Goal: Task Accomplishment & Management: Manage account settings

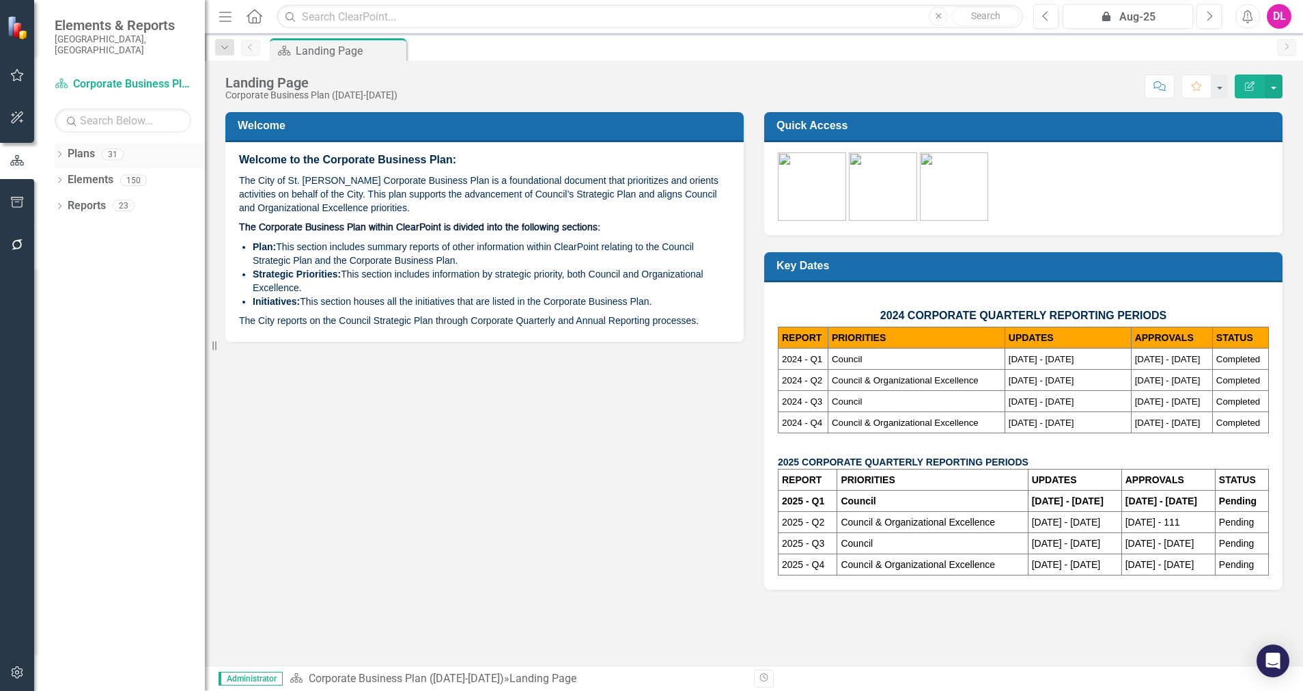
click at [62, 152] on icon "Dropdown" at bounding box center [60, 156] width 10 height 8
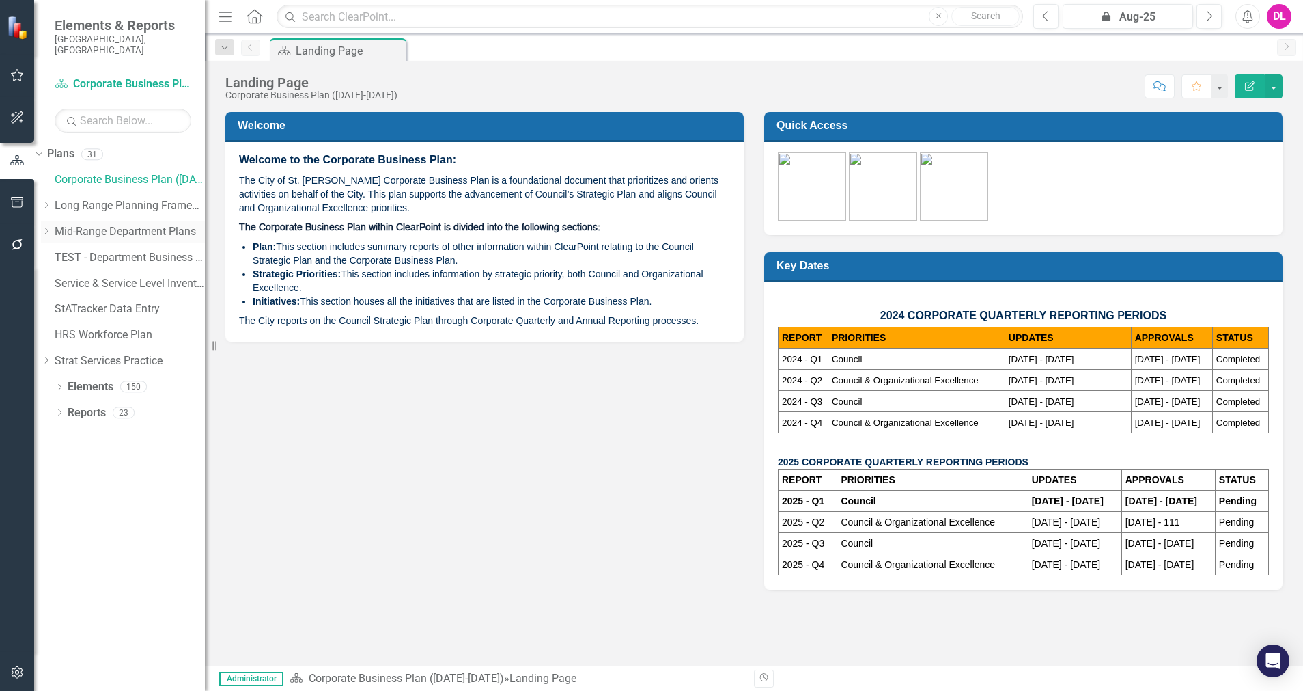
click at [51, 227] on icon "Dropdown" at bounding box center [46, 231] width 10 height 8
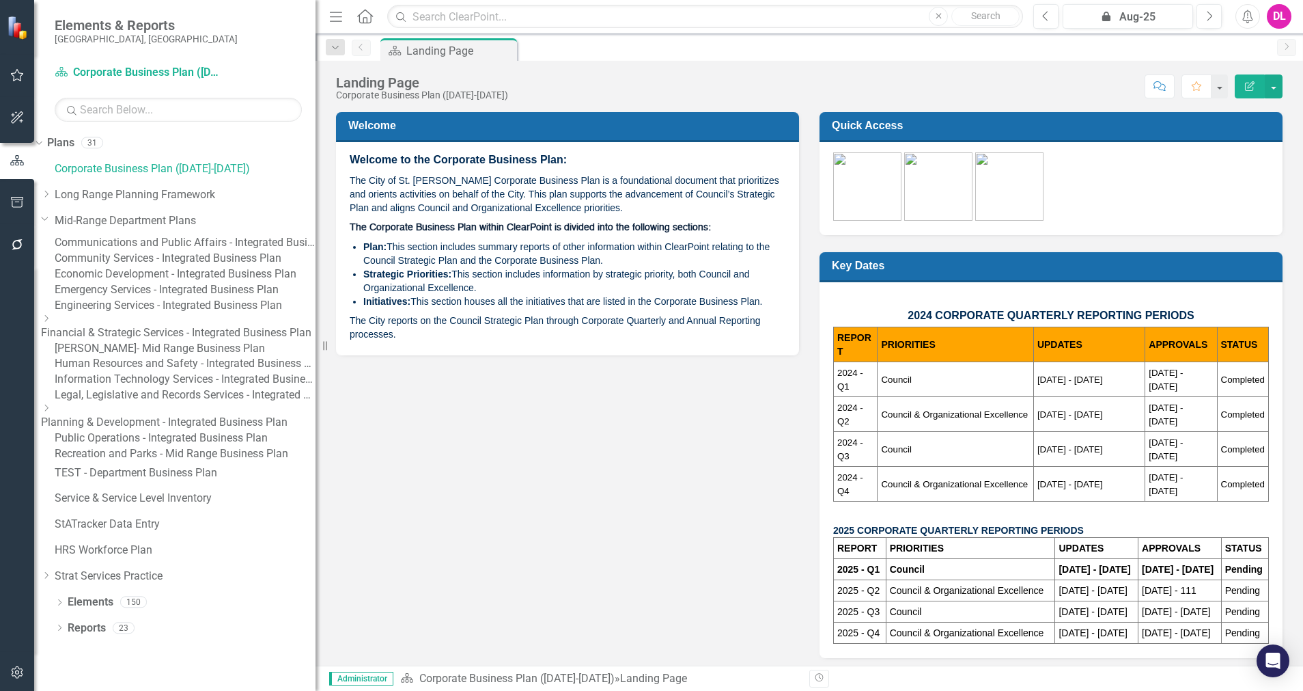
drag, startPoint x: 211, startPoint y: 337, endPoint x: 322, endPoint y: 343, distance: 111.5
click at [322, 343] on div "Resize" at bounding box center [321, 345] width 11 height 691
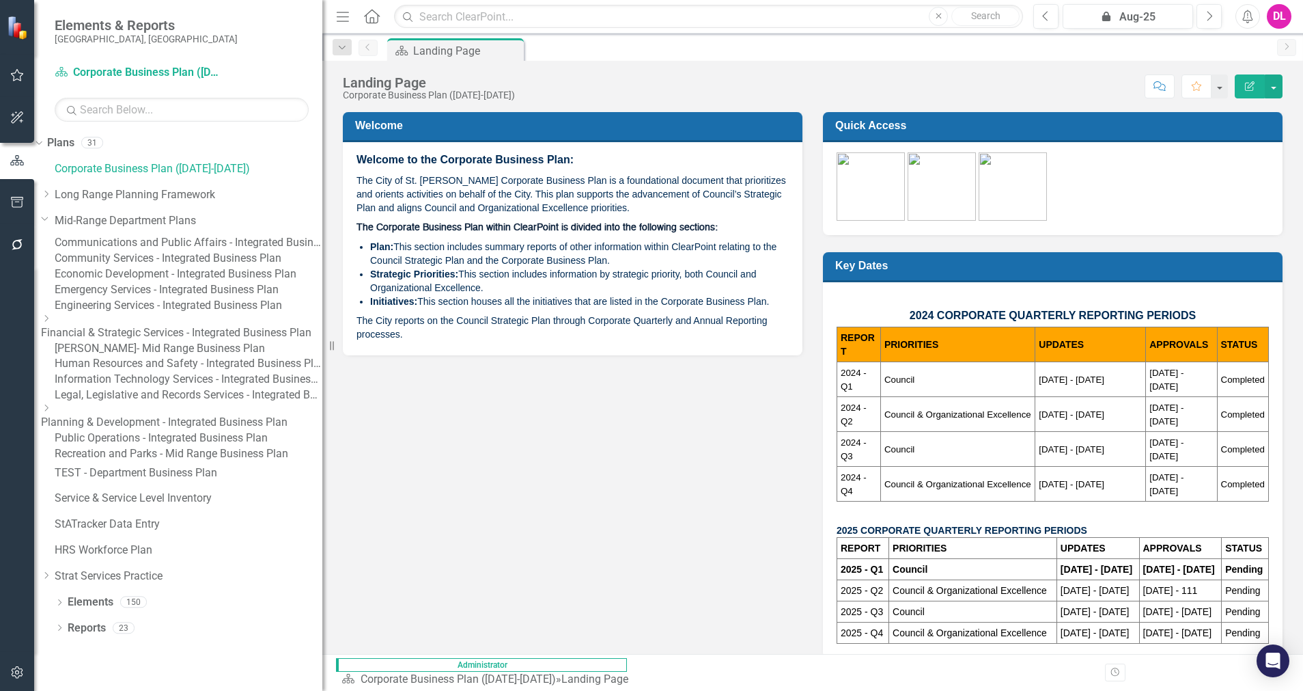
click at [189, 403] on link "Legal, Legislative and Records Services - Integrated Business Plan" at bounding box center [189, 395] width 268 height 16
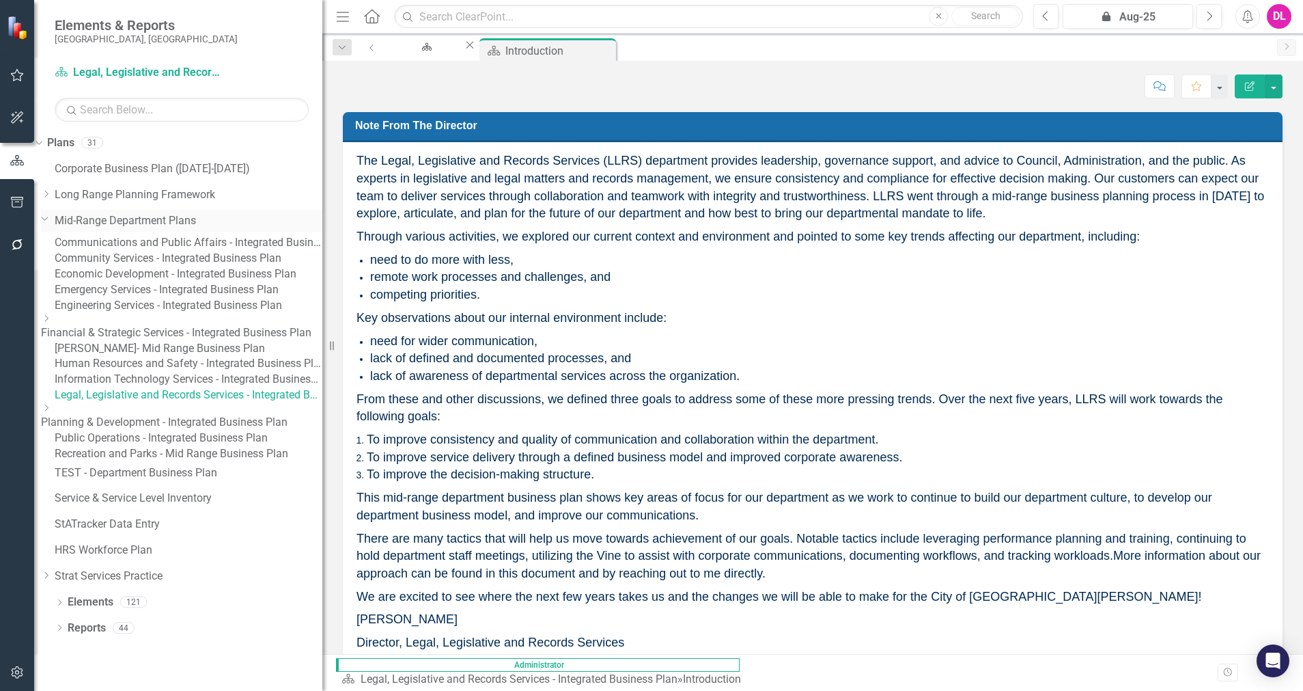
click at [49, 222] on icon "Dropdown" at bounding box center [45, 218] width 8 height 10
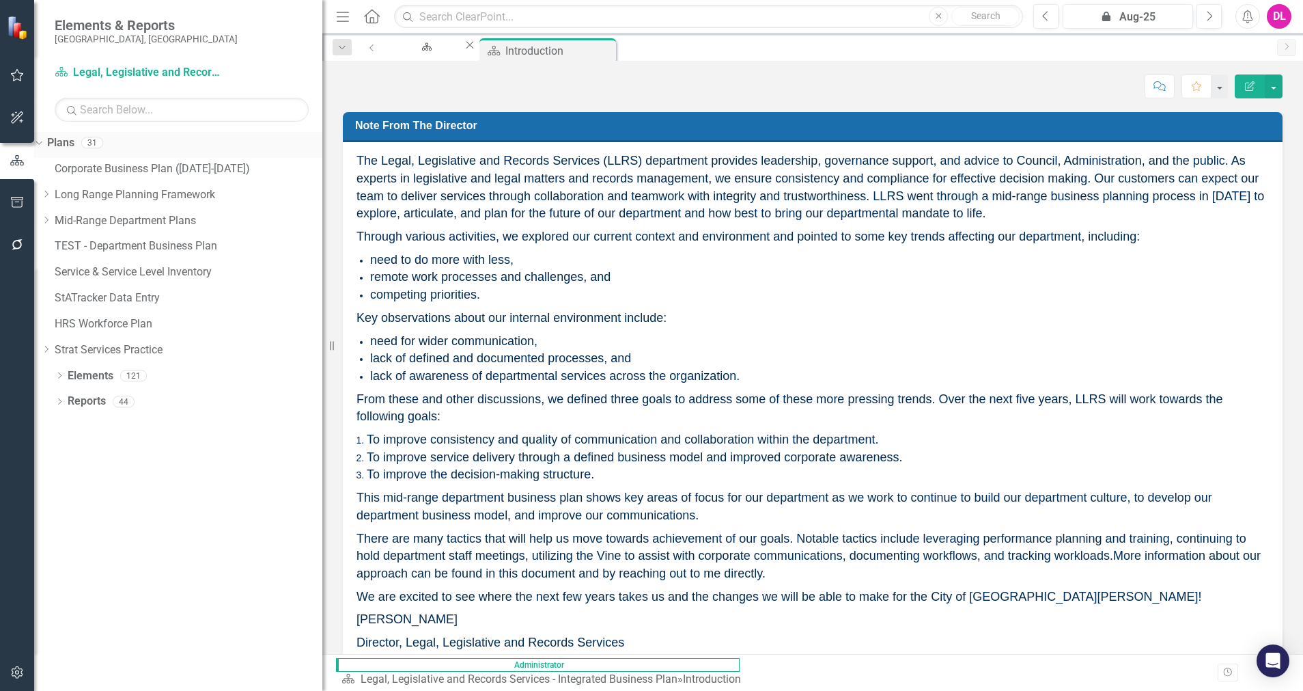
click at [41, 145] on icon "Dropdown" at bounding box center [37, 142] width 8 height 10
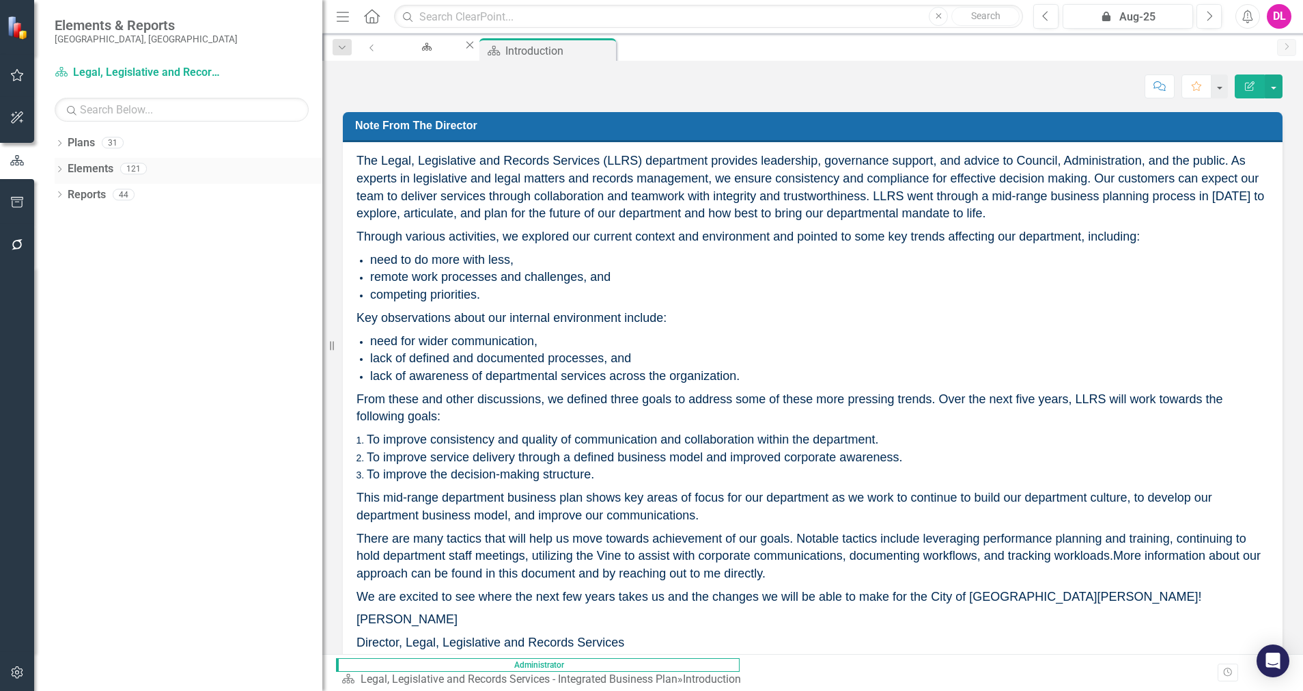
click at [59, 171] on icon at bounding box center [59, 169] width 3 height 6
click at [51, 247] on icon "Dropdown" at bounding box center [46, 248] width 10 height 8
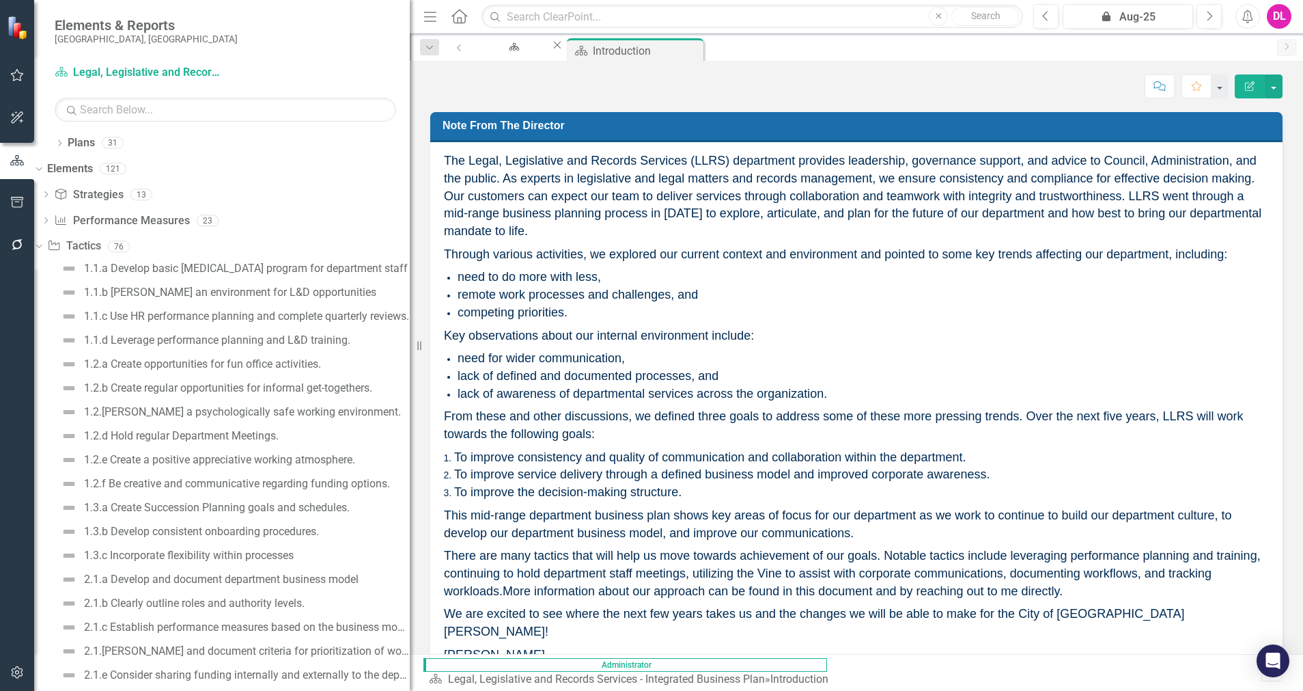
drag, startPoint x: 329, startPoint y: 361, endPoint x: 485, endPoint y: 361, distance: 155.7
click at [485, 361] on div "Elements & Reports City of [GEOGRAPHIC_DATA], [GEOGRAPHIC_DATA] Plan Legal, Leg…" at bounding box center [651, 345] width 1303 height 691
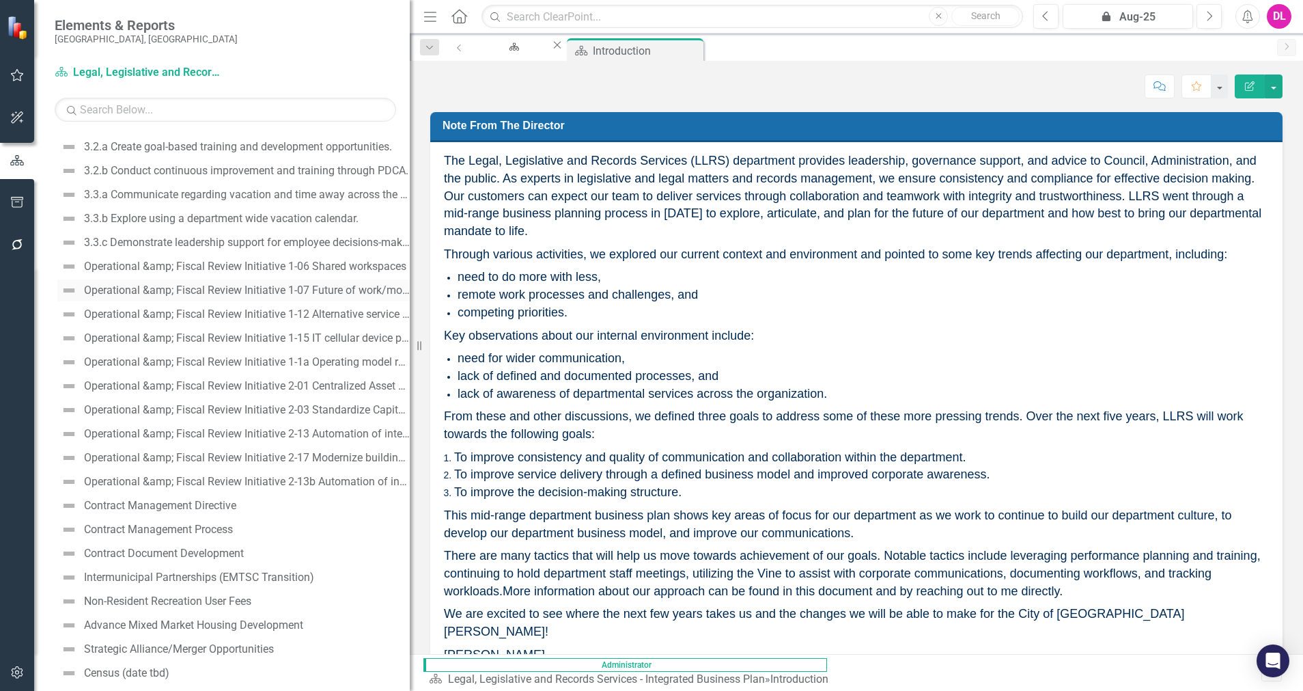
scroll to position [1025, 0]
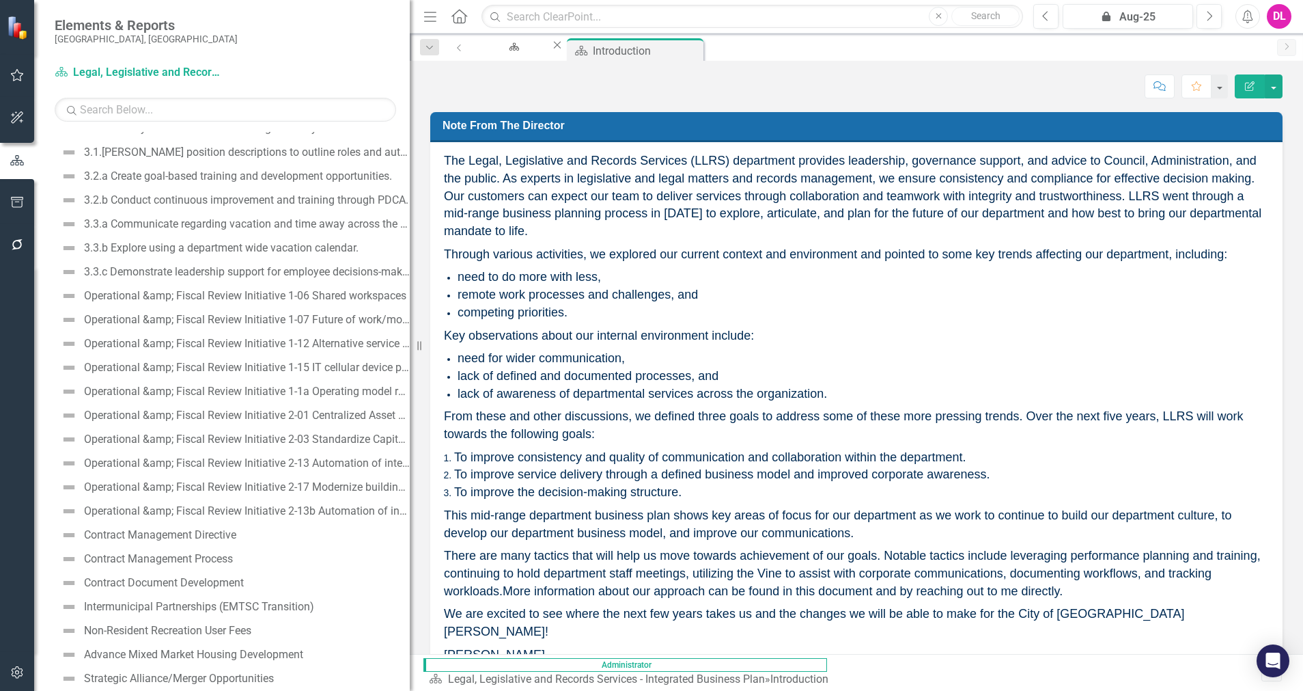
drag, startPoint x: 413, startPoint y: 353, endPoint x: 461, endPoint y: 353, distance: 48.5
click at [461, 353] on div "Elements & Reports City of [GEOGRAPHIC_DATA], [GEOGRAPHIC_DATA] Plan Legal, Leg…" at bounding box center [651, 345] width 1303 height 691
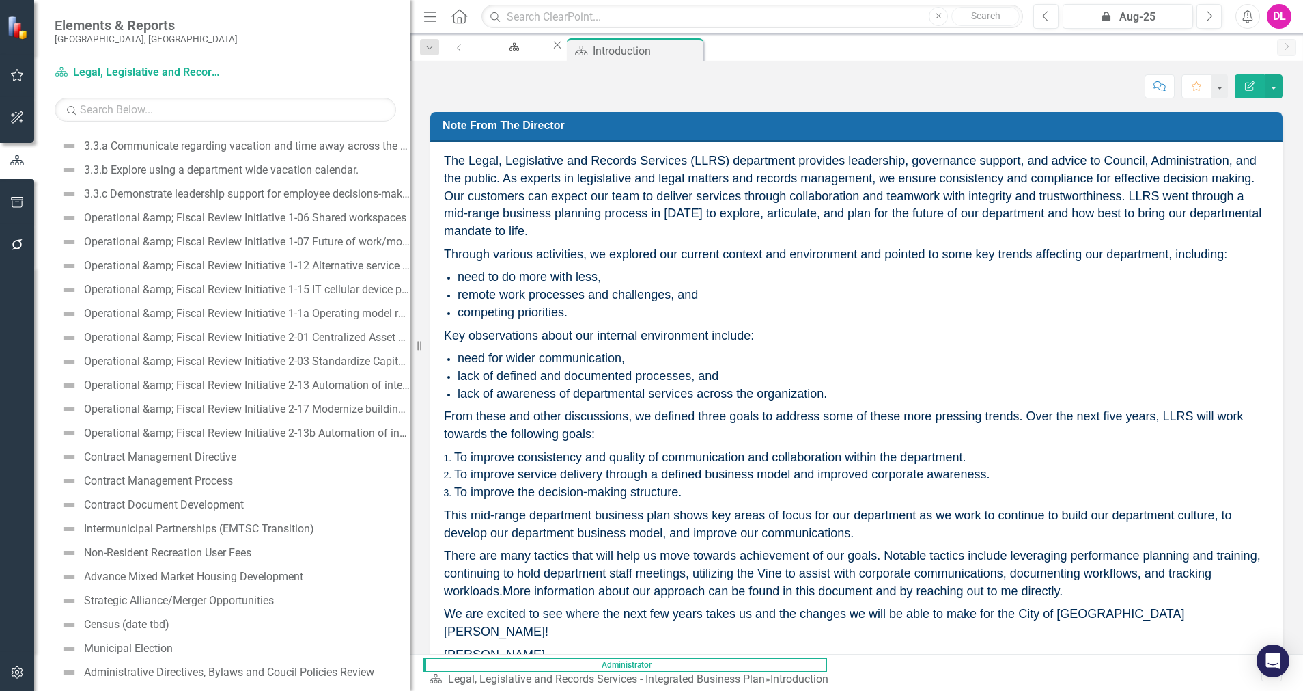
scroll to position [1055, 0]
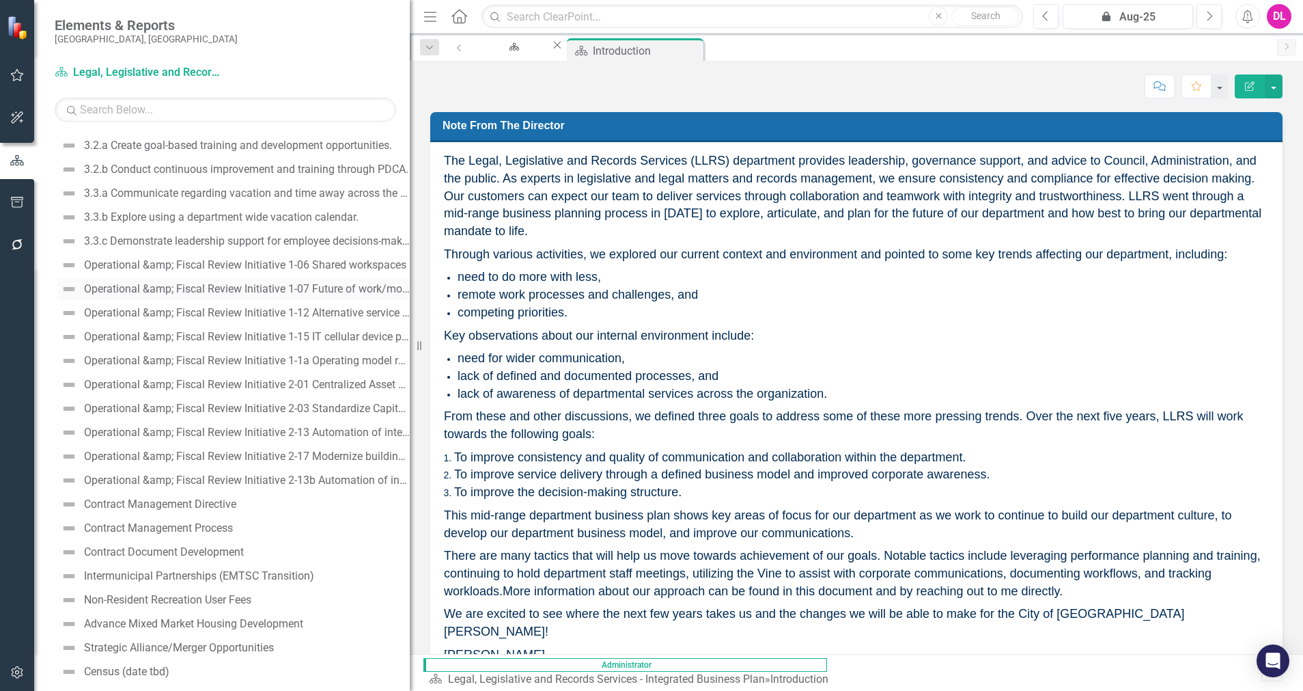
click at [331, 286] on div "Operational &amp; Fiscal Review Initiative 1-07 Future of work/modern workplace…" at bounding box center [247, 289] width 326 height 12
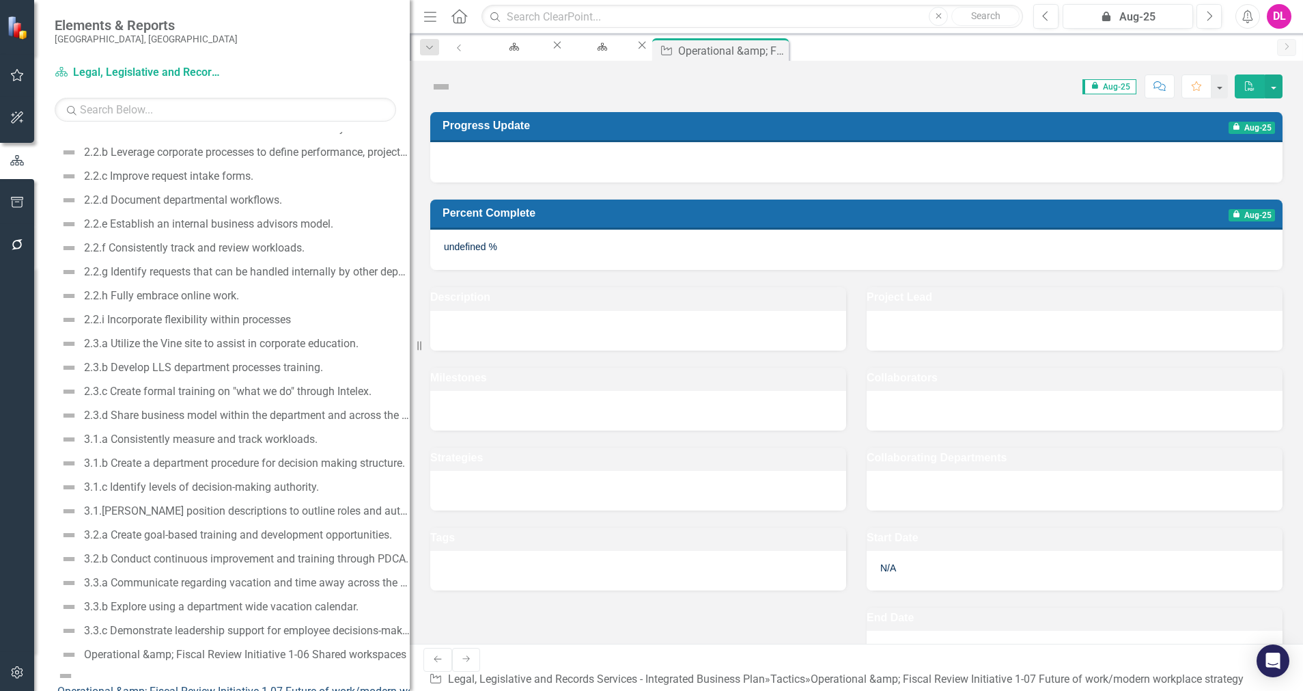
scroll to position [665, 0]
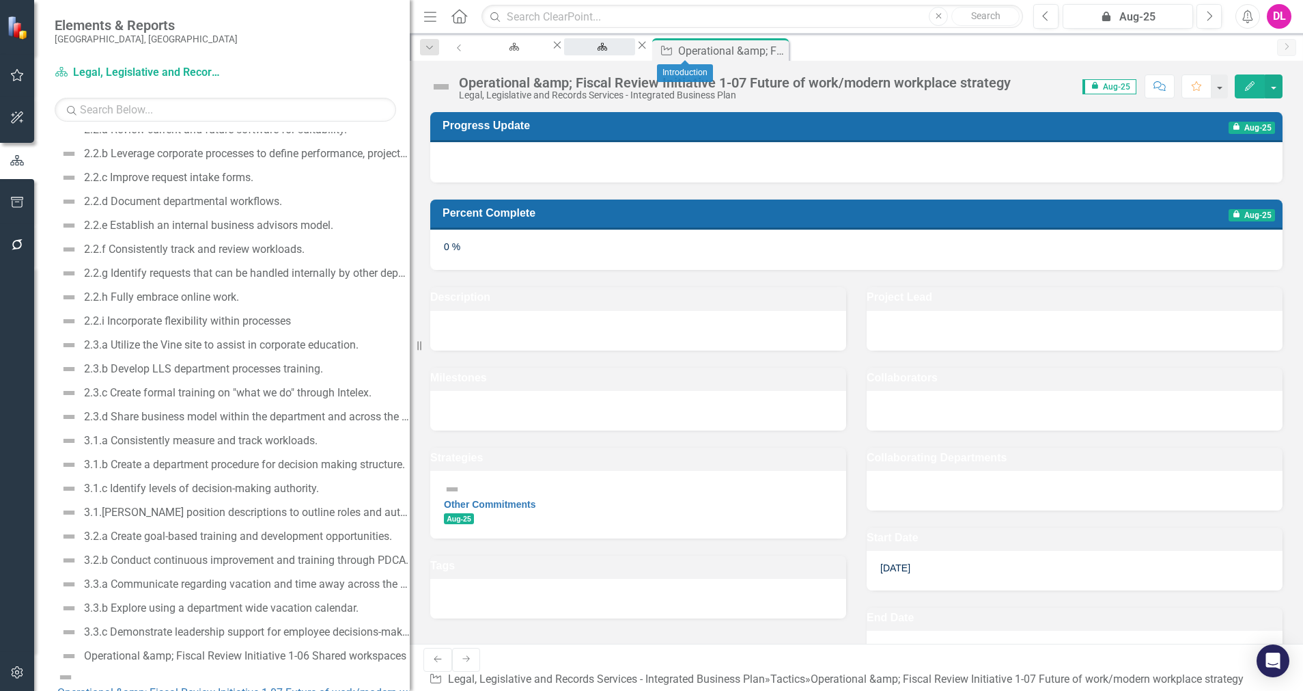
click at [623, 51] on div "Introduction" at bounding box center [599, 59] width 46 height 17
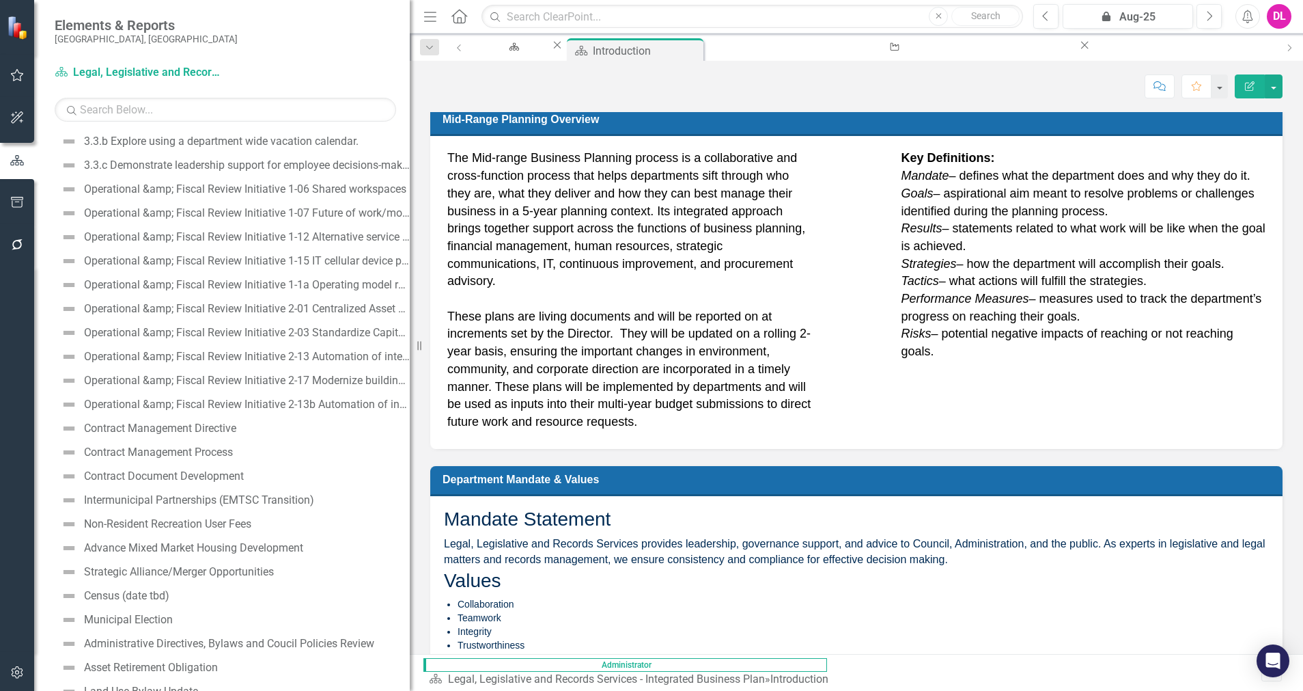
scroll to position [1177, 0]
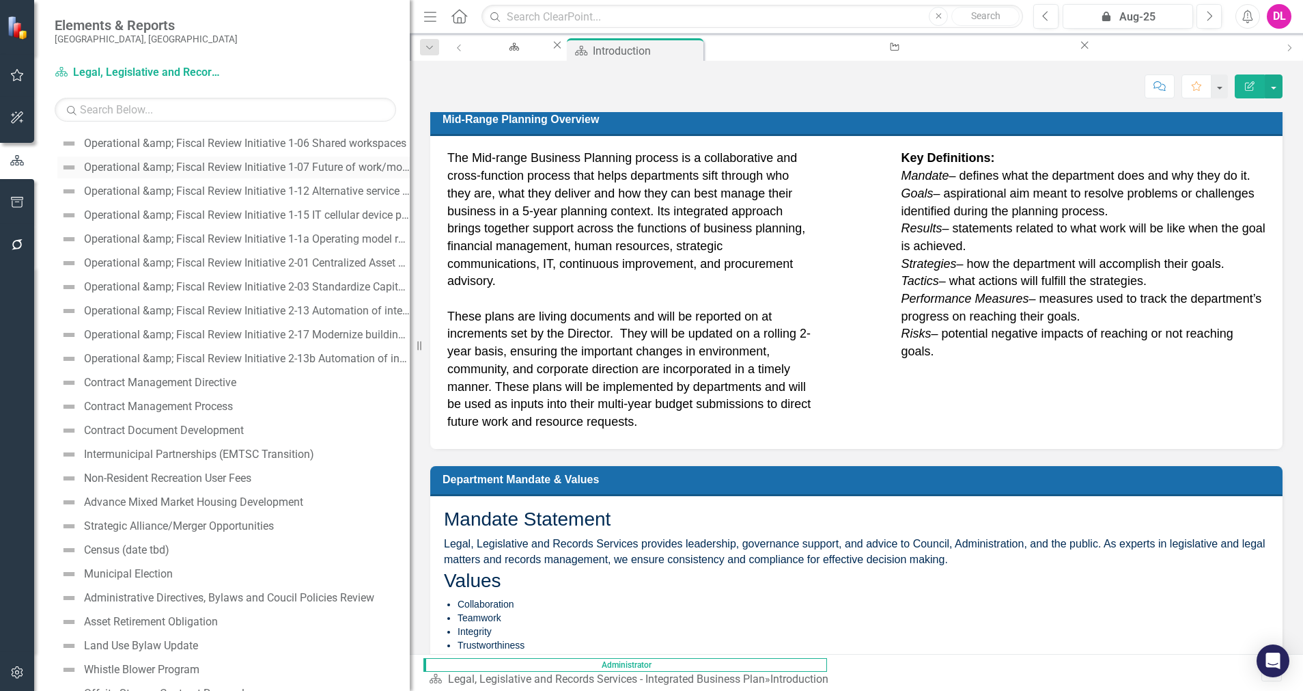
click at [376, 171] on div "Operational &amp; Fiscal Review Initiative 1-07 Future of work/modern workplace…" at bounding box center [247, 167] width 326 height 12
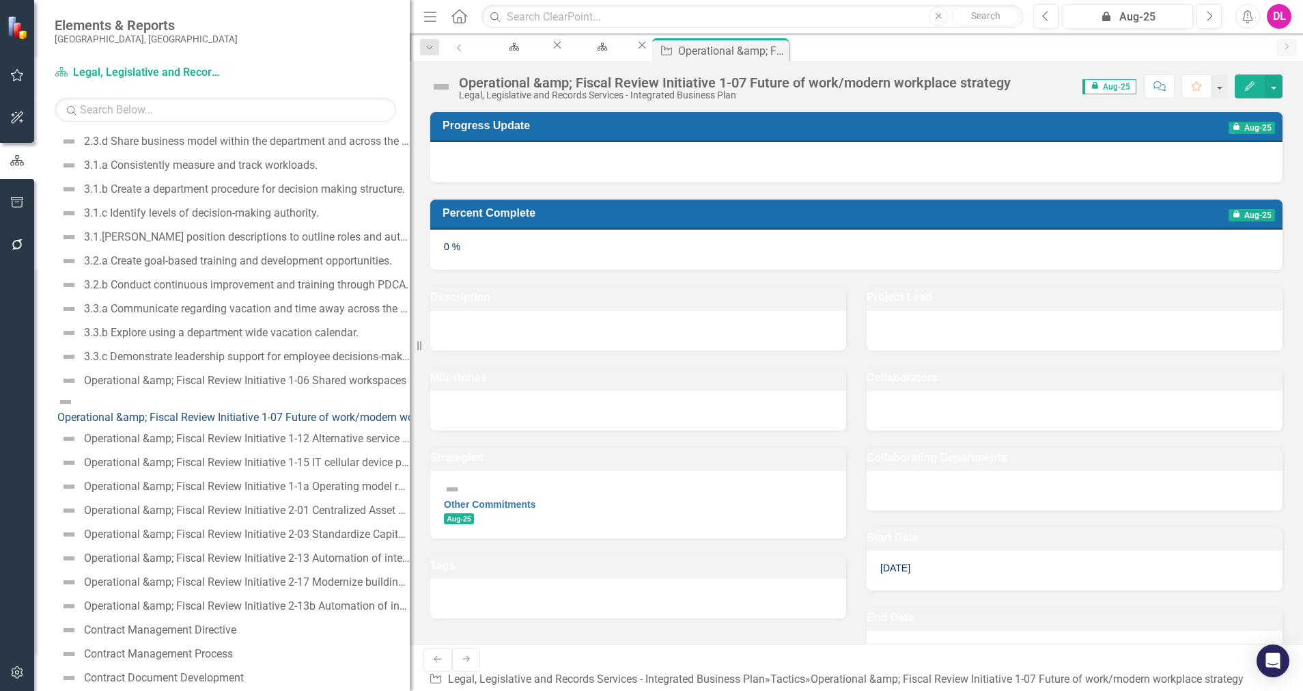
scroll to position [972, 0]
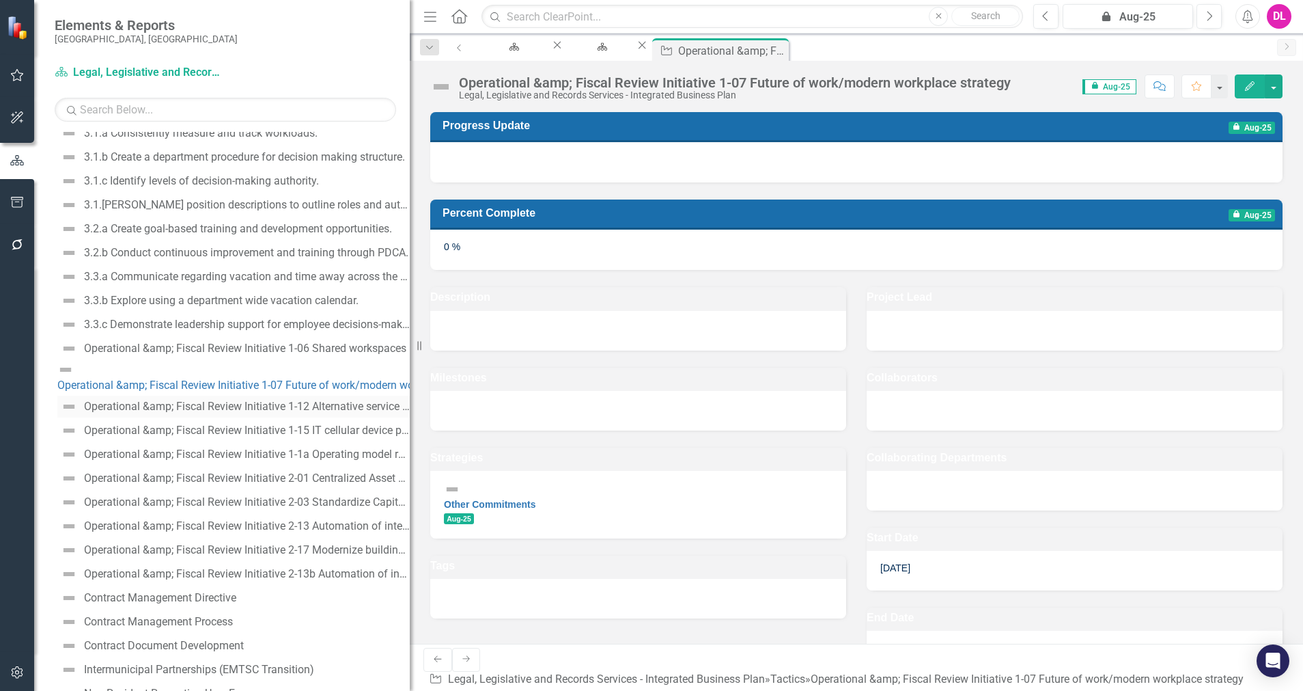
click at [328, 400] on div "Operational &amp; Fiscal Review Initiative 1-12 Alternative service model for I…" at bounding box center [247, 406] width 326 height 12
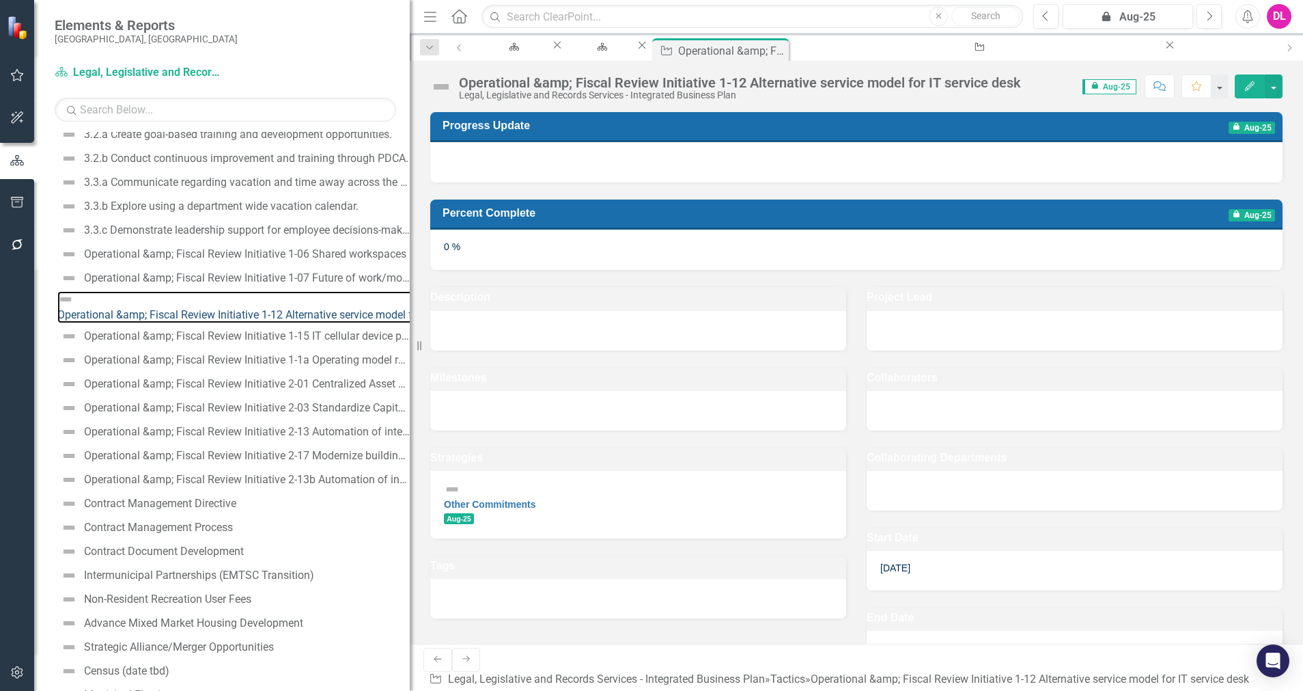
scroll to position [1098, 0]
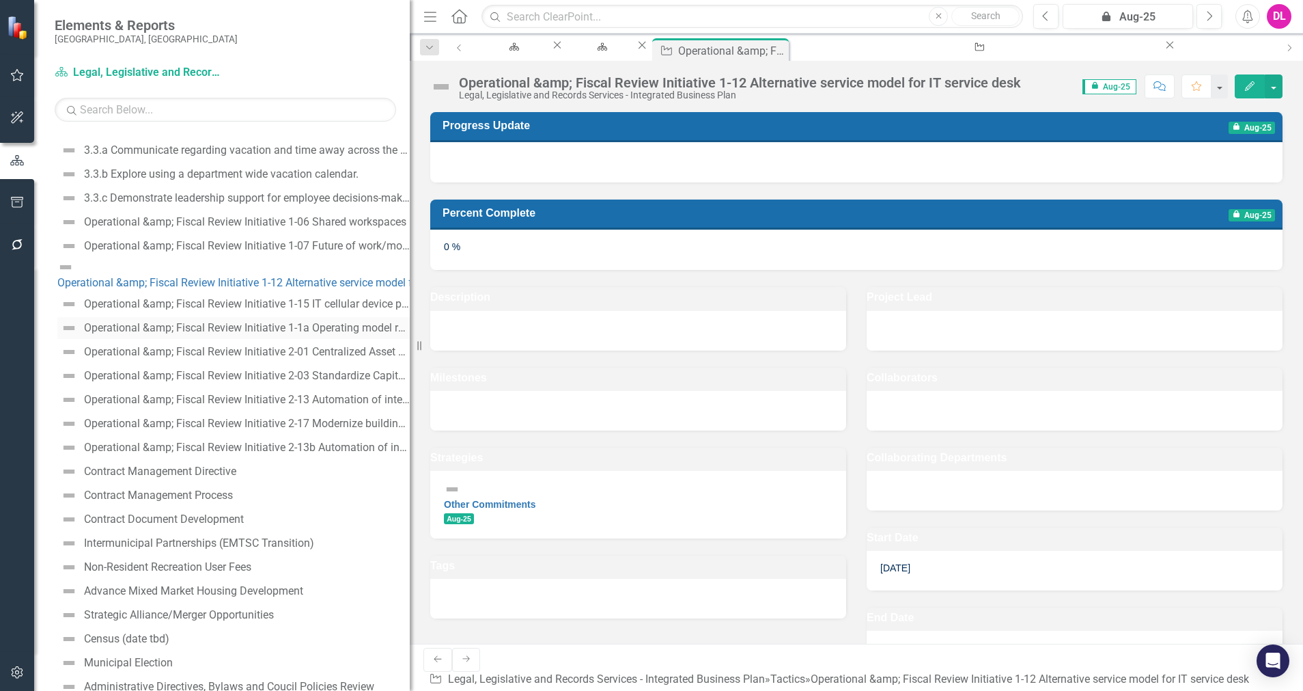
click at [302, 322] on div "Operational &amp; Fiscal Review Initiative 1-1a Operating model redeisgn - IT S…" at bounding box center [247, 328] width 326 height 12
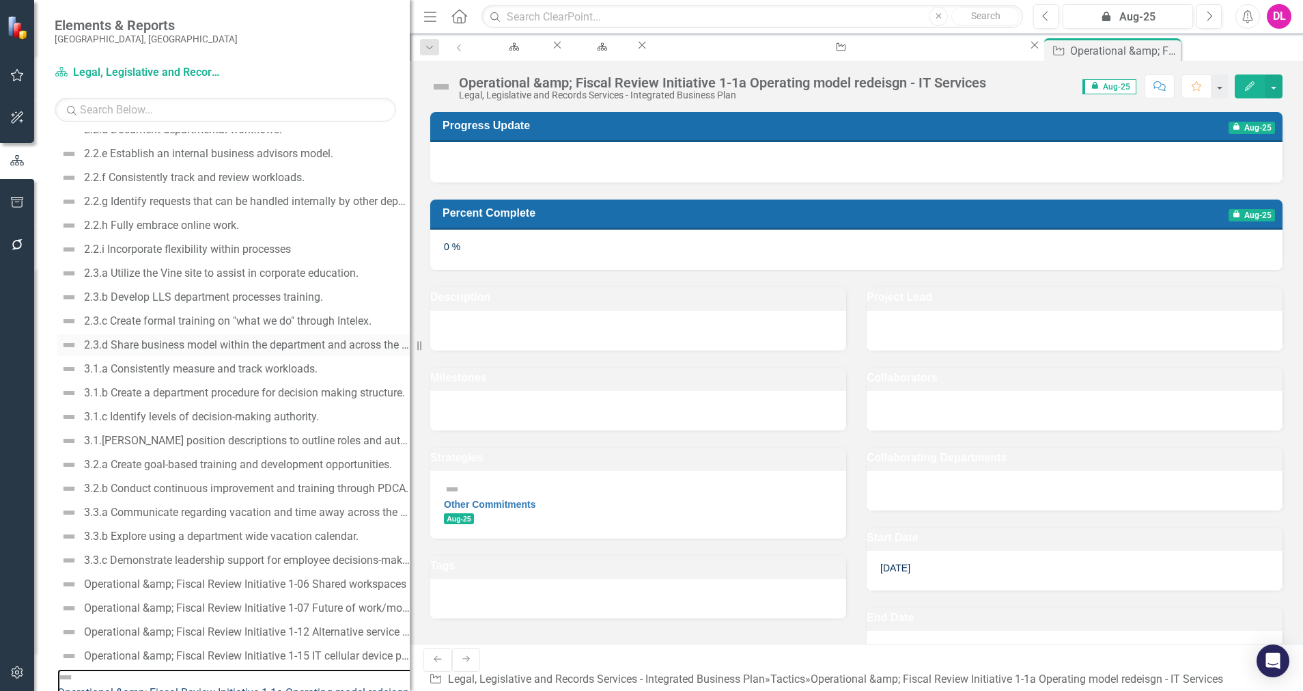
scroll to position [941, 0]
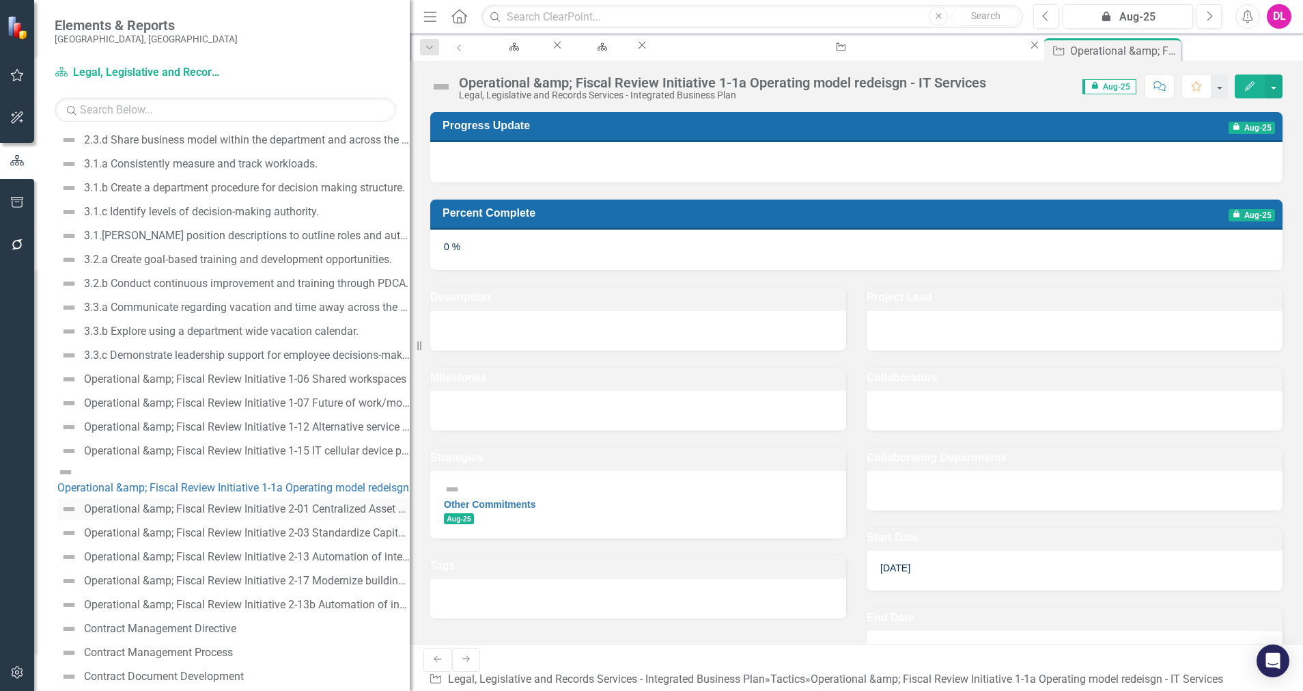
click at [279, 503] on div "Operational &amp; Fiscal Review Initiative 2-01 Centralized Asset Management" at bounding box center [247, 509] width 326 height 12
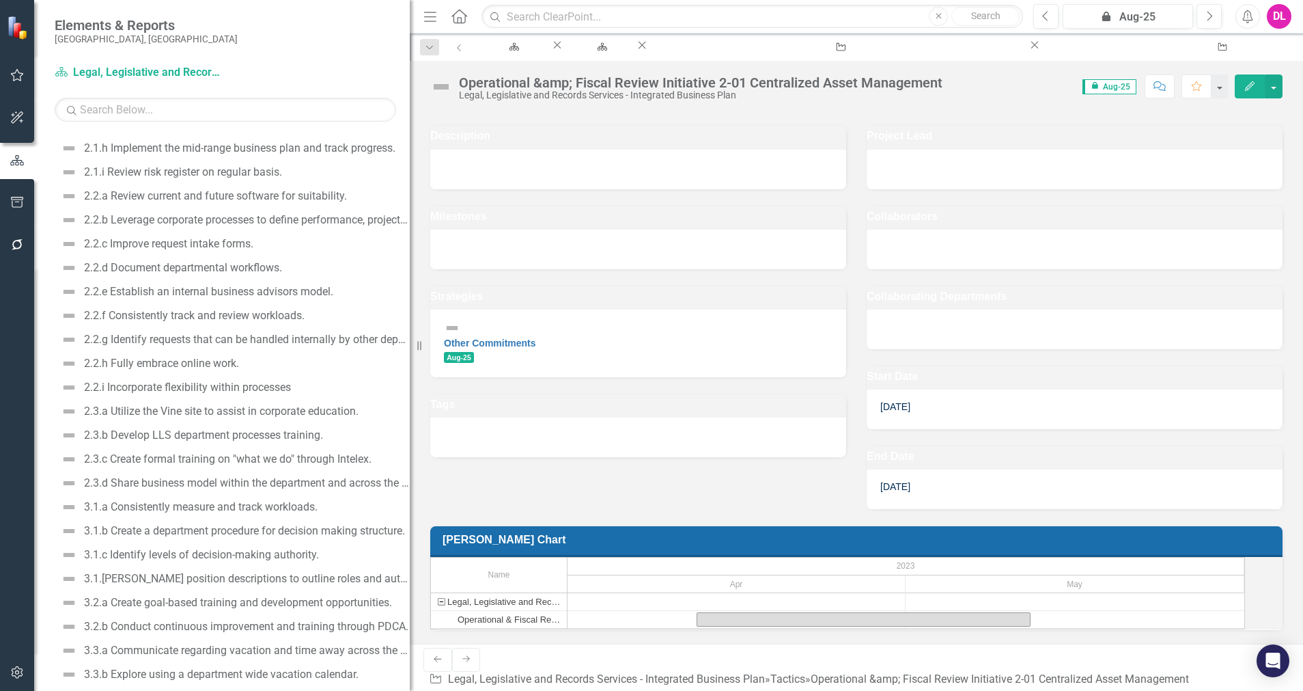
scroll to position [555, 0]
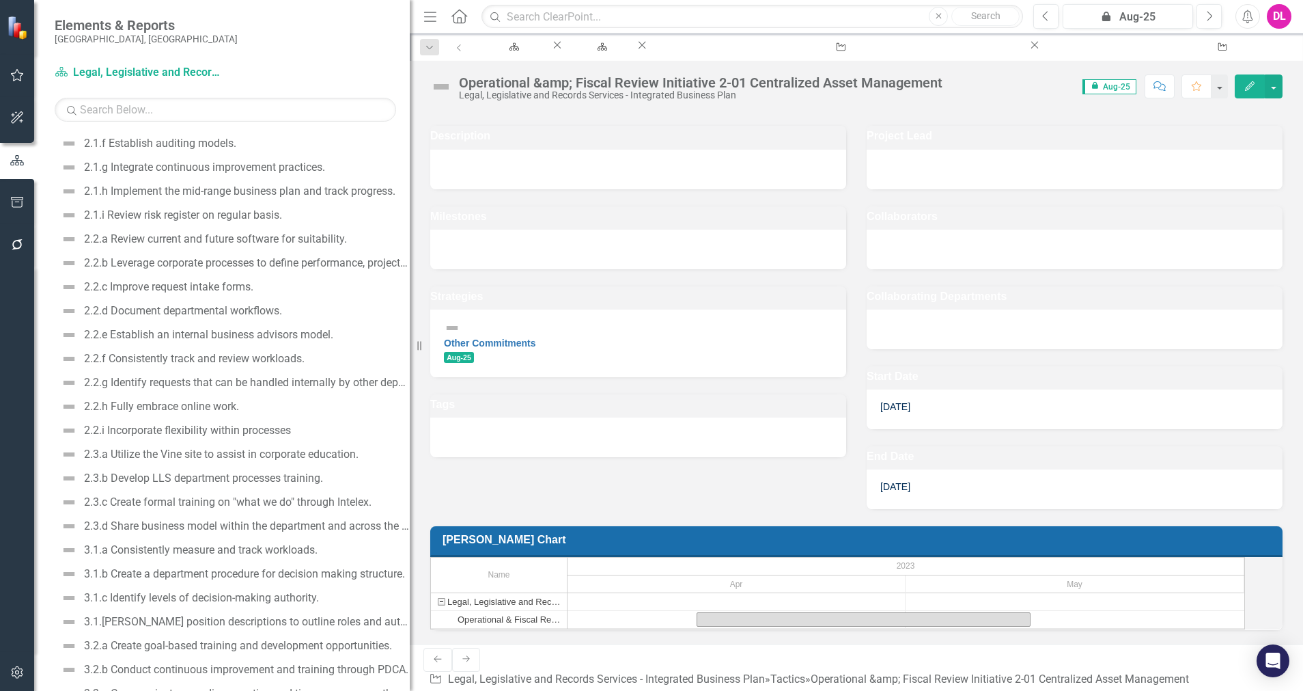
click at [621, 233] on div at bounding box center [638, 250] width 416 height 40
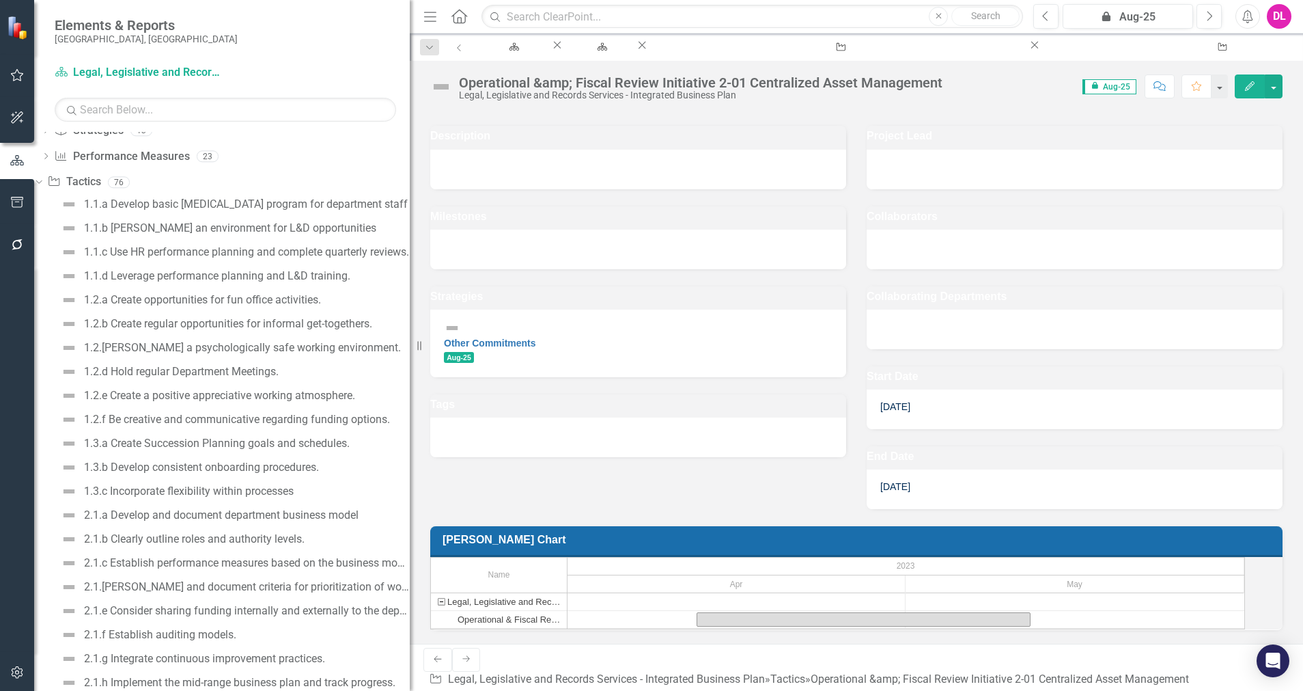
scroll to position [0, 0]
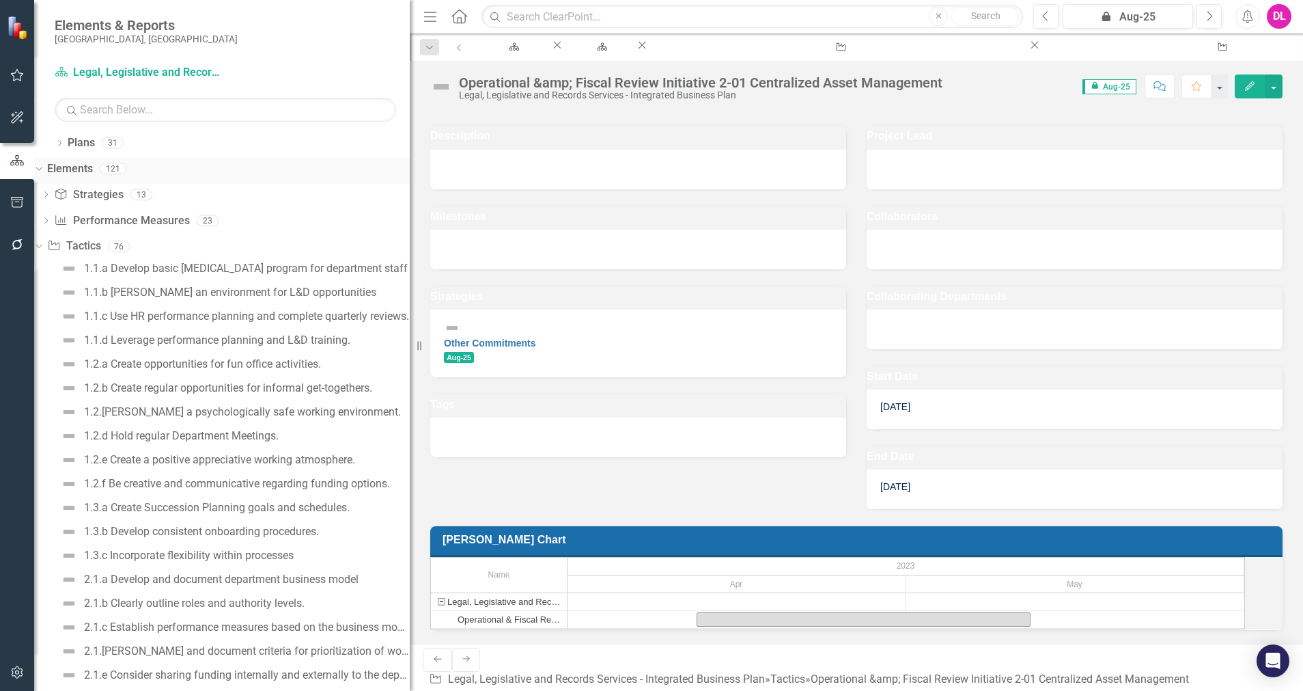
click at [57, 162] on div "Dropdown Elements 121" at bounding box center [222, 171] width 376 height 26
click at [58, 141] on icon "Dropdown" at bounding box center [60, 145] width 10 height 8
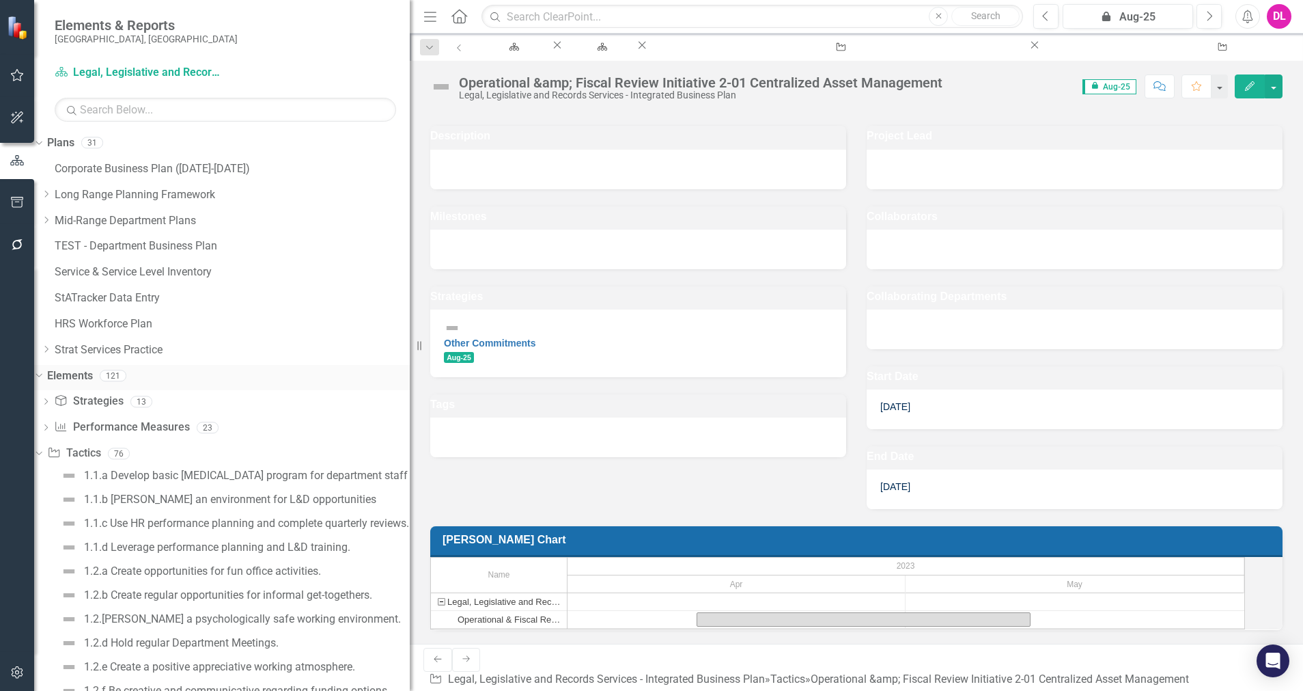
click at [41, 376] on icon "Dropdown" at bounding box center [37, 375] width 8 height 10
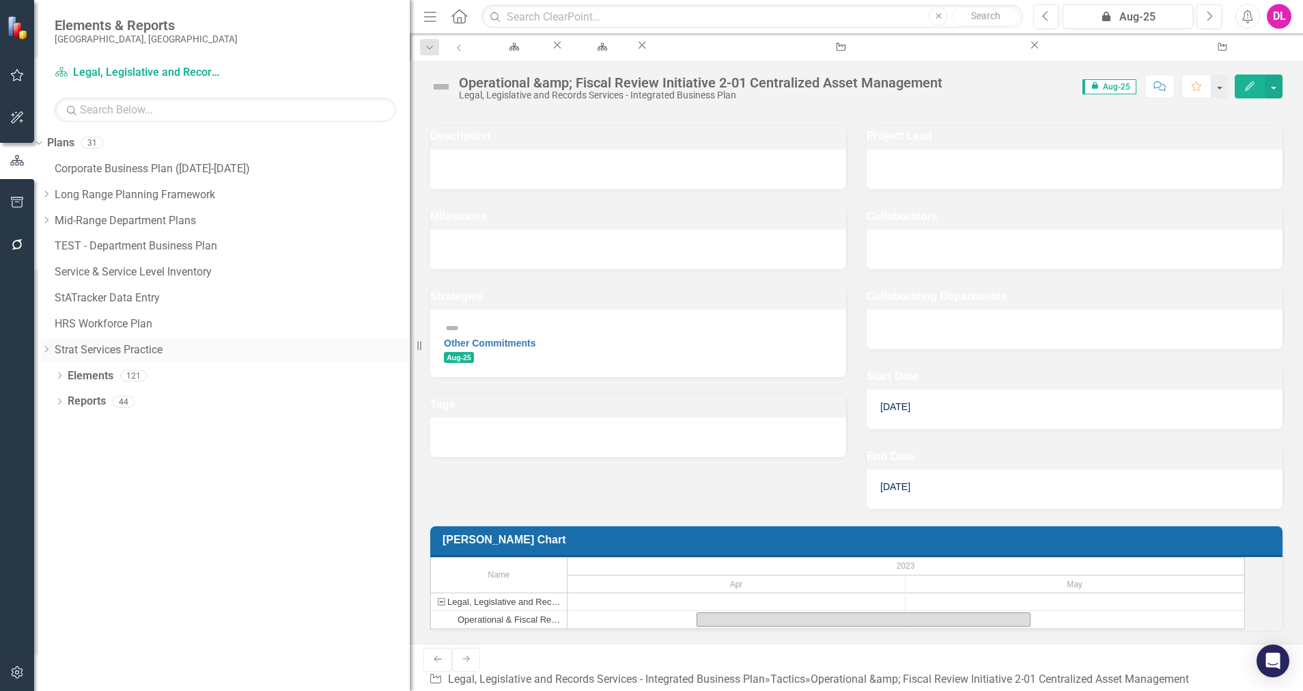
click at [51, 346] on icon "Dropdown" at bounding box center [46, 349] width 10 height 8
click at [158, 411] on link "[PERSON_NAME] Practice" at bounding box center [232, 403] width 355 height 16
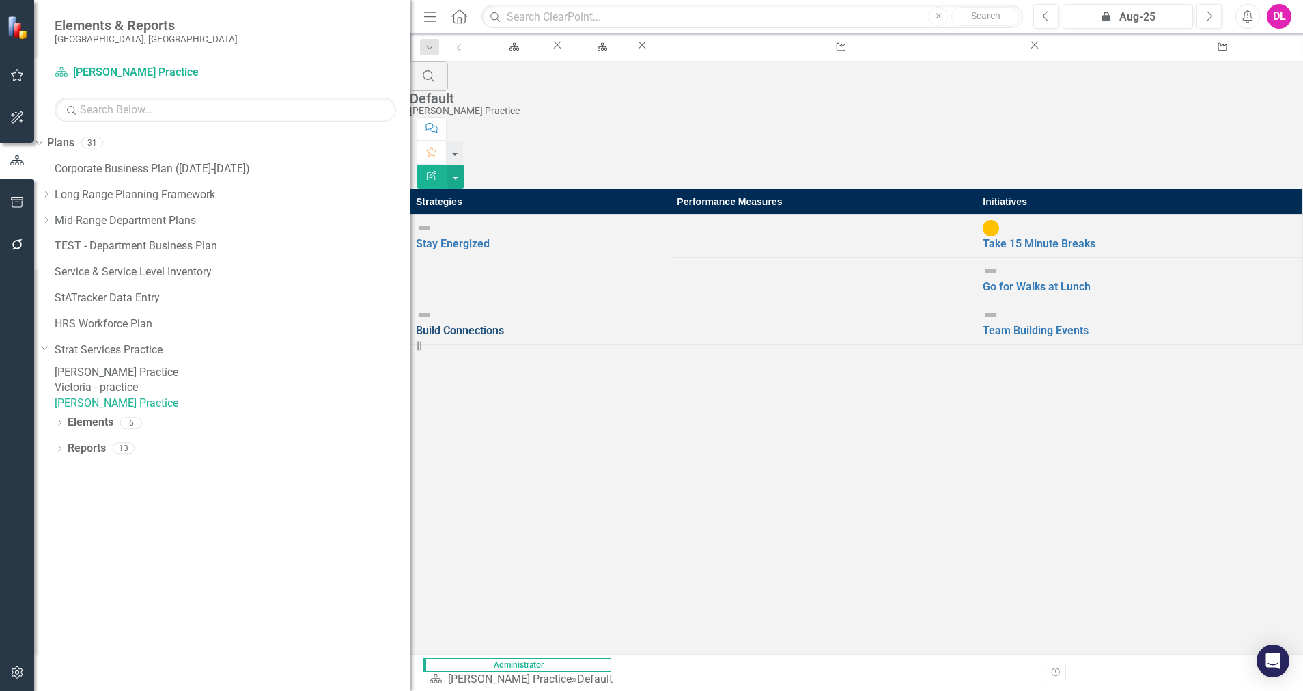
click at [504, 324] on link "Build Connections" at bounding box center [460, 330] width 88 height 13
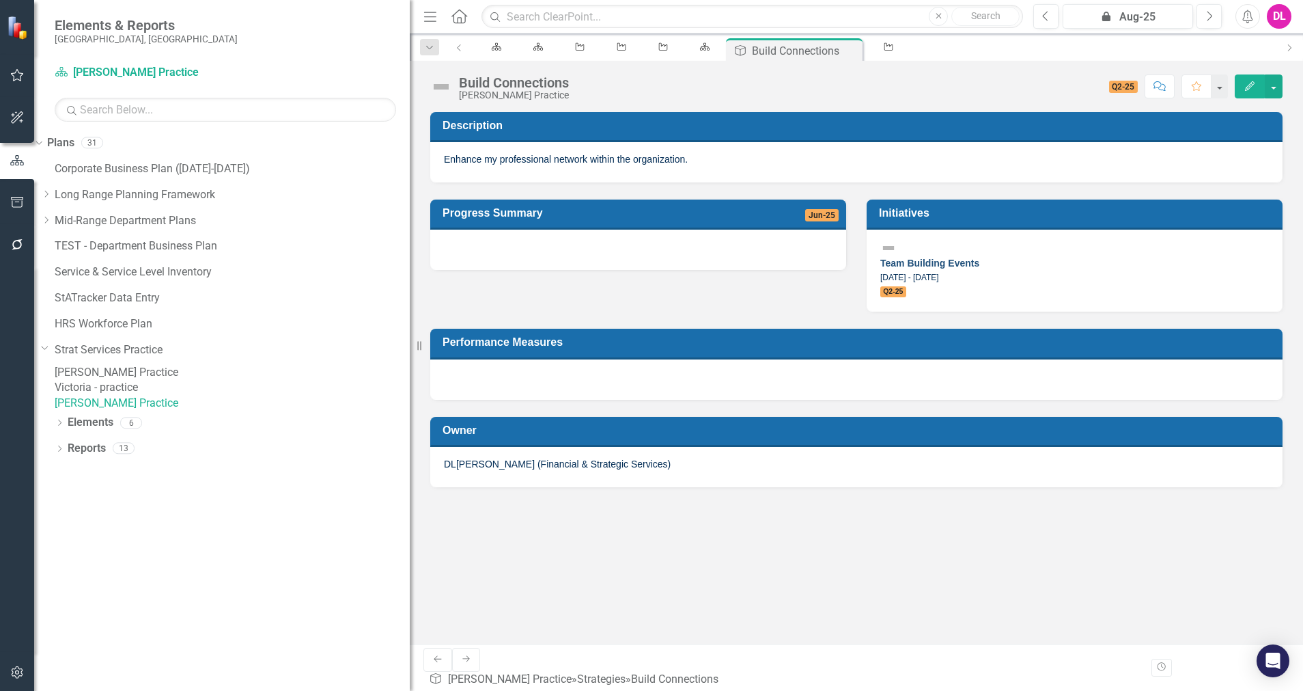
click at [979, 258] on link "Team Building Events" at bounding box center [929, 263] width 99 height 11
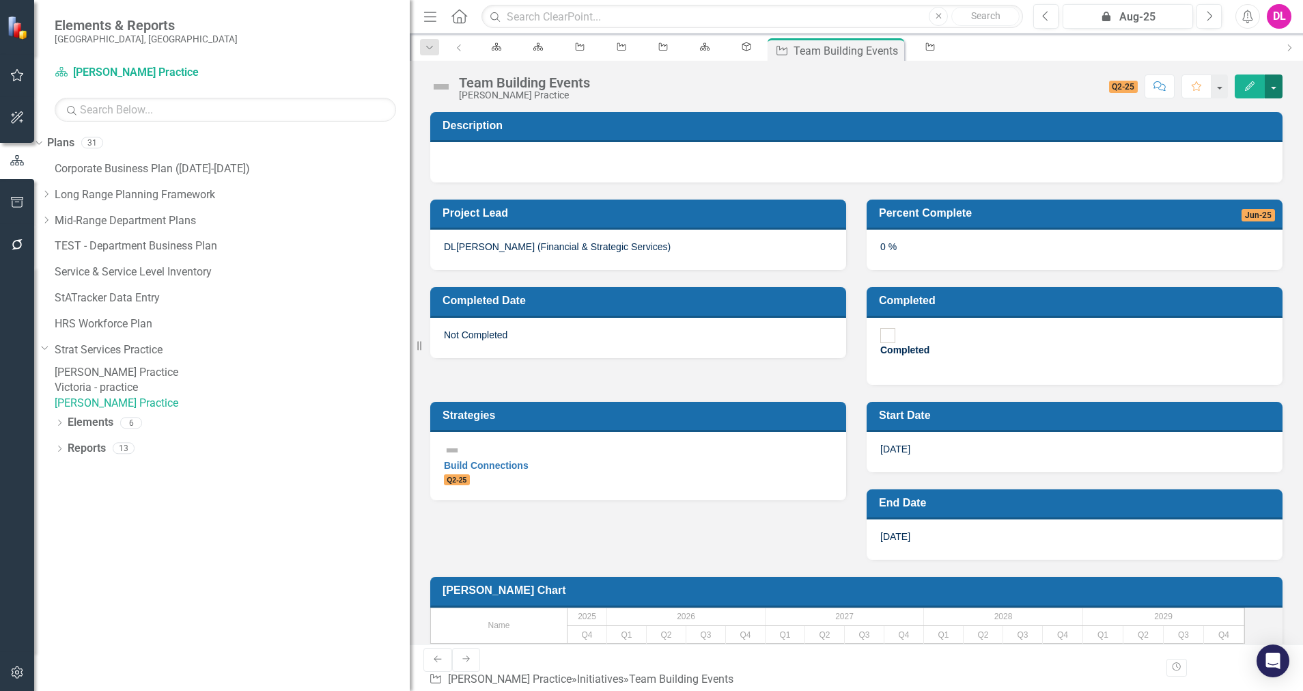
click at [1273, 87] on button "button" at bounding box center [1274, 86] width 18 height 24
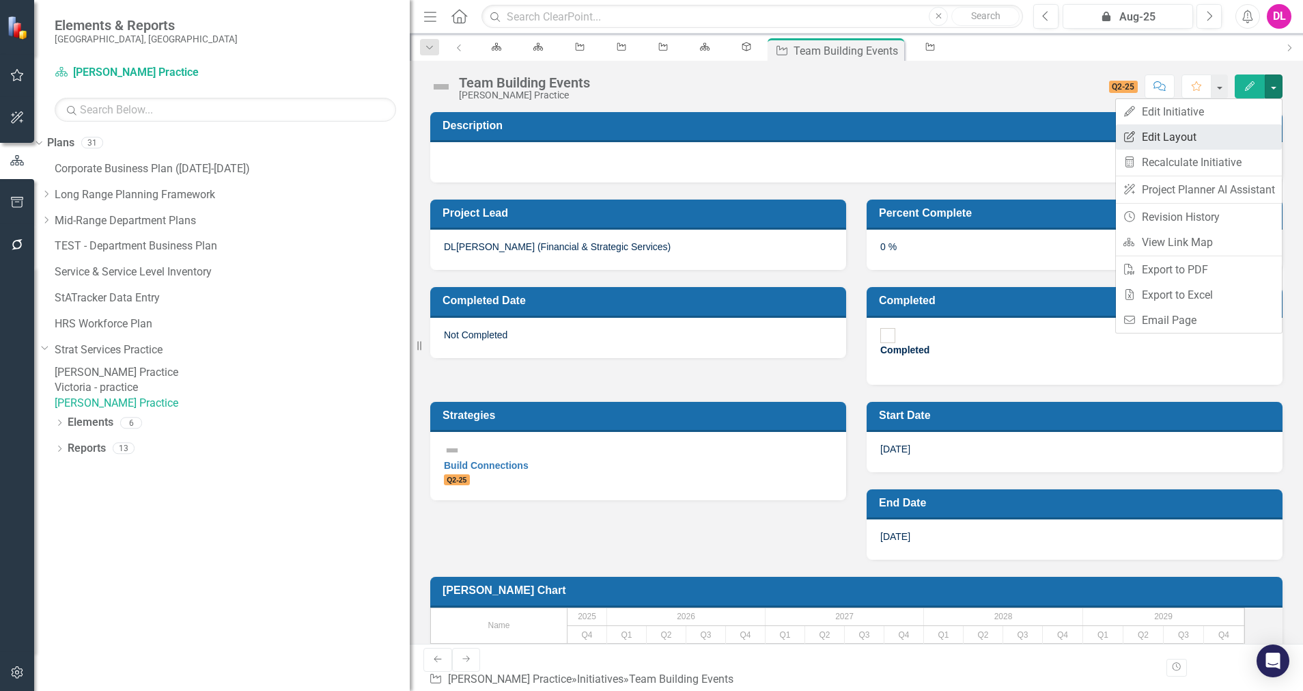
click at [1165, 143] on link "Edit Report Edit Layout" at bounding box center [1199, 136] width 166 height 25
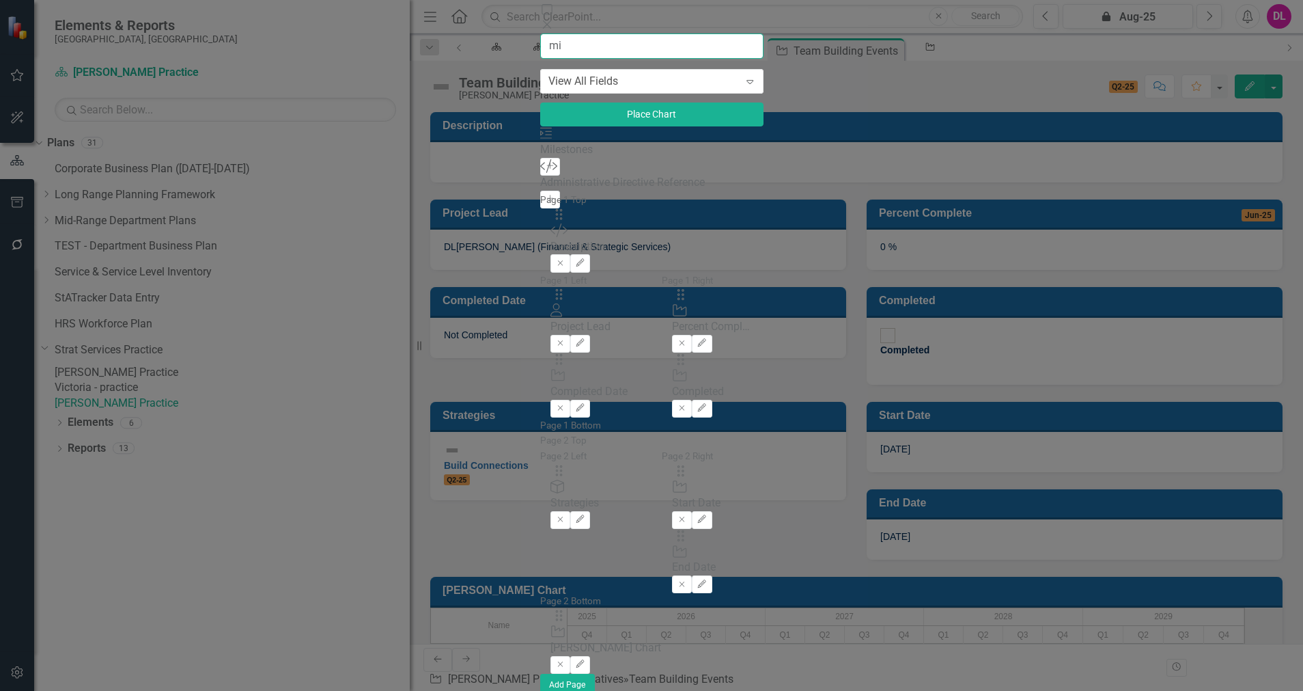
type input "mi"
drag, startPoint x: 216, startPoint y: 176, endPoint x: 236, endPoint y: 176, distance: 19.8
click at [540, 158] on div "Milestones" at bounding box center [651, 150] width 223 height 16
click at [540, 159] on div "Milestone Milestones Add" at bounding box center [651, 142] width 223 height 33
click at [545, 170] on icon "Add" at bounding box center [550, 166] width 10 height 8
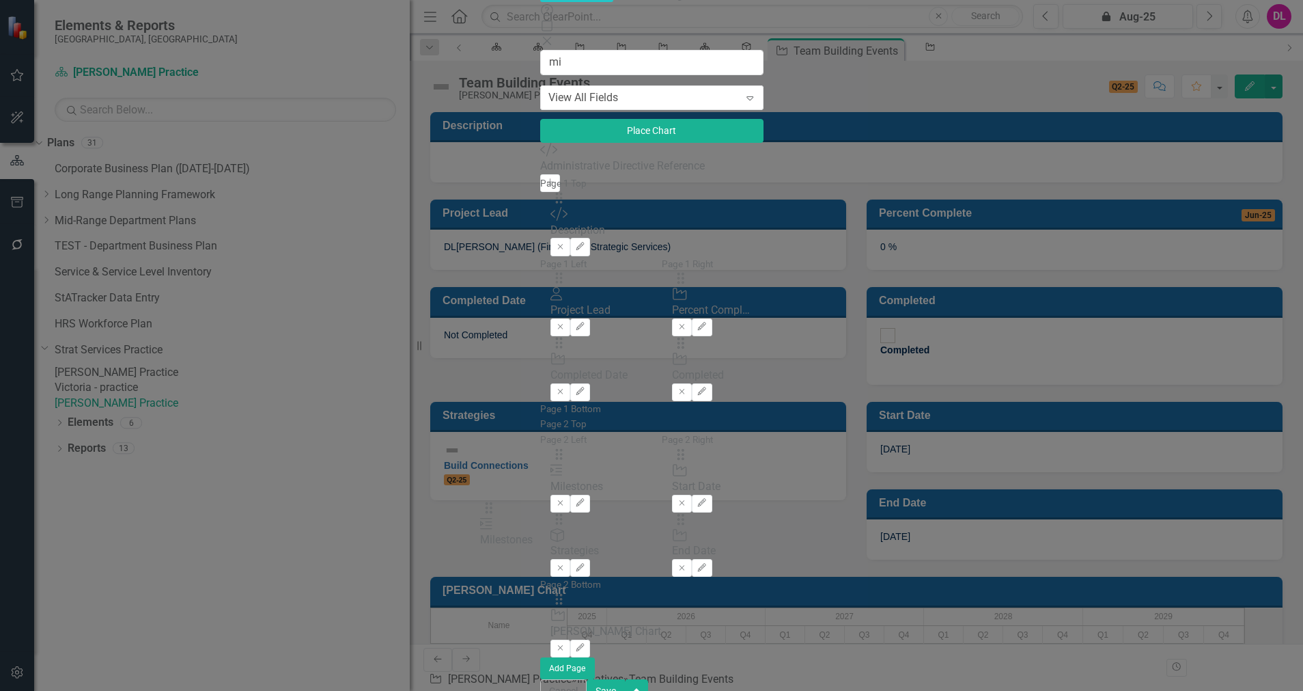
drag, startPoint x: 469, startPoint y: 92, endPoint x: 508, endPoint y: 518, distance: 428.7
drag, startPoint x: 473, startPoint y: 505, endPoint x: 473, endPoint y: 455, distance: 50.5
click at [540, 455] on div "The fields (or pods) that are available for you to include on the detail page a…" at bounding box center [651, 427] width 223 height 503
click at [648, 679] on button "button" at bounding box center [636, 689] width 23 height 21
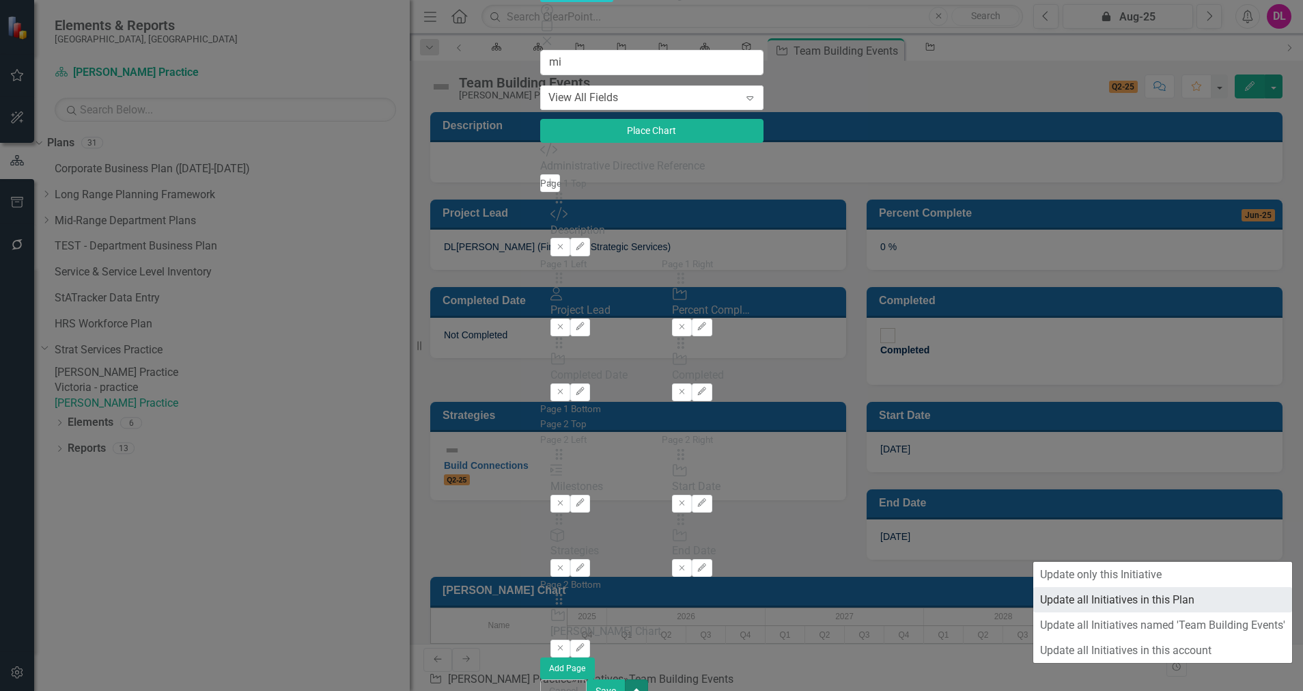
click at [1187, 601] on link "Update all Initiatives in this Plan" at bounding box center [1162, 599] width 259 height 25
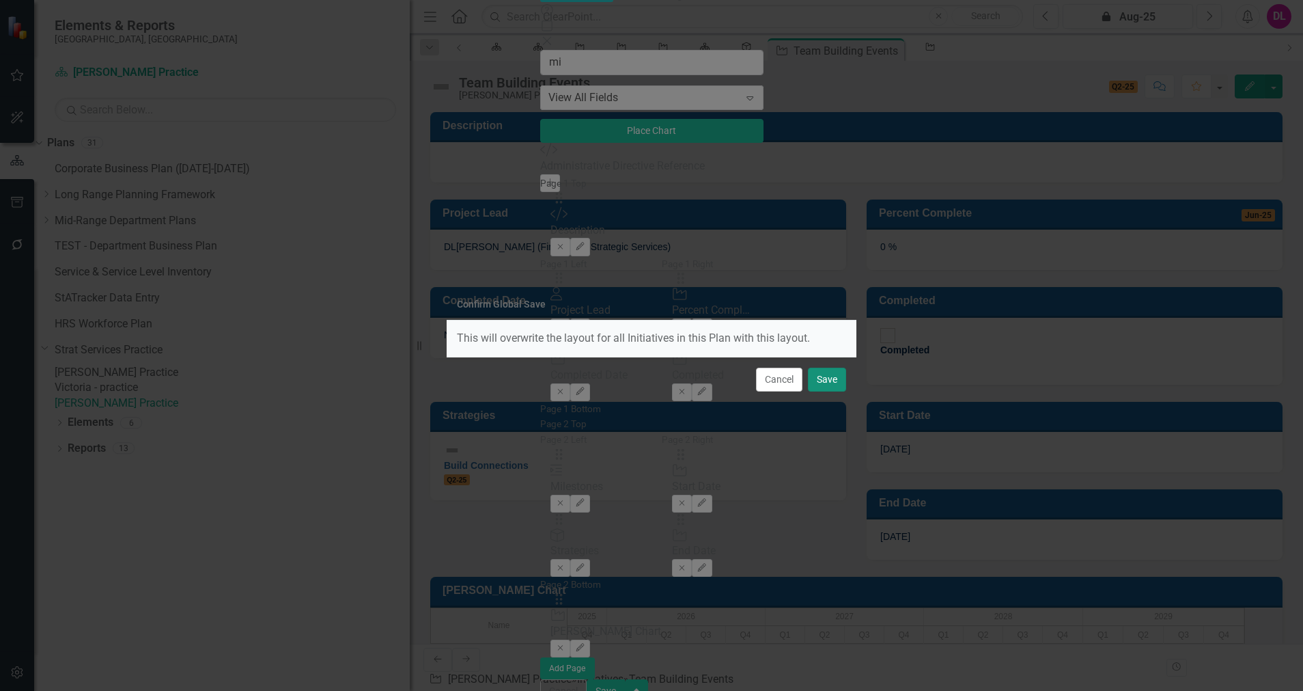
click at [822, 381] on button "Save" at bounding box center [827, 379] width 38 height 24
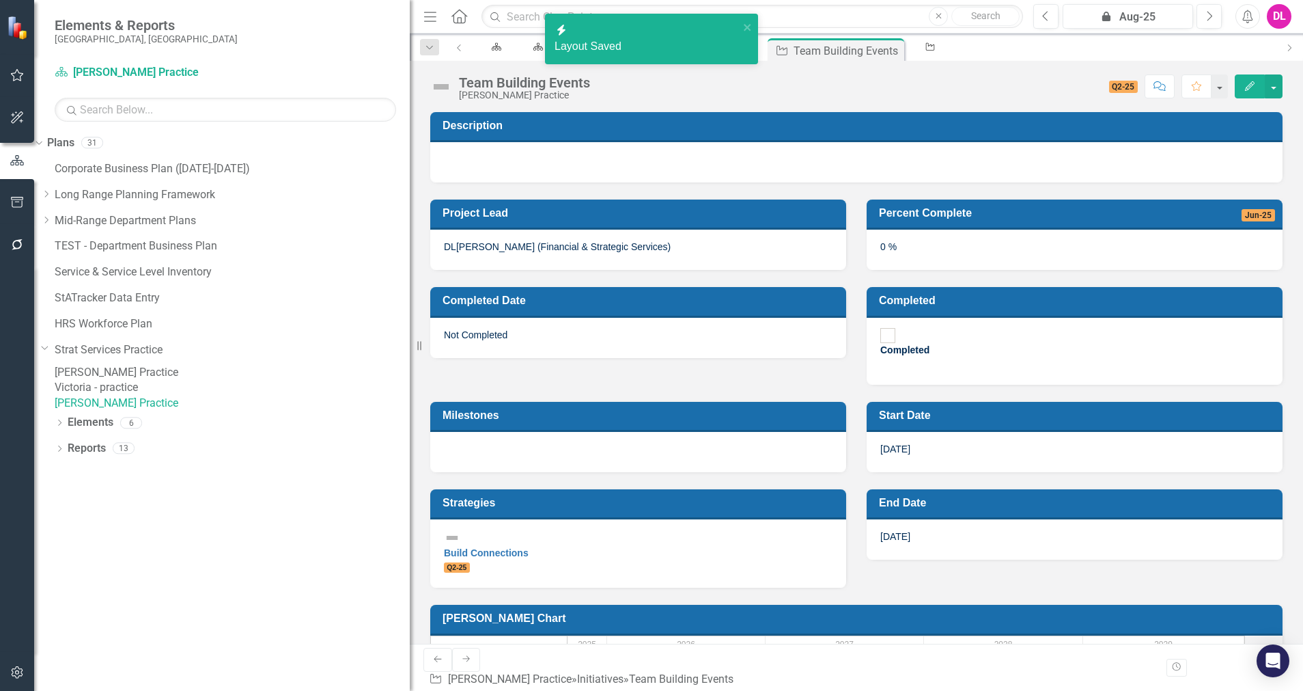
click at [650, 432] on div at bounding box center [638, 452] width 416 height 40
click at [595, 435] on div at bounding box center [638, 452] width 416 height 40
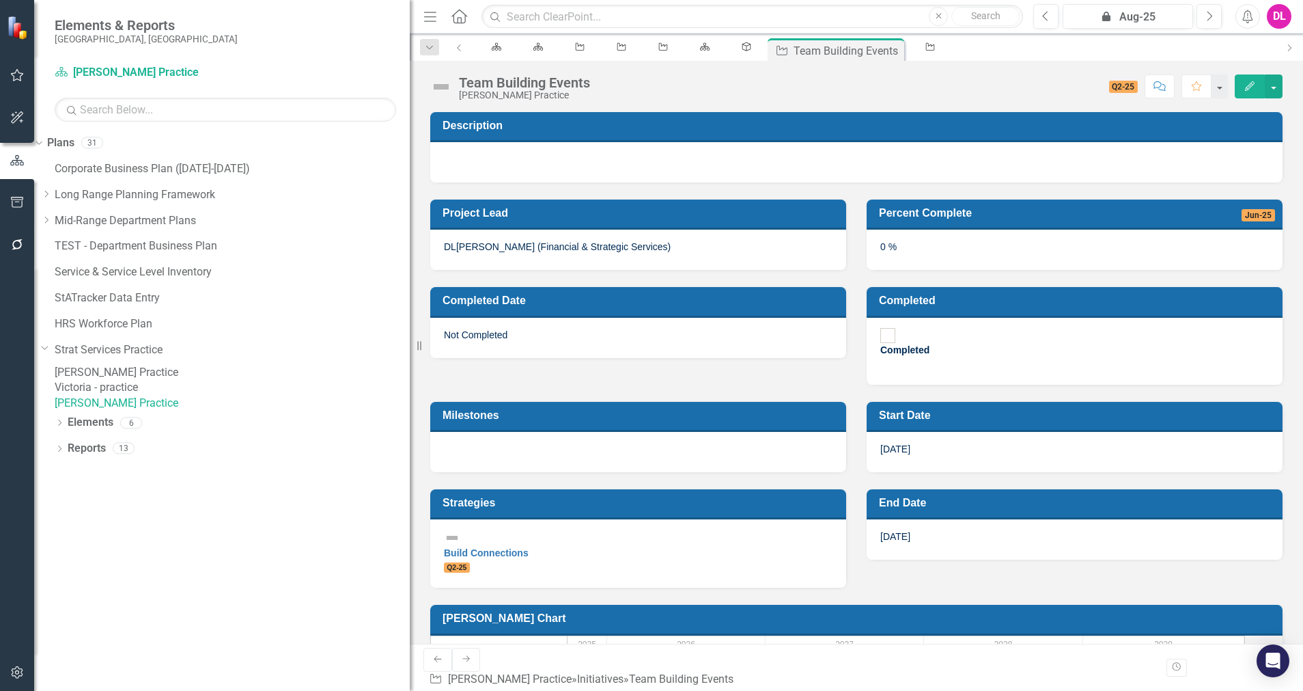
click at [796, 434] on div at bounding box center [638, 452] width 416 height 40
click at [733, 432] on div at bounding box center [638, 452] width 416 height 40
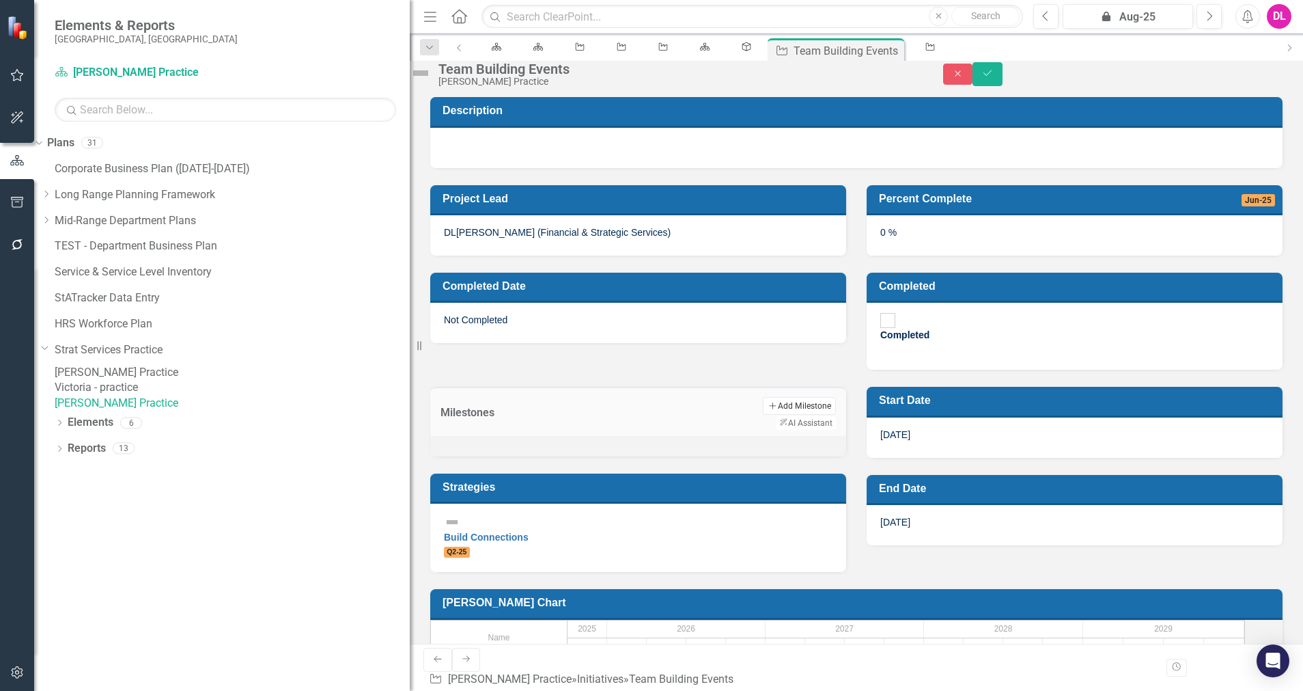
click at [763, 397] on button "Add Add Milestone" at bounding box center [799, 406] width 73 height 18
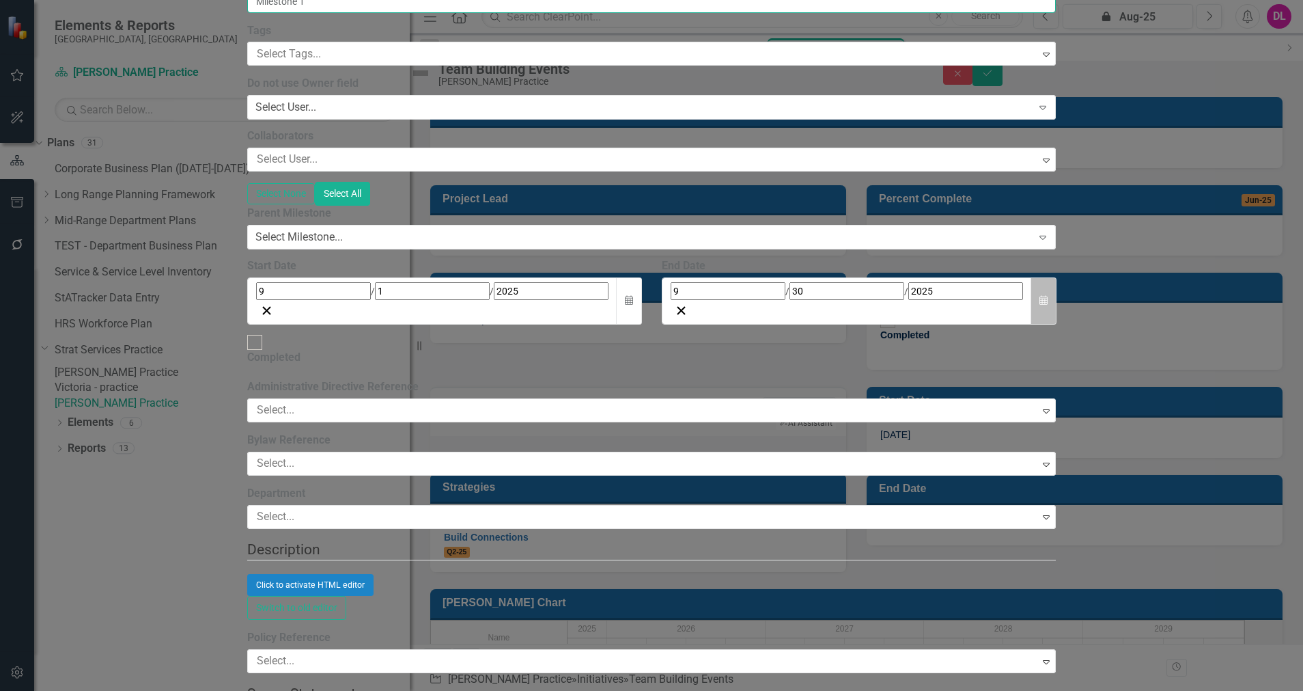
type input "Milestone 1"
click at [1048, 305] on icon "button" at bounding box center [1044, 300] width 8 height 10
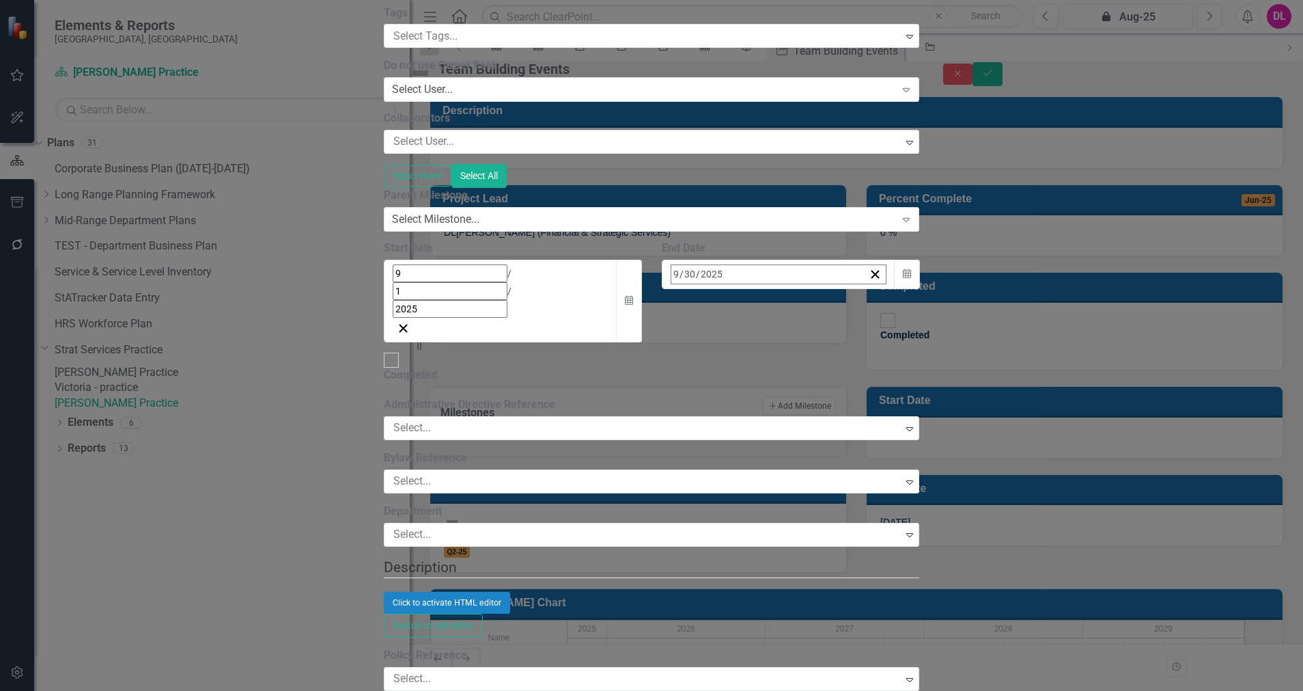
click at [871, 319] on button "›" at bounding box center [856, 304] width 30 height 30
click at [799, 469] on button "31" at bounding box center [782, 457] width 34 height 25
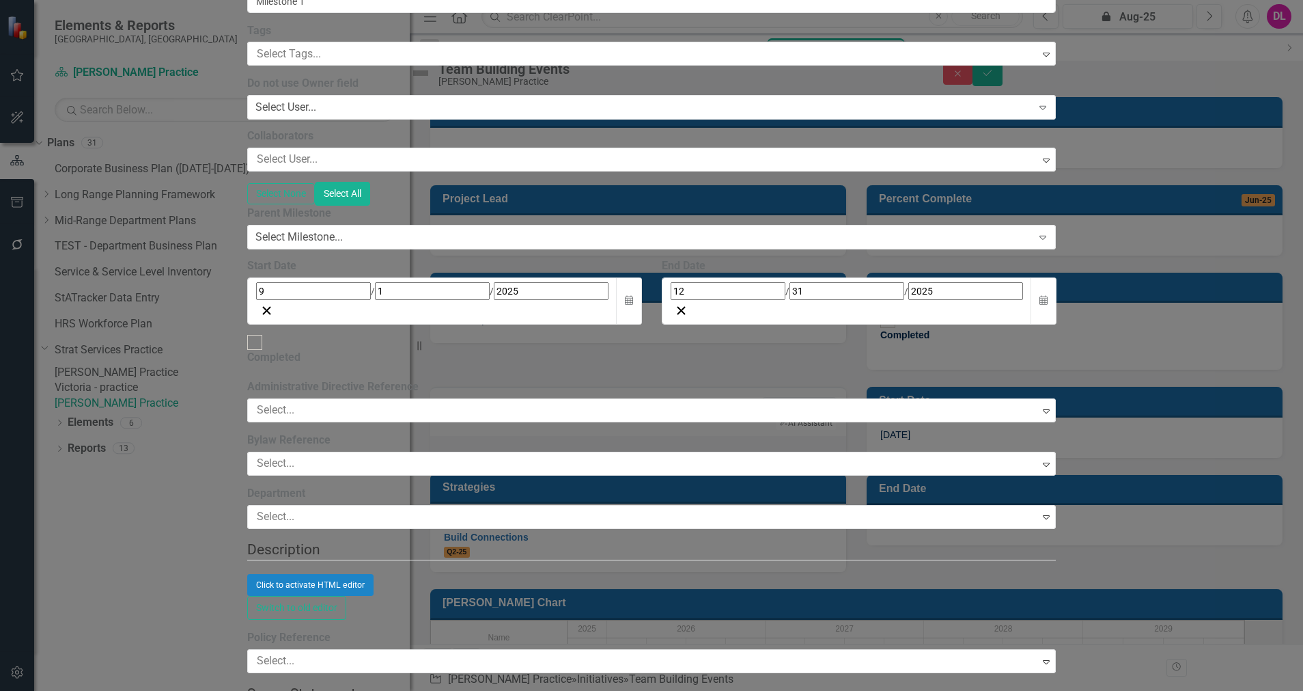
scroll to position [205, 0]
click at [462, 508] on div at bounding box center [645, 517] width 788 height 18
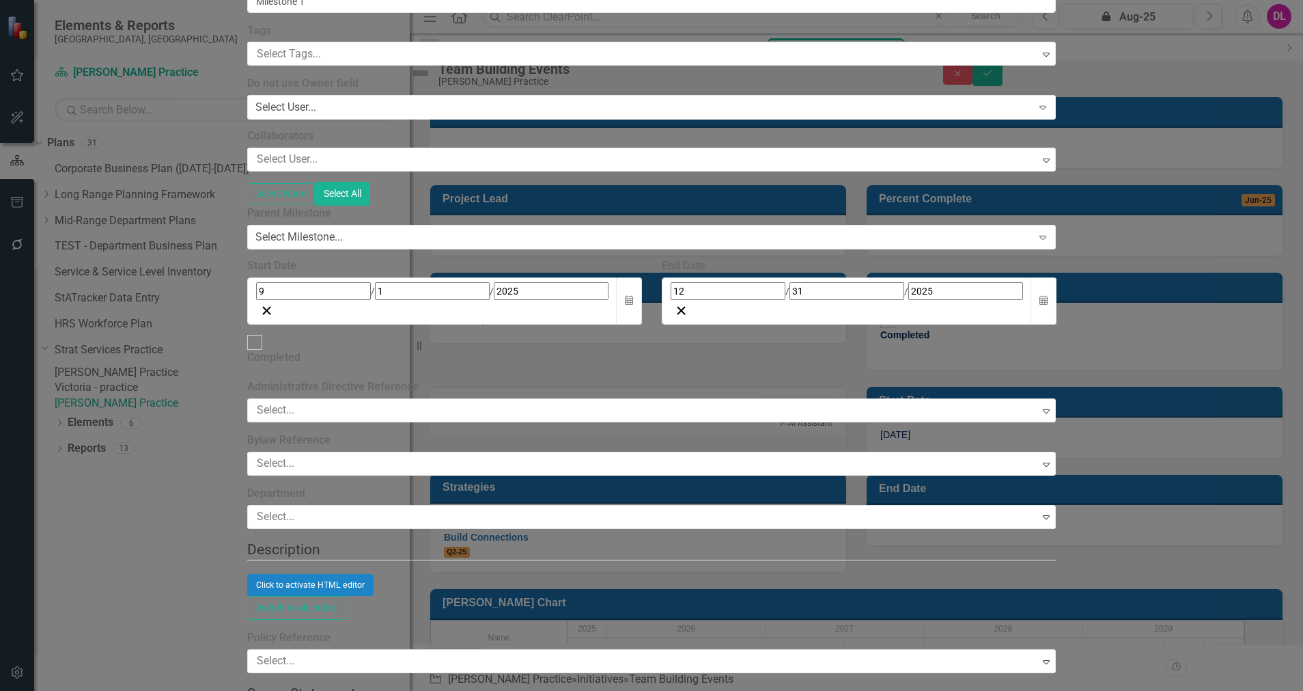
click at [481, 508] on div at bounding box center [645, 517] width 788 height 18
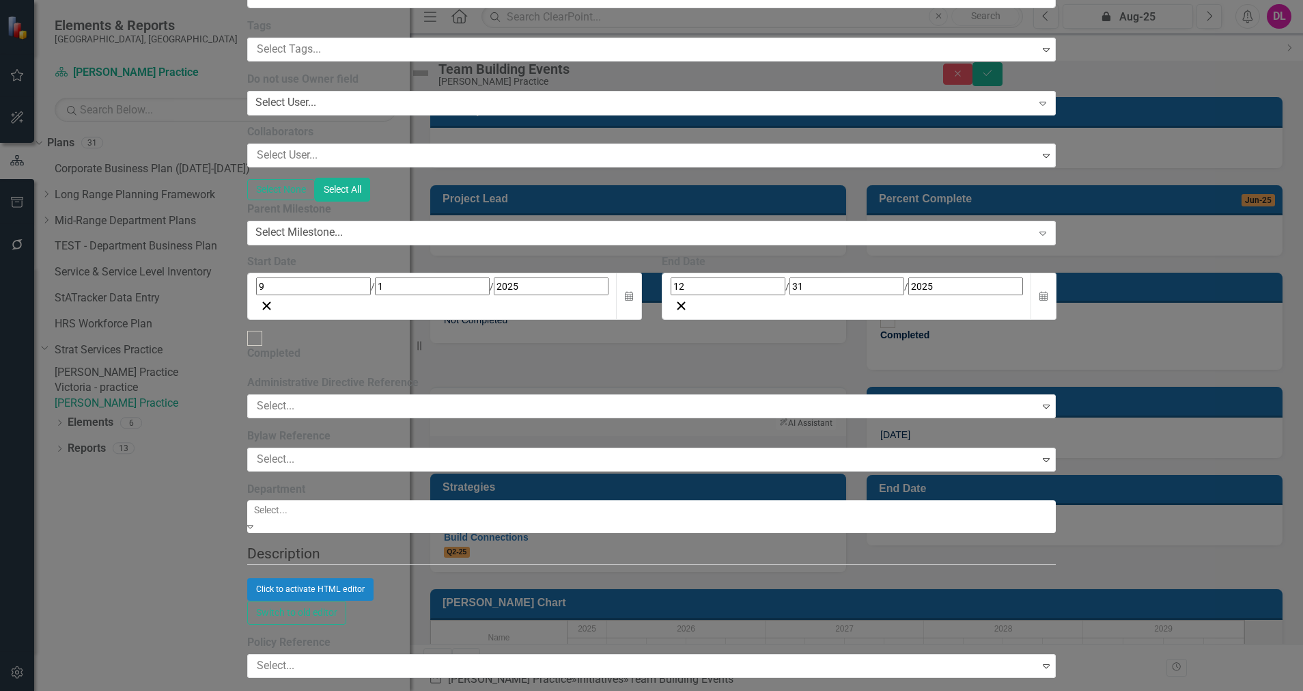
click at [489, 501] on div at bounding box center [653, 509] width 809 height 16
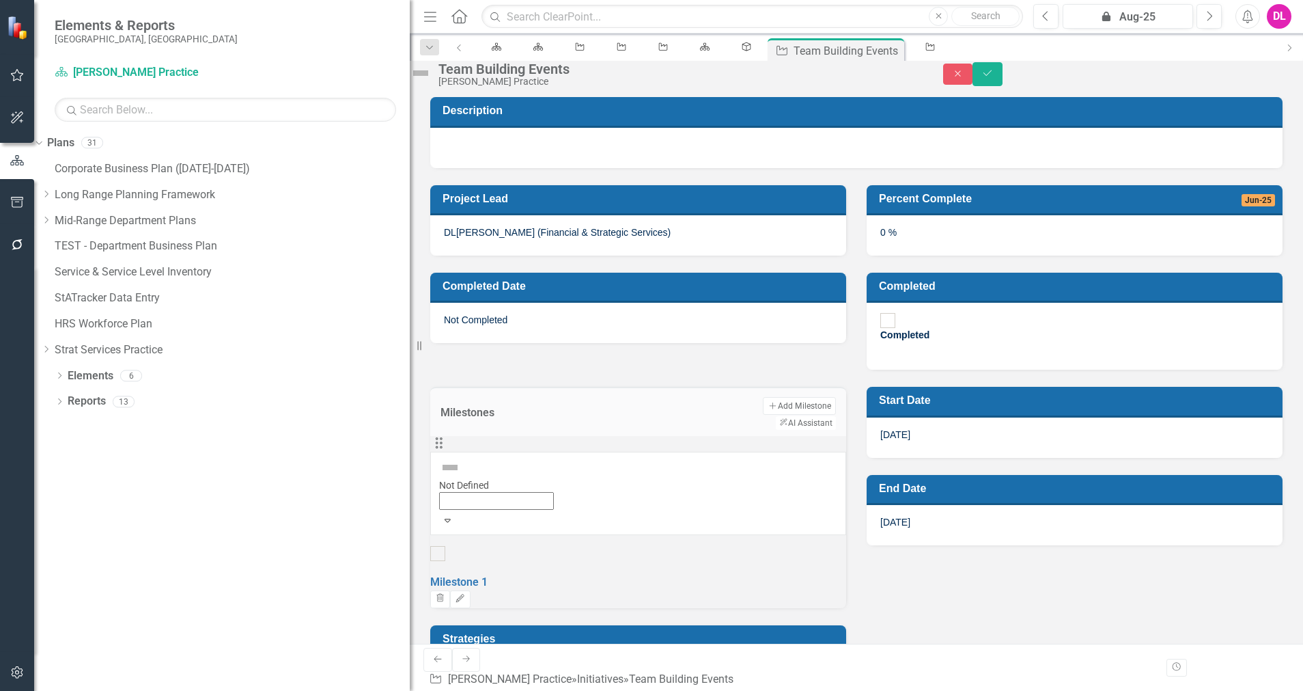
click at [503, 510] on div "Expand" at bounding box center [638, 520] width 398 height 20
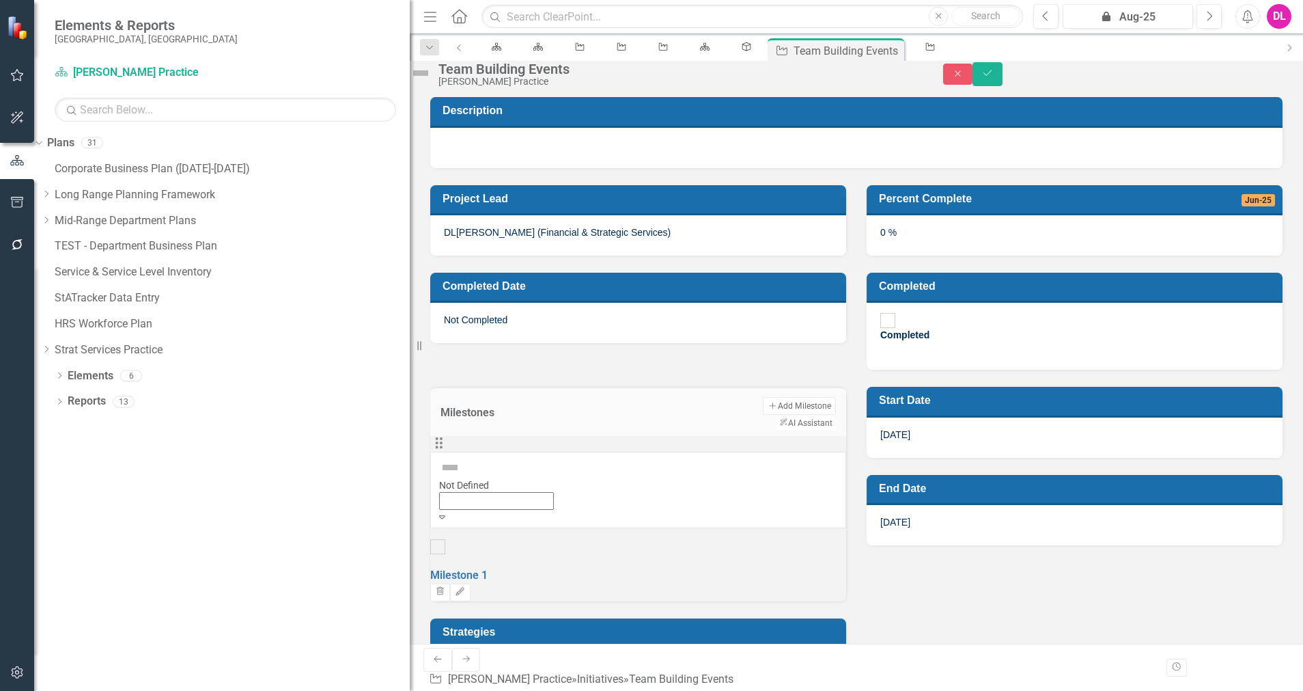
click at [656, 443] on div "Drag 6 results available. Use Up and Down to choose options, press Enter to sel…" at bounding box center [638, 518] width 416 height 165
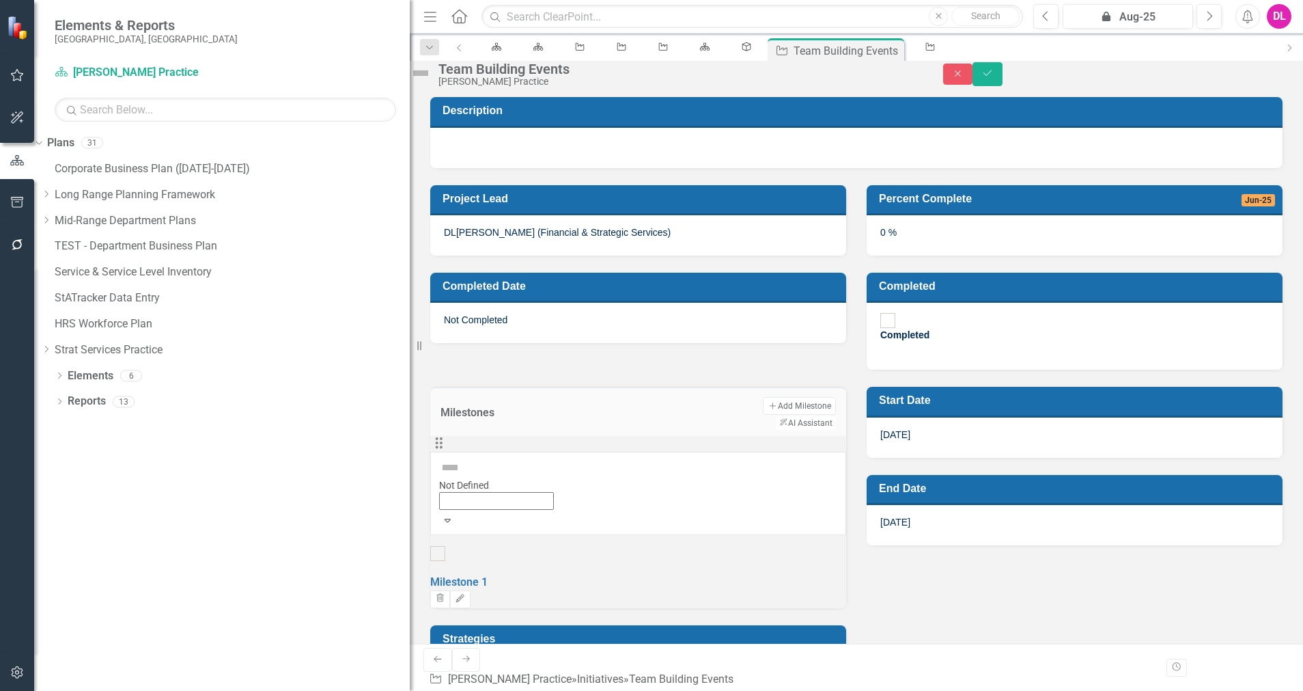
click at [679, 442] on div "Drag Not Defined Expand Milestone 1 Trash Edit" at bounding box center [638, 522] width 416 height 172
click at [445, 546] on div at bounding box center [437, 553] width 15 height 15
click at [449, 542] on input "checkbox" at bounding box center [438, 552] width 21 height 21
click at [445, 546] on div at bounding box center [437, 553] width 15 height 15
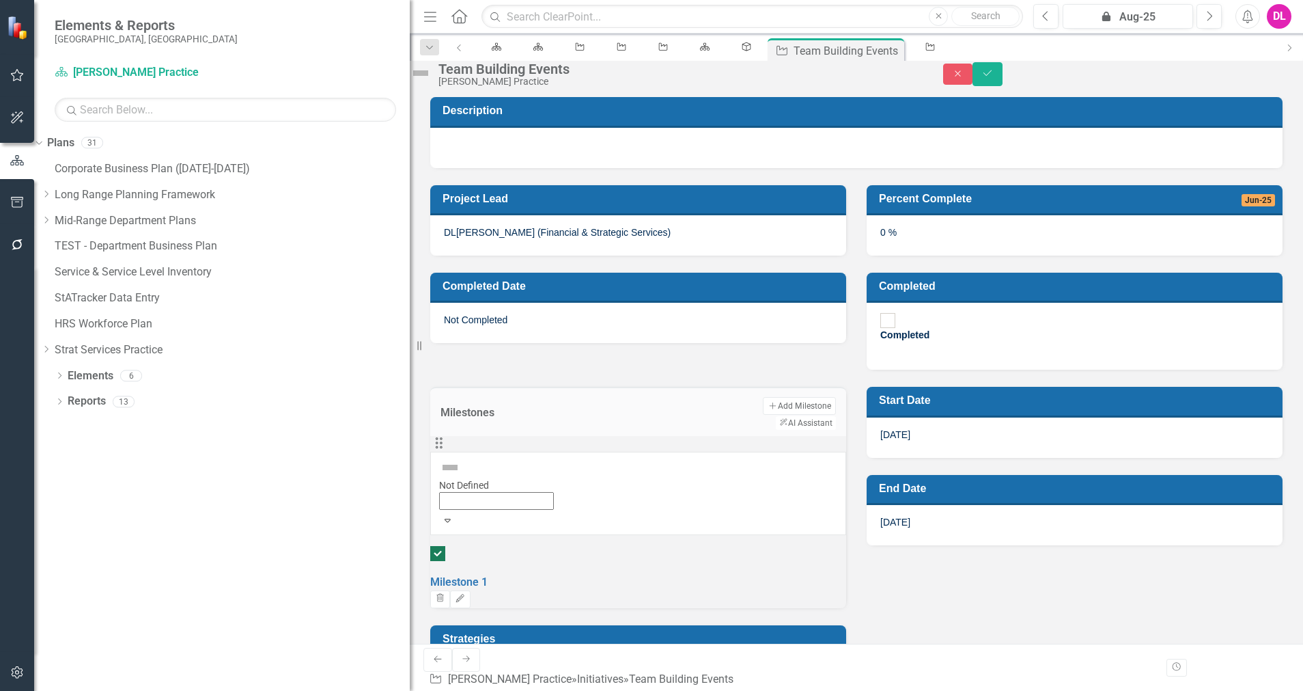
click at [449, 542] on input "checkbox" at bounding box center [438, 552] width 21 height 21
checkbox input "false"
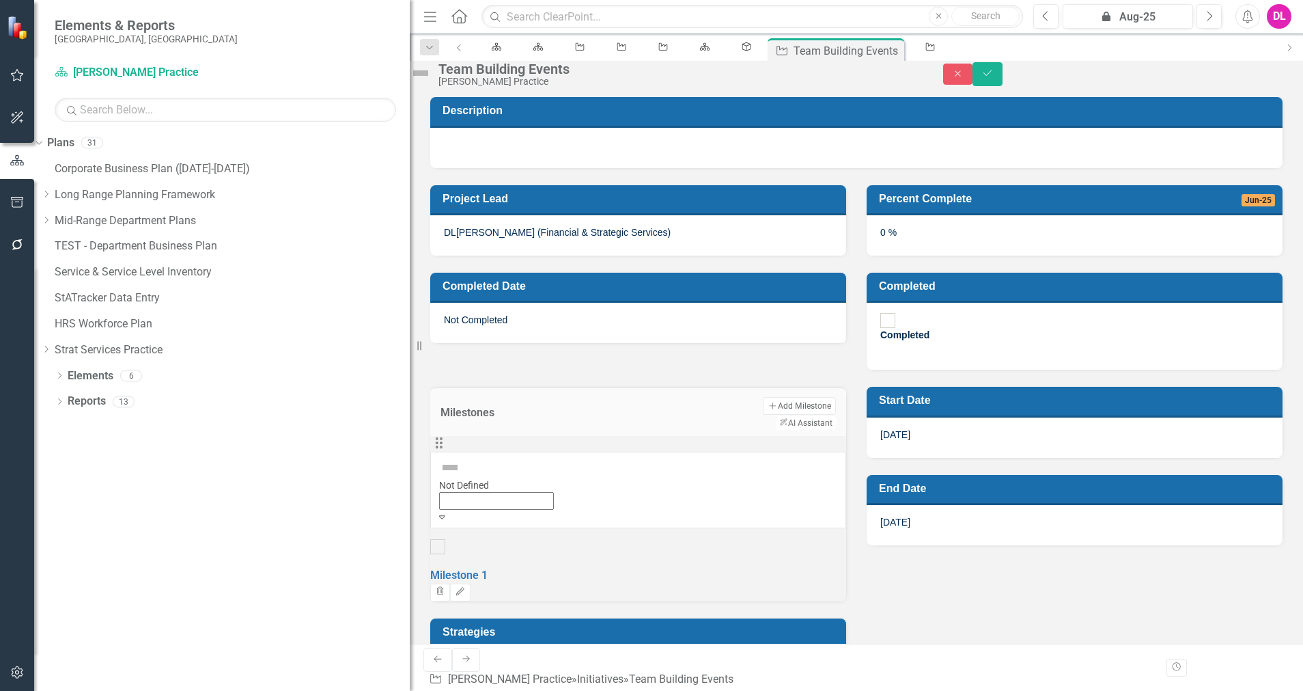
click at [445, 515] on icon at bounding box center [442, 516] width 6 height 3
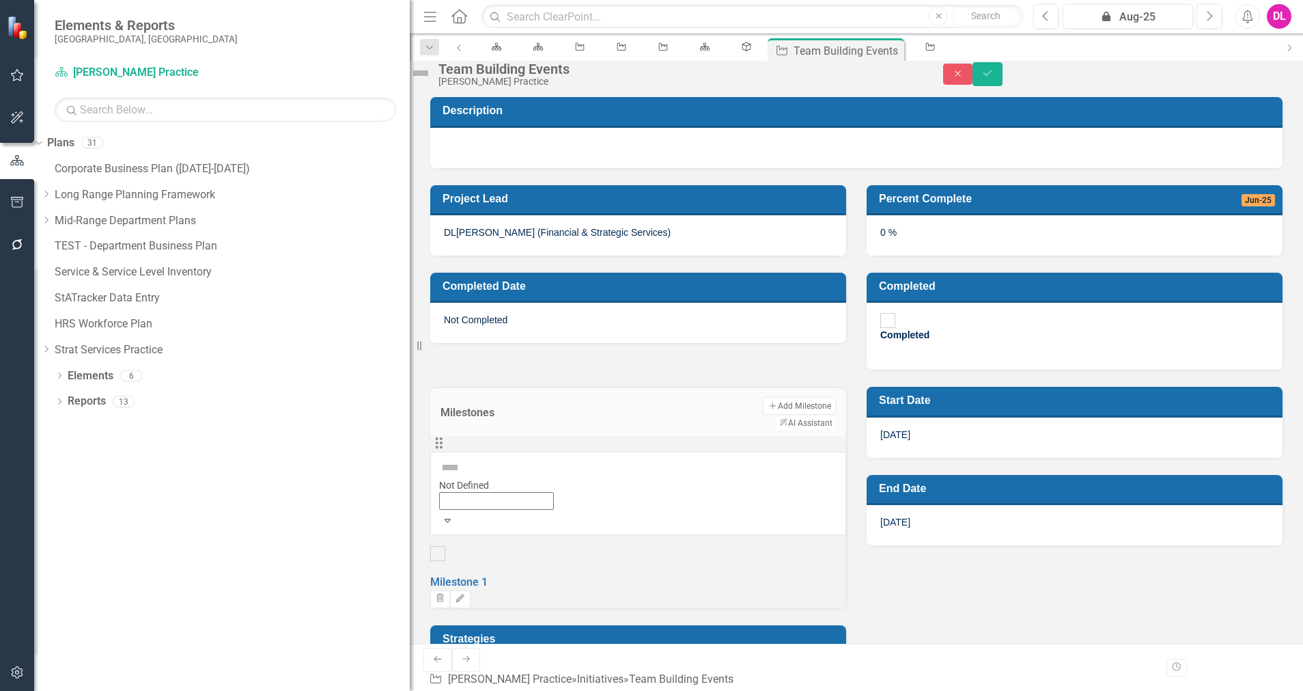
click at [671, 463] on div "Drag Not Defined Expand Milestone 1 Trash Edit" at bounding box center [638, 522] width 416 height 172
click at [488, 575] on link "Milestone 1" at bounding box center [458, 581] width 57 height 13
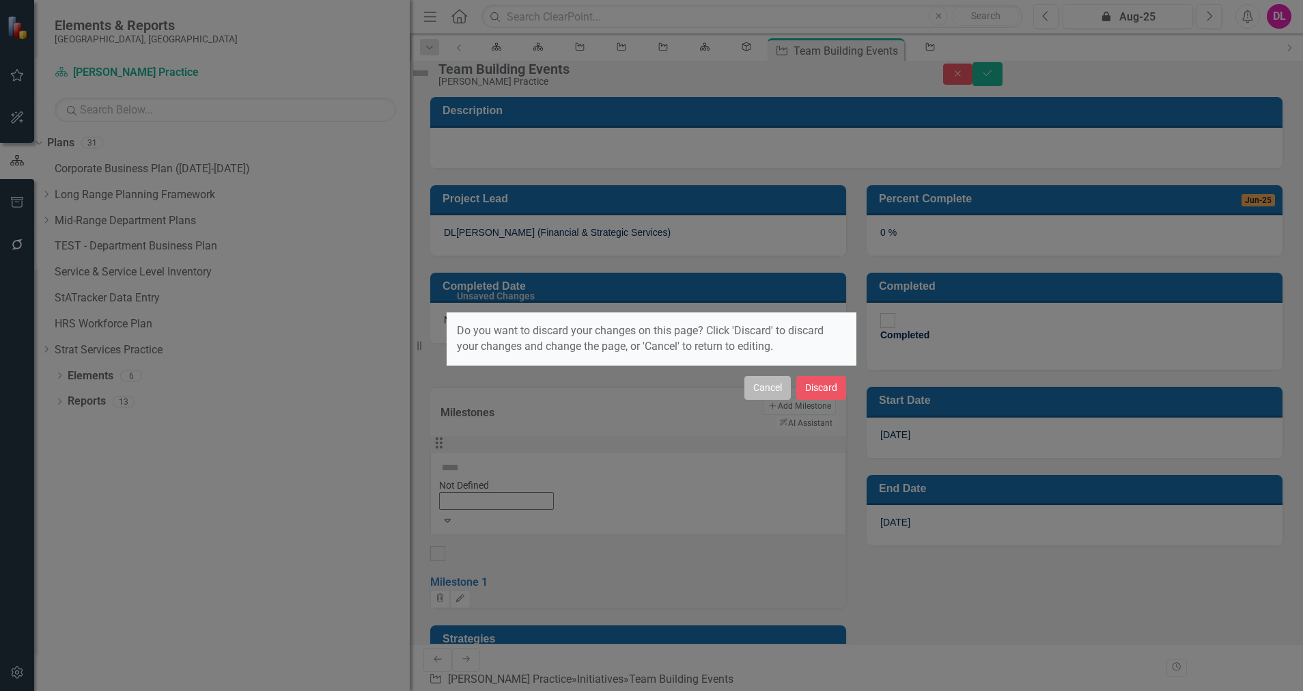
click at [765, 385] on button "Cancel" at bounding box center [768, 388] width 46 height 24
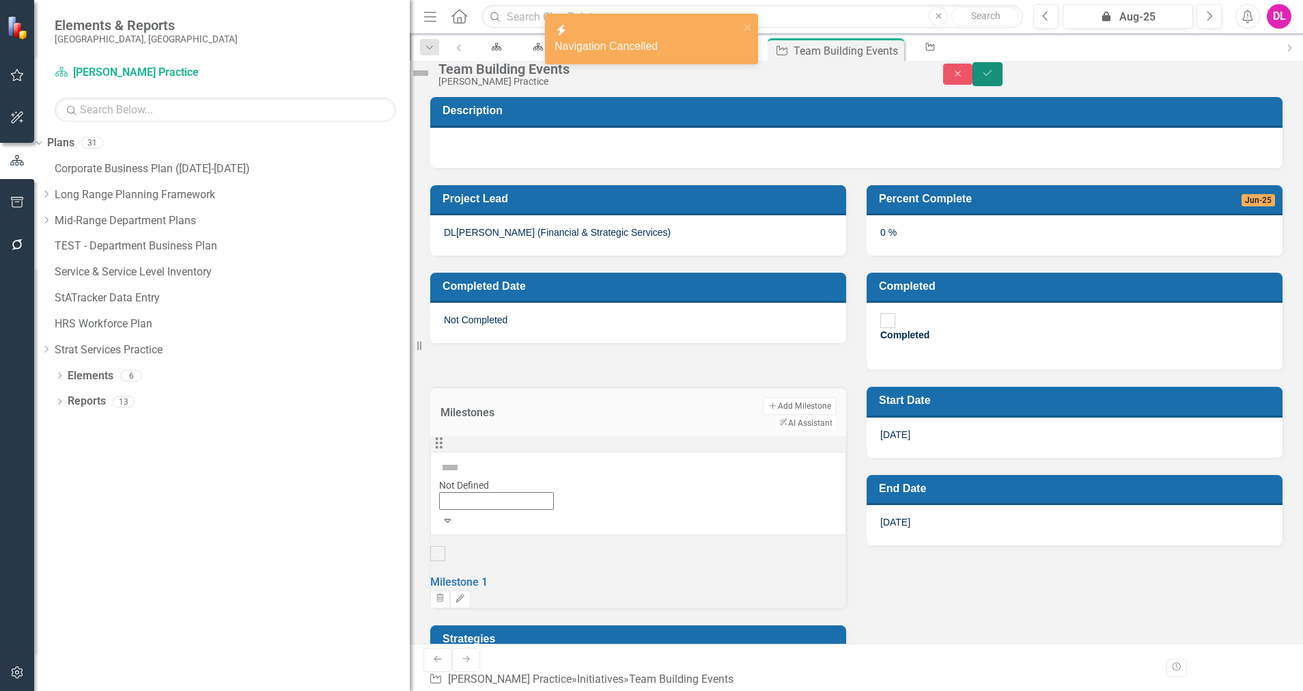
click at [994, 78] on icon "Save" at bounding box center [988, 73] width 12 height 10
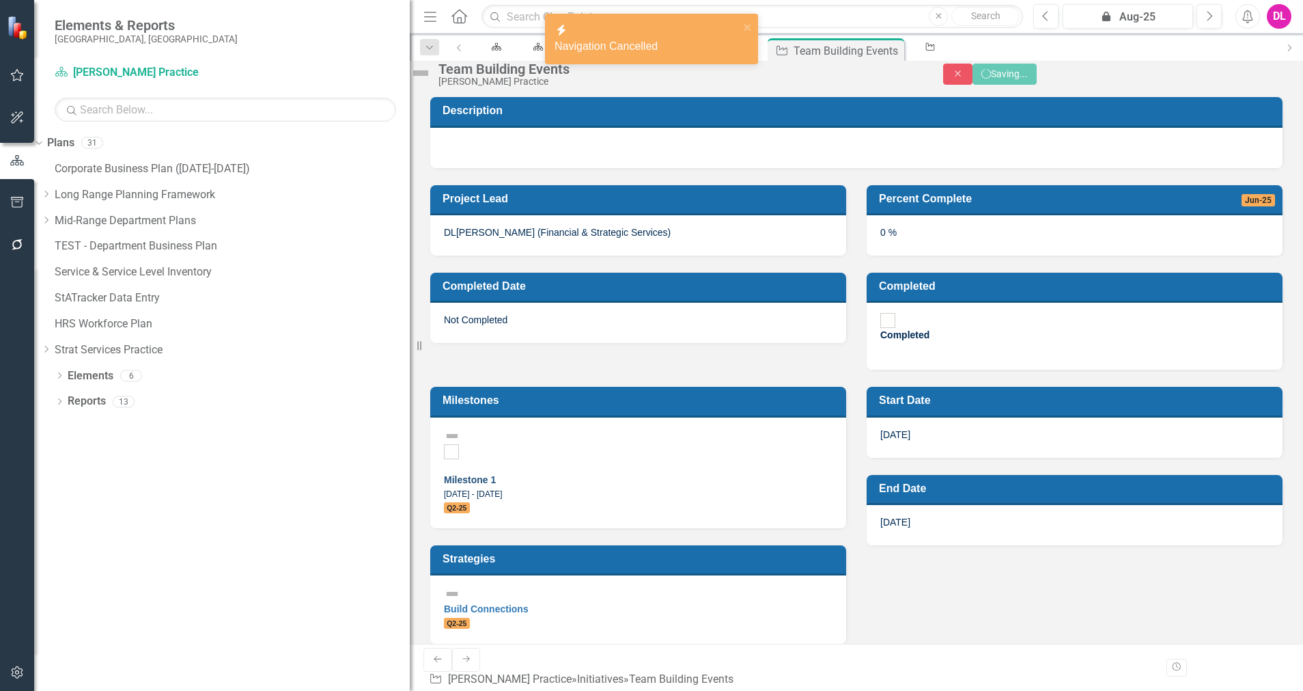
click at [496, 474] on link "Milestone 1" at bounding box center [470, 479] width 52 height 11
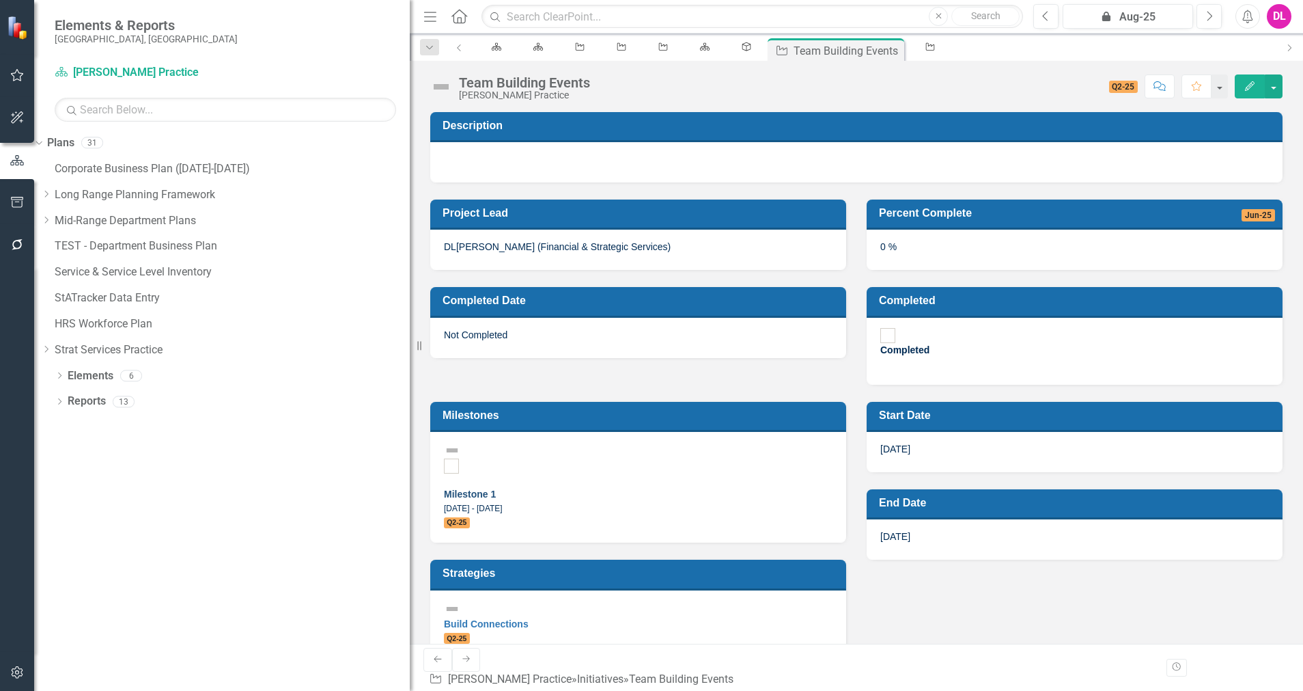
click at [496, 488] on link "Milestone 1" at bounding box center [470, 493] width 52 height 11
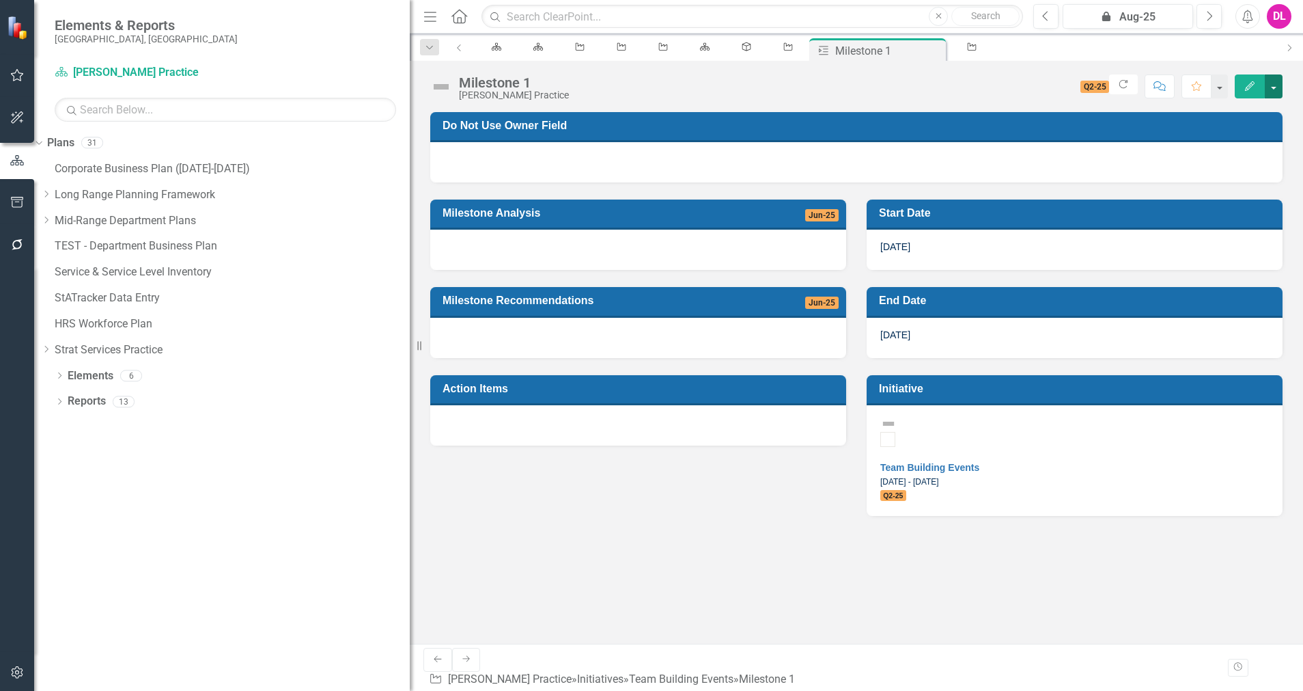
click at [1280, 89] on button "button" at bounding box center [1274, 86] width 18 height 24
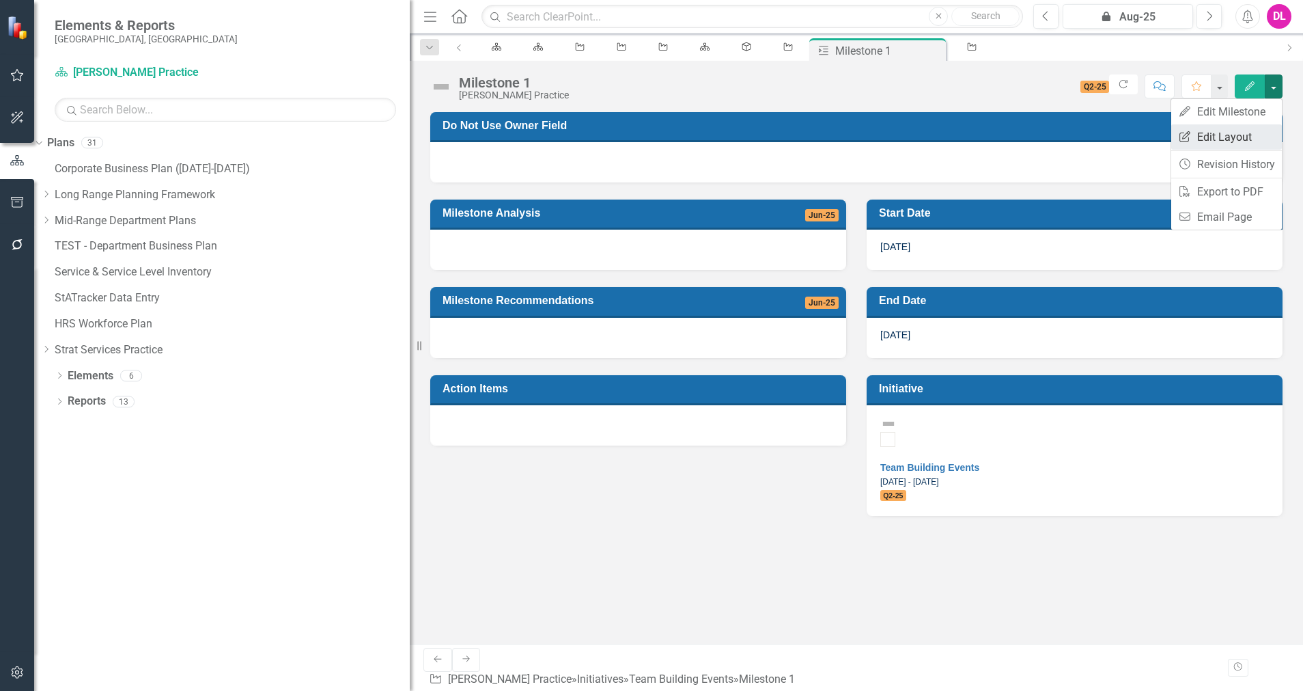
click at [1240, 136] on link "Edit Report Edit Layout" at bounding box center [1226, 136] width 111 height 25
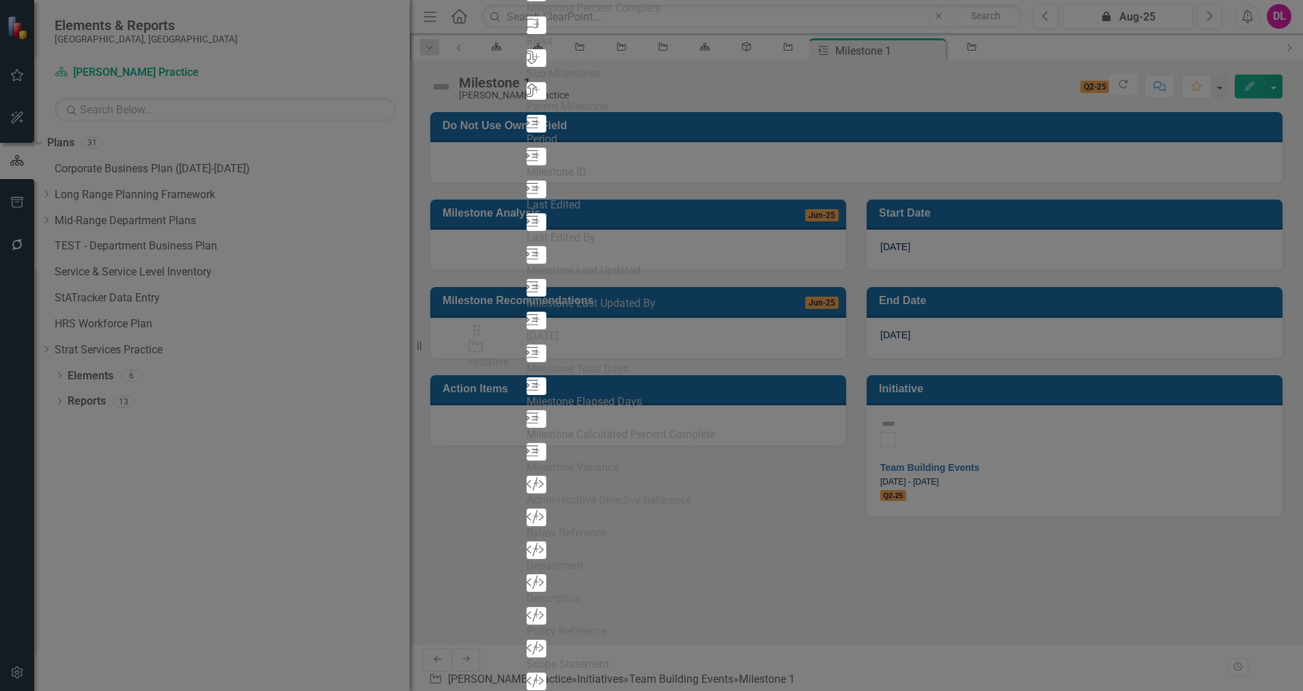
drag, startPoint x: 901, startPoint y: 260, endPoint x: 495, endPoint y: 342, distance: 414.1
click at [527, 607] on button "Add" at bounding box center [537, 616] width 20 height 18
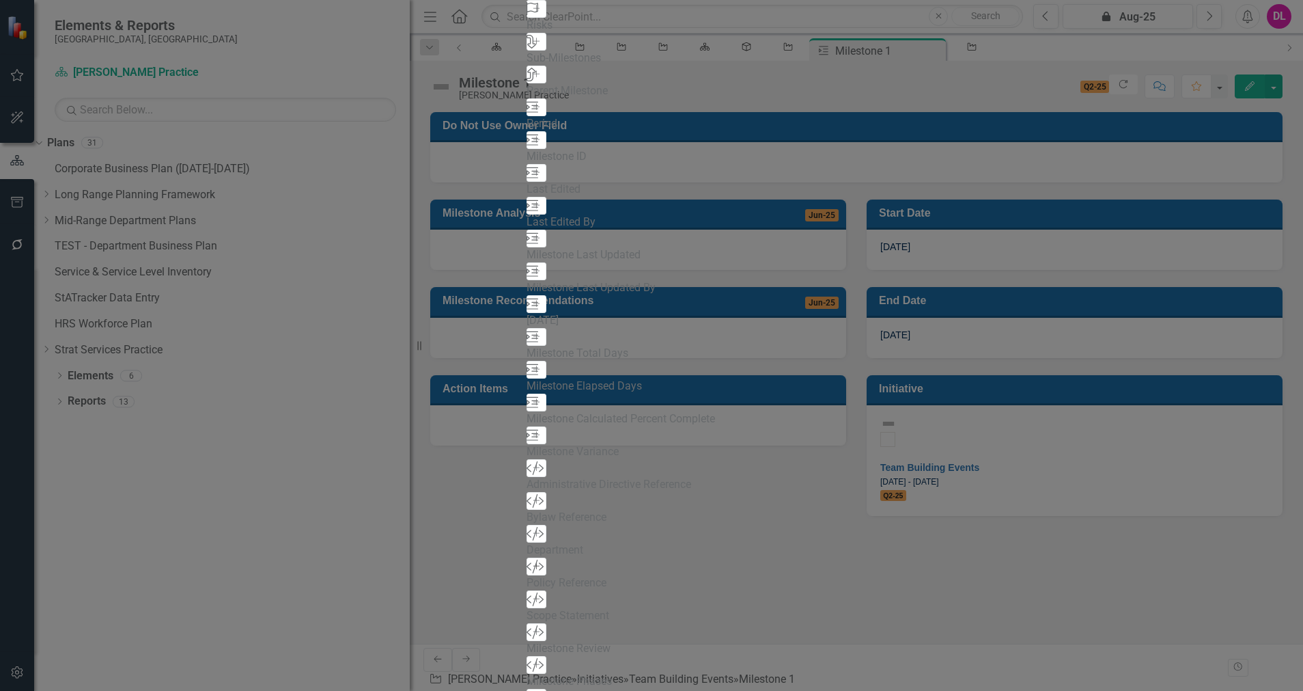
click at [531, 562] on icon "Add" at bounding box center [536, 566] width 10 height 8
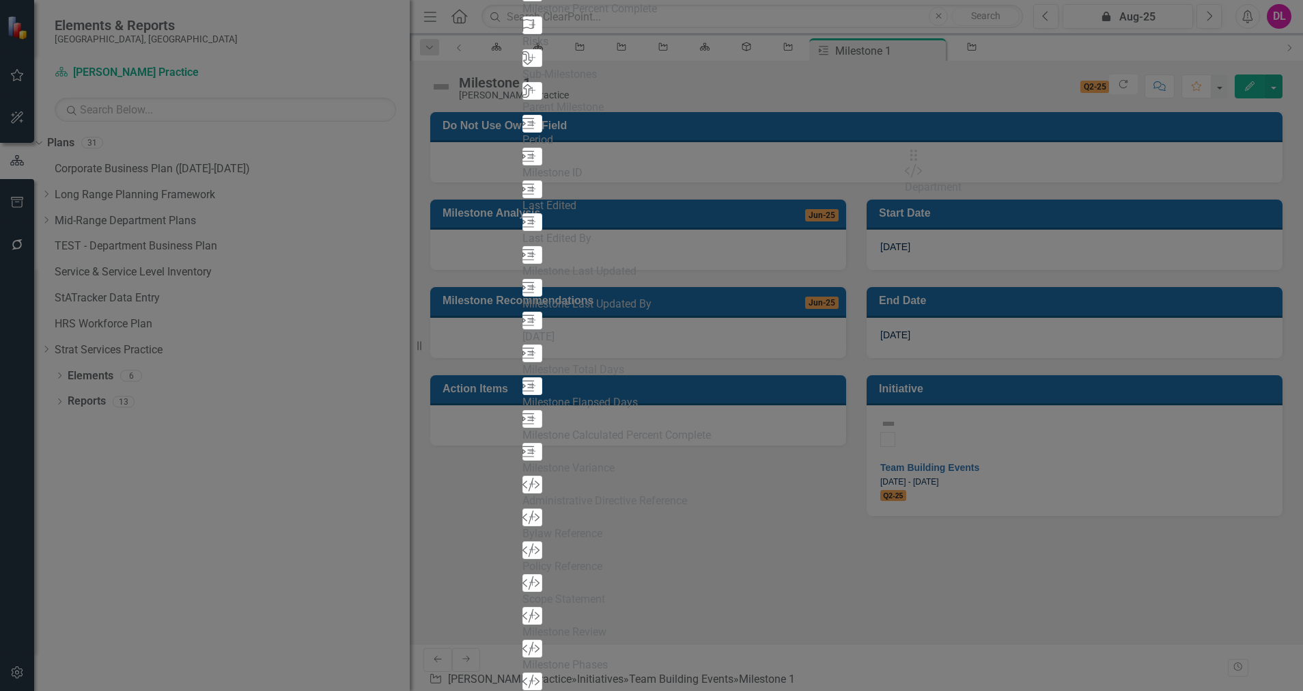
drag, startPoint x: 469, startPoint y: 88, endPoint x: 934, endPoint y: 163, distance: 470.4
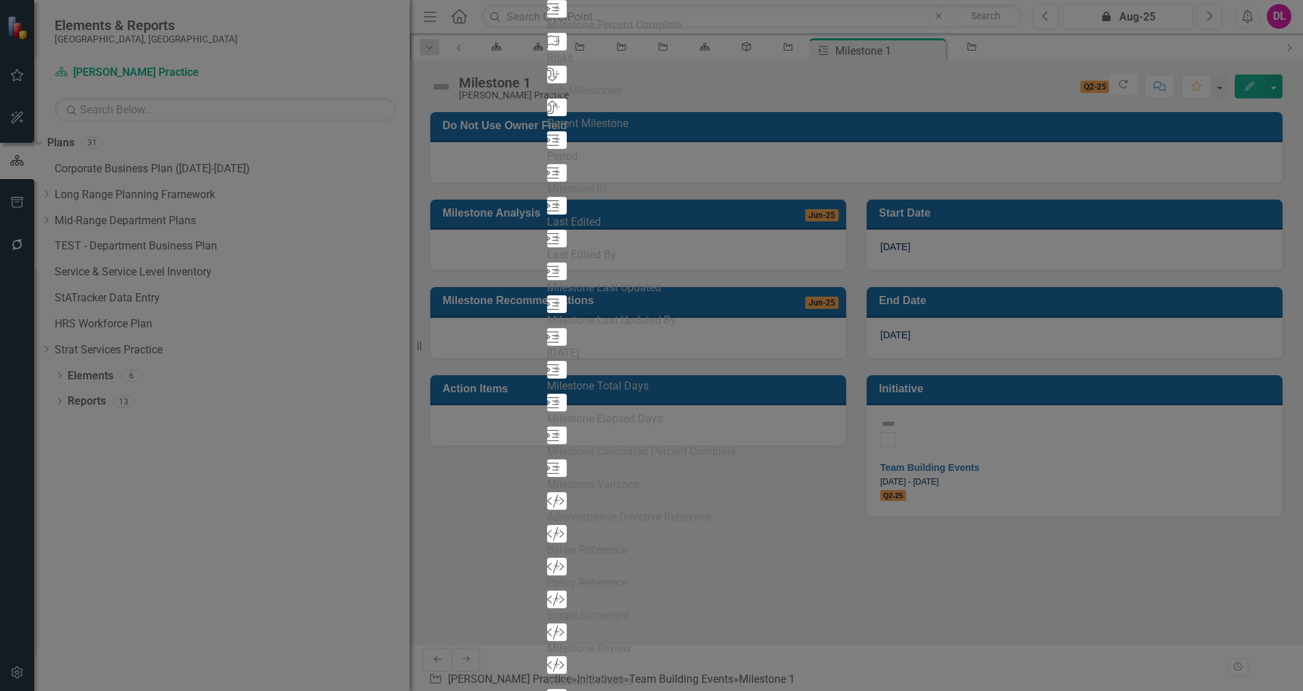
scroll to position [760, 0]
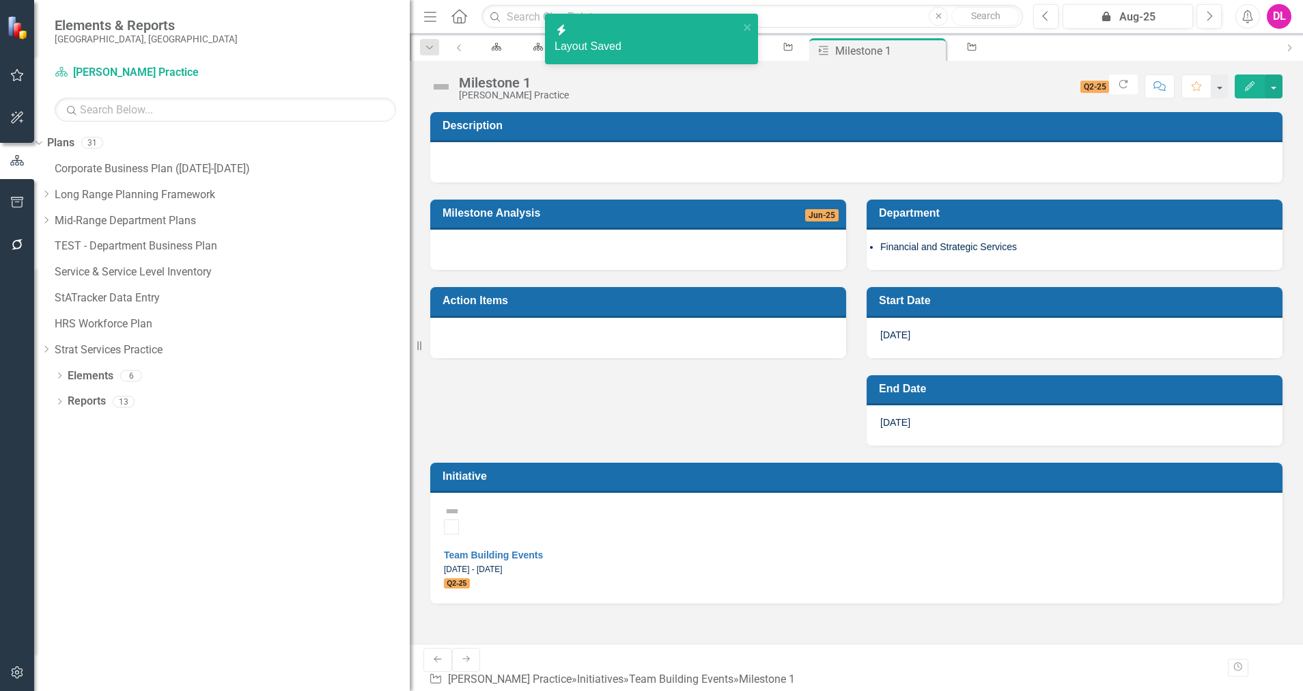
click at [518, 348] on div at bounding box center [638, 338] width 416 height 40
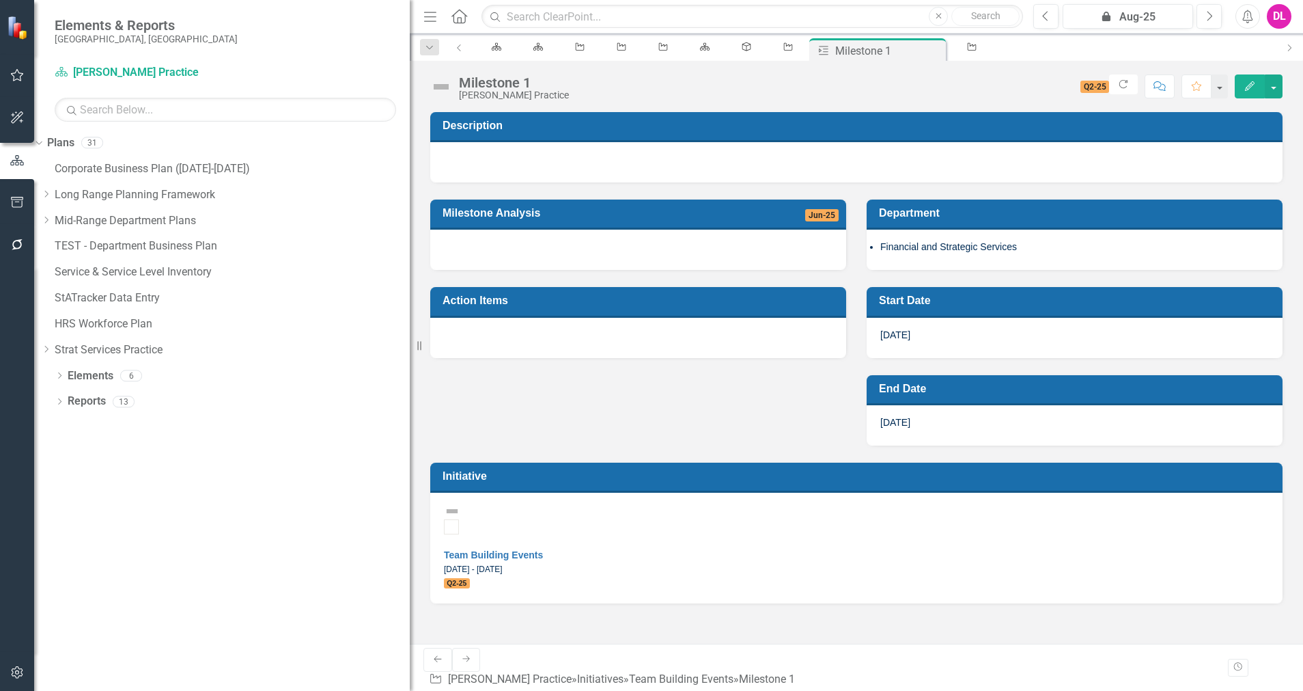
click at [511, 326] on div at bounding box center [638, 338] width 416 height 40
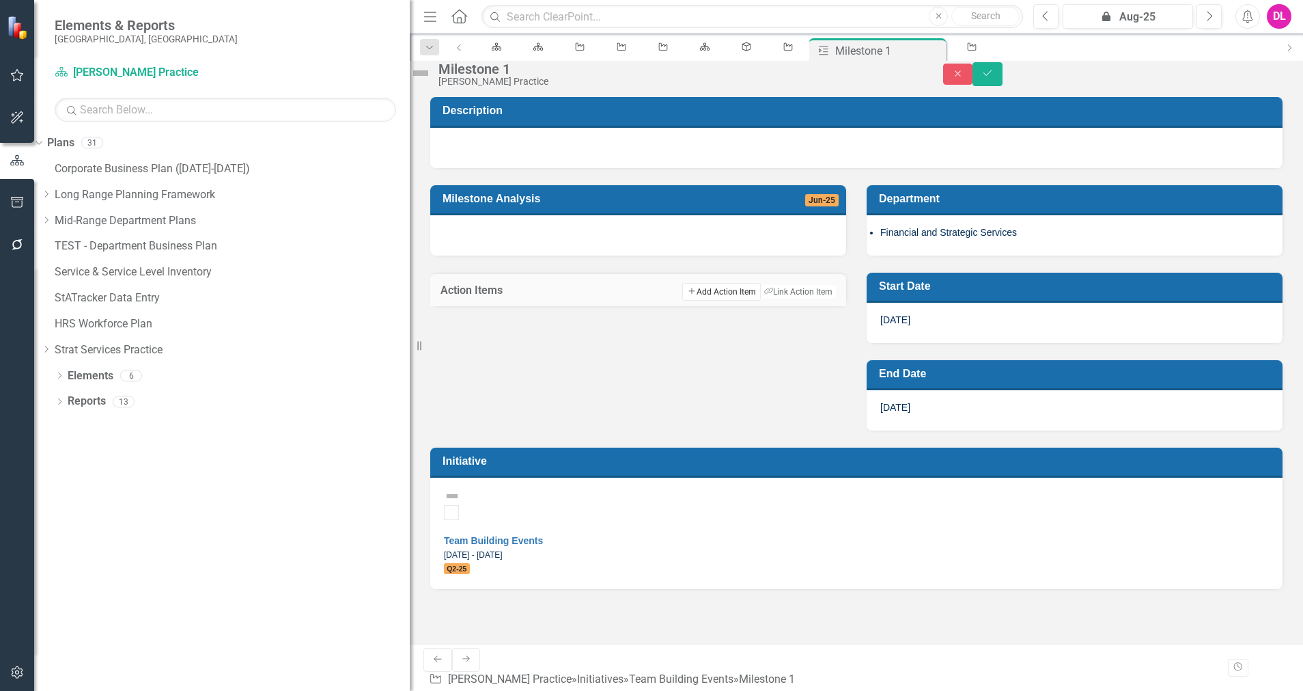
click at [704, 301] on button "Add Add Action Item" at bounding box center [721, 292] width 78 height 18
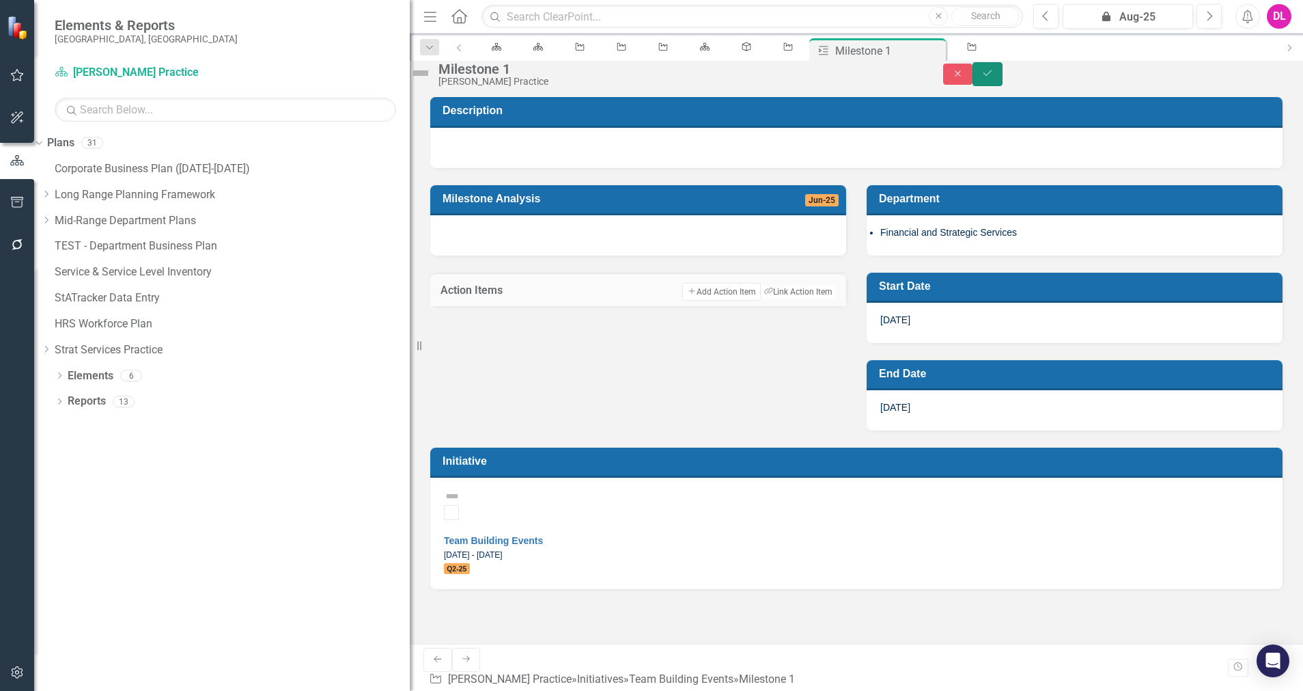
click at [994, 78] on icon "Save" at bounding box center [988, 73] width 12 height 10
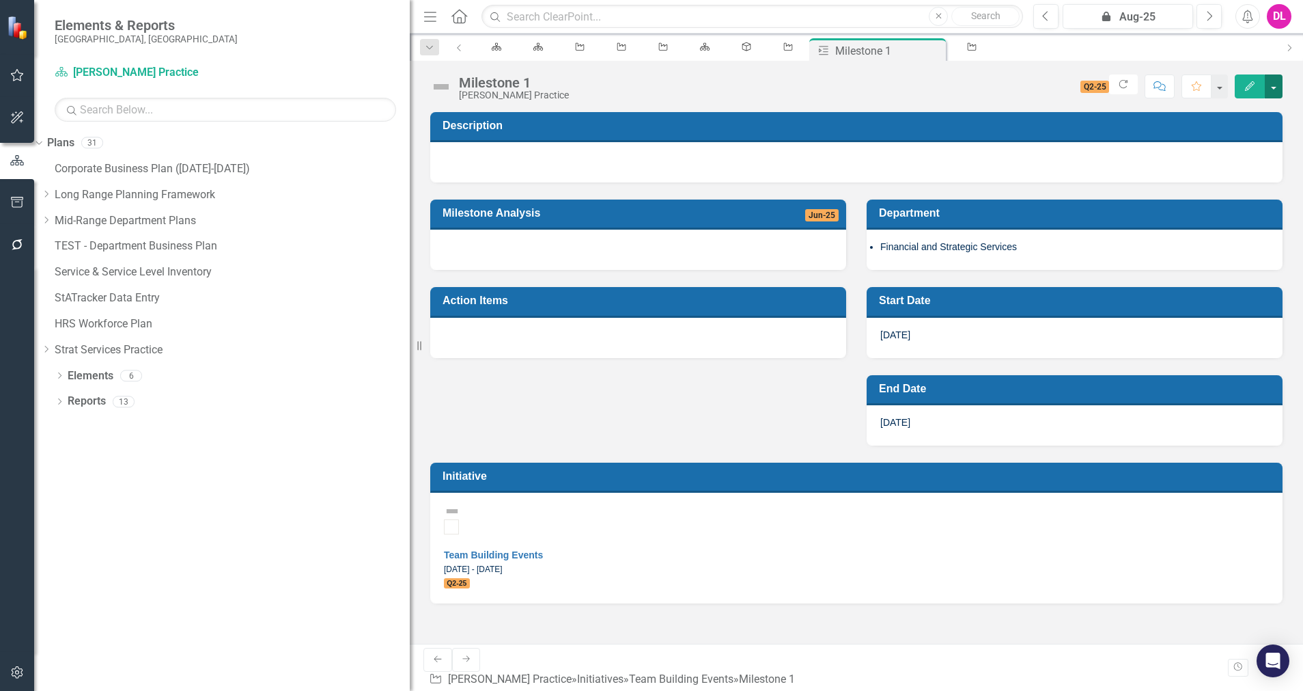
click at [1279, 87] on button "button" at bounding box center [1274, 86] width 18 height 24
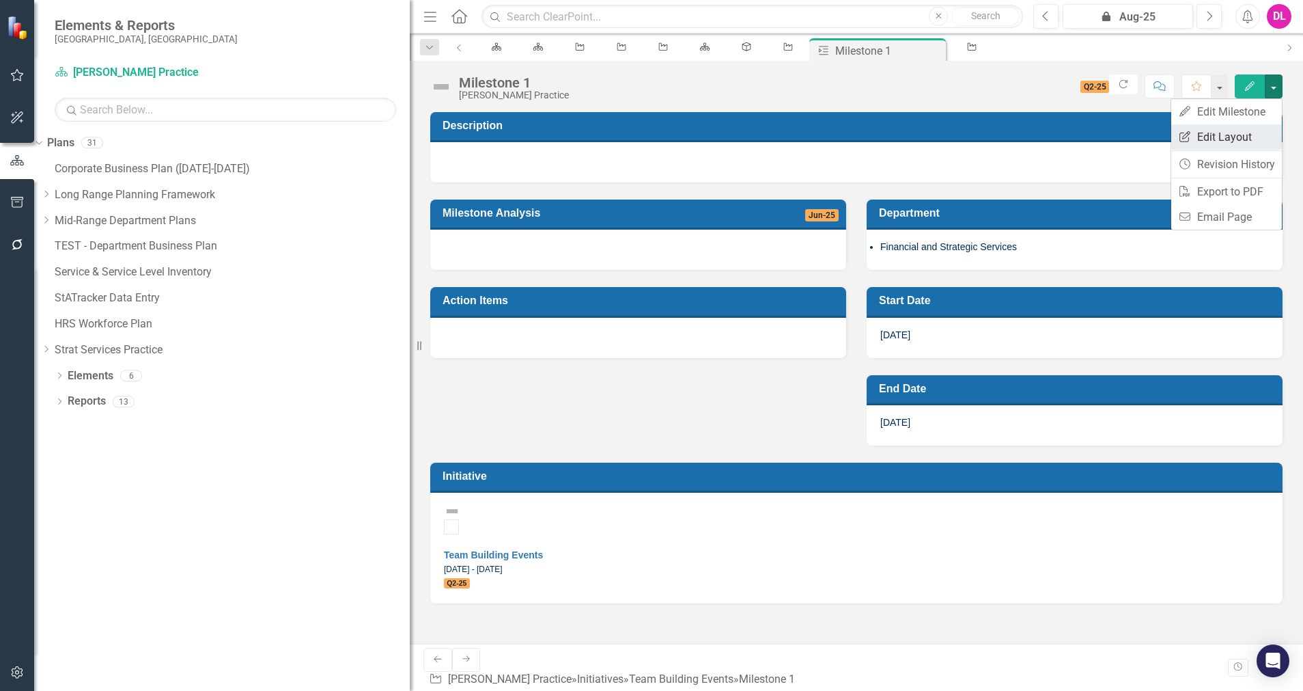
click at [1223, 139] on link "Edit Report Edit Layout" at bounding box center [1226, 136] width 111 height 25
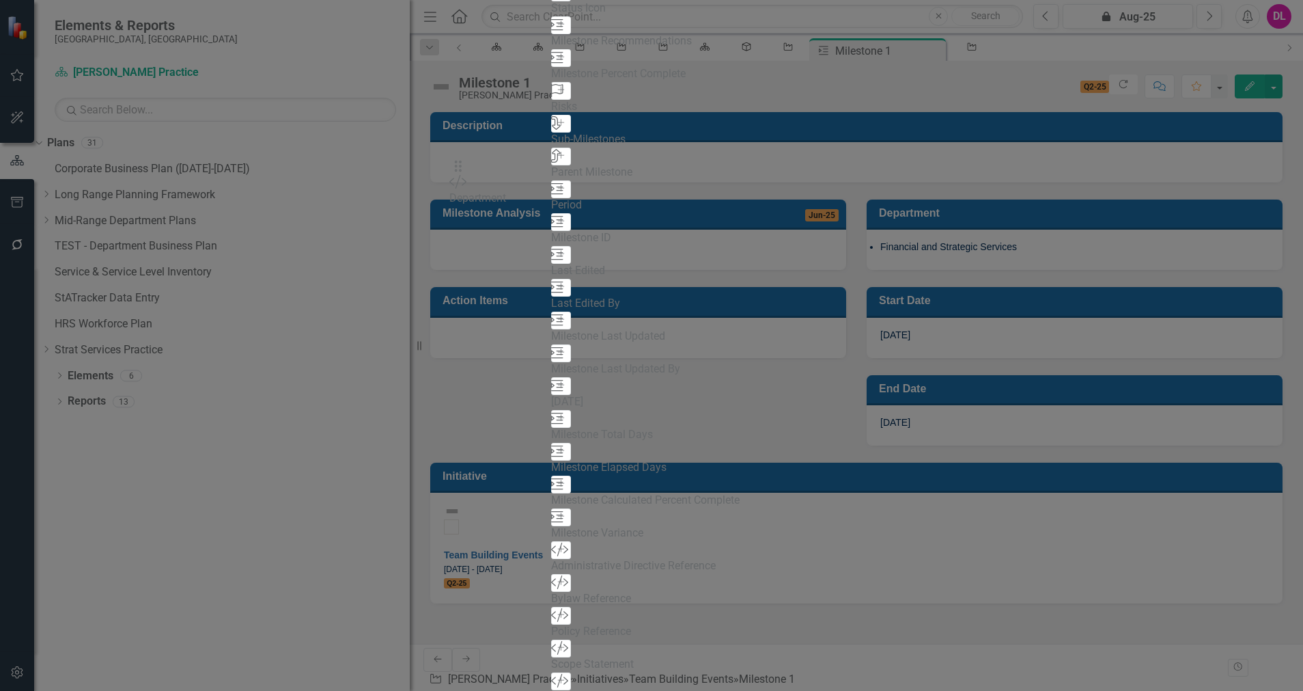
drag, startPoint x: 903, startPoint y: 174, endPoint x: 479, endPoint y: 177, distance: 424.2
drag, startPoint x: 474, startPoint y: 177, endPoint x: 478, endPoint y: 219, distance: 42.5
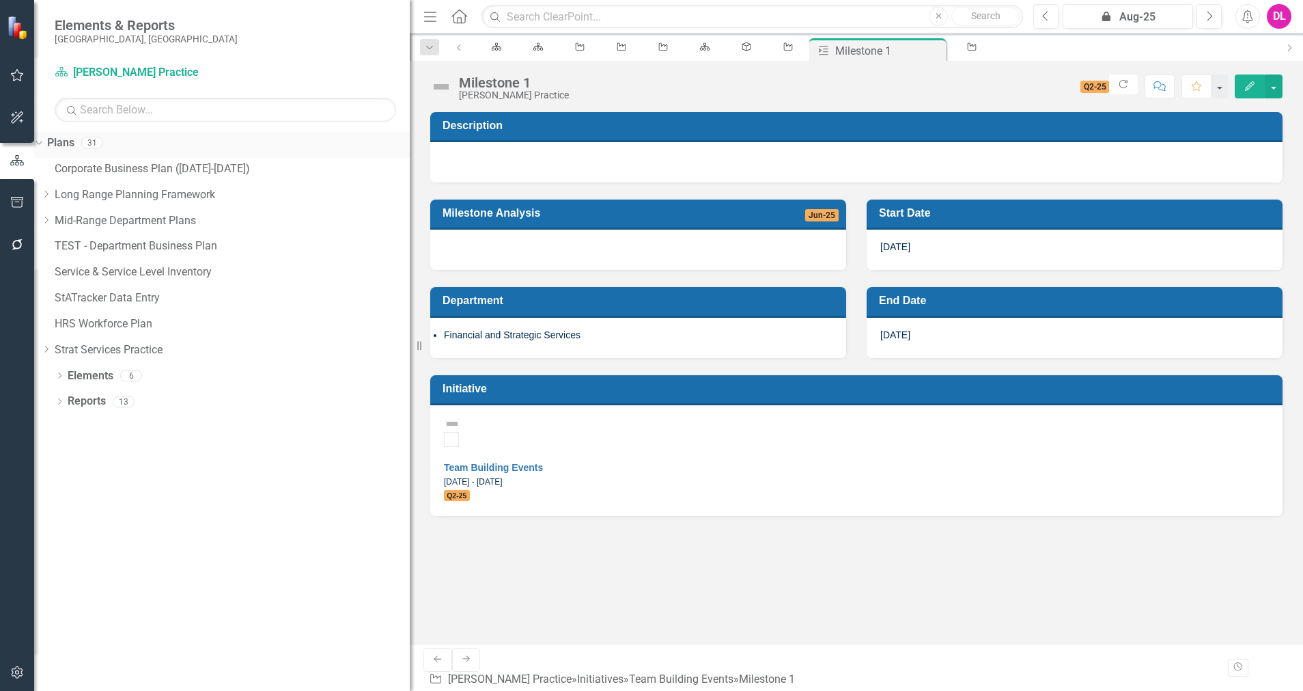
click at [42, 141] on div "Dropdown" at bounding box center [37, 142] width 12 height 10
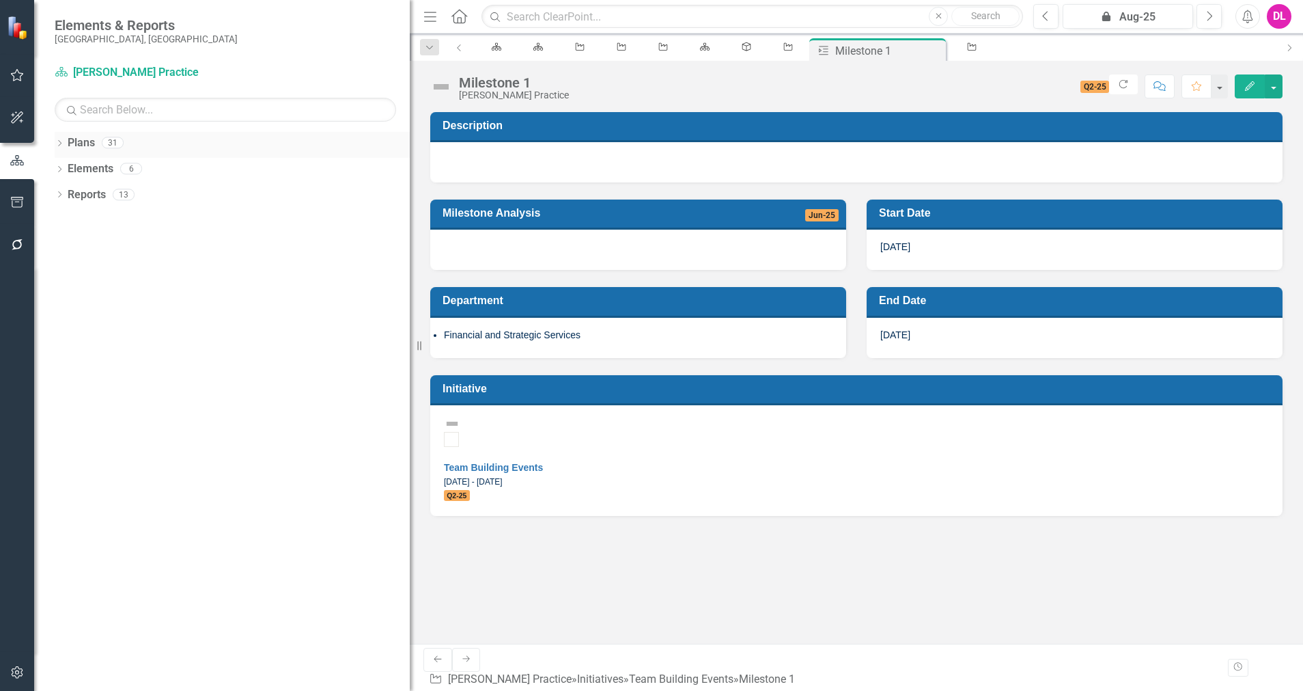
click at [62, 141] on icon "Dropdown" at bounding box center [60, 145] width 10 height 8
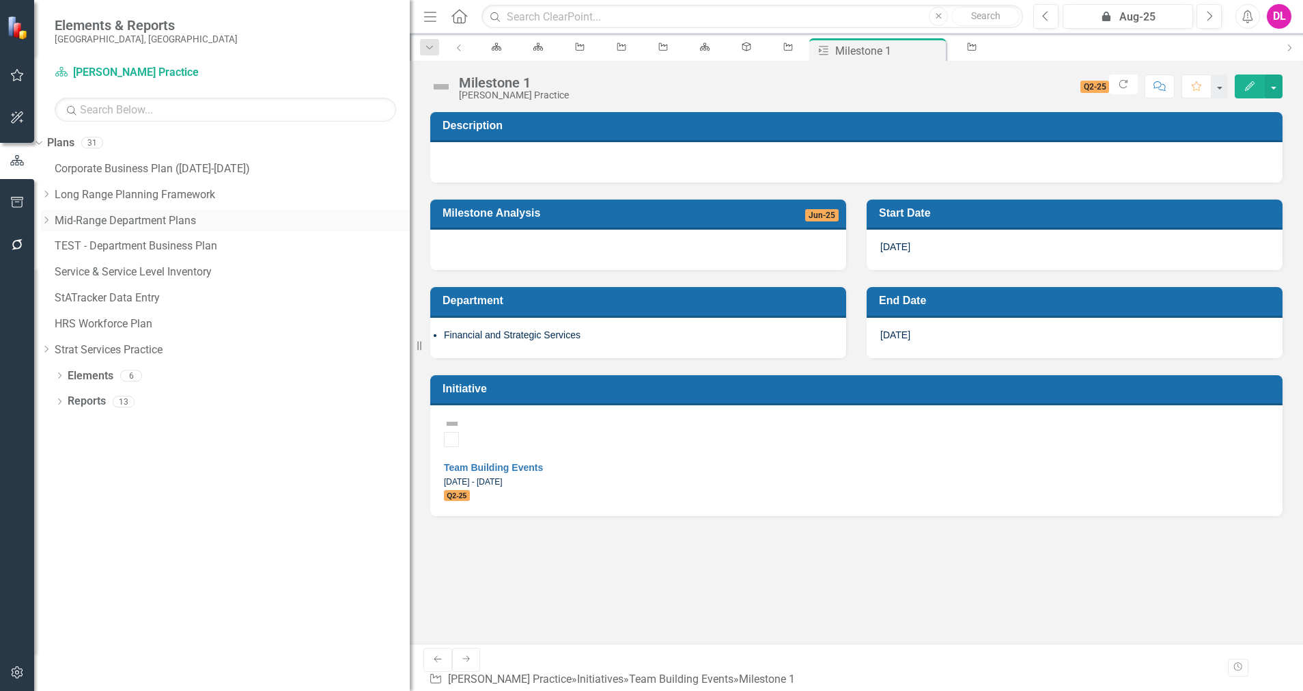
click at [51, 221] on icon "Dropdown" at bounding box center [46, 220] width 10 height 8
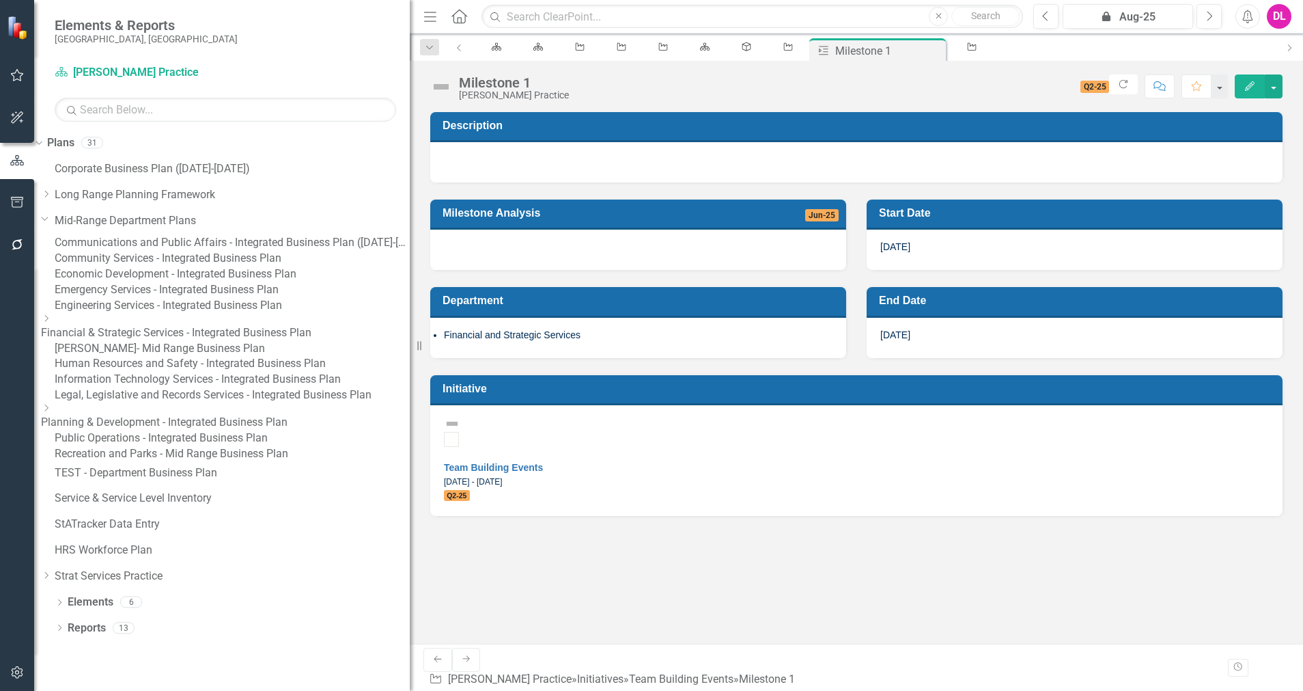
click at [161, 387] on link "Information Technology Services - Integrated Business Plan" at bounding box center [232, 380] width 355 height 16
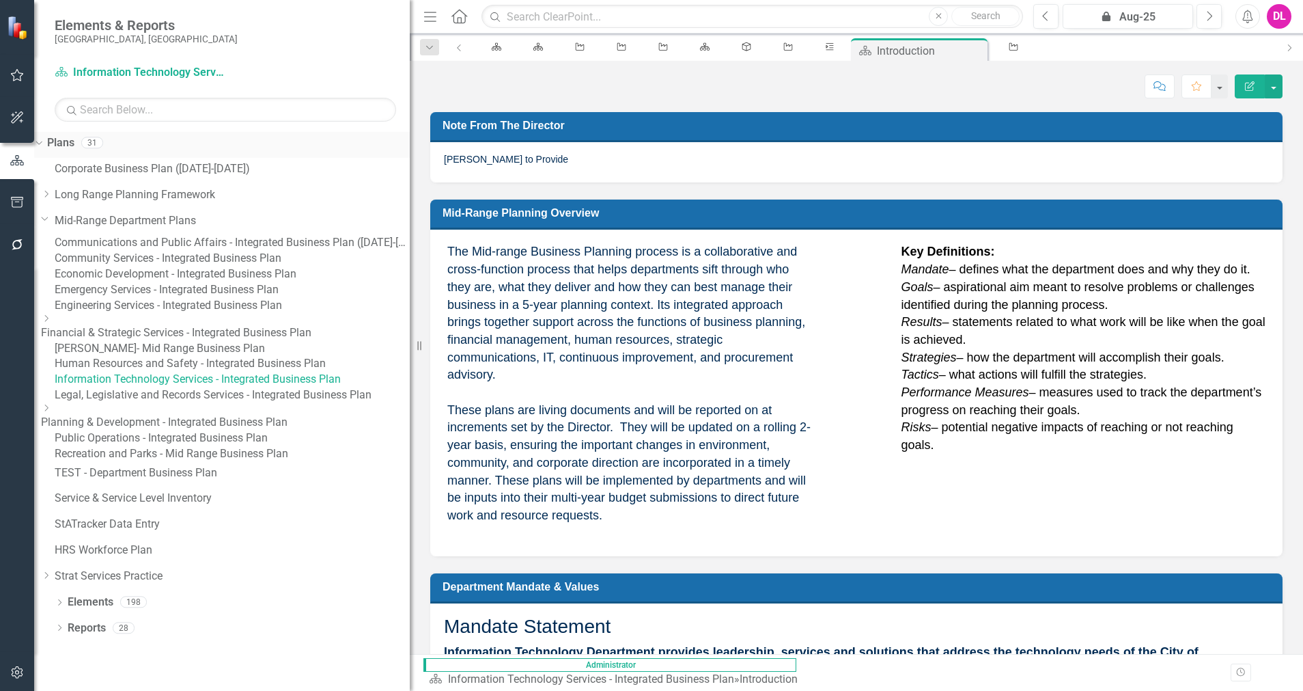
click at [41, 142] on icon "Dropdown" at bounding box center [37, 142] width 8 height 10
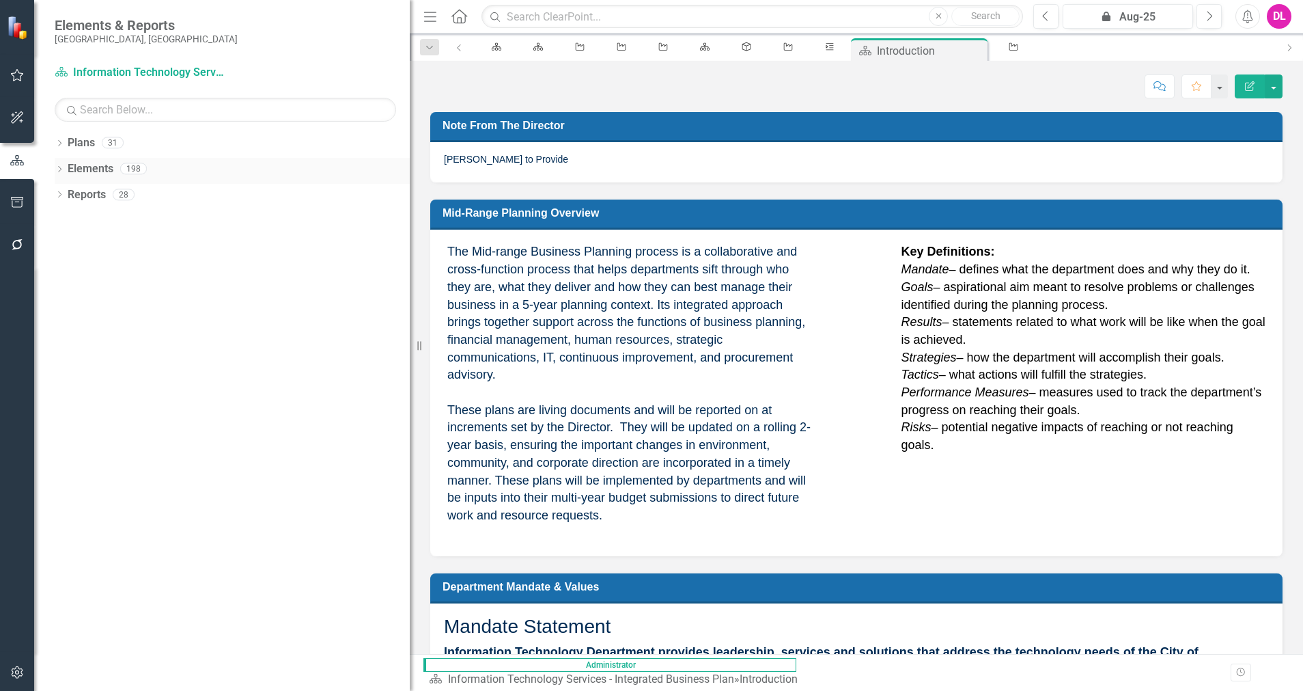
click at [60, 167] on icon "Dropdown" at bounding box center [60, 171] width 10 height 8
click at [51, 251] on icon "Dropdown" at bounding box center [46, 248] width 10 height 8
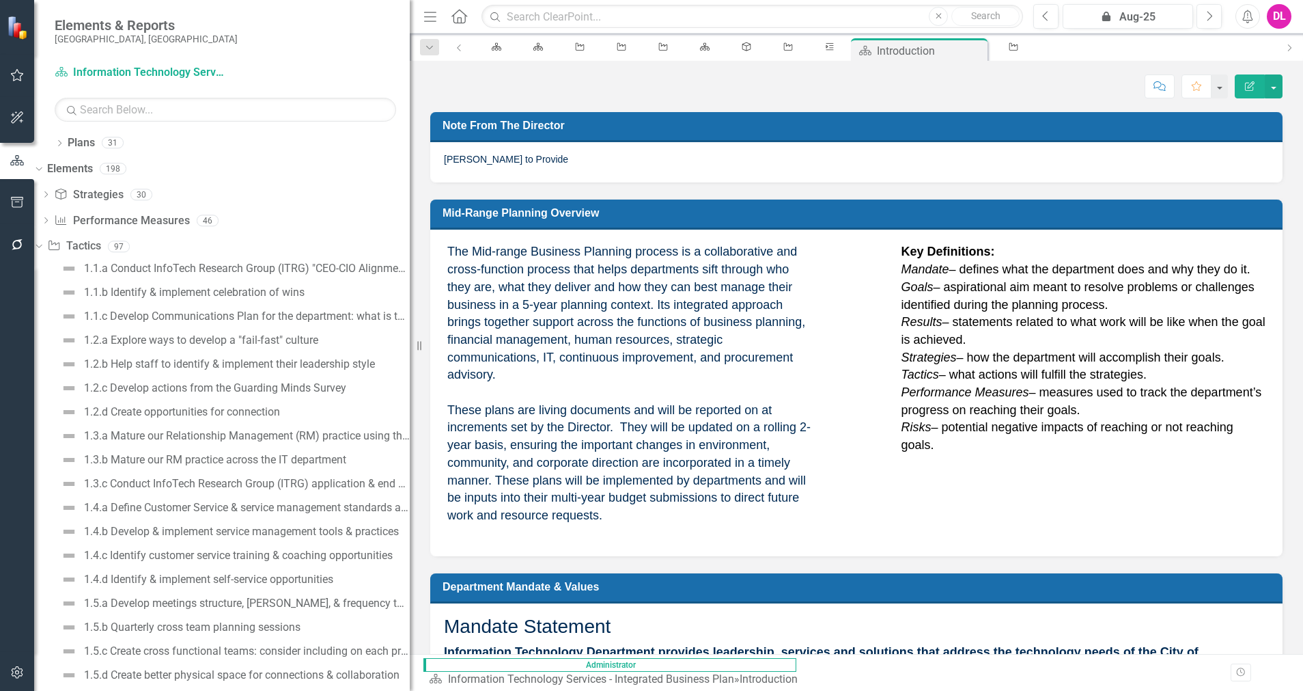
drag, startPoint x: 417, startPoint y: 332, endPoint x: 460, endPoint y: 329, distance: 43.8
click at [460, 329] on div "Elements & Reports City of [GEOGRAPHIC_DATA], [GEOGRAPHIC_DATA] Plan Informatio…" at bounding box center [651, 345] width 1303 height 691
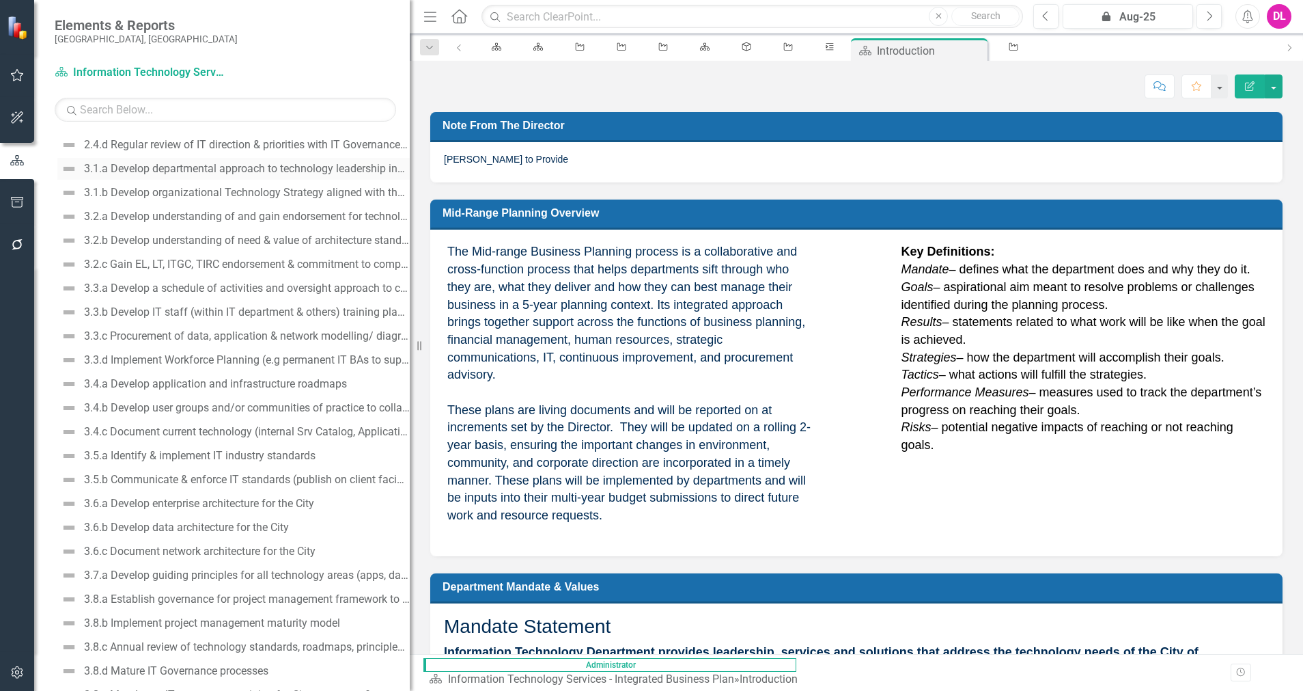
scroll to position [1074, 0]
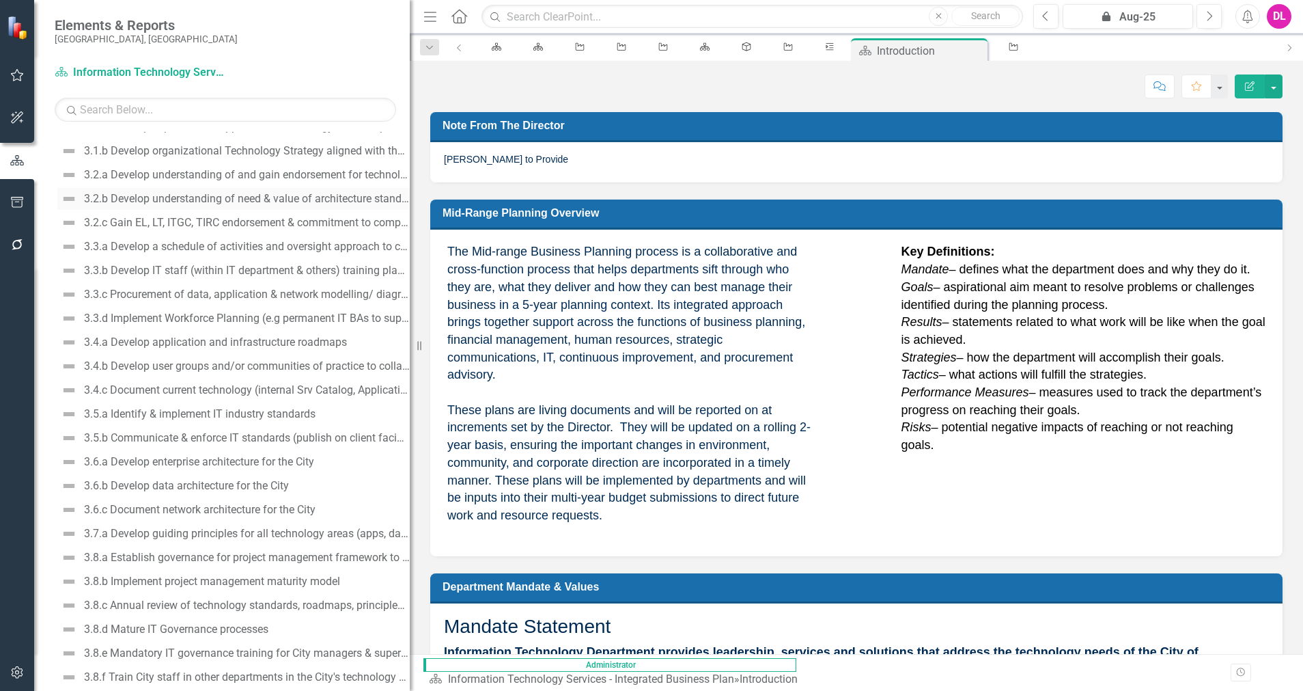
click at [206, 197] on div "3.2.b Develop understanding of need & value of architecture standards, roadmaps…" at bounding box center [247, 199] width 326 height 12
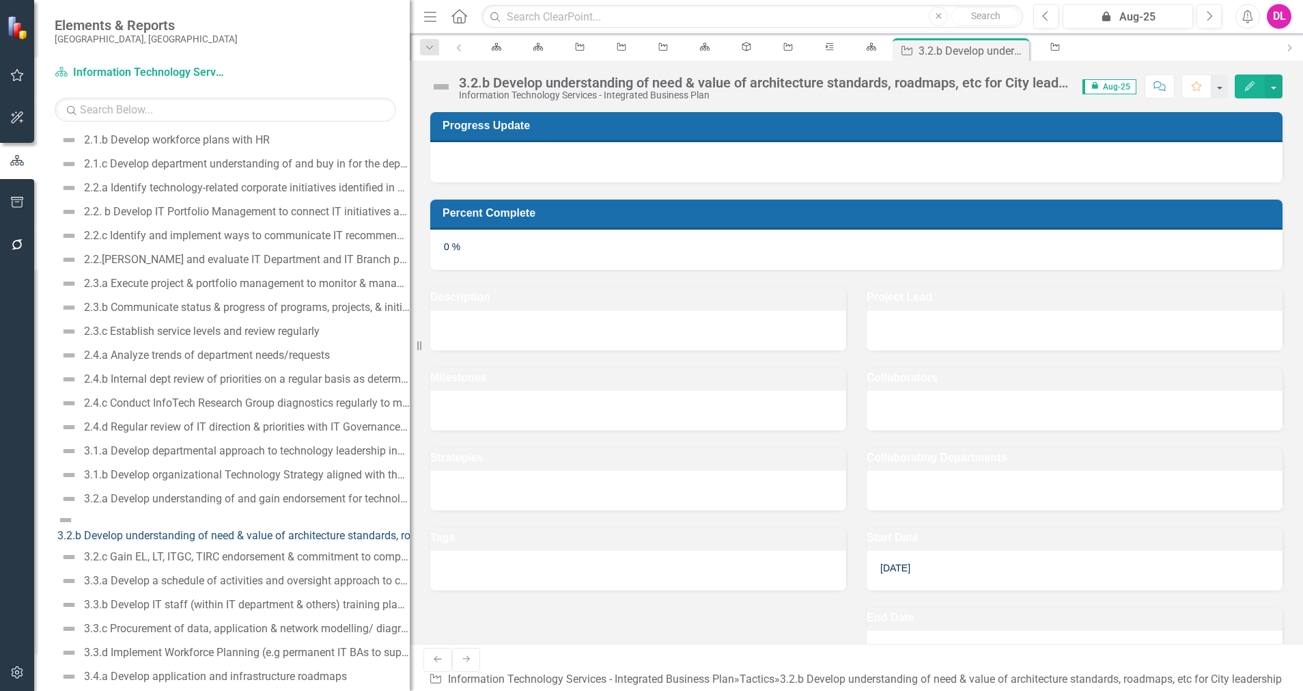
scroll to position [593, 0]
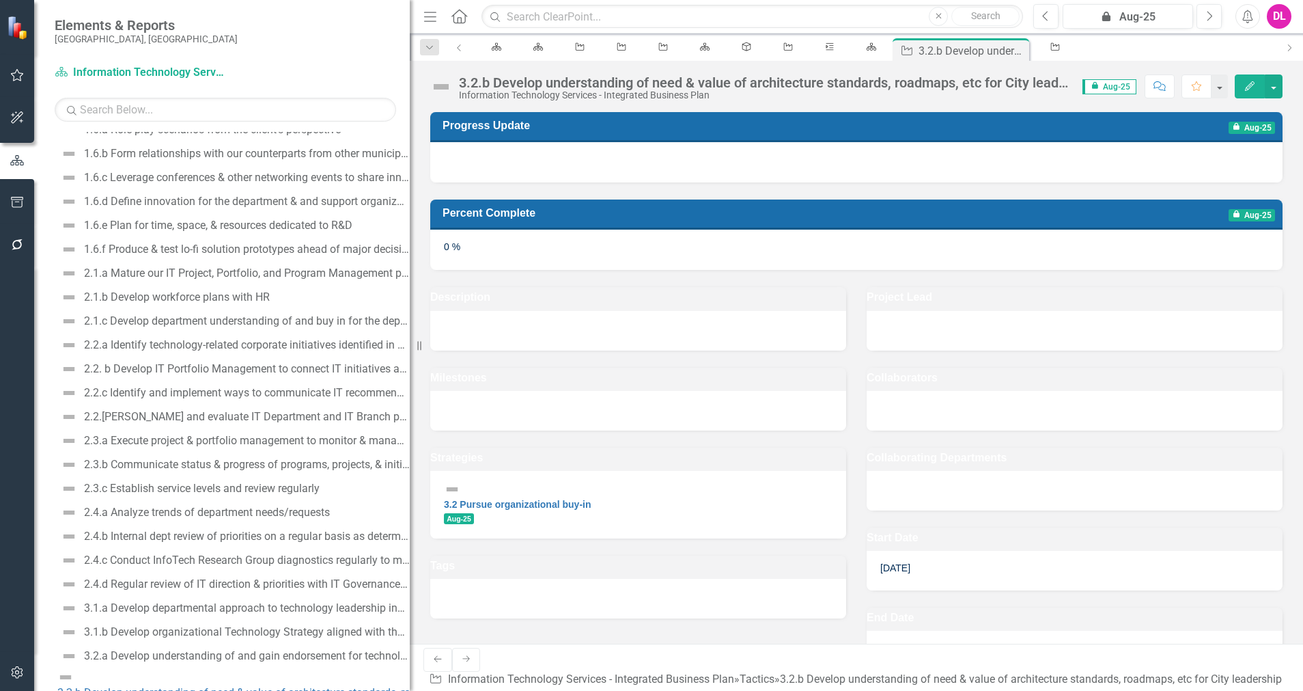
click at [768, 88] on div "3.2.b Develop understanding of need & value of architecture standards, roadmaps…" at bounding box center [764, 82] width 610 height 15
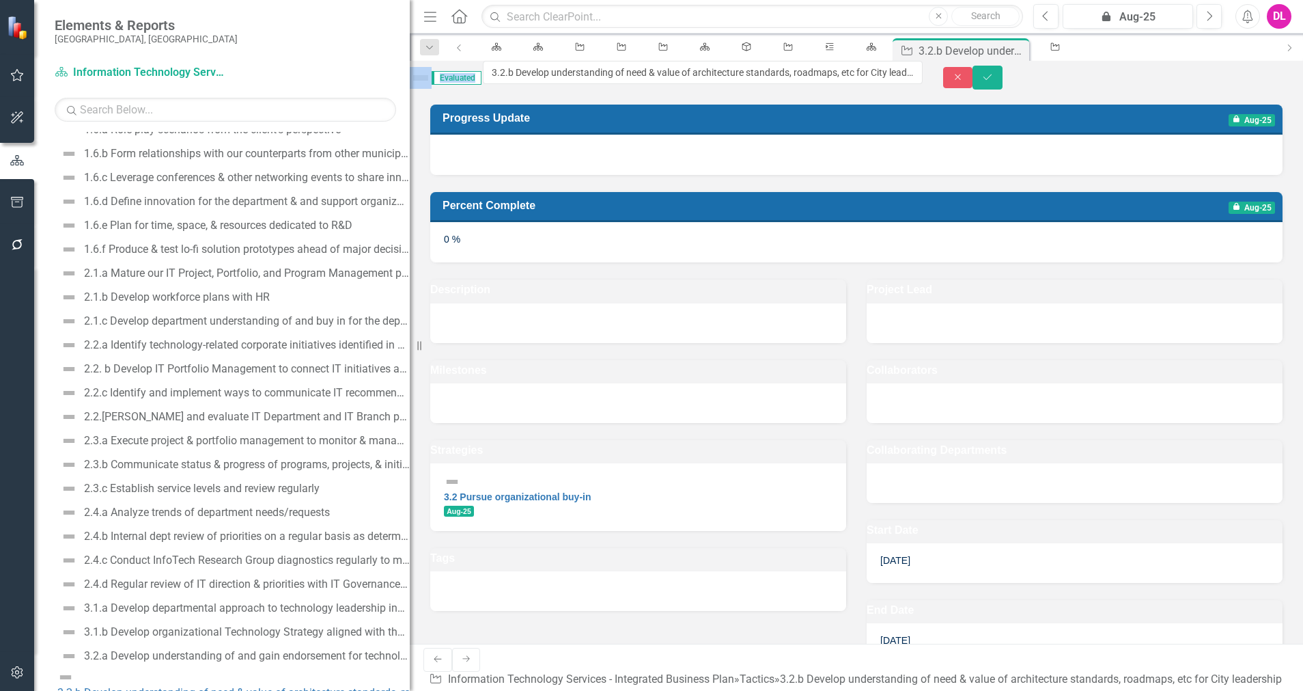
drag, startPoint x: 518, startPoint y: 83, endPoint x: 626, endPoint y: 86, distance: 108.0
click at [964, 80] on icon "Close" at bounding box center [958, 77] width 12 height 10
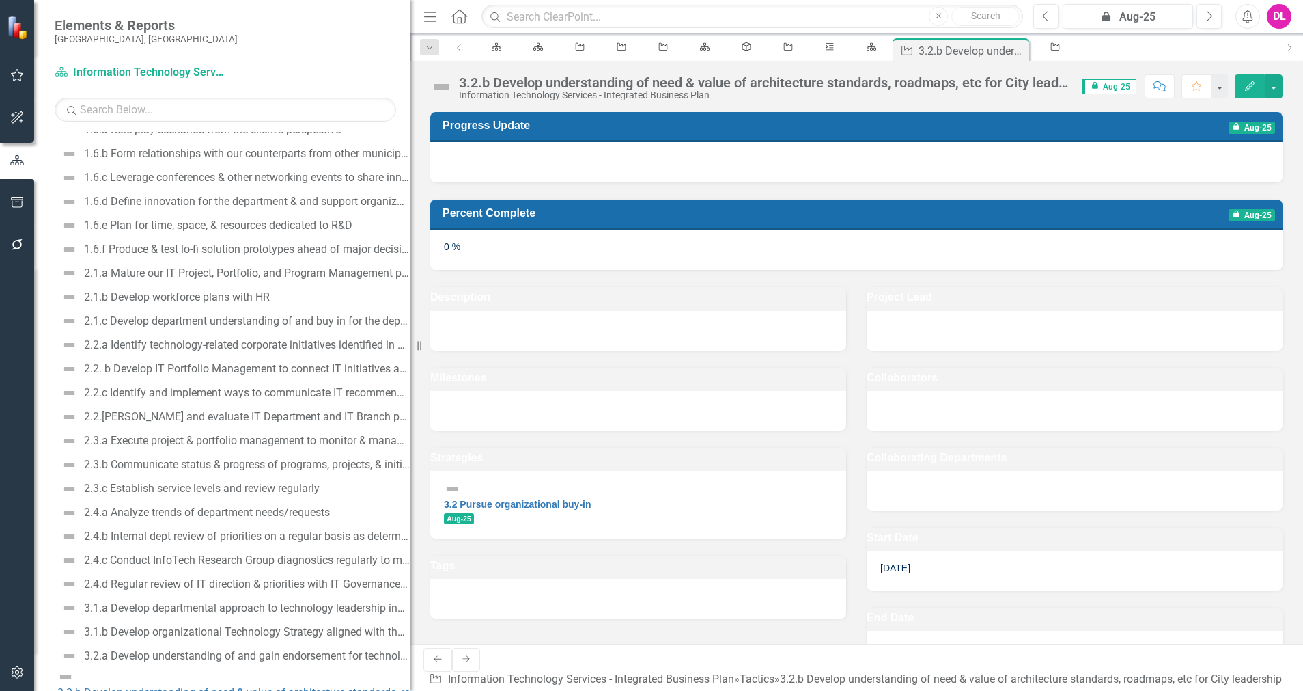
click at [1038, 89] on div "3.2.b Develop understanding of need & value of architecture standards, roadmaps…" at bounding box center [764, 82] width 610 height 15
click at [1056, 83] on div "3.2.b Develop understanding of need & value of architecture standards, roadmaps…" at bounding box center [764, 82] width 610 height 15
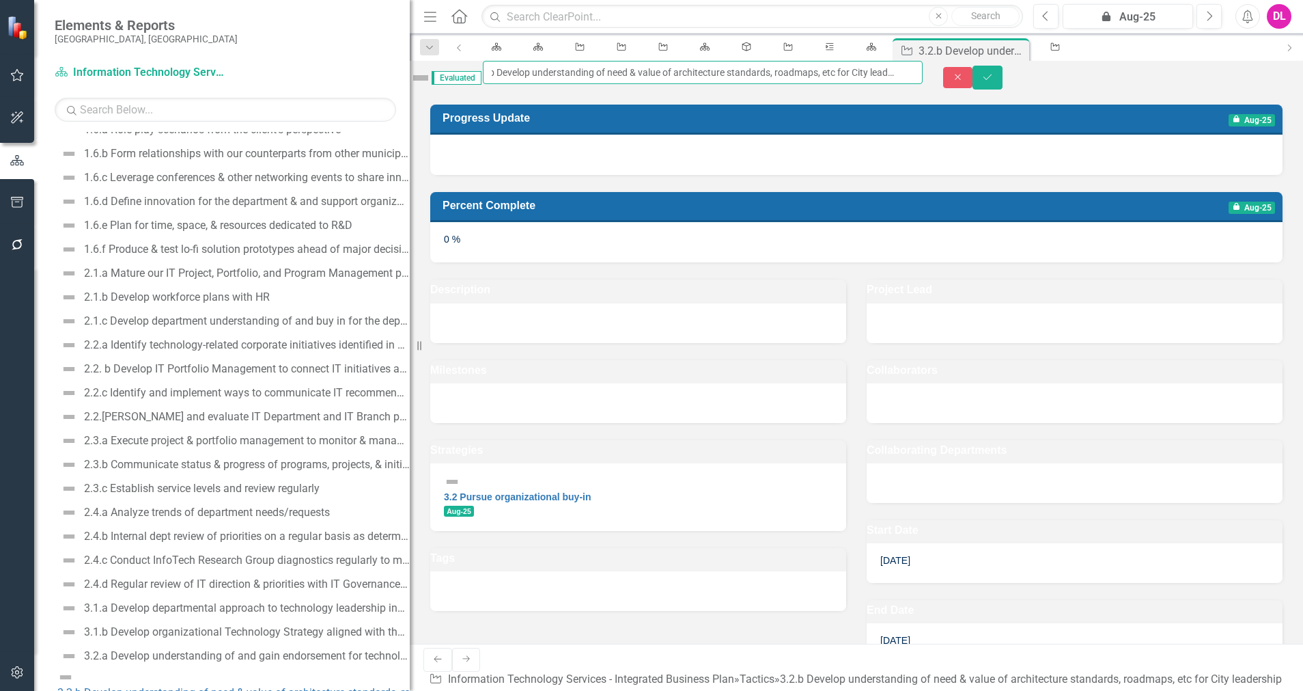
scroll to position [0, 130]
drag, startPoint x: 624, startPoint y: 79, endPoint x: 908, endPoint y: 79, distance: 284.1
click at [908, 79] on input "3.2.b Develop understanding of need & value of architecture standards, roadmaps…" at bounding box center [703, 72] width 440 height 23
click at [688, 79] on input "3.2.b Develop understanding of need & value of architecture standards, roadmaps…" at bounding box center [703, 72] width 440 height 23
drag, startPoint x: 901, startPoint y: 80, endPoint x: 952, endPoint y: 91, distance: 52.4
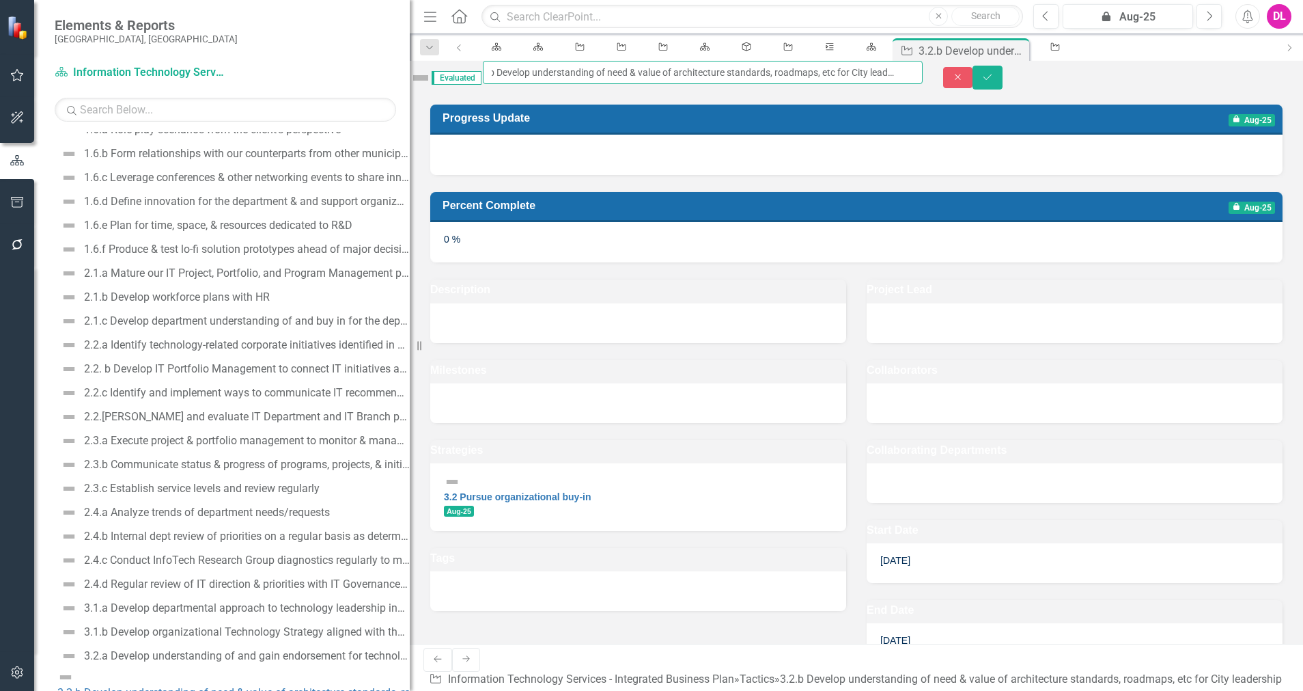
click at [952, 91] on div "Evaluated 3.2.b Develop understanding of need & value of architecture standards…" at bounding box center [857, 77] width 914 height 33
click at [964, 74] on icon "Close" at bounding box center [958, 77] width 12 height 10
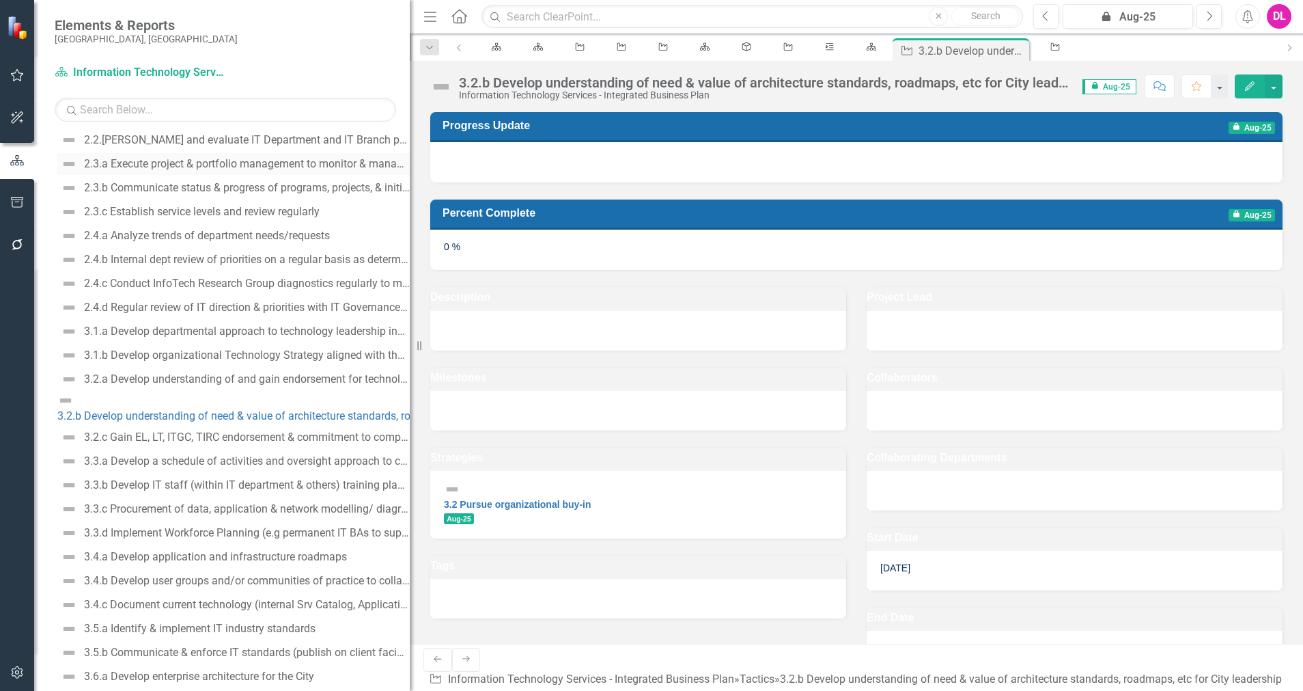
scroll to position [900, 0]
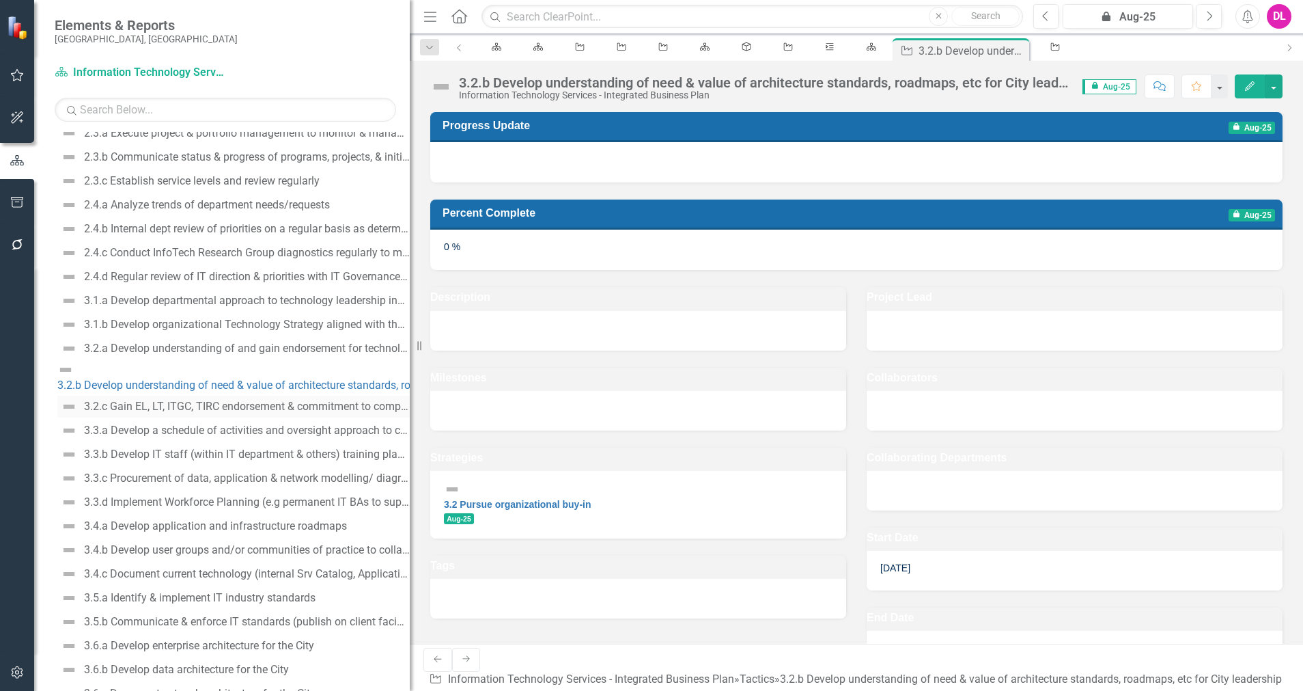
click at [294, 400] on div "3.2.c Gain EL, LT, ITGC, TIRC endorsement & commitment to compliance with techn…" at bounding box center [247, 406] width 326 height 12
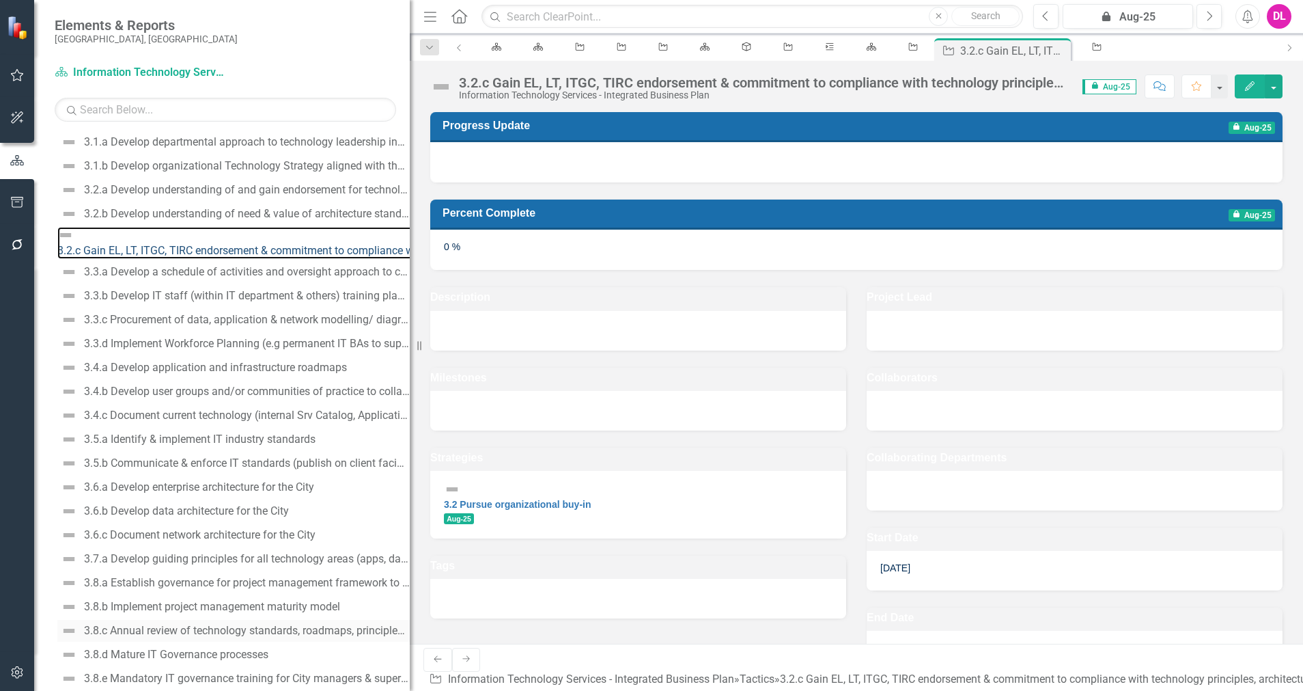
scroll to position [1027, 0]
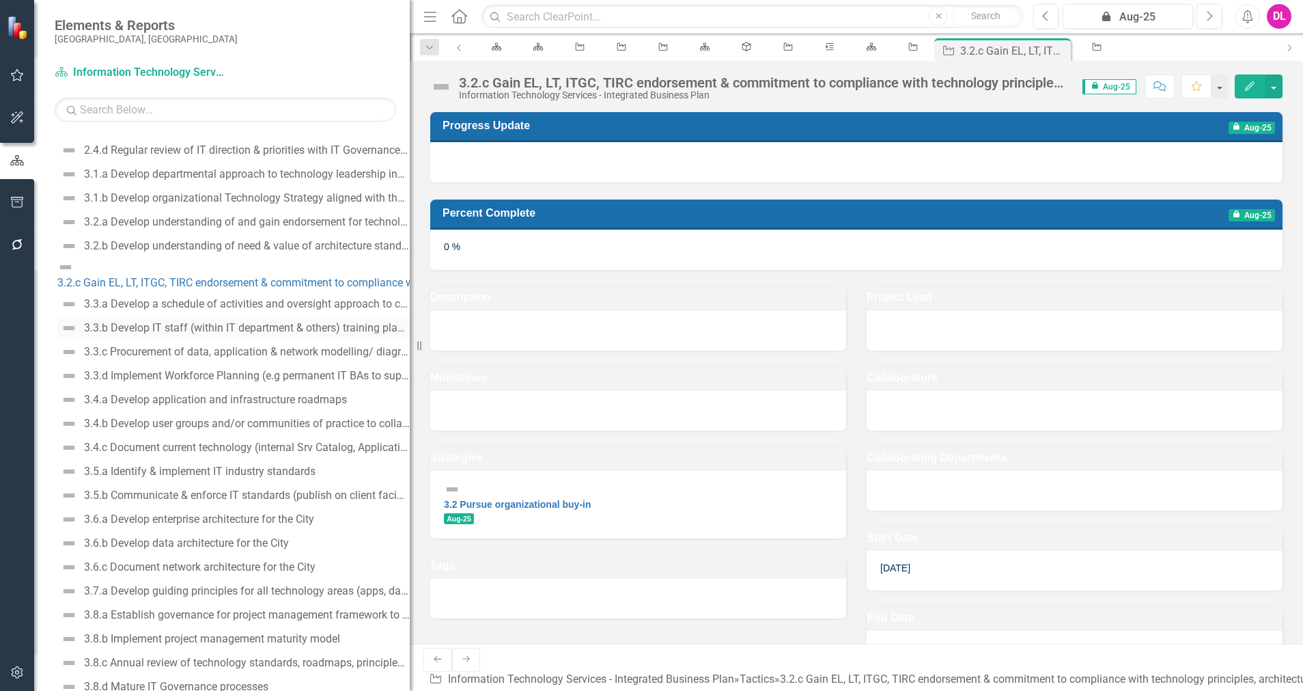
click at [194, 322] on div "3.3.b Develop IT staff (within IT department & others) training plans that rese…" at bounding box center [247, 328] width 326 height 12
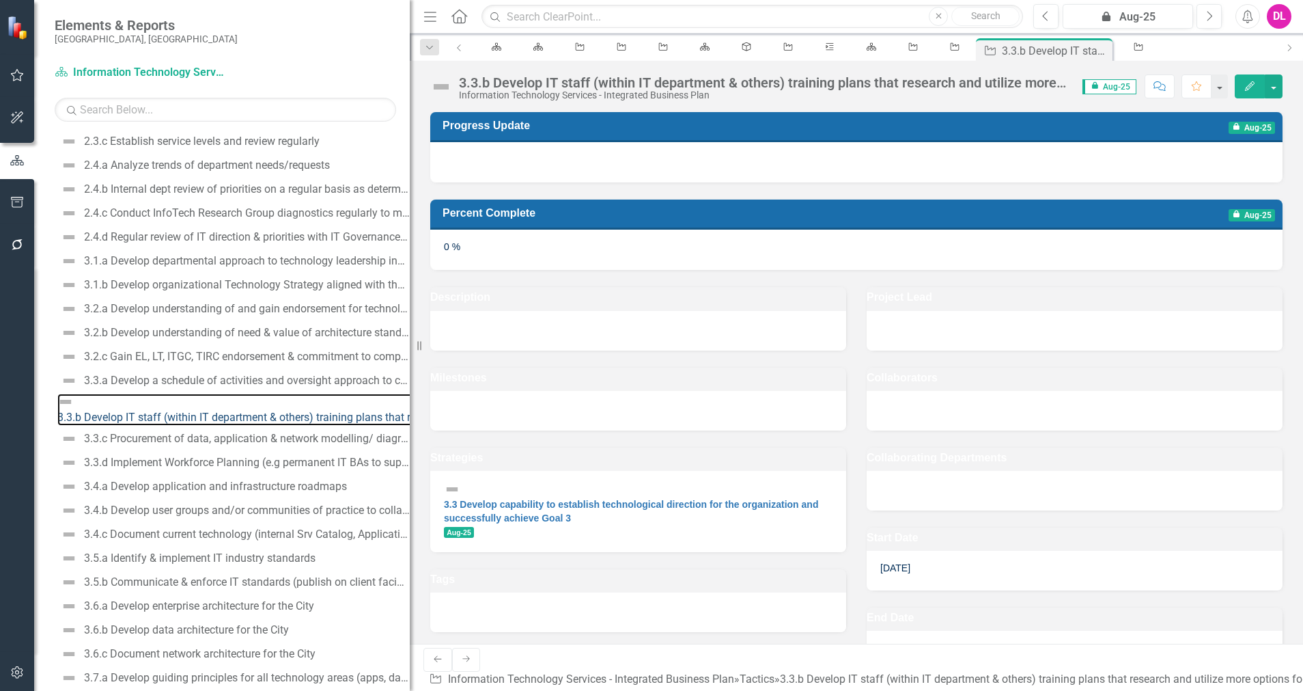
scroll to position [972, 0]
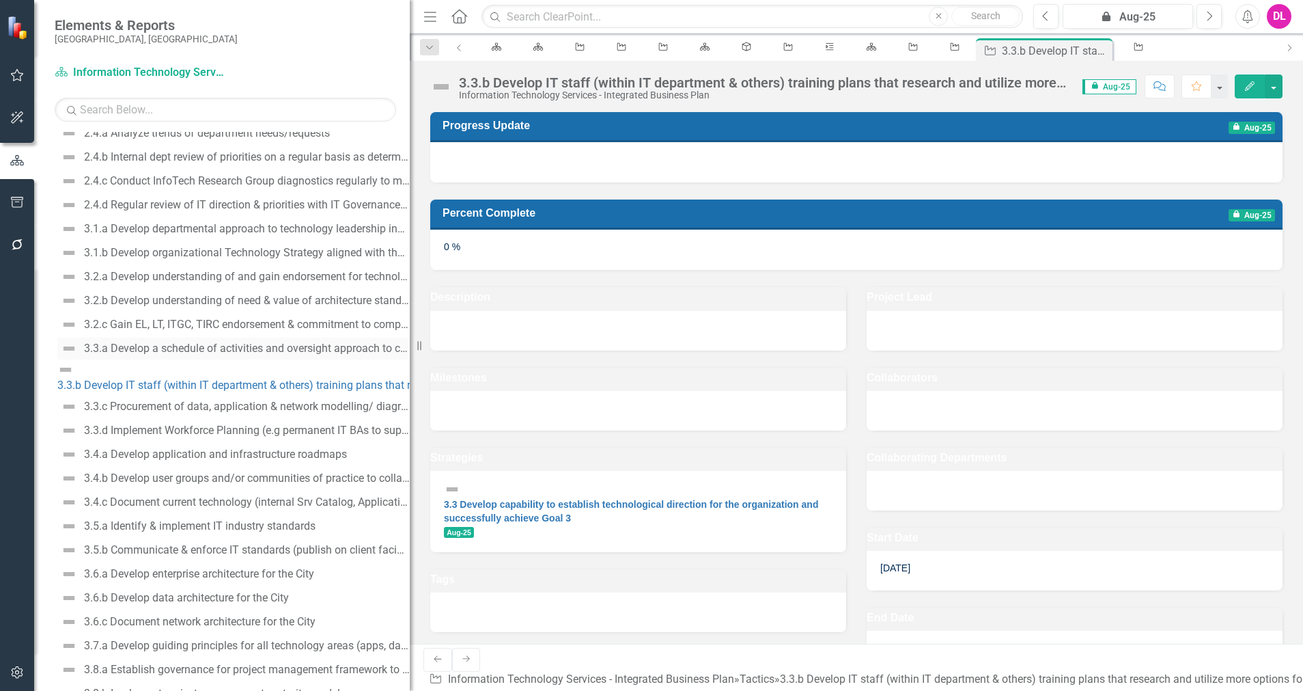
click at [196, 346] on div "3.3.a Develop a schedule of activities and oversight approach to complete 3.4, …" at bounding box center [247, 348] width 326 height 12
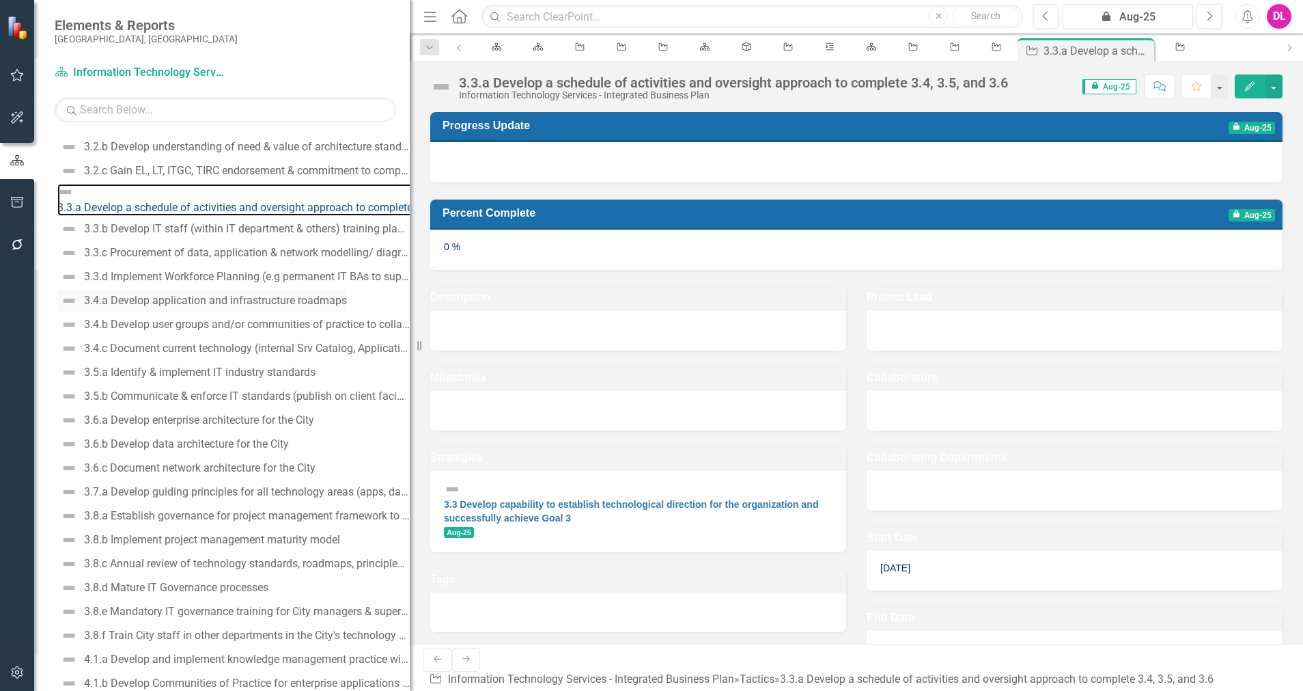
scroll to position [1153, 0]
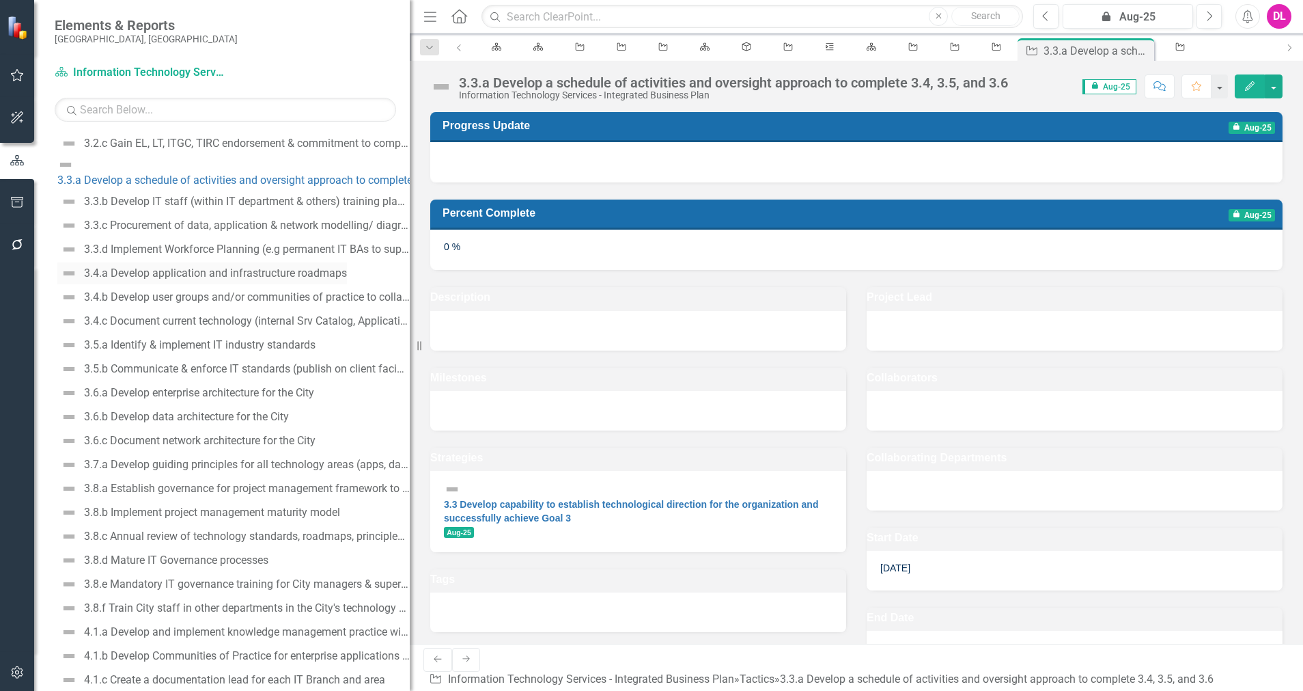
click at [288, 267] on div "3.4.a Develop application and infrastructure roadmaps" at bounding box center [215, 273] width 263 height 12
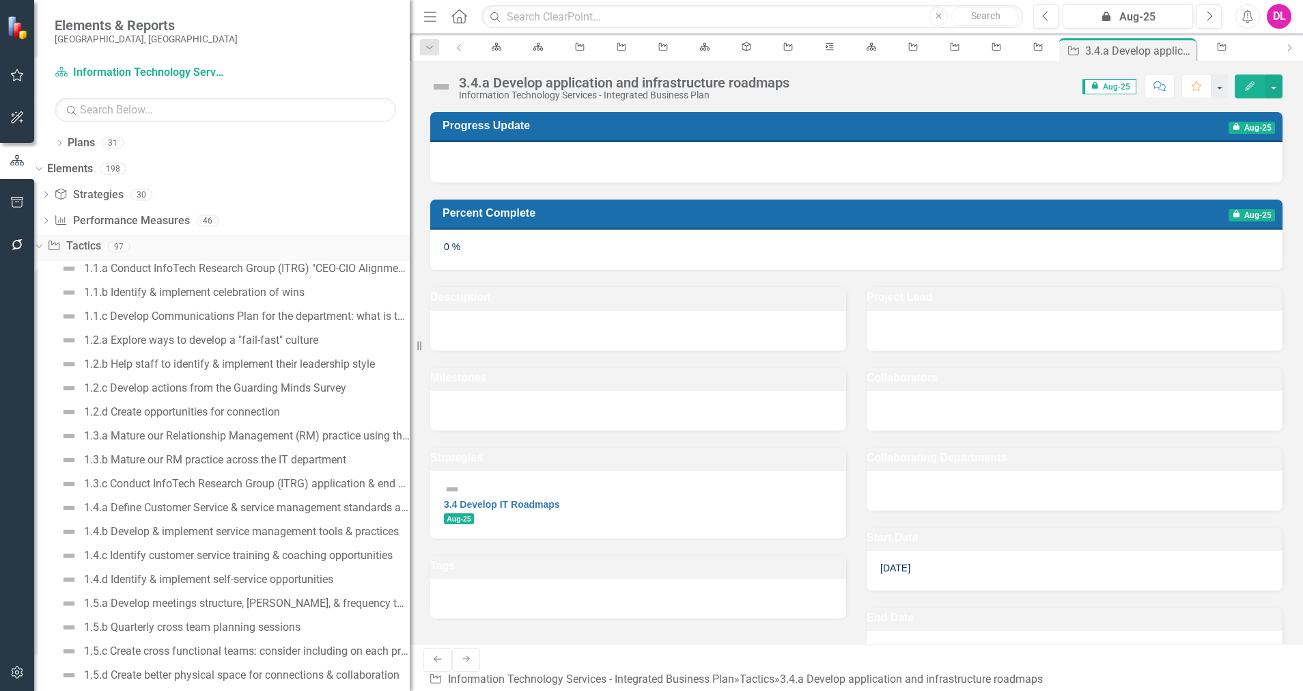
click at [41, 244] on icon "Dropdown" at bounding box center [37, 246] width 8 height 10
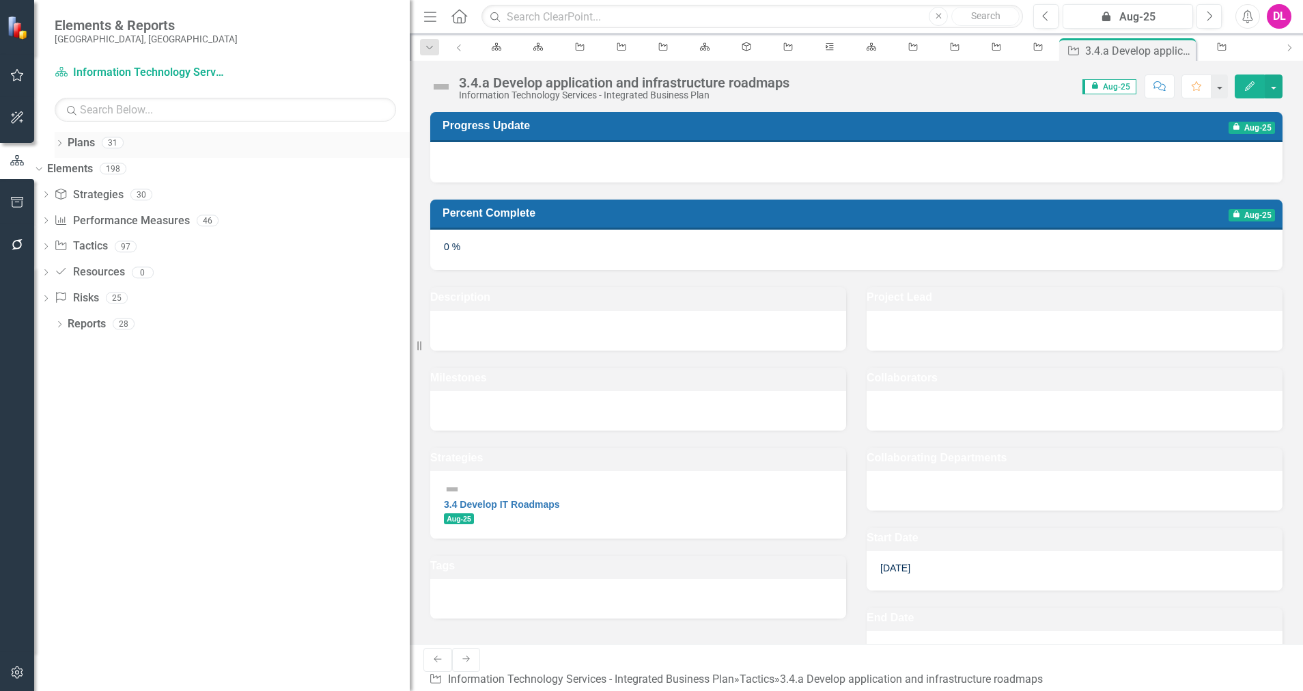
click at [61, 139] on div "Dropdown" at bounding box center [60, 145] width 10 height 12
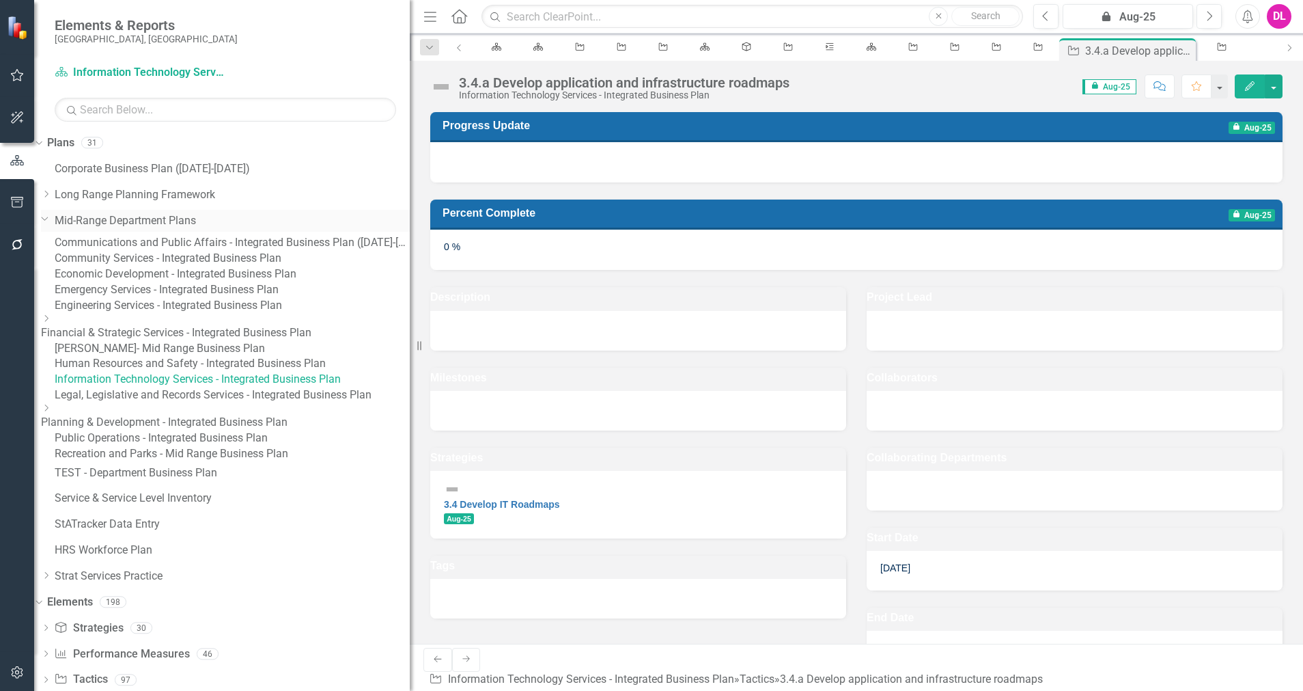
click at [49, 219] on icon "Dropdown" at bounding box center [45, 218] width 8 height 10
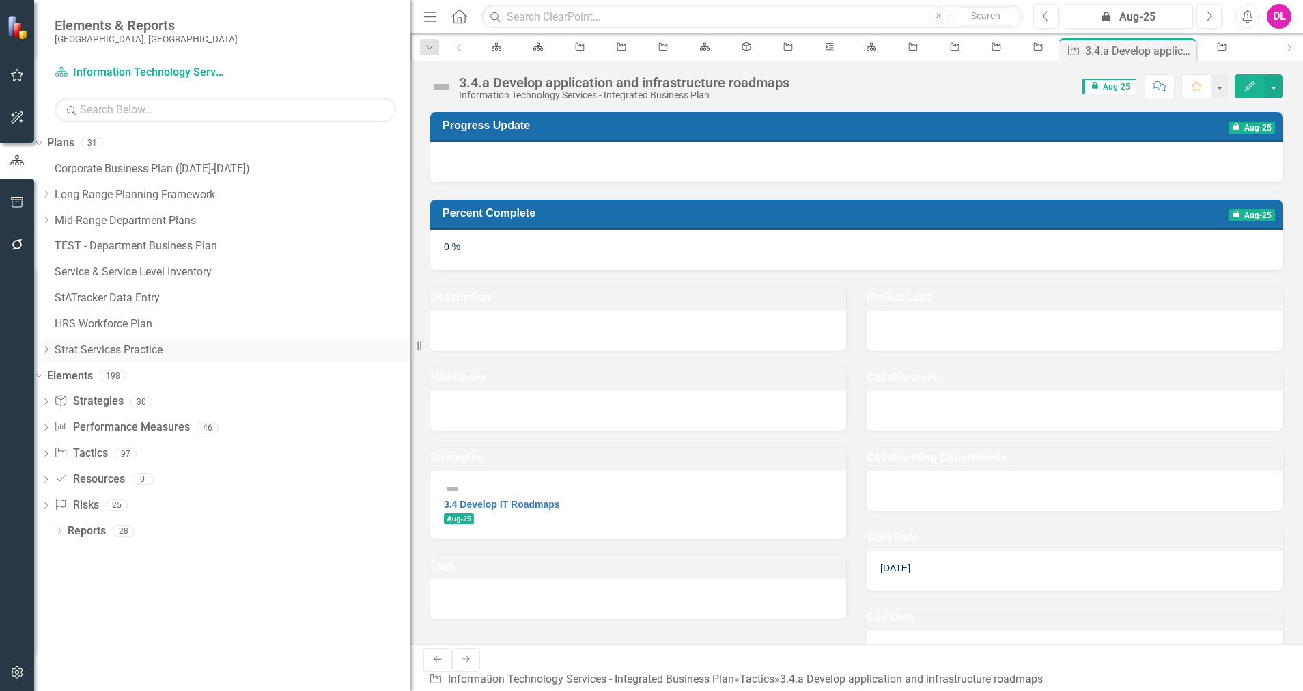
click at [64, 343] on div "Dropdown Strat Services Practice" at bounding box center [225, 350] width 369 height 23
click at [55, 346] on div "Dropdown" at bounding box center [48, 350] width 14 height 12
click at [126, 411] on link "[PERSON_NAME] Practice" at bounding box center [232, 403] width 355 height 16
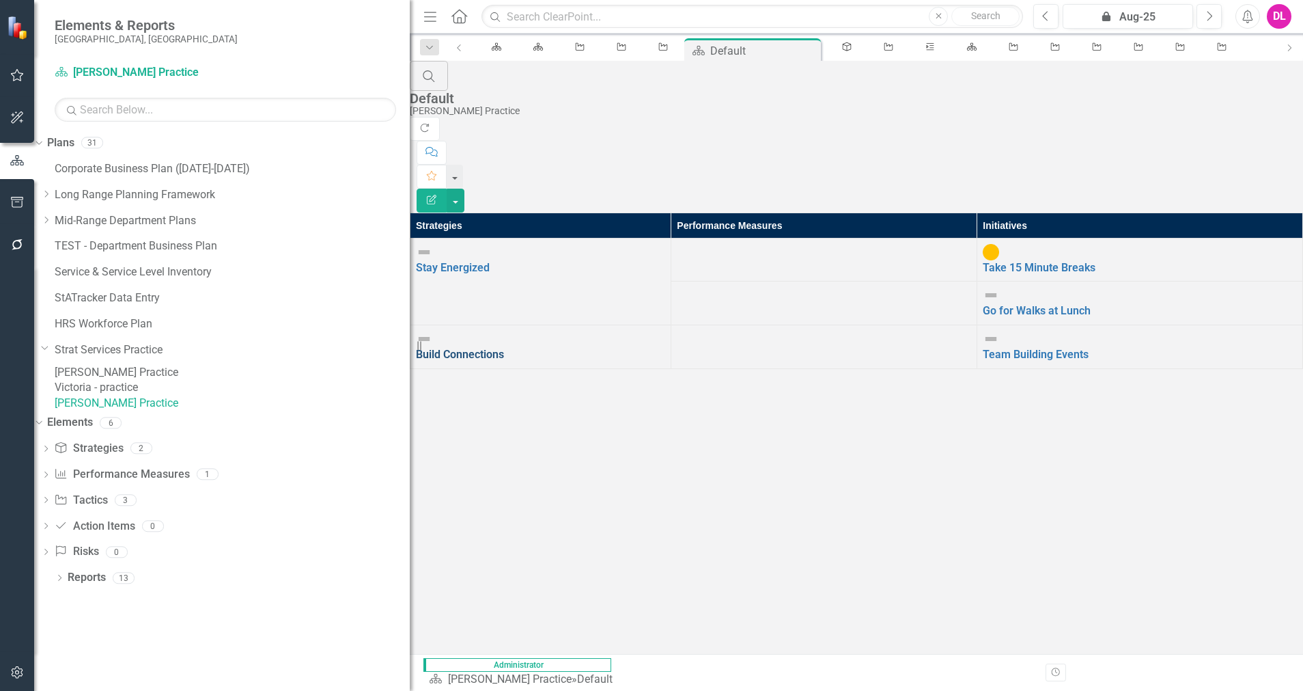
click at [504, 348] on link "Build Connections" at bounding box center [460, 354] width 88 height 13
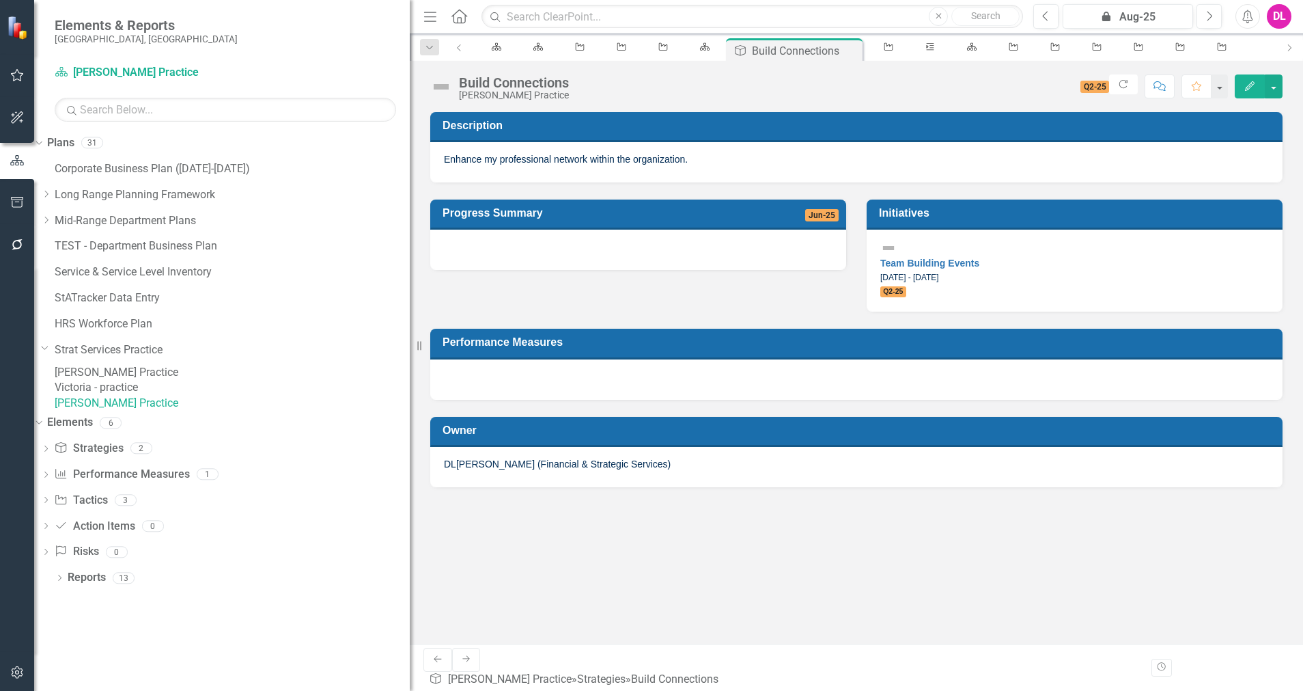
click at [986, 248] on div "Team Building Events" at bounding box center [1074, 255] width 389 height 30
click at [979, 258] on link "Team Building Events" at bounding box center [929, 263] width 99 height 11
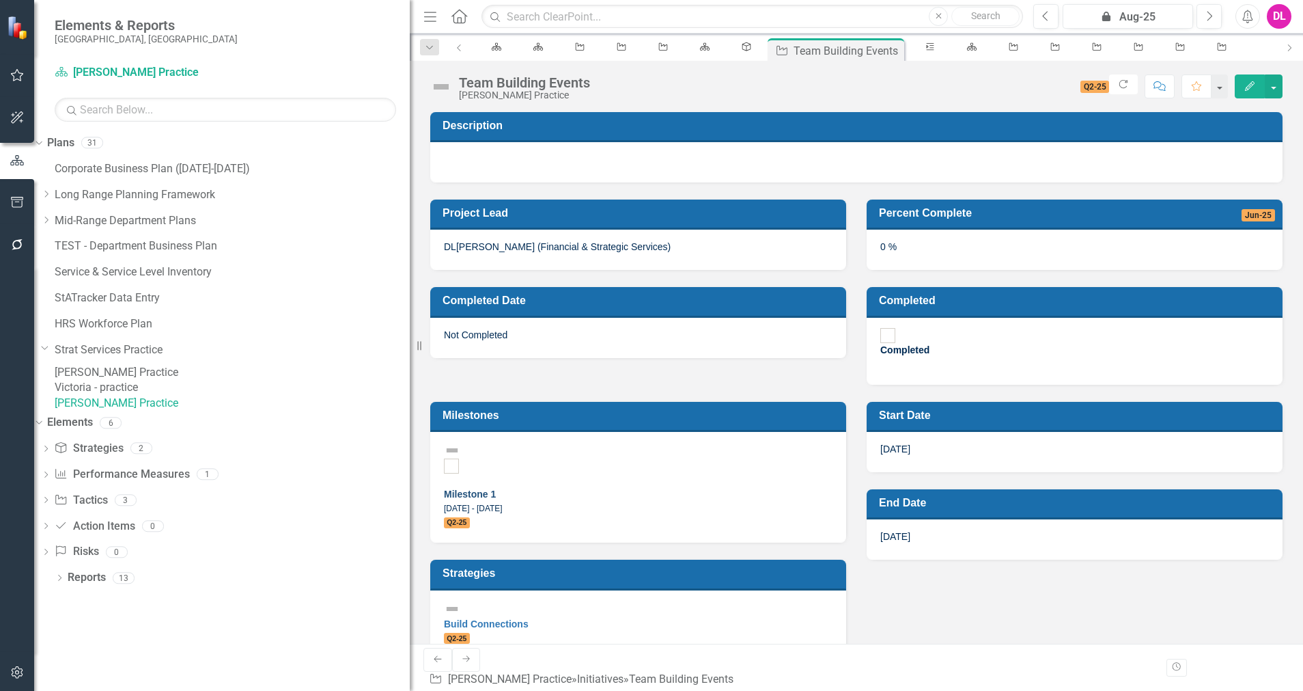
click at [496, 488] on link "Milestone 1" at bounding box center [470, 493] width 52 height 11
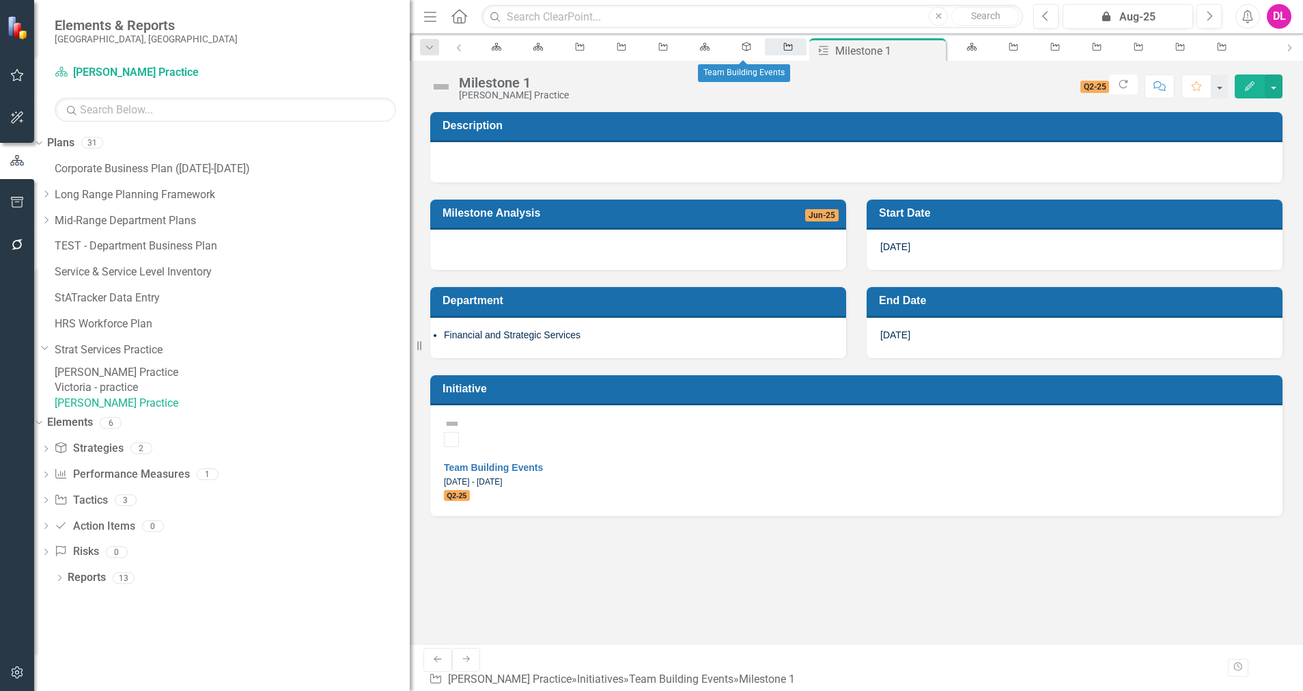
click at [783, 50] on icon "Initiative" at bounding box center [789, 46] width 12 height 9
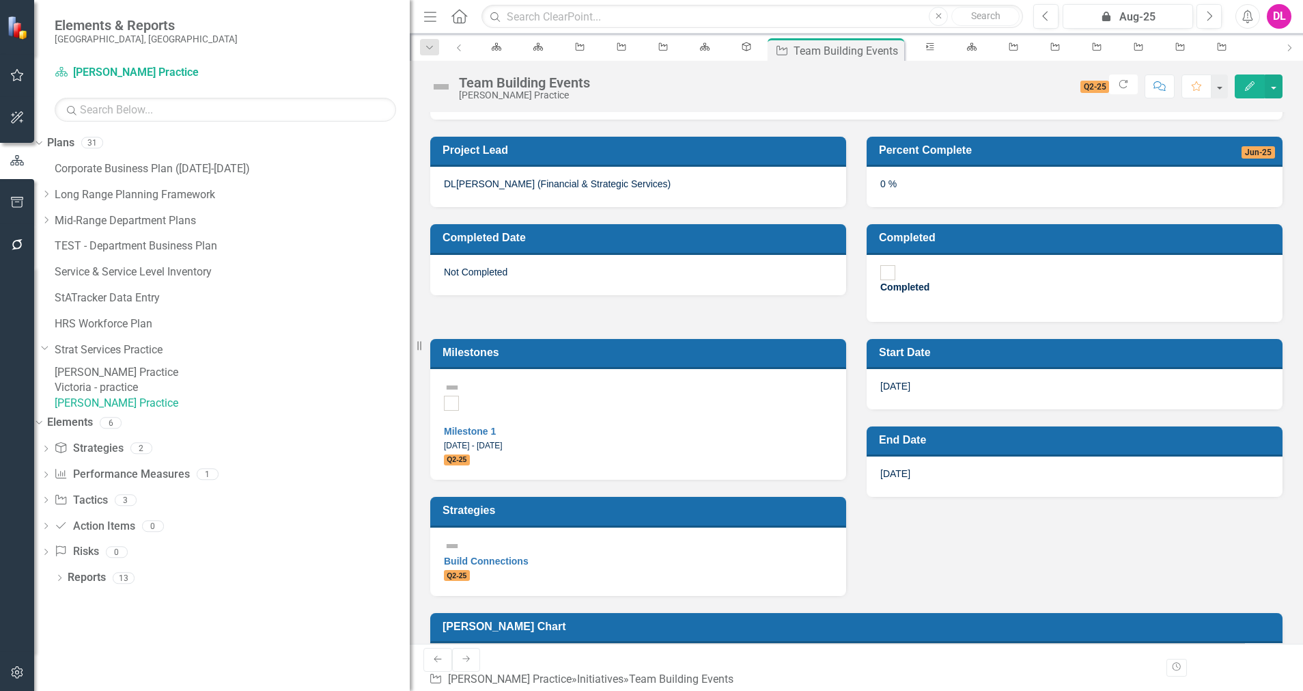
scroll to position [87, 0]
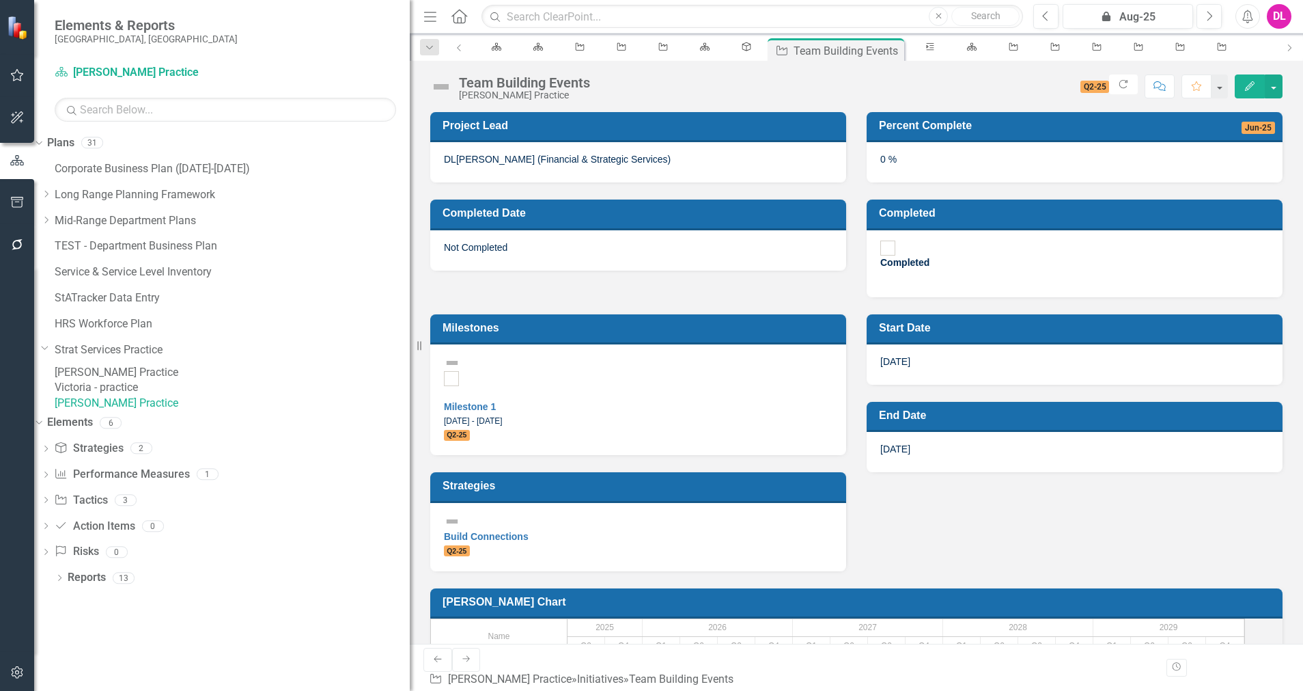
click at [741, 318] on div "Milestones" at bounding box center [638, 329] width 416 height 30
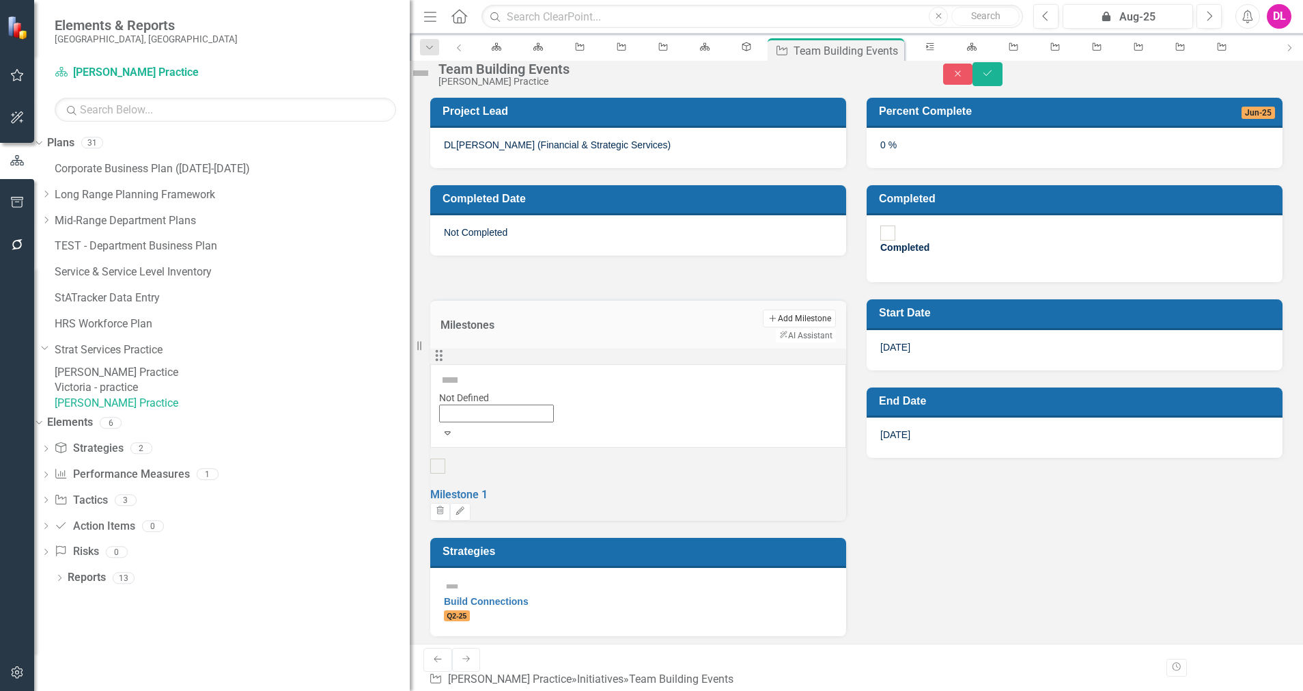
click at [763, 315] on button "Add Add Milestone" at bounding box center [799, 318] width 73 height 18
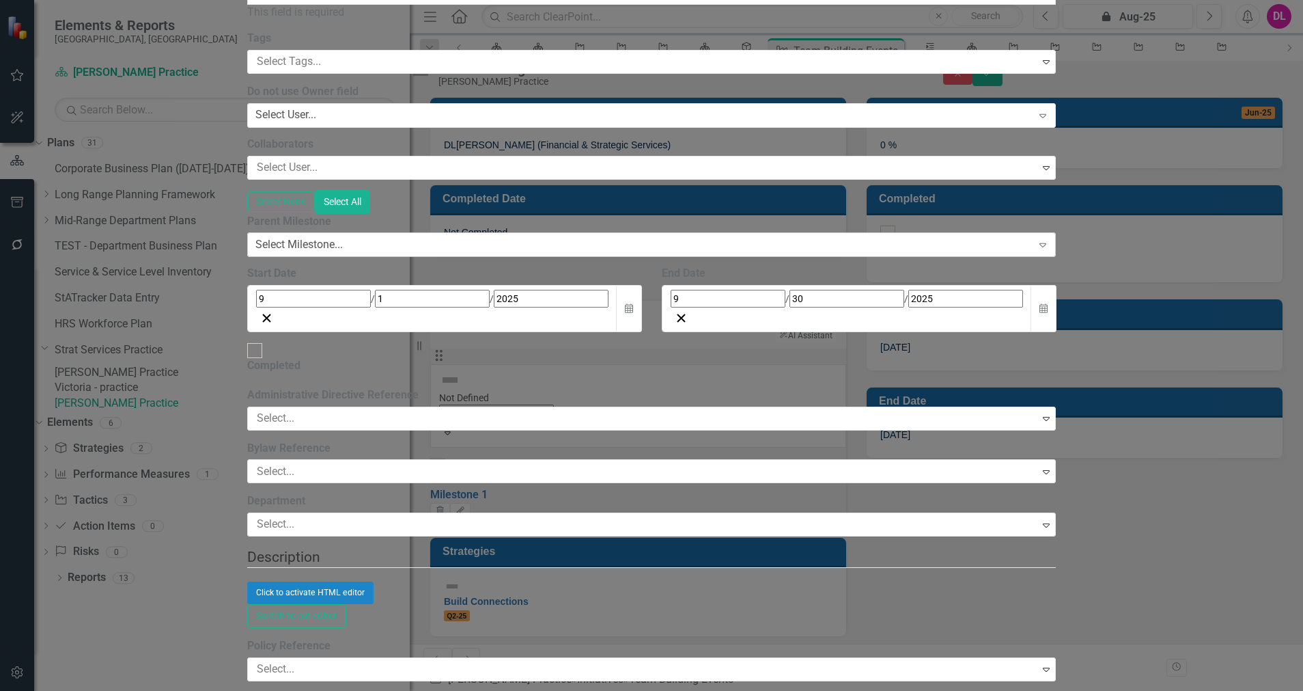
click at [343, 253] on div "Select Milestone..." at bounding box center [298, 245] width 87 height 16
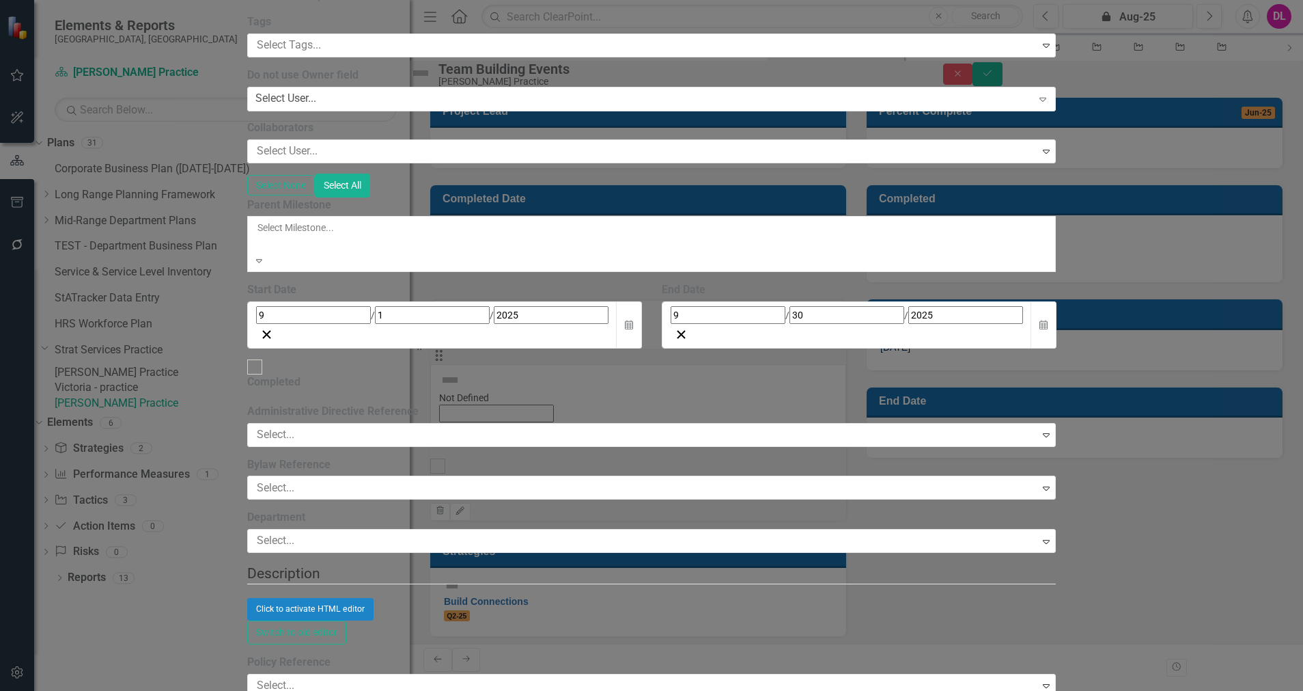
click at [532, 197] on div "Select None Select All" at bounding box center [651, 185] width 809 height 24
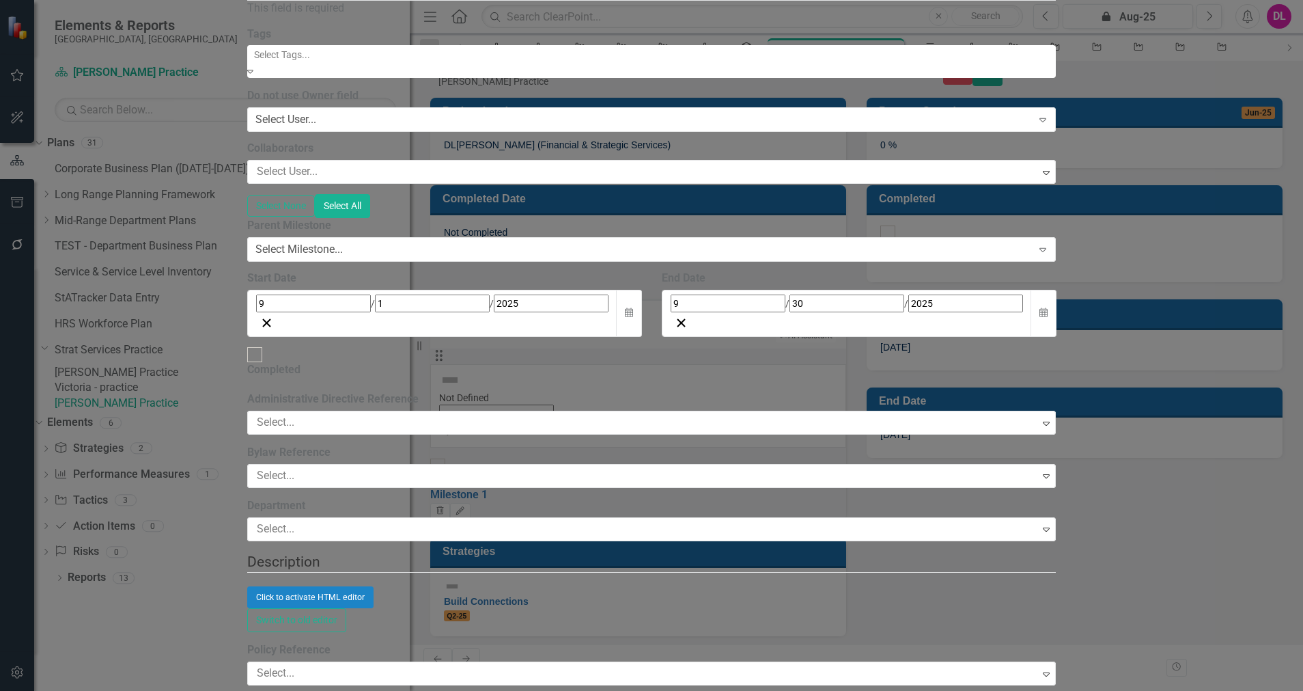
click at [451, 63] on div at bounding box center [653, 54] width 809 height 16
click at [475, 42] on label "Tags" at bounding box center [651, 35] width 809 height 16
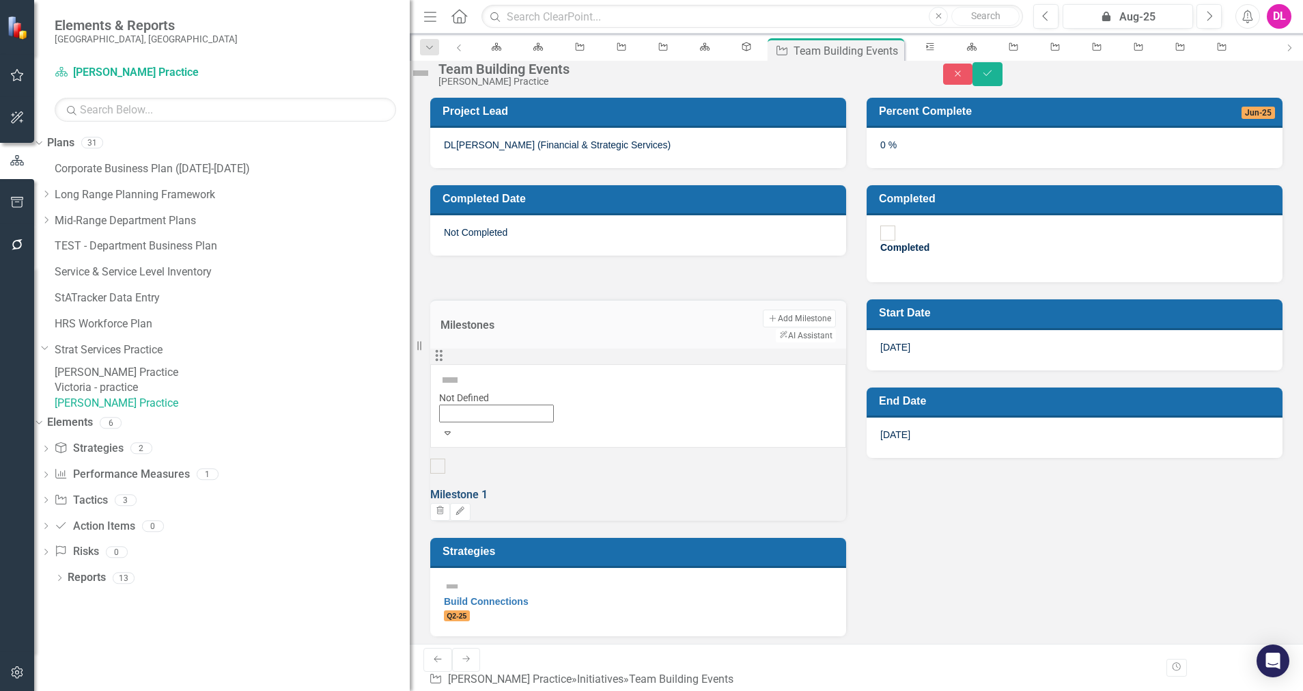
click at [488, 488] on link "Milestone 1" at bounding box center [458, 494] width 57 height 13
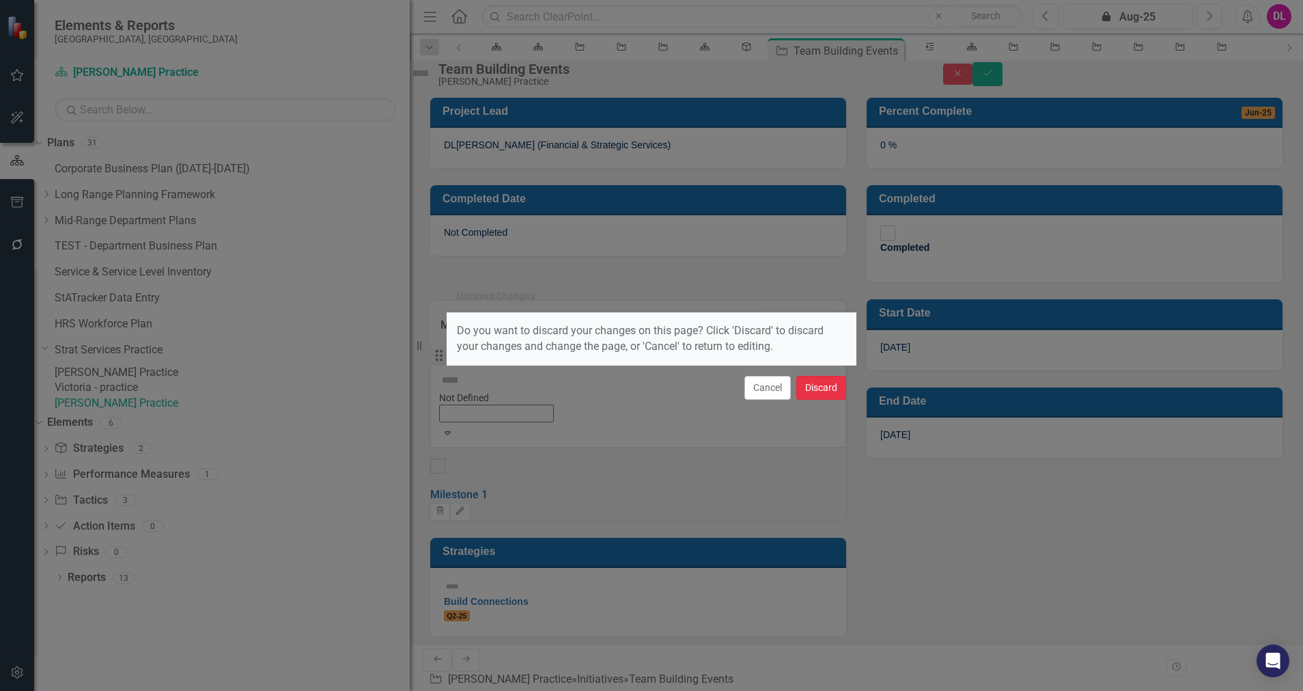
click at [814, 386] on button "Discard" at bounding box center [821, 388] width 50 height 24
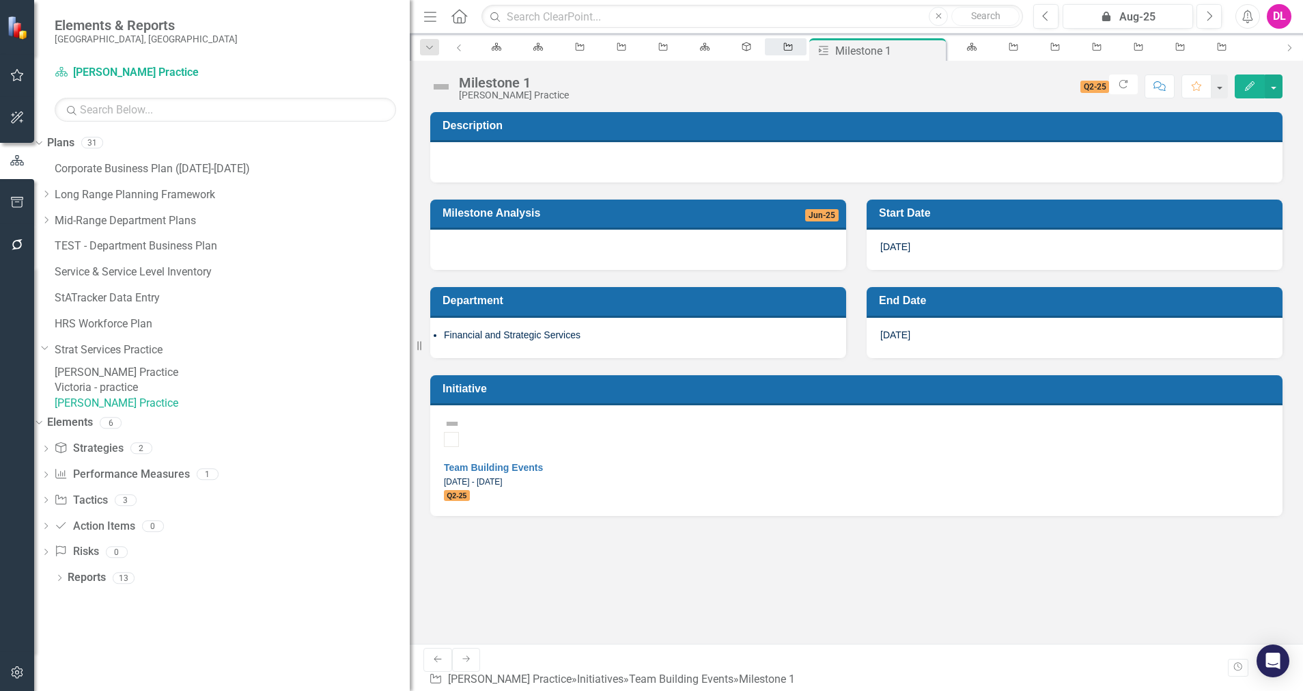
click at [784, 49] on icon at bounding box center [788, 47] width 9 height 8
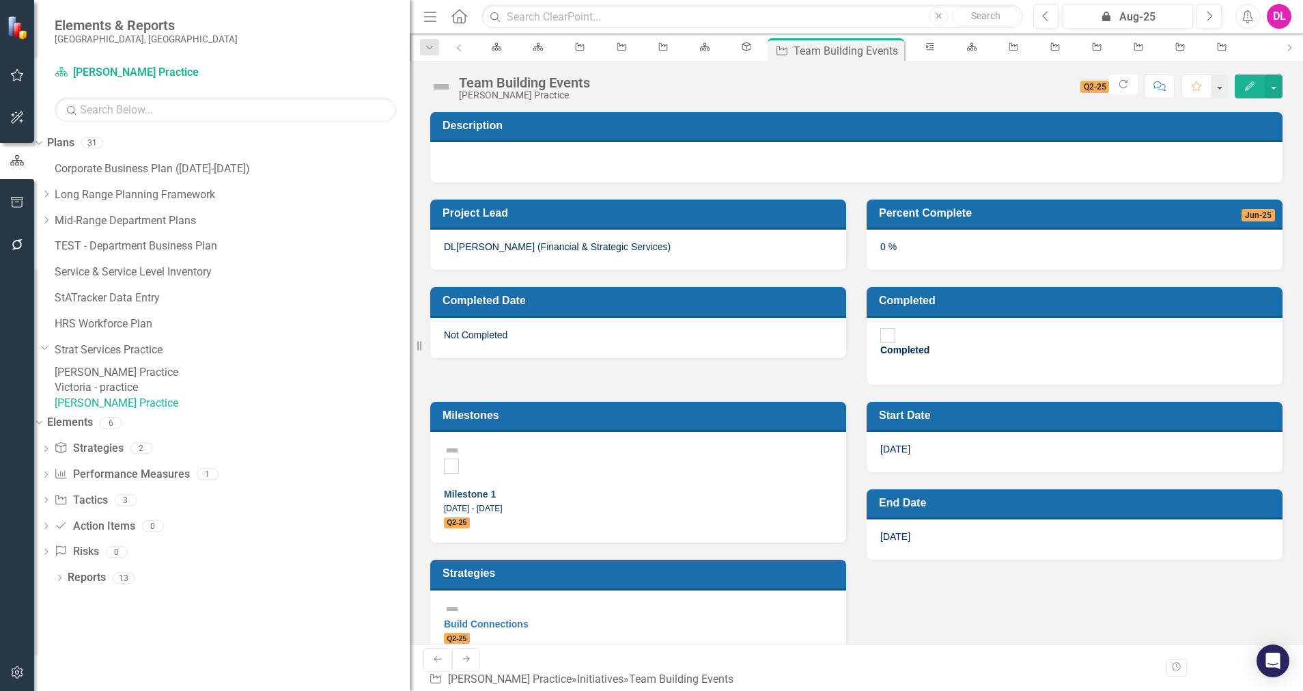
click at [496, 488] on link "Milestone 1" at bounding box center [470, 493] width 52 height 11
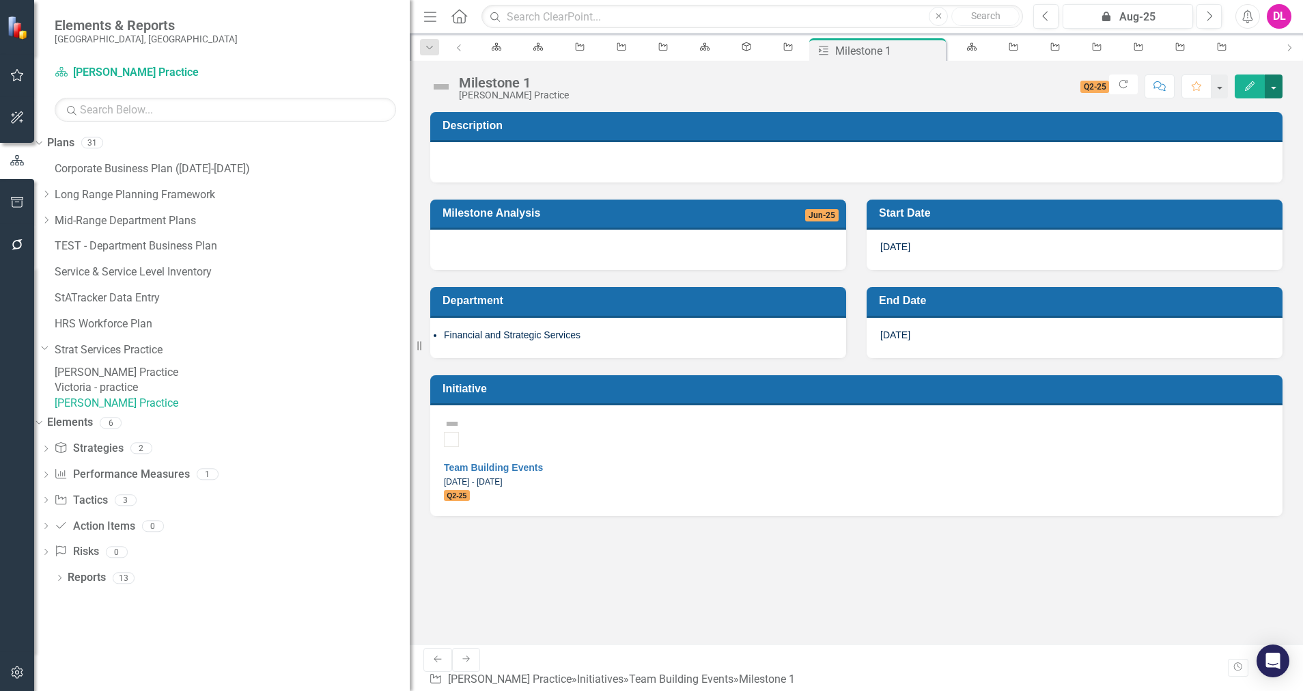
click at [1276, 89] on button "button" at bounding box center [1274, 86] width 18 height 24
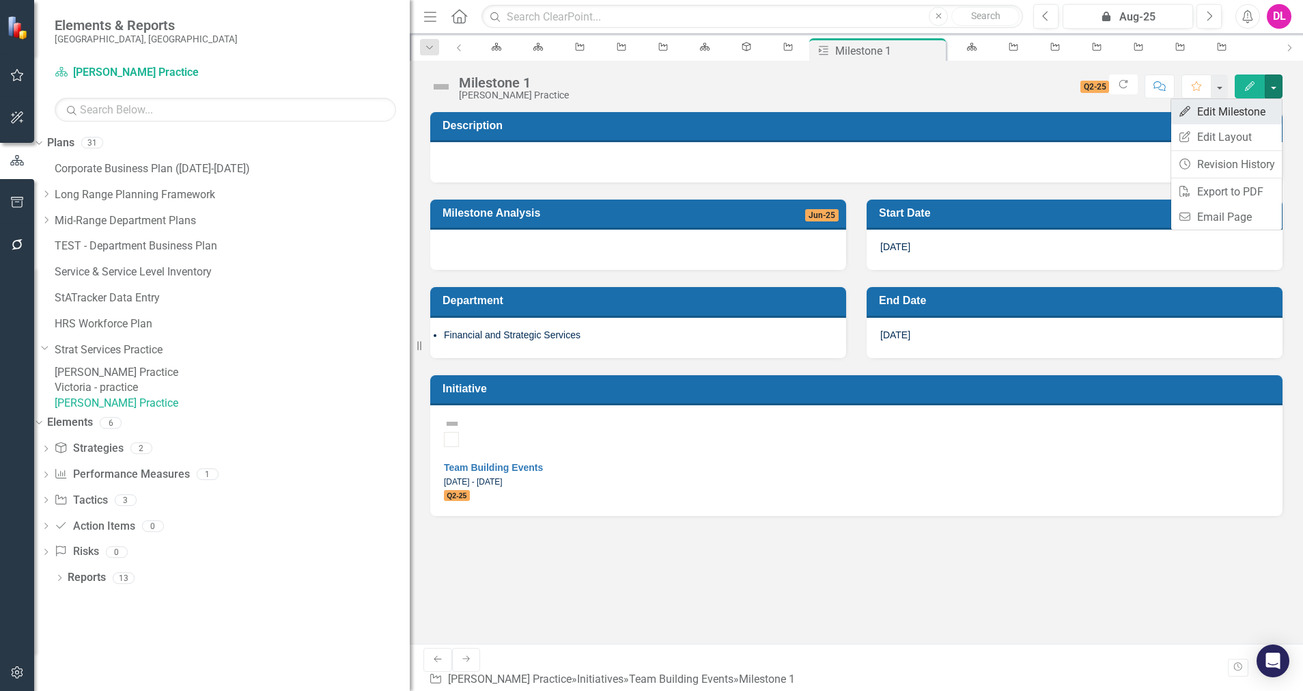
click at [1240, 115] on link "Edit Edit Milestone" at bounding box center [1226, 111] width 111 height 25
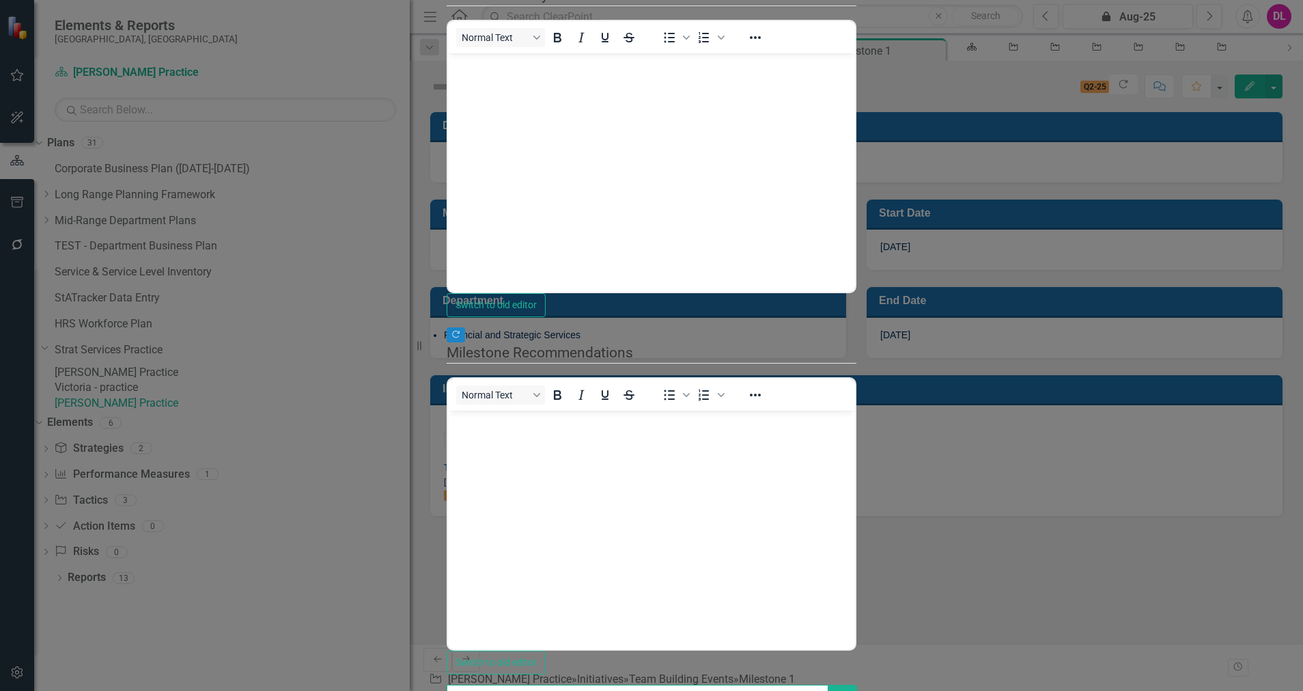
click at [520, 684] on input "text" at bounding box center [638, 696] width 382 height 25
click at [857, 684] on button "Link Tag" at bounding box center [842, 696] width 30 height 25
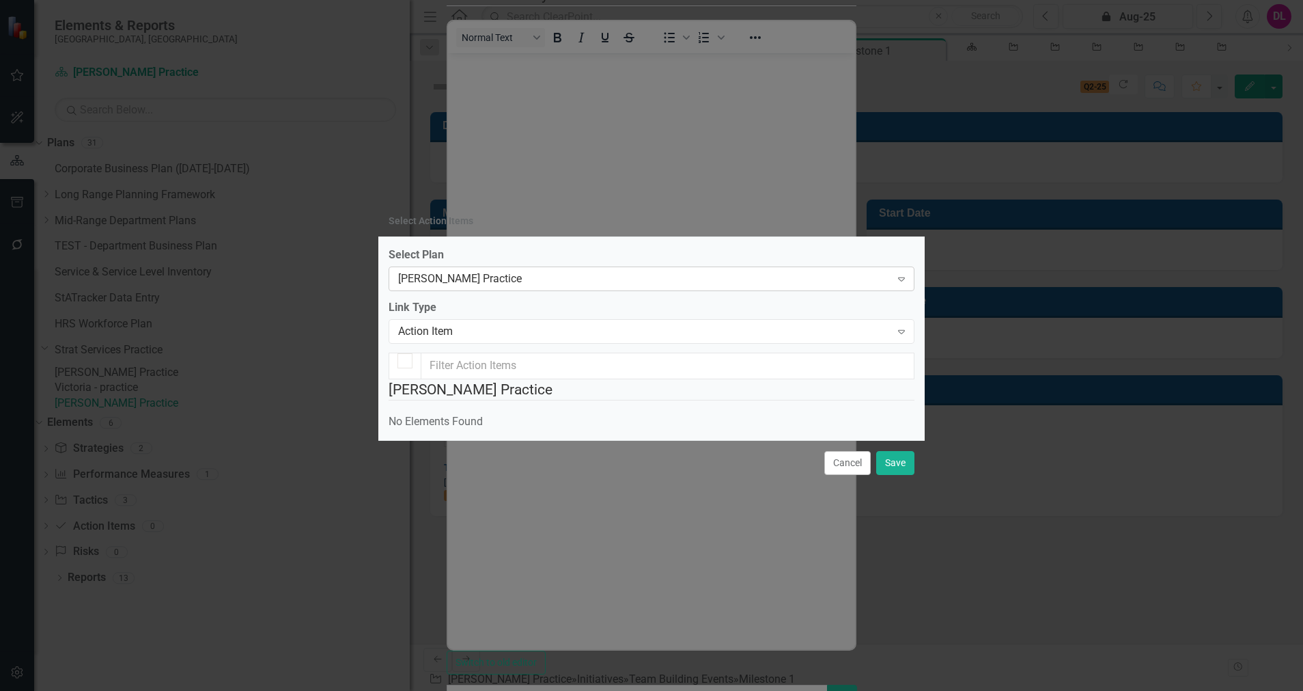
click at [700, 271] on div "[PERSON_NAME] Practice" at bounding box center [644, 279] width 492 height 16
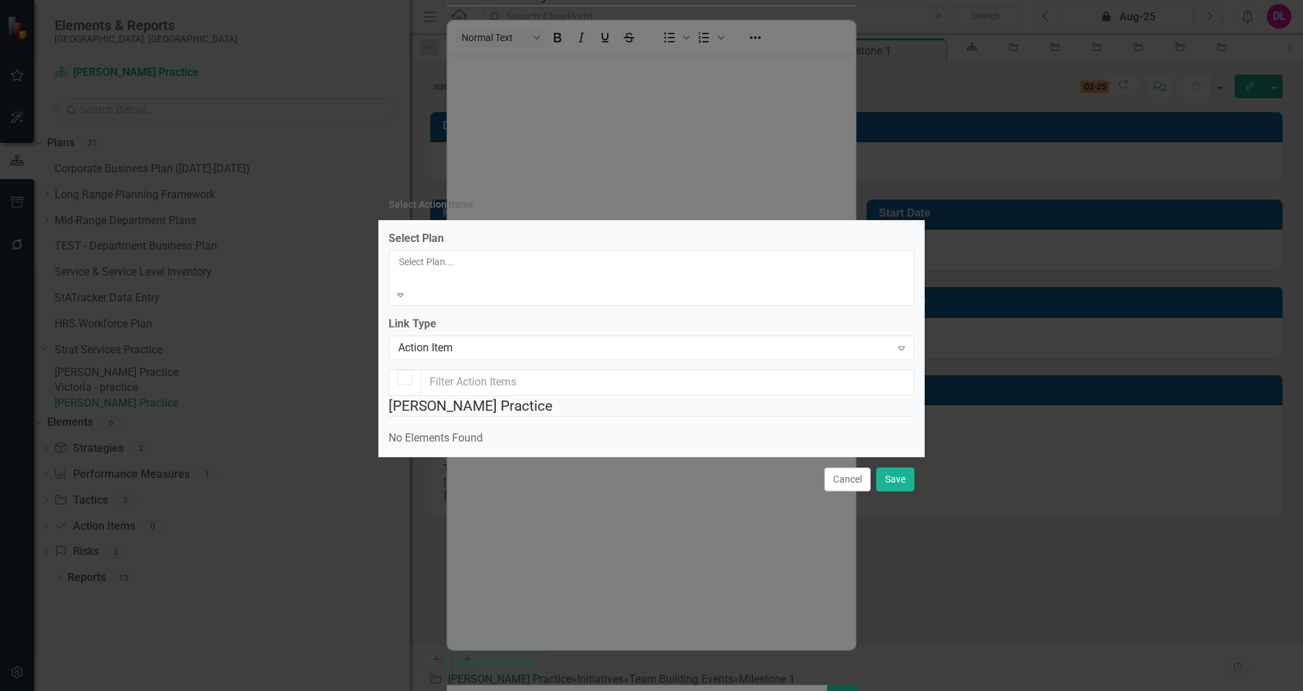
scroll to position [490, 0]
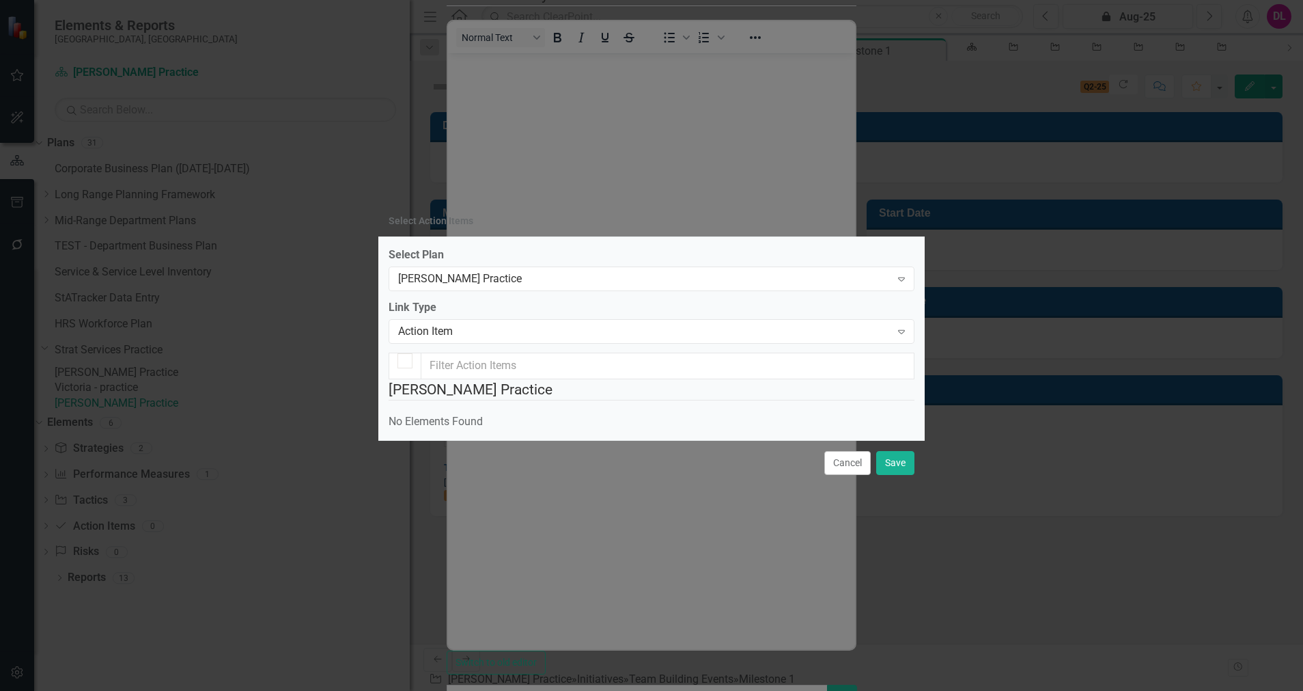
click at [1236, 217] on div "Select Action Items Select Plan [PERSON_NAME] Practice Expand Link Type Action …" at bounding box center [651, 345] width 1303 height 691
click at [825, 266] on div "[PERSON_NAME] Practice Expand" at bounding box center [652, 278] width 526 height 25
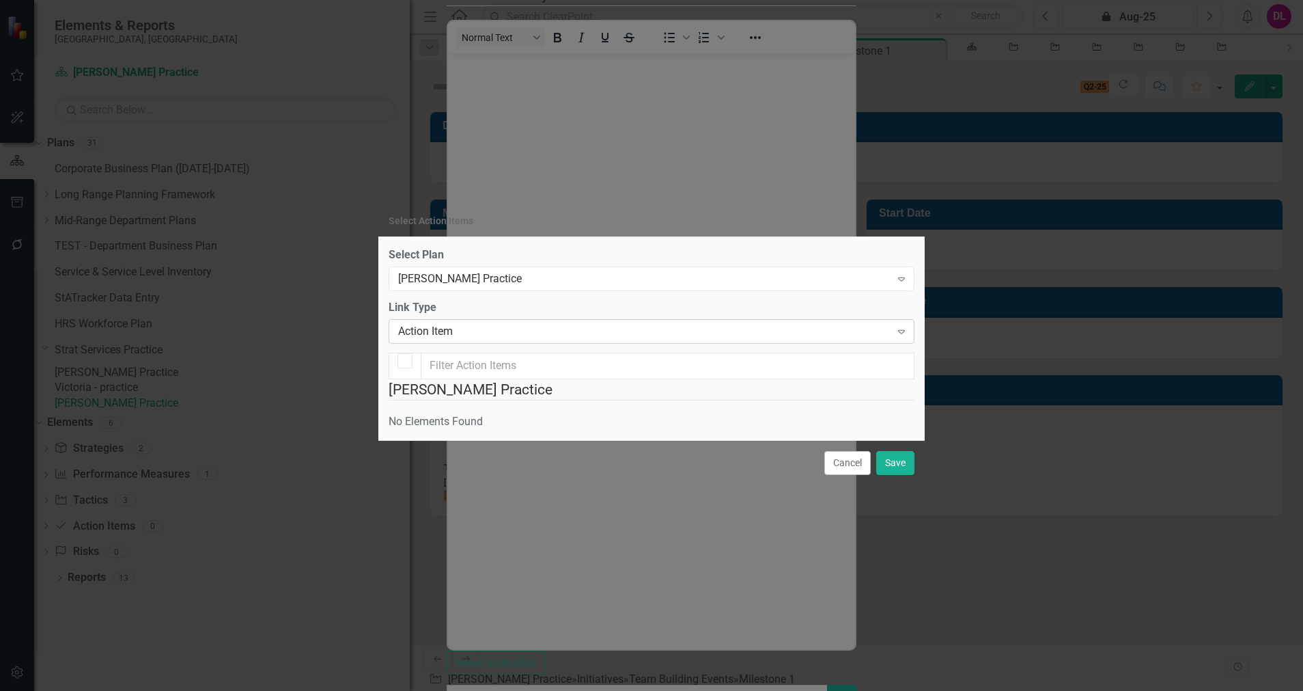
click at [488, 324] on div "Action Item" at bounding box center [644, 332] width 492 height 16
click at [503, 300] on label "Link Type" at bounding box center [652, 308] width 526 height 16
click at [833, 475] on button "Cancel" at bounding box center [847, 463] width 46 height 24
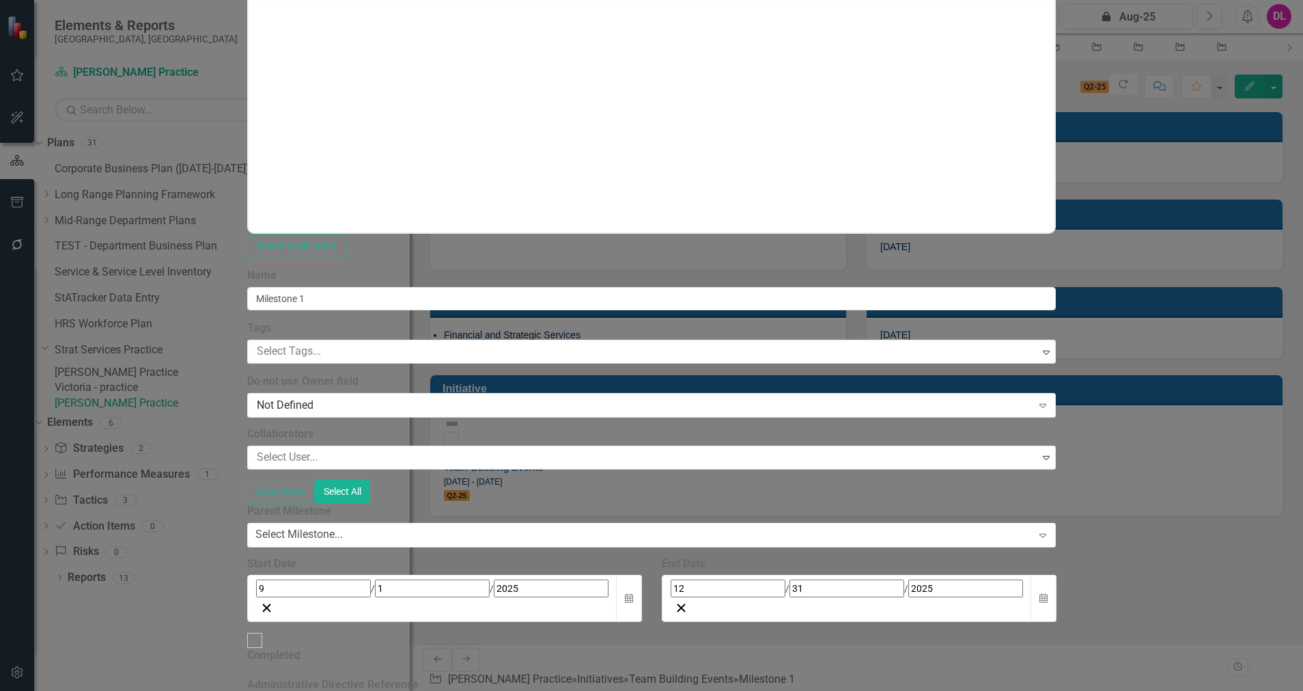
scroll to position [0, 0]
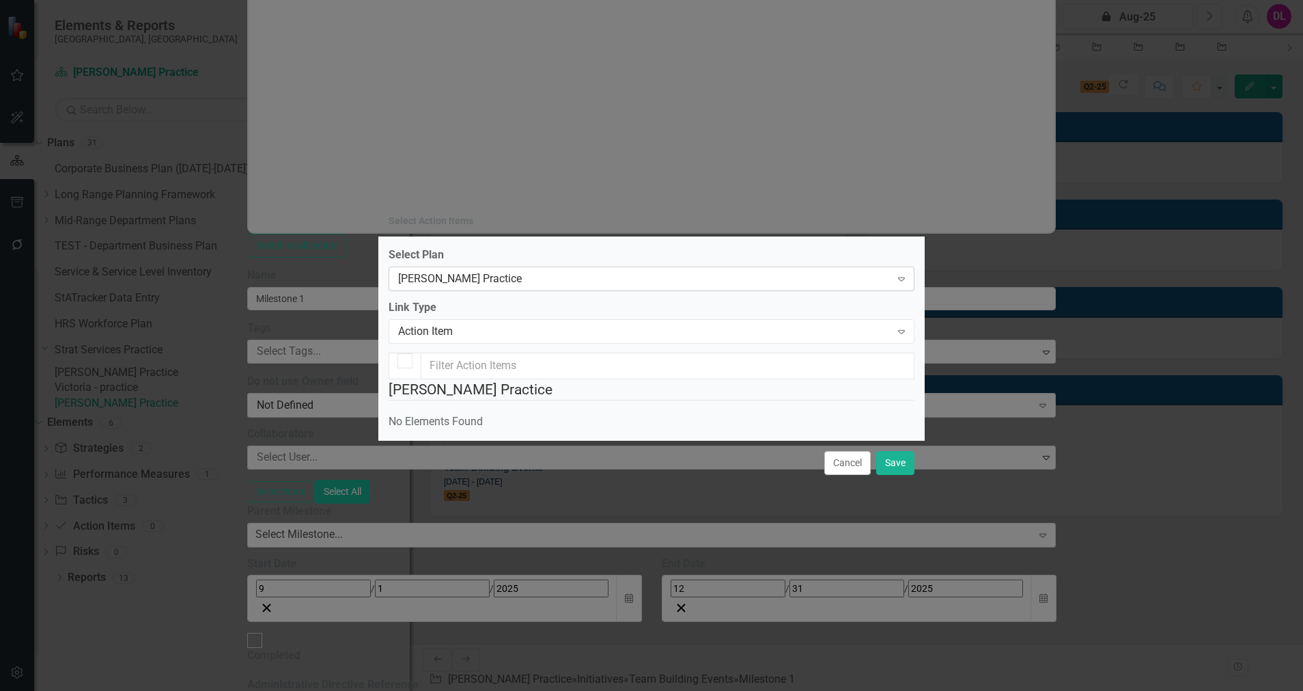
click at [648, 271] on div "[PERSON_NAME] Practice" at bounding box center [644, 279] width 492 height 16
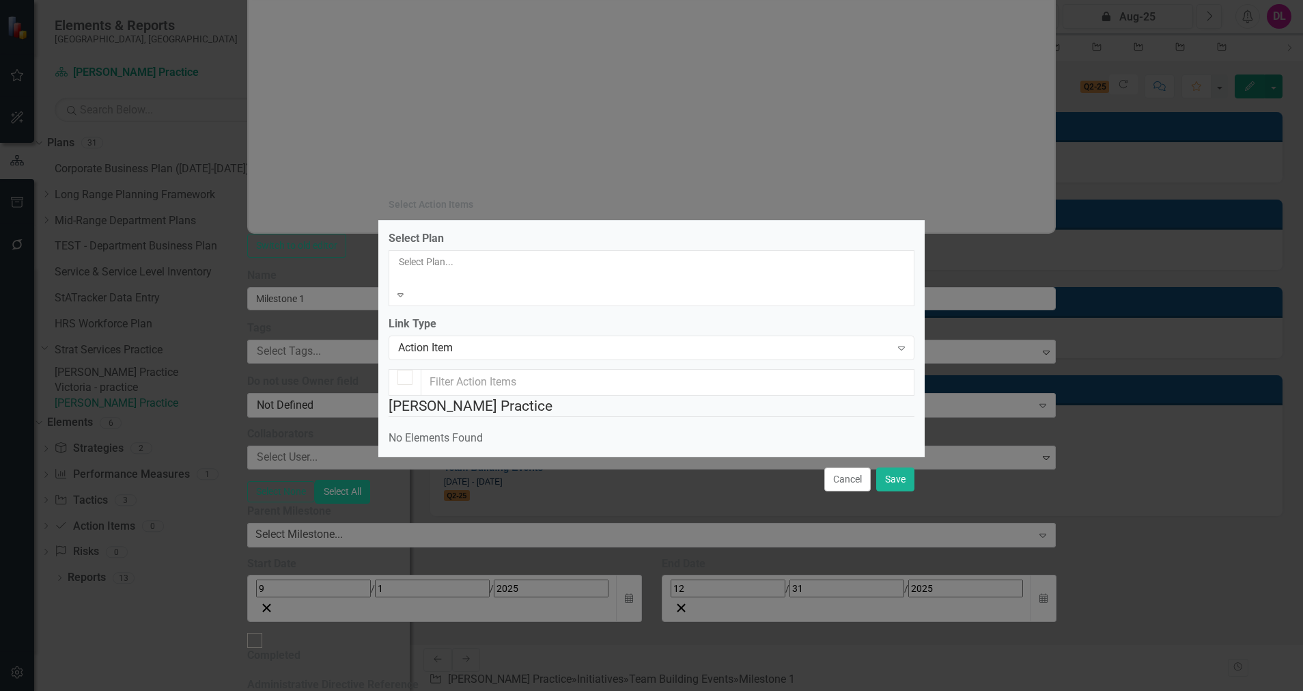
scroll to position [490, 0]
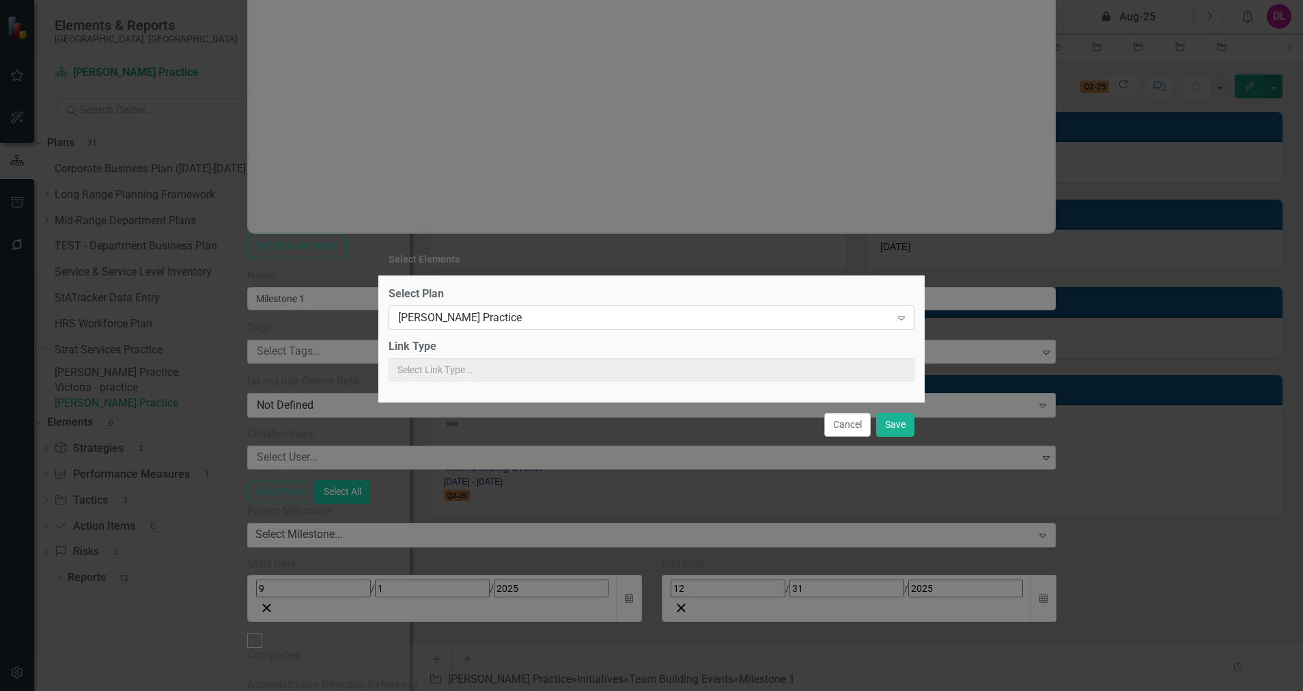
click at [798, 309] on div "[PERSON_NAME] Practice" at bounding box center [644, 317] width 492 height 16
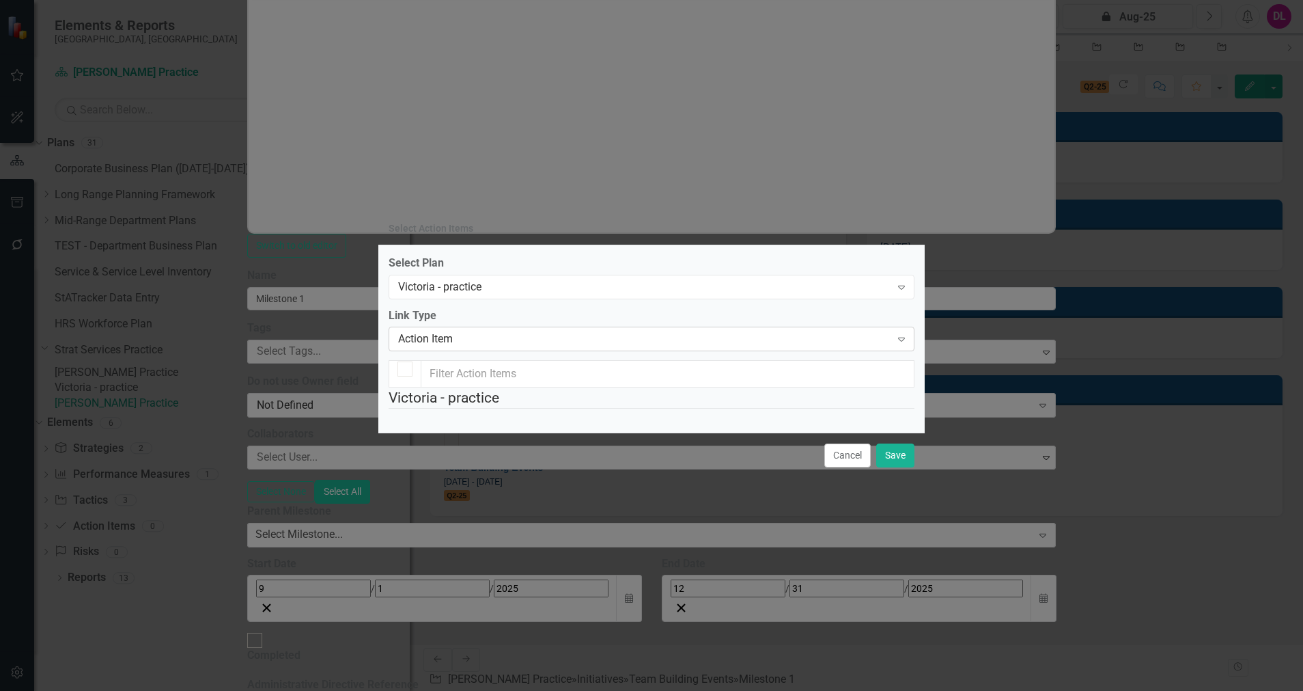
click at [638, 331] on div "Action Item" at bounding box center [644, 339] width 492 height 16
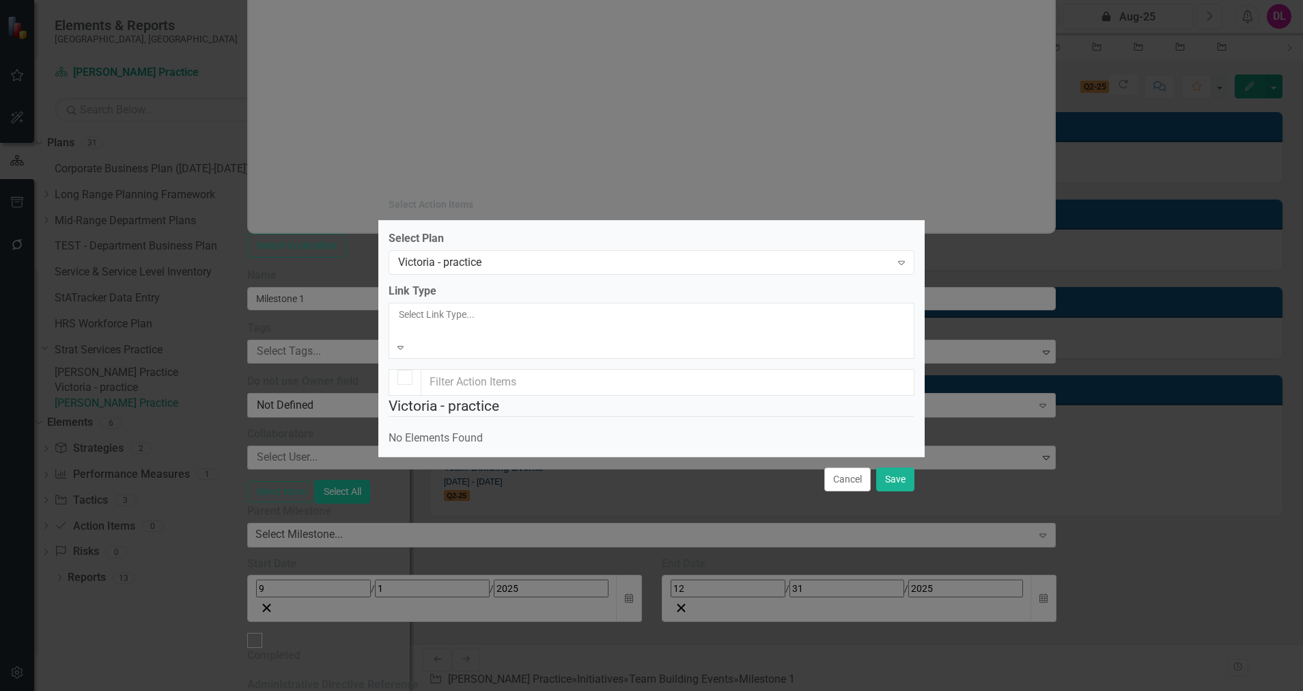
click at [589, 690] on div "Action Item" at bounding box center [651, 699] width 1303 height 16
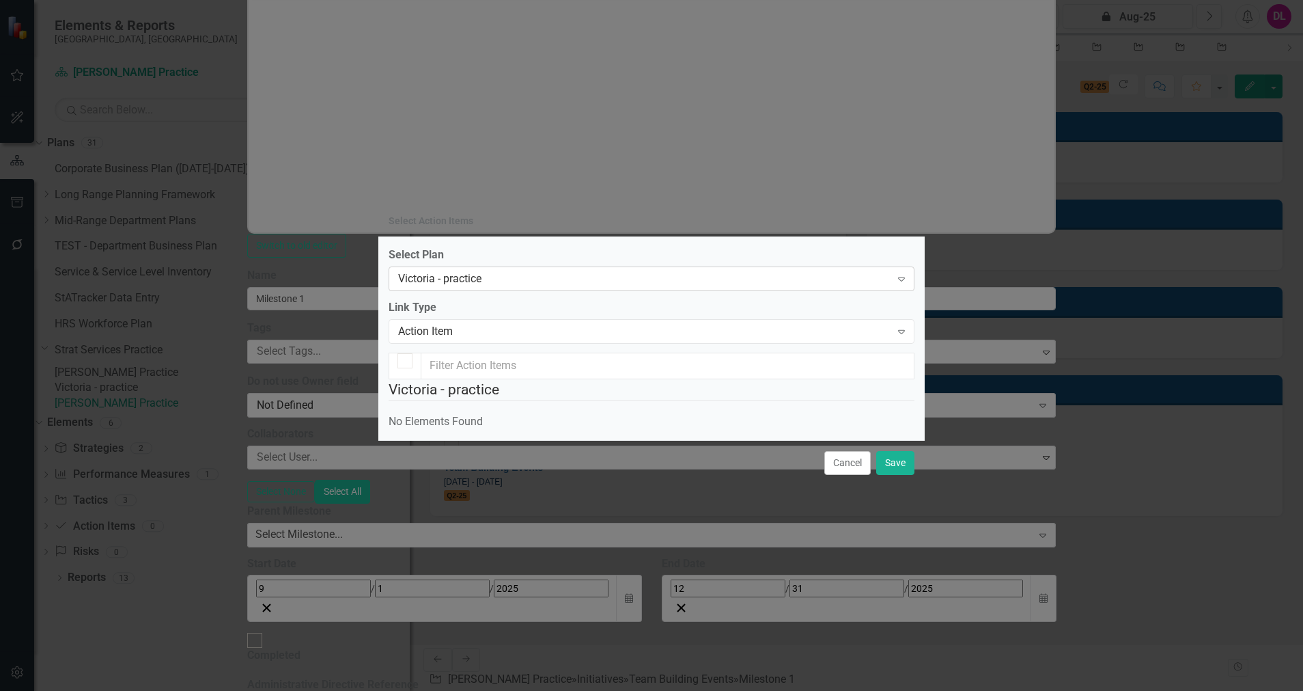
click at [648, 266] on div "Victoria - practice Expand" at bounding box center [652, 278] width 526 height 25
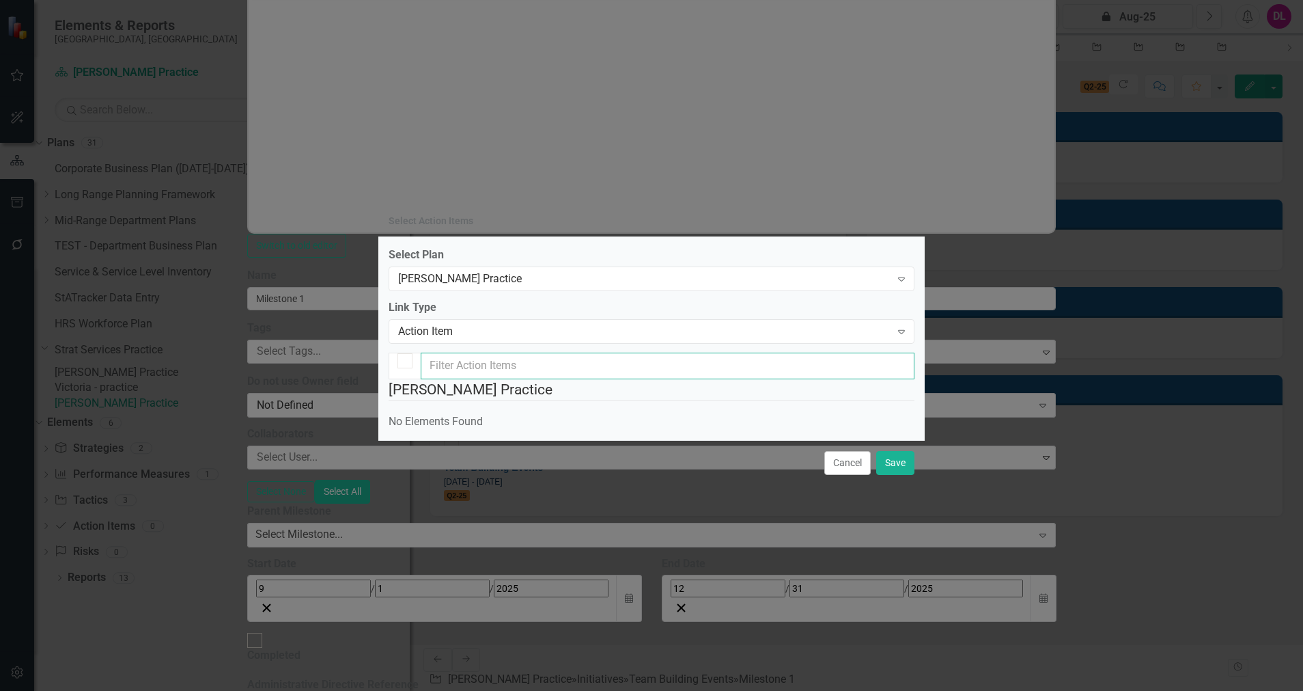
click at [518, 352] on input "text" at bounding box center [668, 365] width 494 height 27
click at [500, 324] on div "Action Item" at bounding box center [644, 332] width 492 height 16
click at [835, 475] on button "Cancel" at bounding box center [847, 463] width 46 height 24
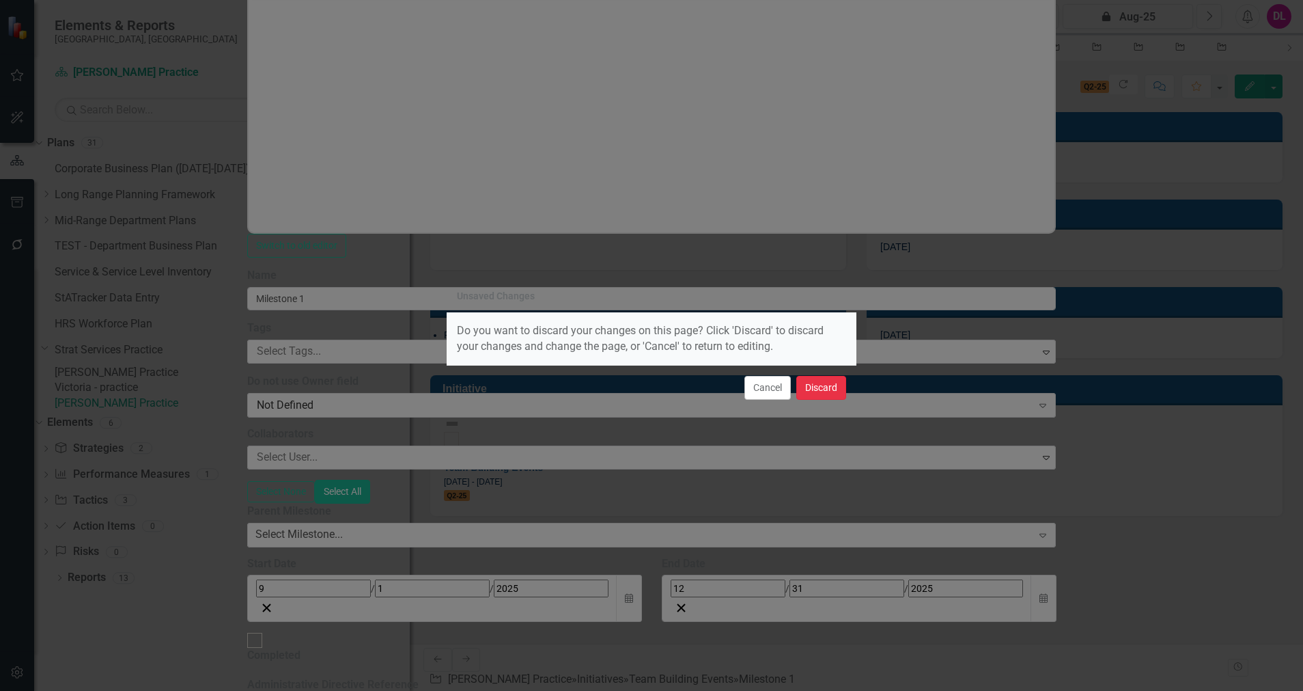
click at [816, 390] on button "Discard" at bounding box center [821, 388] width 50 height 24
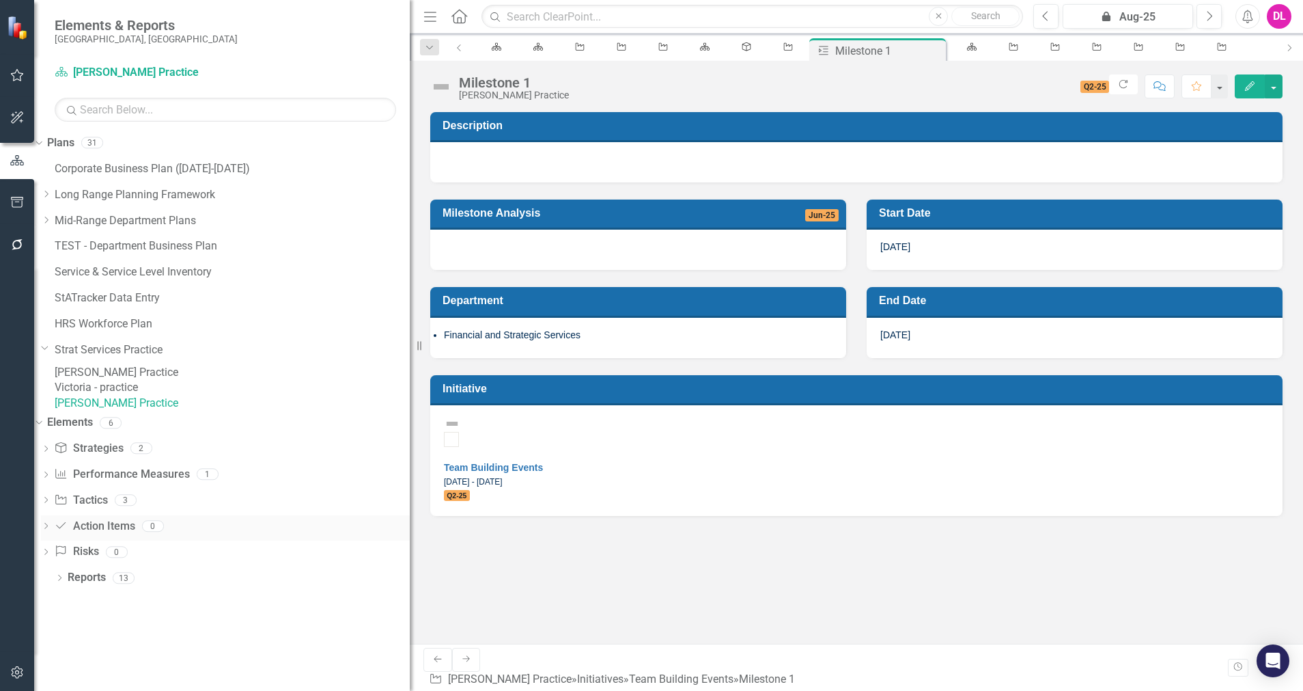
click at [48, 529] on icon at bounding box center [45, 526] width 3 height 6
click at [128, 534] on link "Action Item Action Items" at bounding box center [87, 526] width 81 height 16
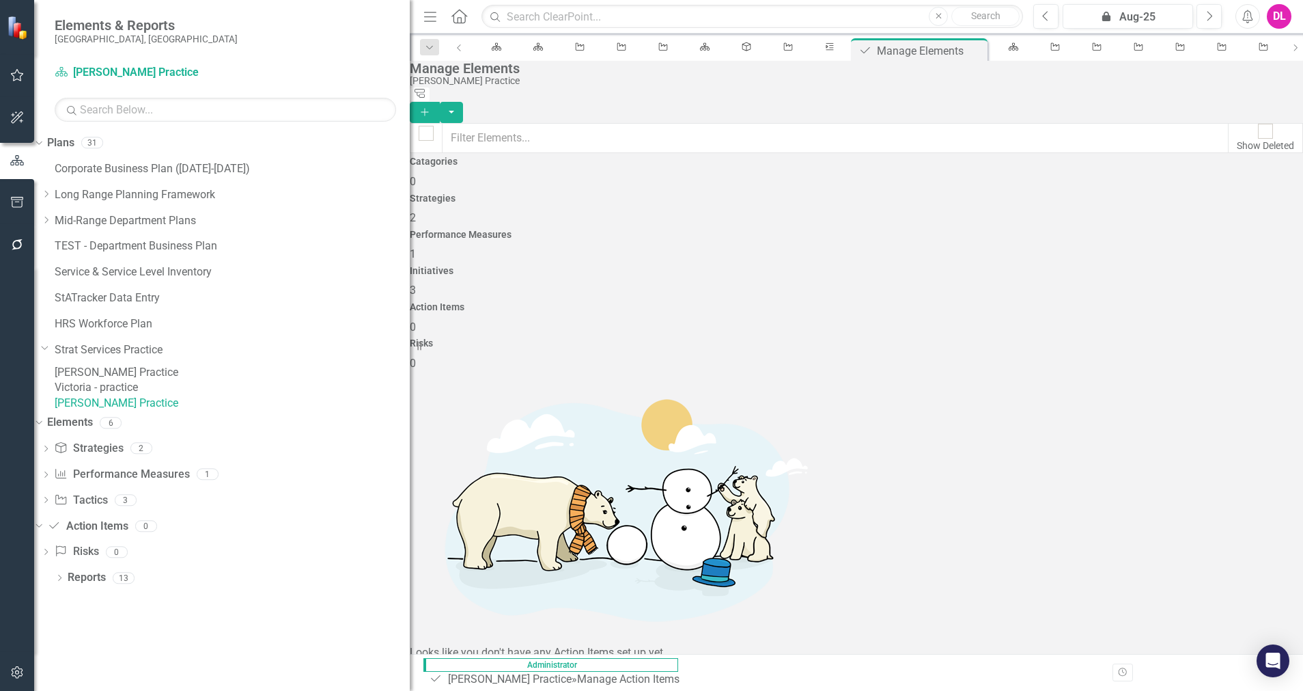
click at [733, 661] on link "learn more about Action Items." at bounding box center [659, 671] width 148 height 21
click at [41, 530] on icon "Dropdown" at bounding box center [37, 525] width 8 height 10
click at [67, 515] on div "Dropdown Initiative Tactics 3" at bounding box center [225, 502] width 369 height 26
click at [51, 505] on icon "Dropdown" at bounding box center [46, 501] width 10 height 8
click at [163, 576] on div "Team Building Events" at bounding box center [135, 570] width 105 height 12
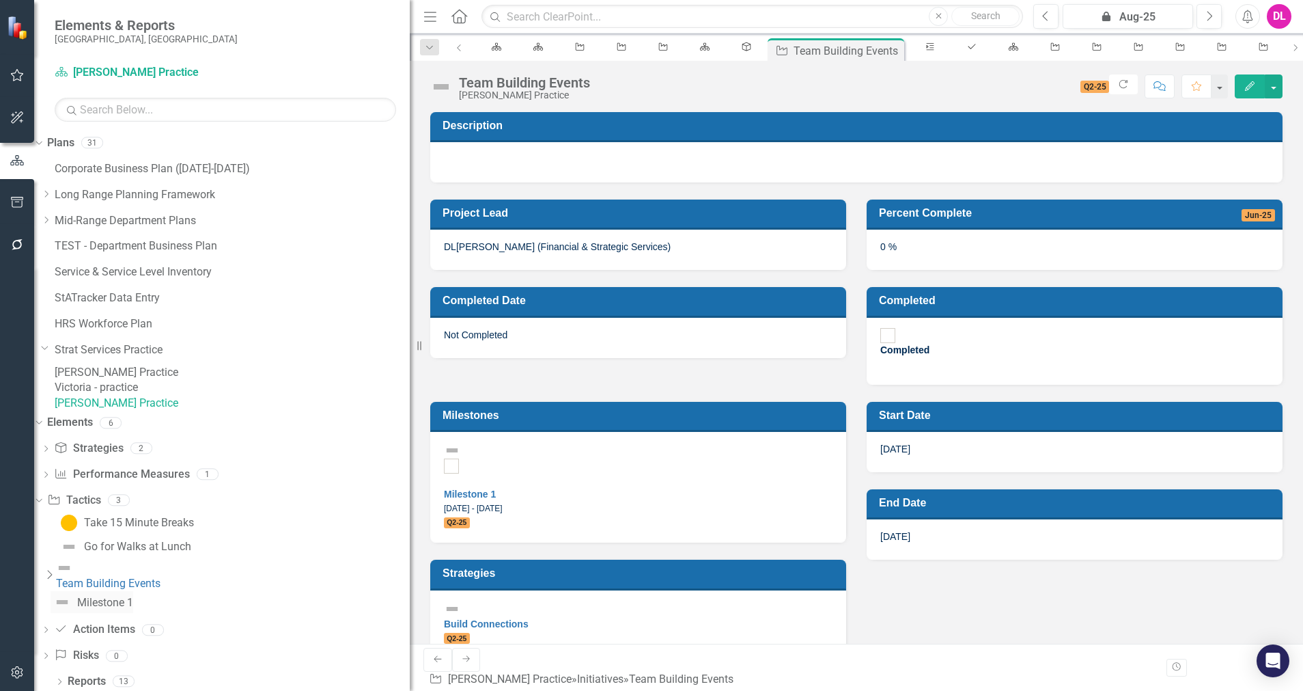
click at [133, 609] on div "Milestone 1" at bounding box center [105, 602] width 56 height 12
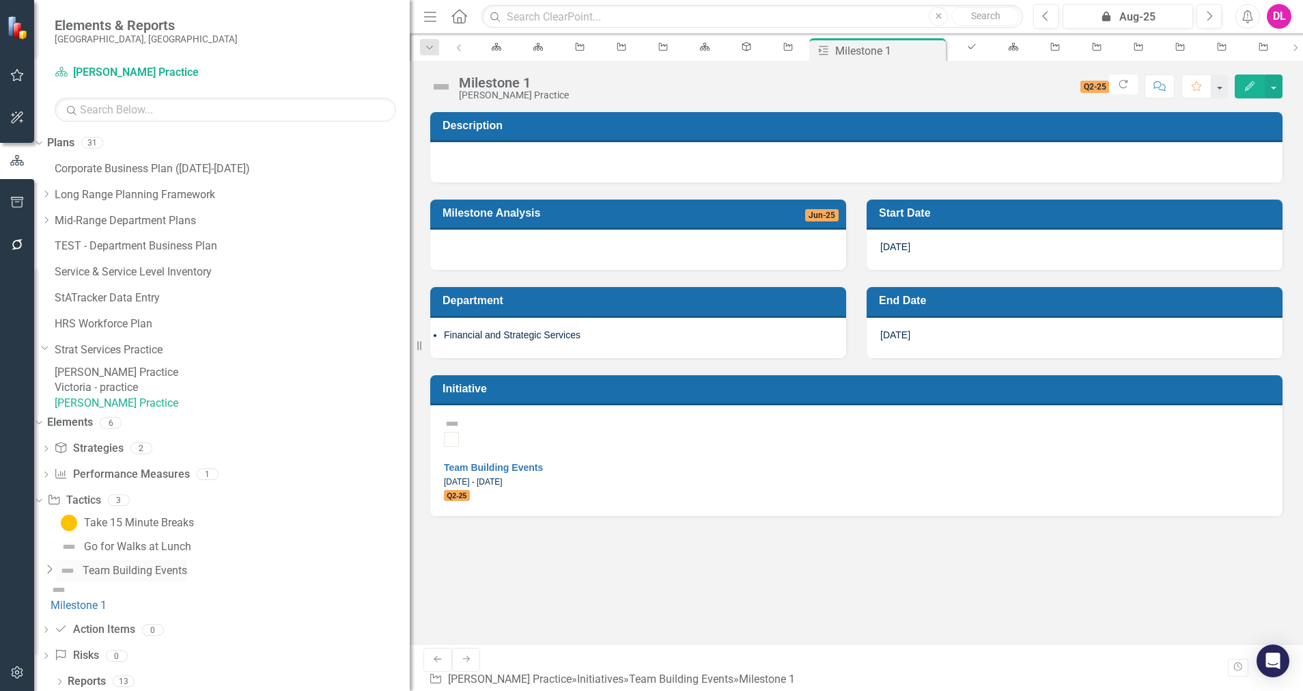
click at [173, 576] on div "Team Building Events" at bounding box center [135, 570] width 105 height 12
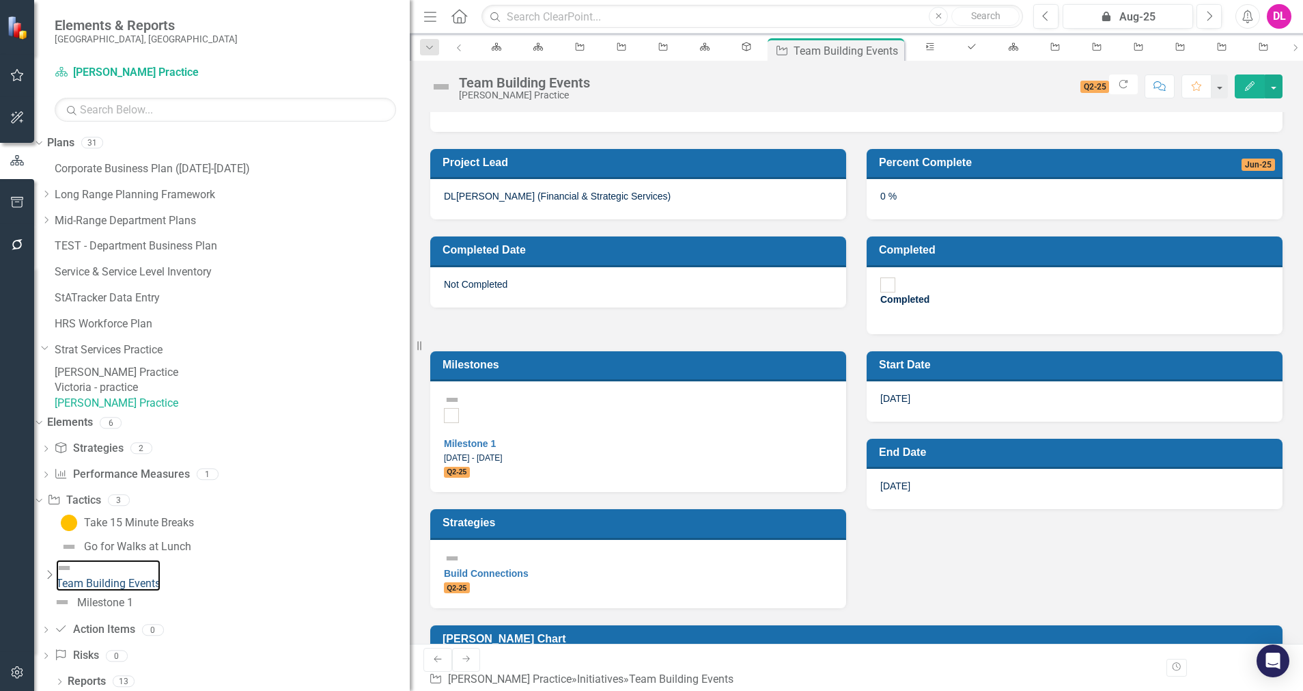
scroll to position [87, 0]
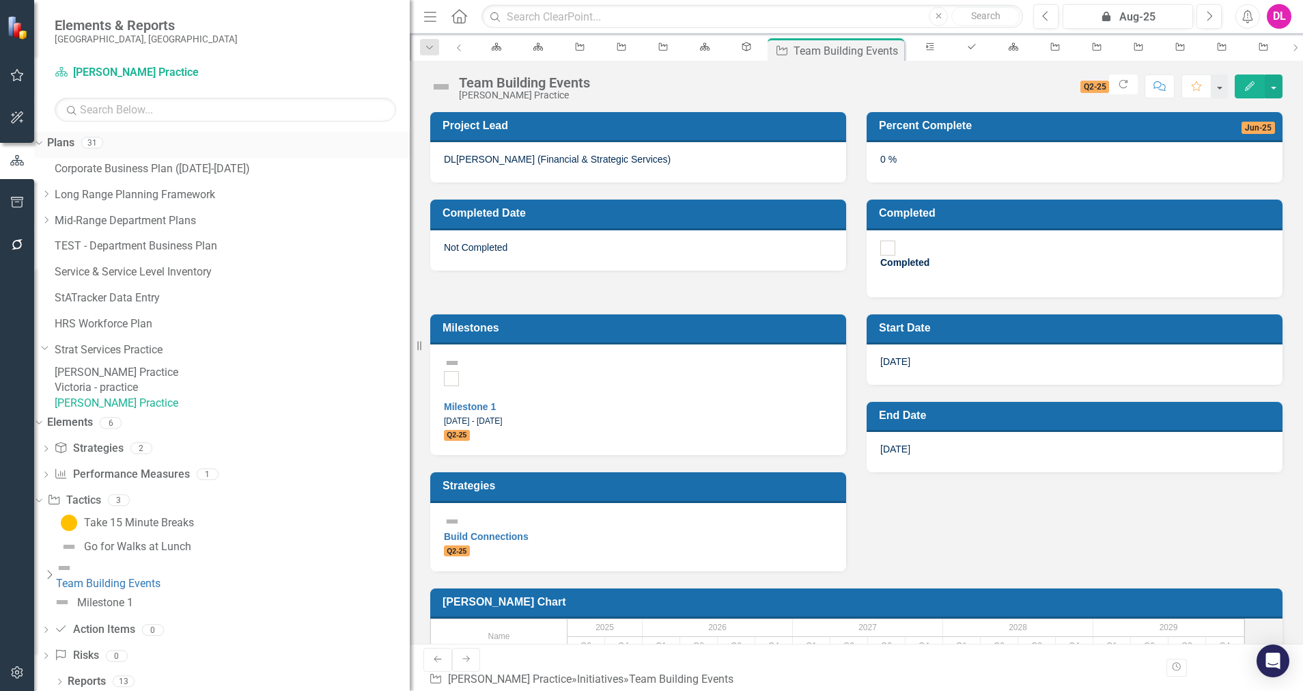
click at [41, 143] on icon "Dropdown" at bounding box center [37, 142] width 8 height 10
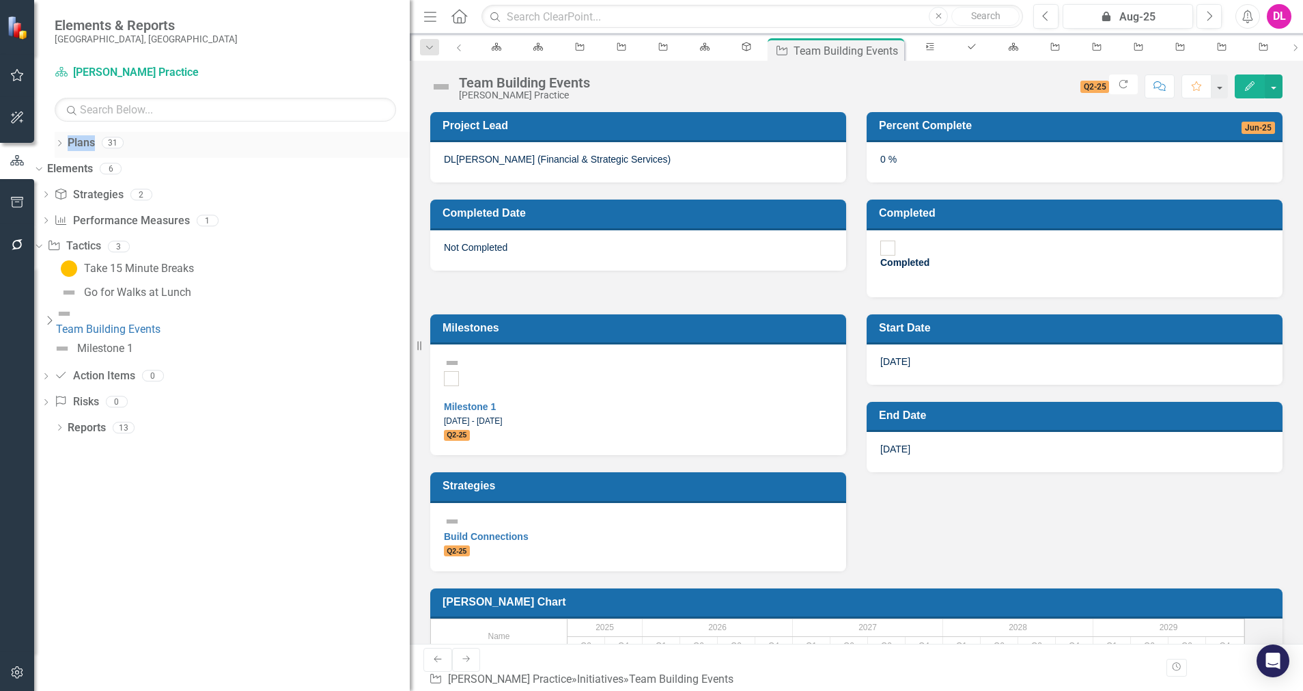
click at [56, 143] on icon "Dropdown" at bounding box center [60, 145] width 10 height 8
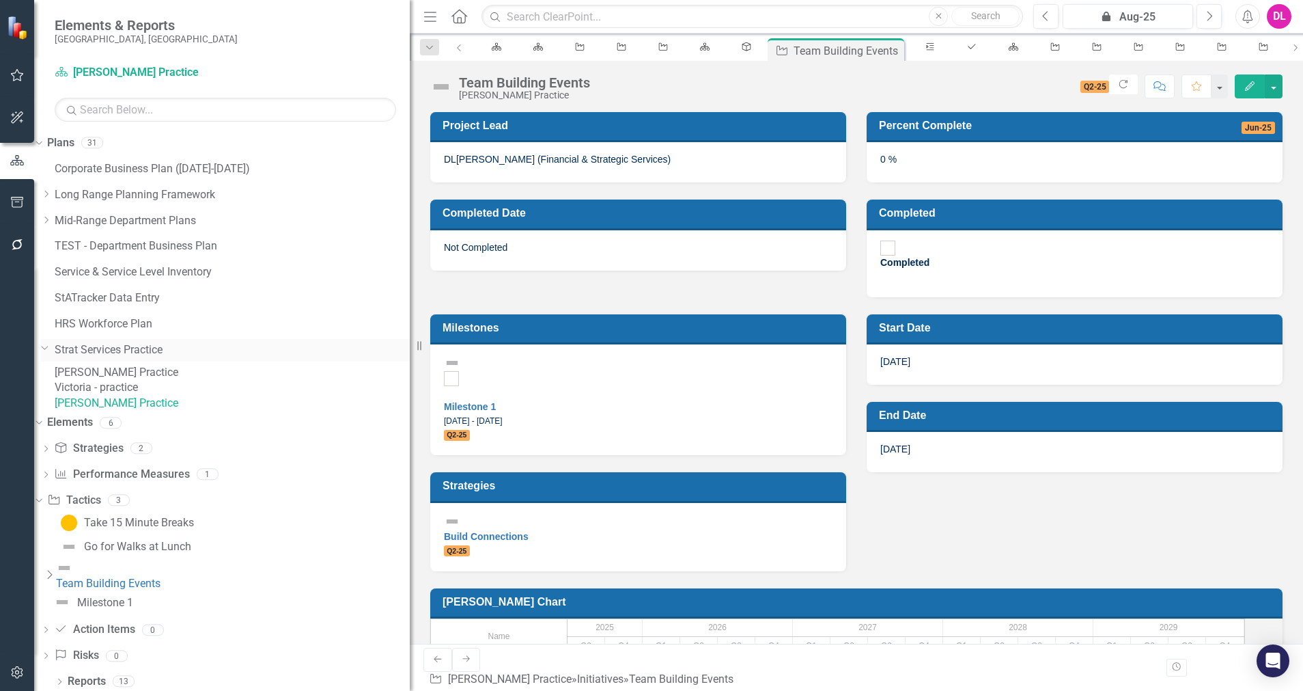
click at [49, 352] on icon "Dropdown" at bounding box center [45, 347] width 8 height 10
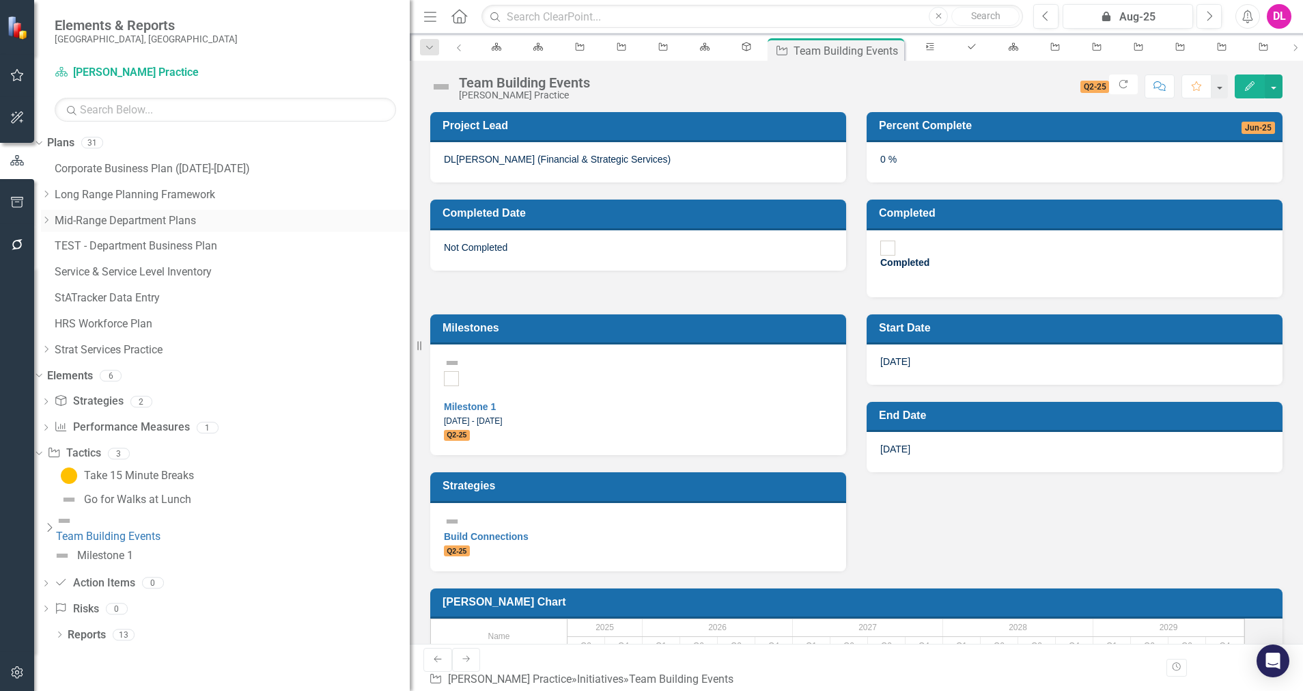
click at [51, 222] on icon "Dropdown" at bounding box center [46, 220] width 10 height 8
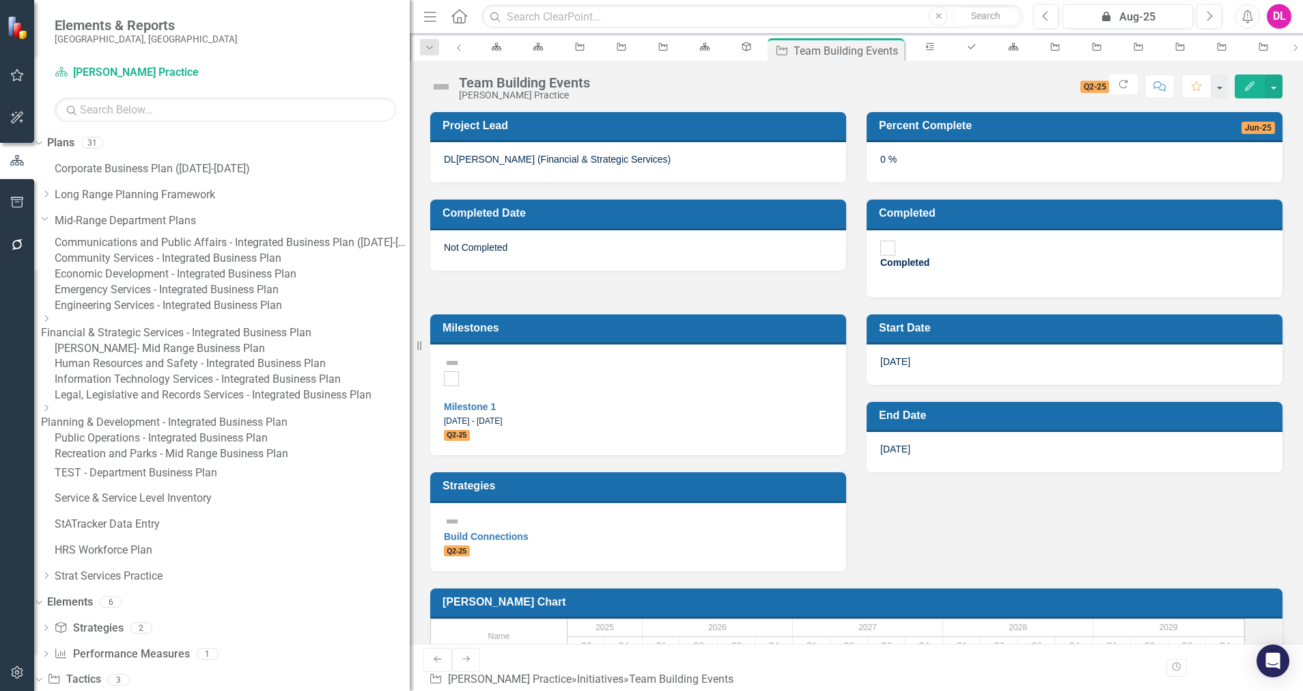
click at [172, 372] on link "Human Resources and Safety - Integrated Business Plan" at bounding box center [232, 364] width 355 height 16
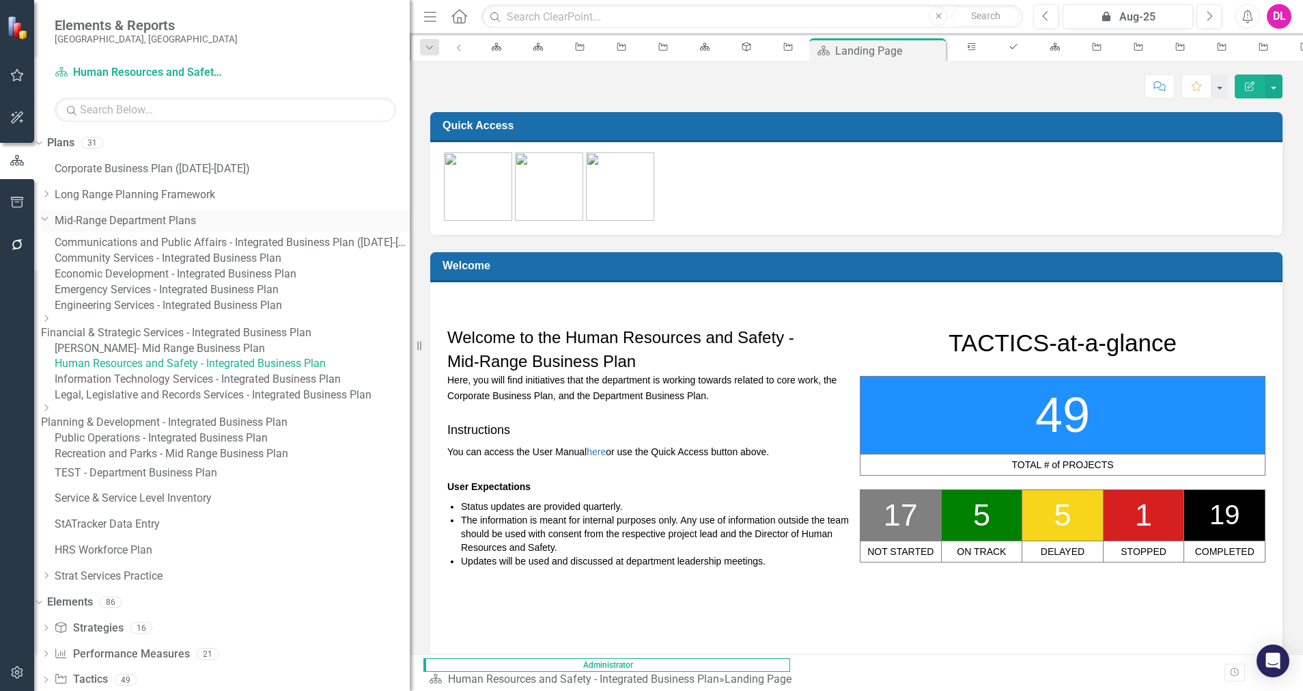
click at [49, 220] on icon "Dropdown" at bounding box center [45, 218] width 8 height 10
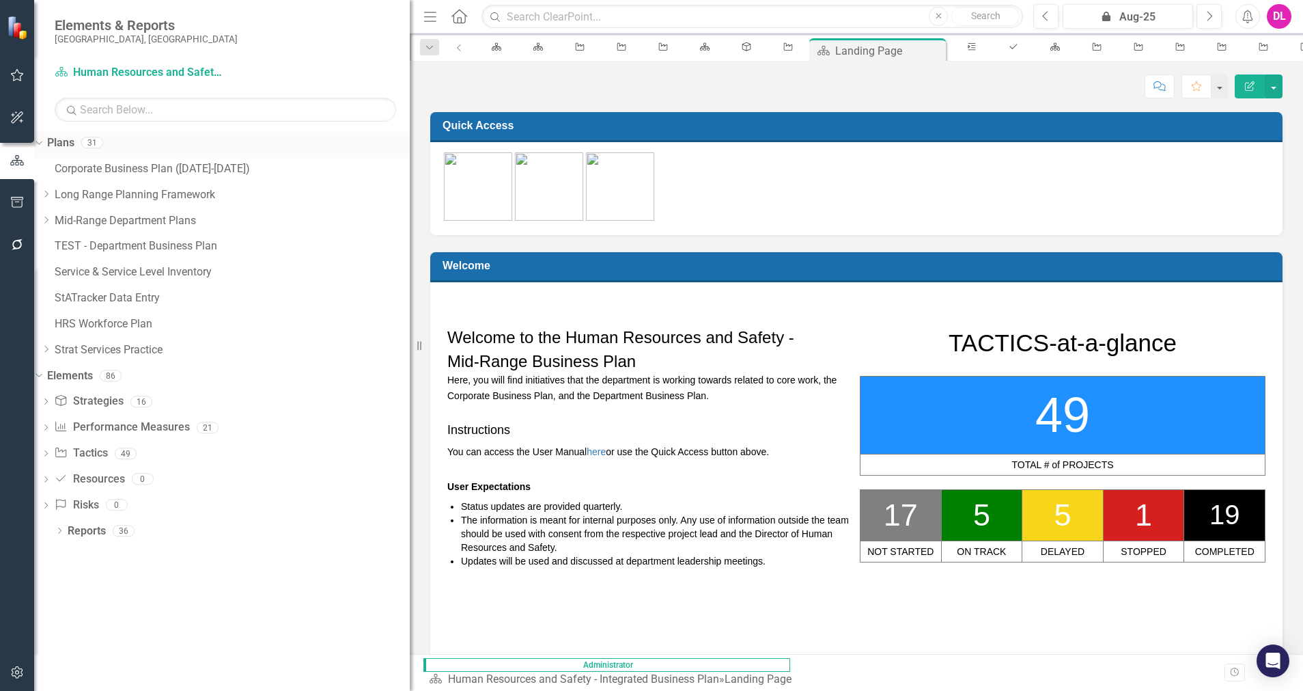
click at [44, 148] on div "Dropdown" at bounding box center [39, 144] width 10 height 7
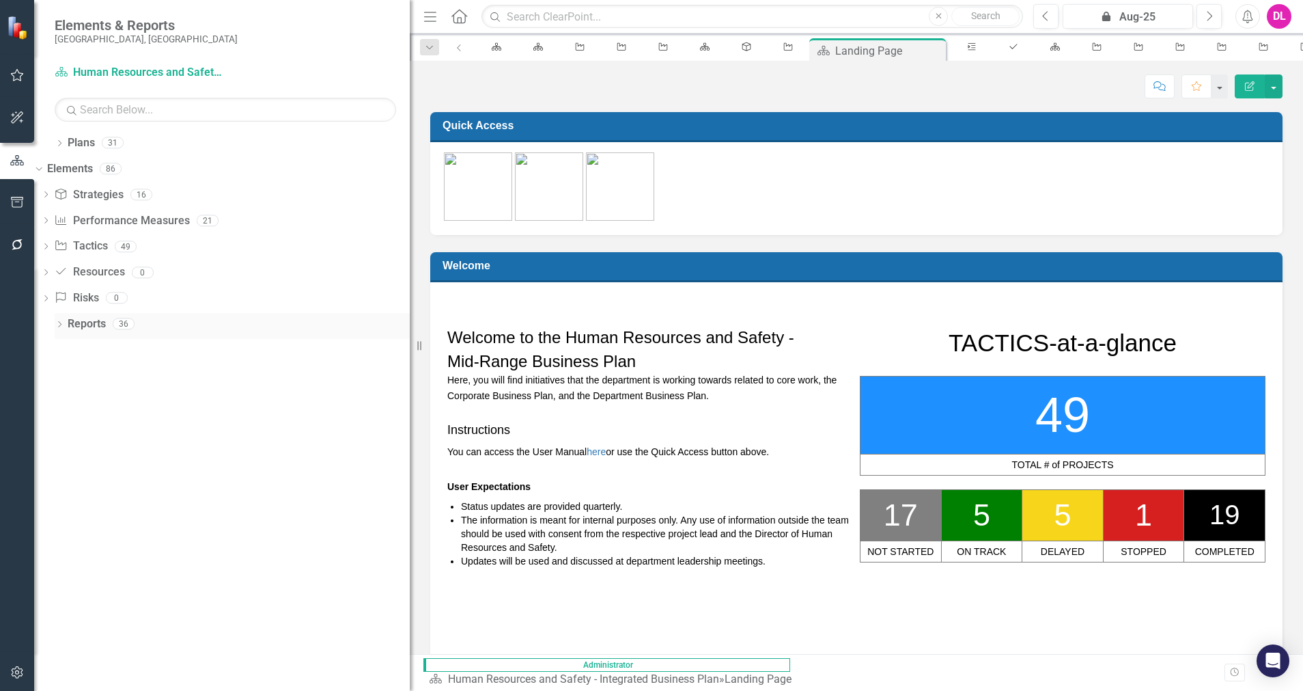
click at [63, 319] on div "Dropdown Reports 36" at bounding box center [232, 326] width 355 height 26
click at [60, 326] on icon "Dropdown" at bounding box center [60, 326] width 10 height 8
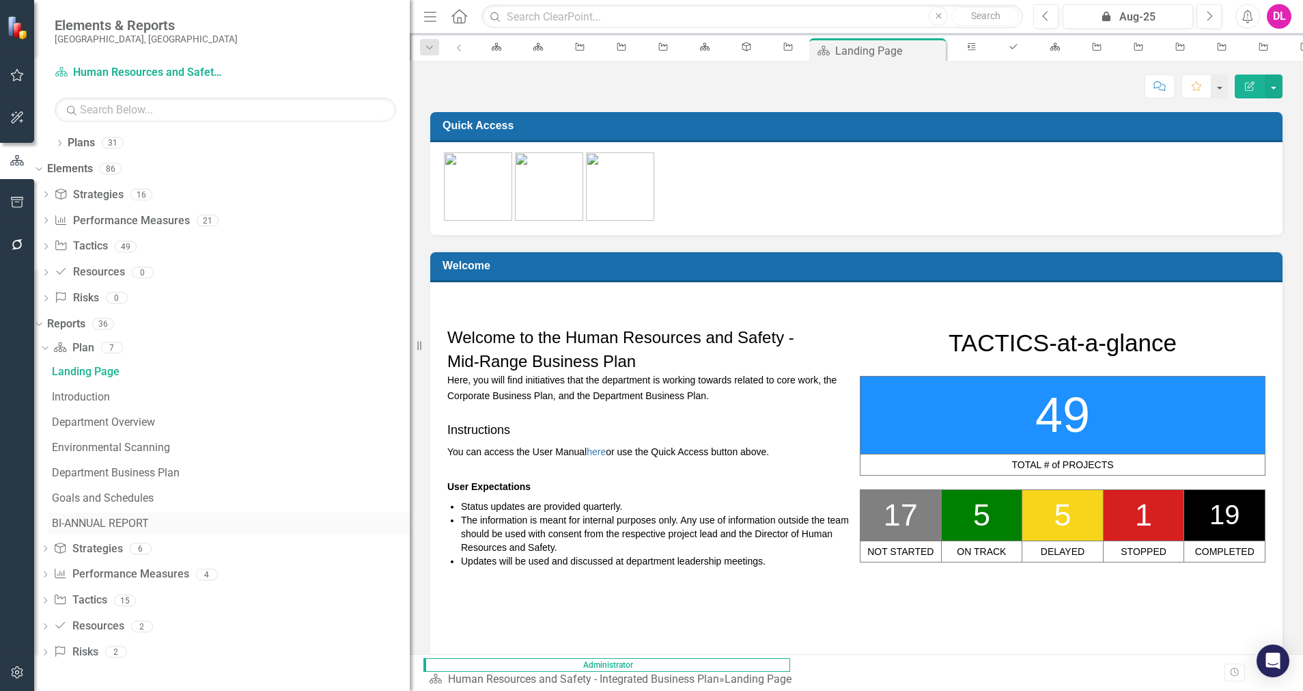
click at [133, 518] on div "BI-ANNUAL REPORT" at bounding box center [231, 523] width 358 height 12
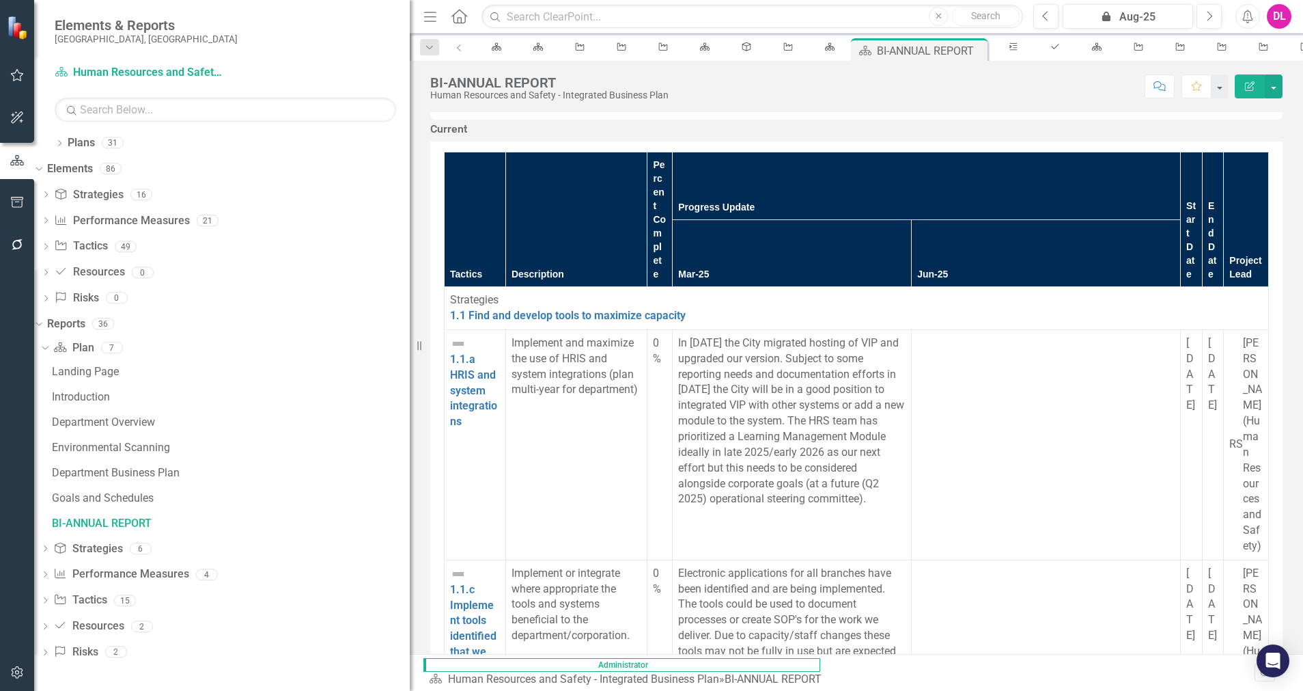
click at [14, 256] on button "button" at bounding box center [17, 245] width 31 height 29
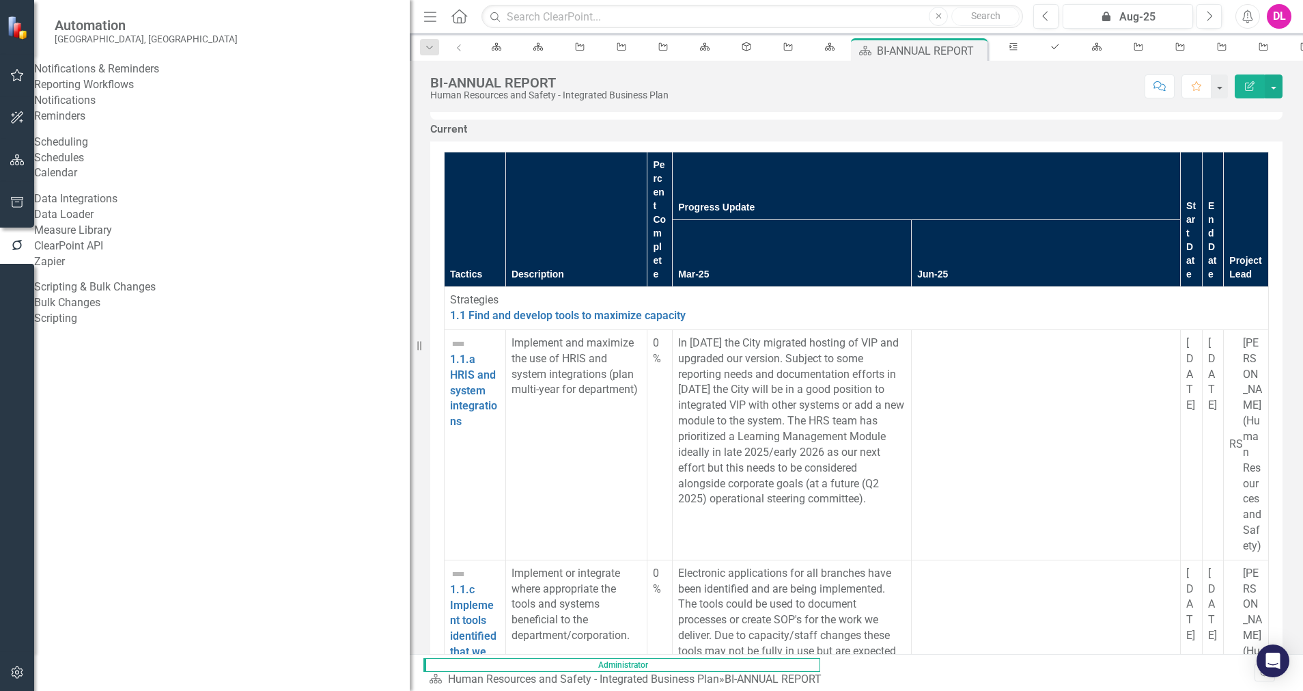
click at [100, 93] on link "Reporting Workflows" at bounding box center [222, 85] width 376 height 16
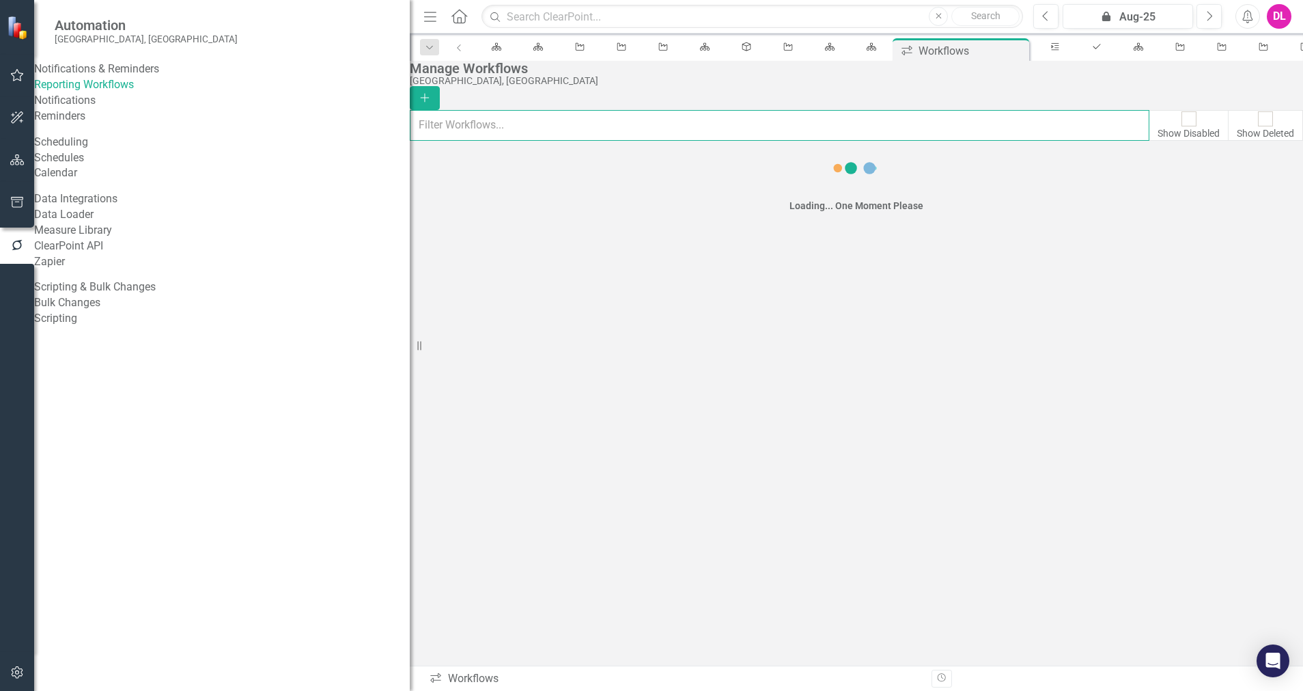
click at [642, 120] on input "text" at bounding box center [780, 125] width 740 height 30
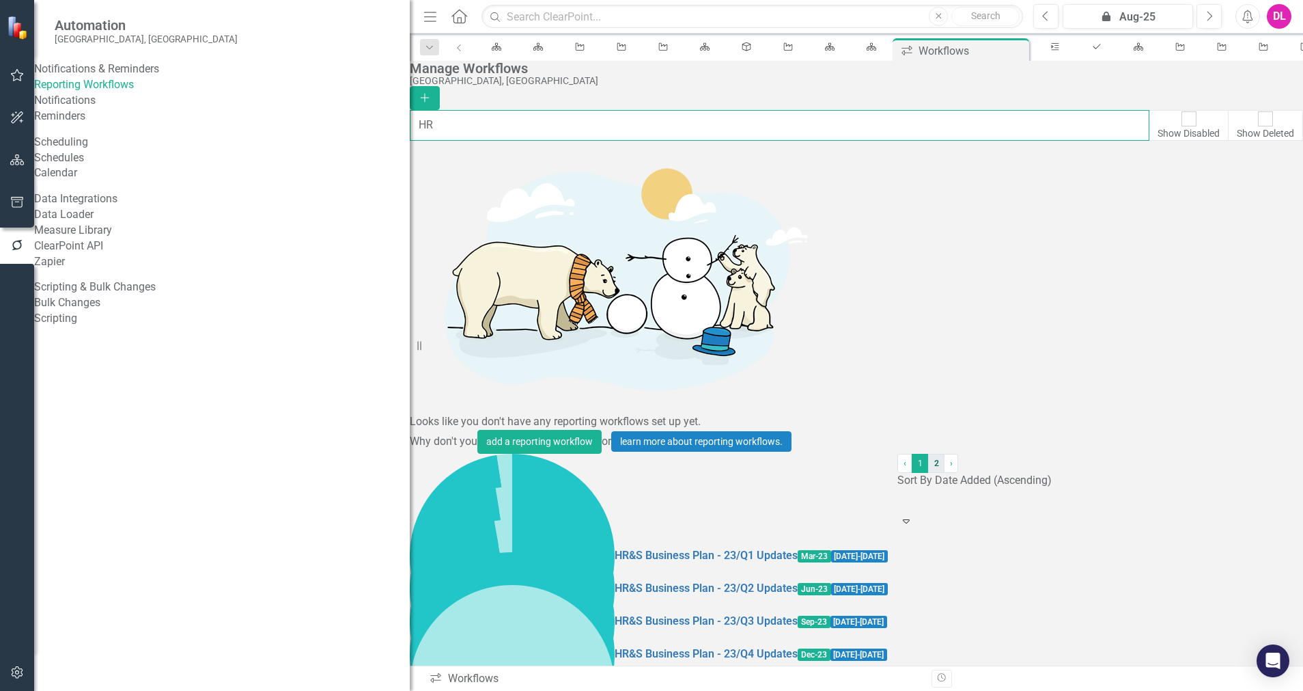
type input "HR"
click at [928, 473] on link "2" at bounding box center [936, 463] width 16 height 19
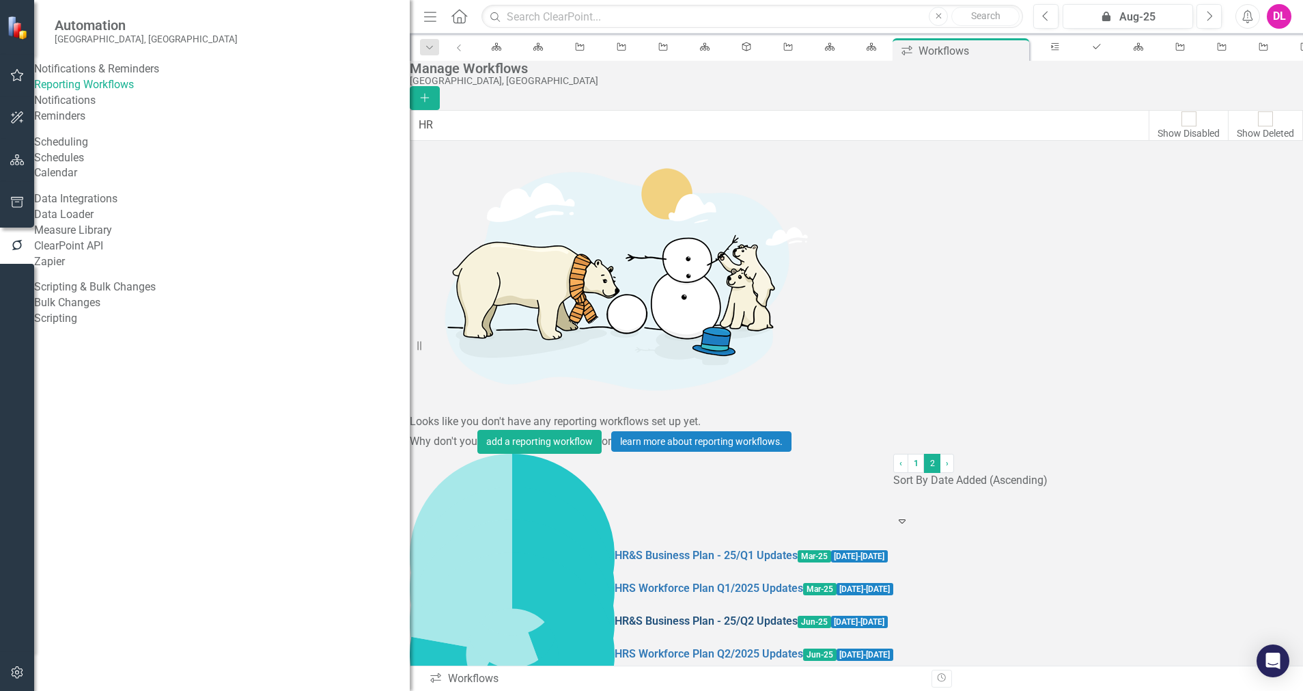
click at [615, 613] on link "HR&S Business Plan - 25/Q2 Updates" at bounding box center [706, 621] width 183 height 16
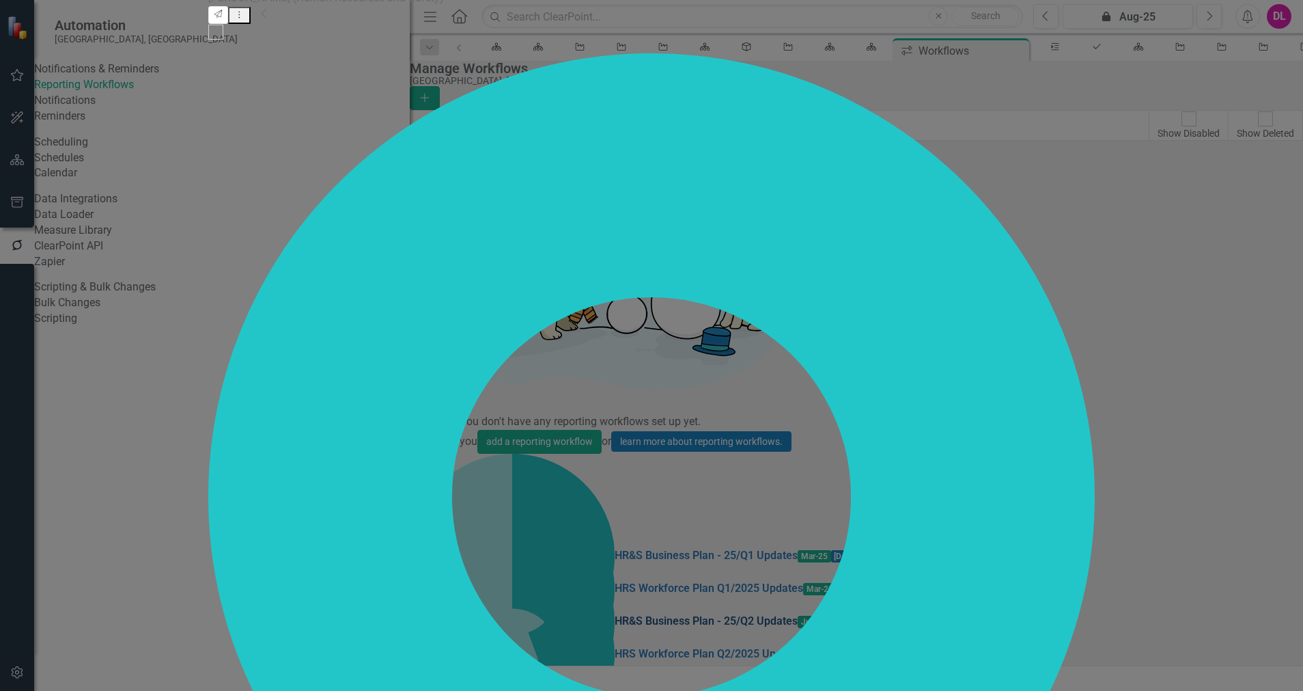
checkbox input "false"
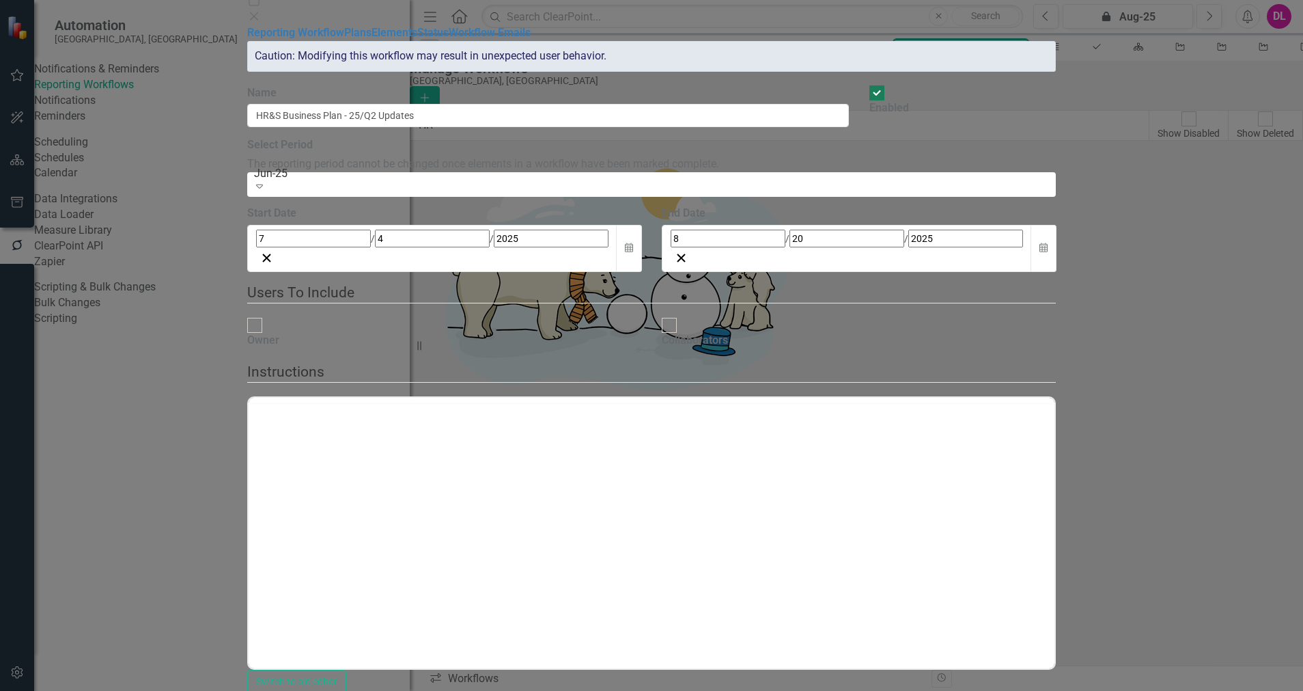
checkbox input "true"
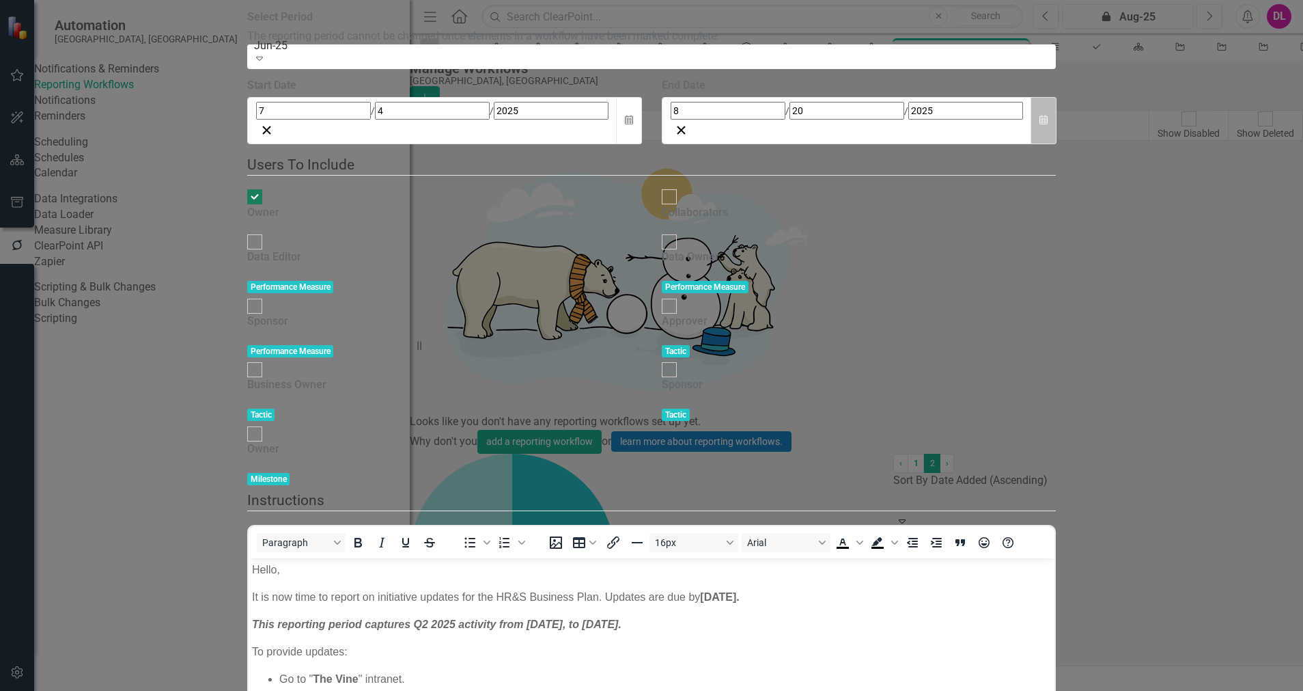
click at [1048, 124] on icon "button" at bounding box center [1044, 120] width 8 height 10
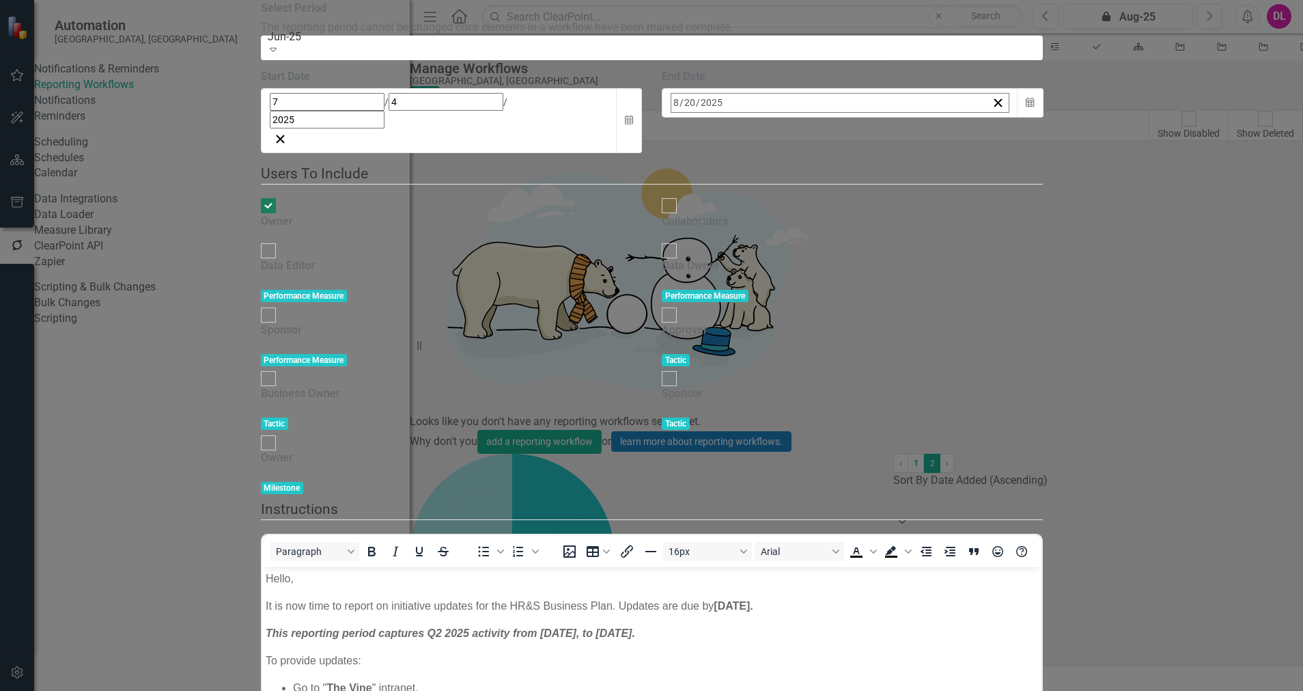
click at [871, 148] on button "›" at bounding box center [856, 132] width 30 height 30
click at [867, 199] on button "3" at bounding box center [850, 187] width 34 height 25
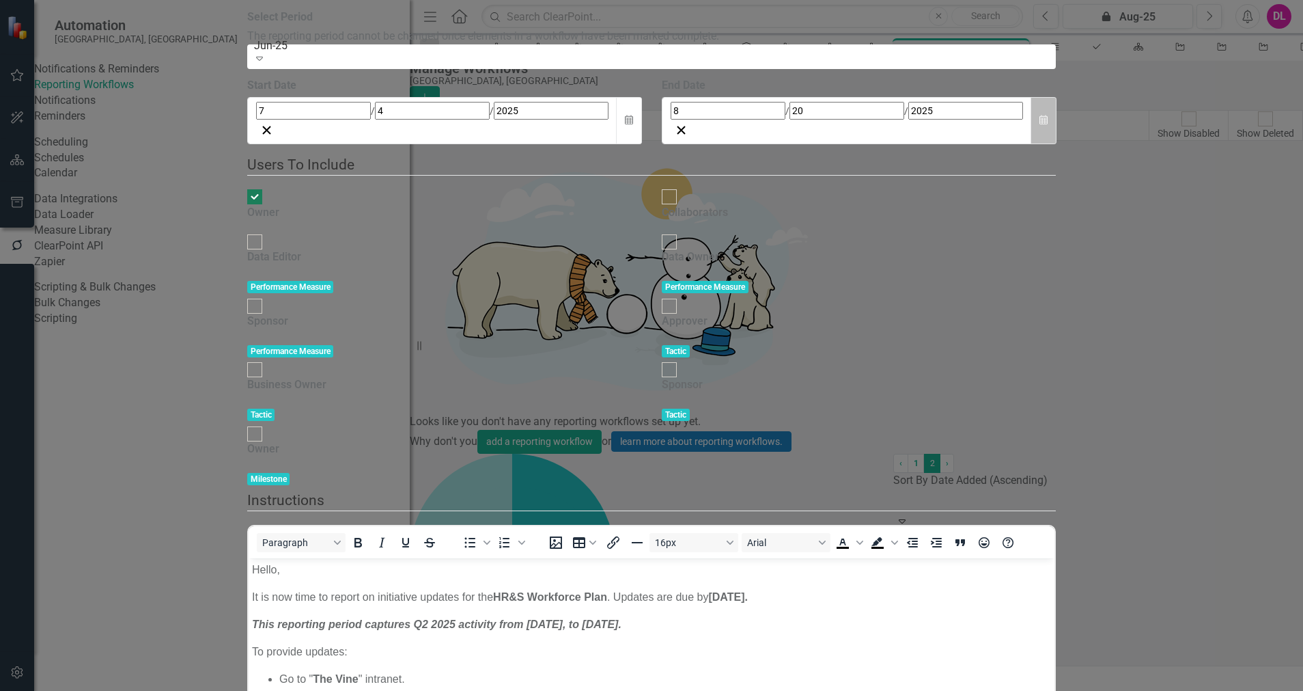
click at [1057, 144] on button "Calendar" at bounding box center [1044, 120] width 26 height 47
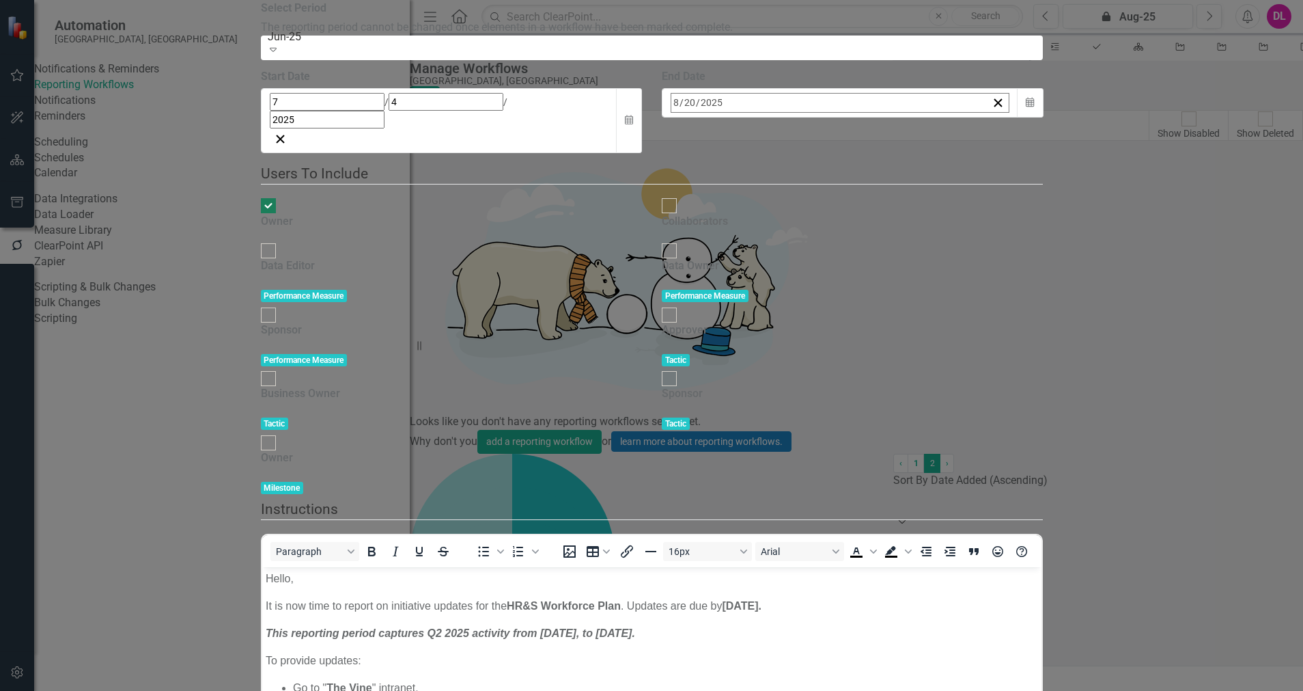
click at [871, 148] on button "›" at bounding box center [856, 132] width 30 height 30
click at [852, 193] on abbr "3" at bounding box center [849, 187] width 5 height 11
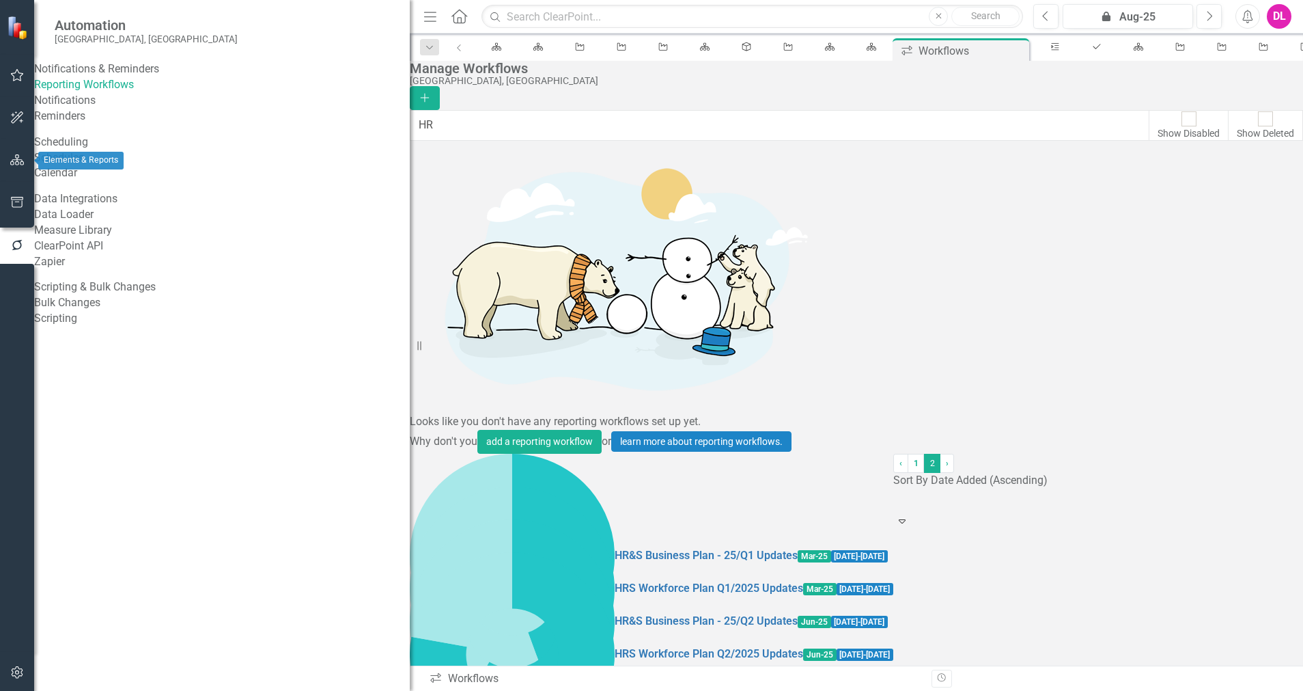
click at [20, 158] on icon "button" at bounding box center [17, 159] width 14 height 11
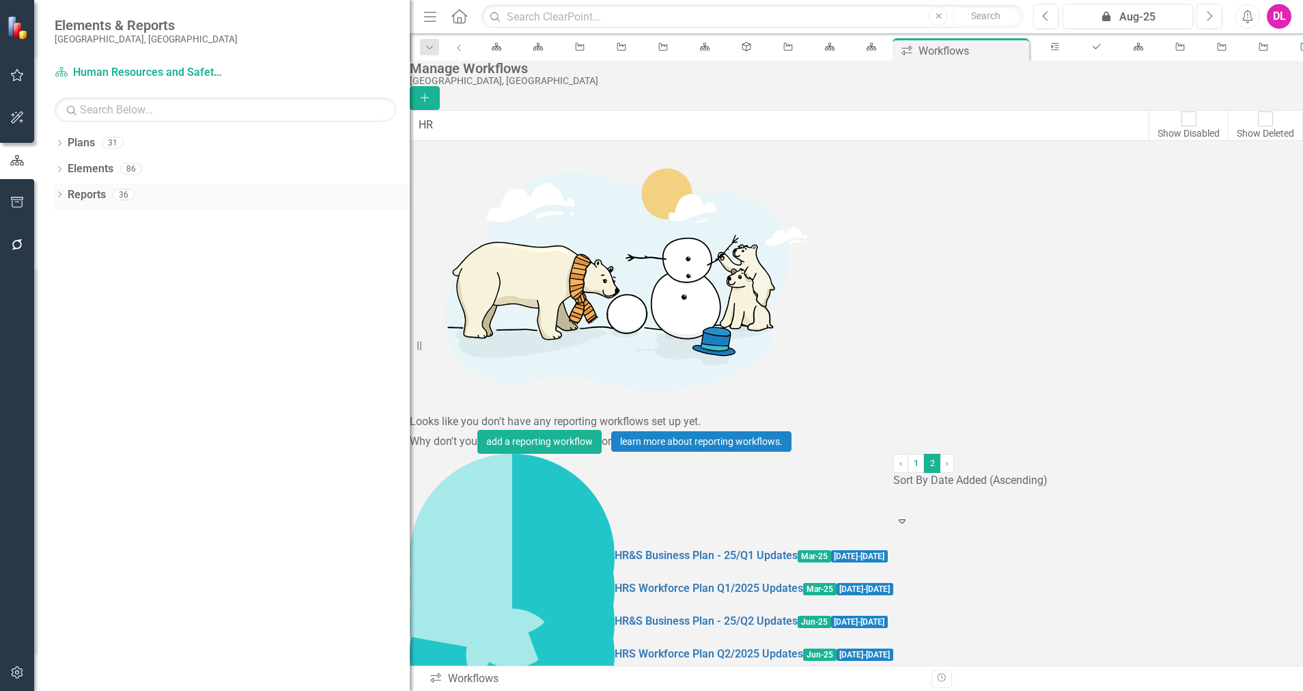
click at [57, 193] on icon "Dropdown" at bounding box center [60, 196] width 10 height 8
click at [71, 217] on div "Dropdown Plan Plan 7" at bounding box center [225, 221] width 370 height 26
click at [50, 218] on icon "Dropdown" at bounding box center [45, 220] width 10 height 8
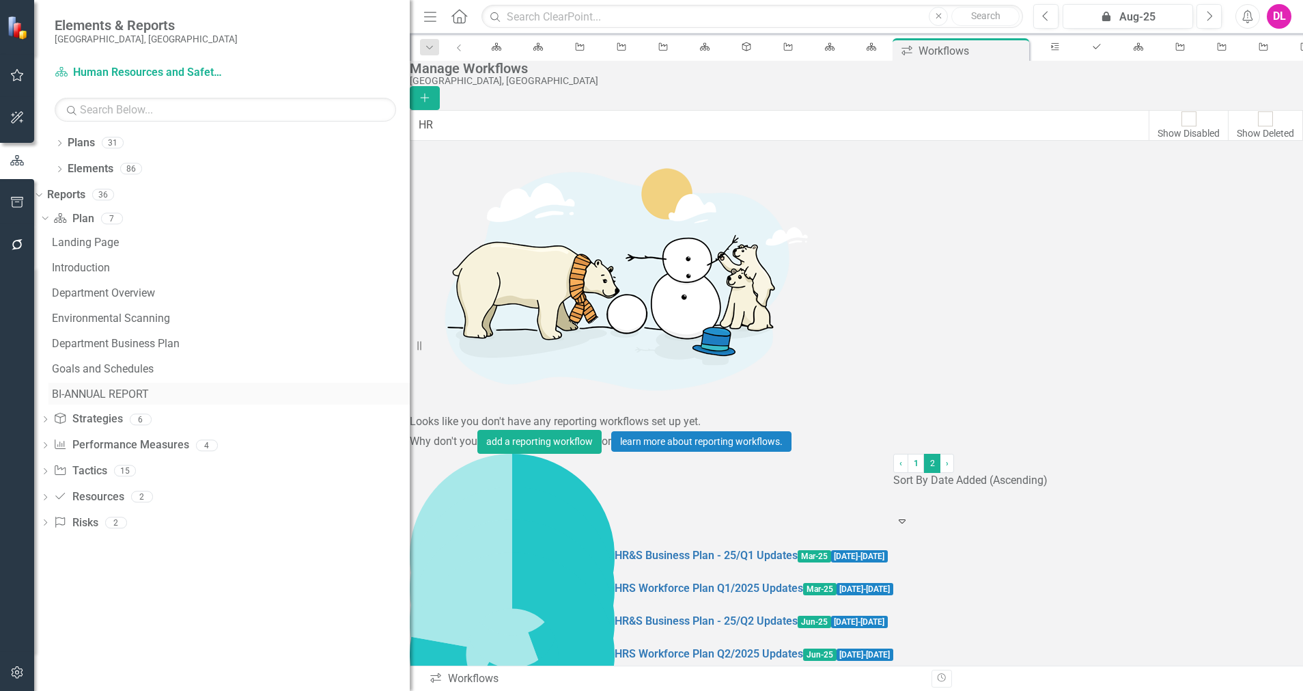
click at [113, 397] on div "BI-ANNUAL REPORT" at bounding box center [231, 394] width 358 height 12
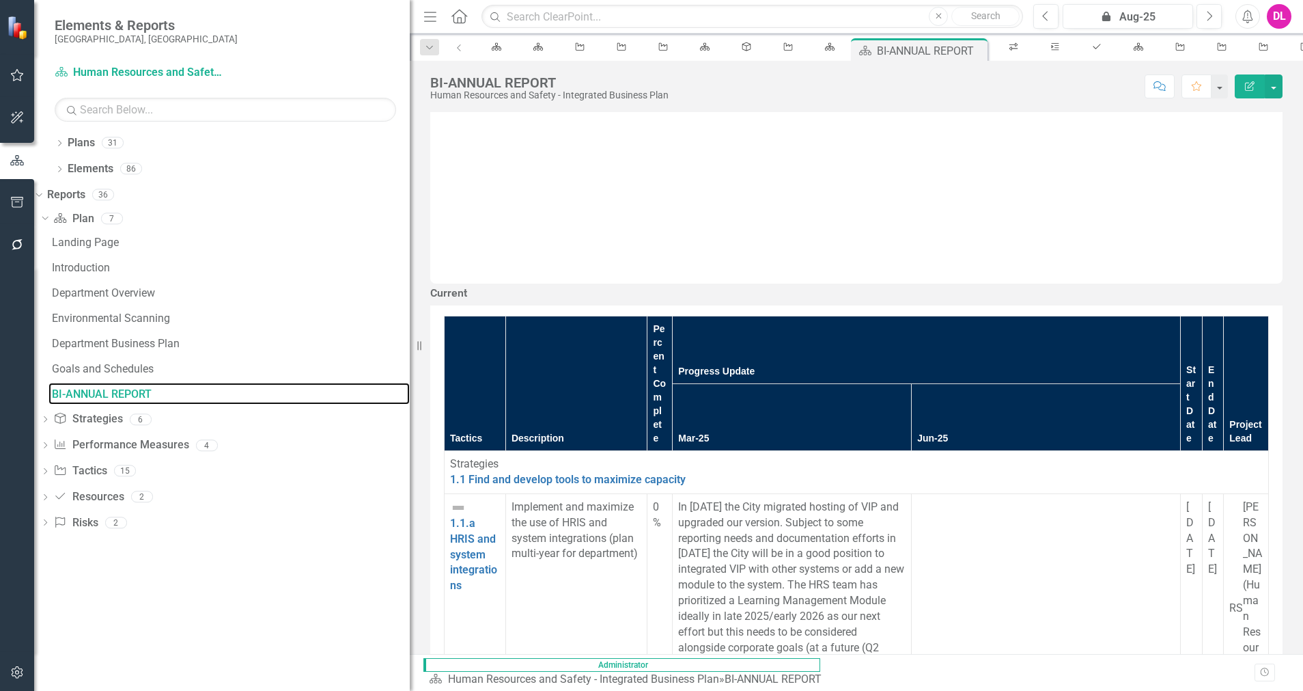
scroll to position [948, 0]
